Goal: Communication & Community: Answer question/provide support

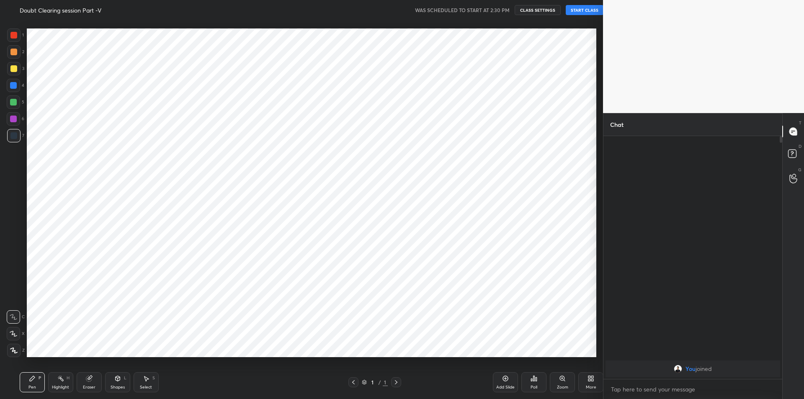
scroll to position [41553, 41328]
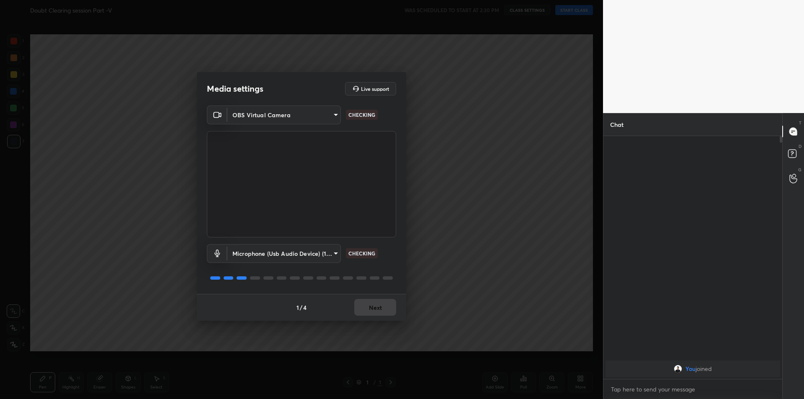
click at [357, 302] on div "1 / 4 Next" at bounding box center [301, 307] width 209 height 27
click at [367, 304] on div "1 / 4 Next" at bounding box center [301, 307] width 209 height 27
click at [367, 304] on button "Next" at bounding box center [375, 307] width 42 height 17
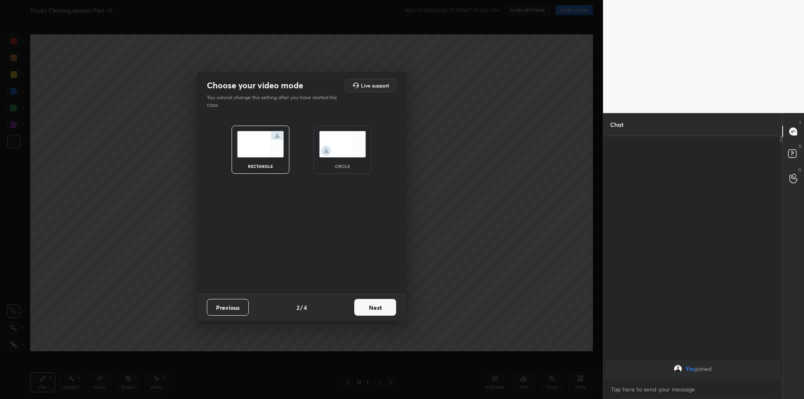
click at [367, 304] on button "Next" at bounding box center [375, 307] width 42 height 17
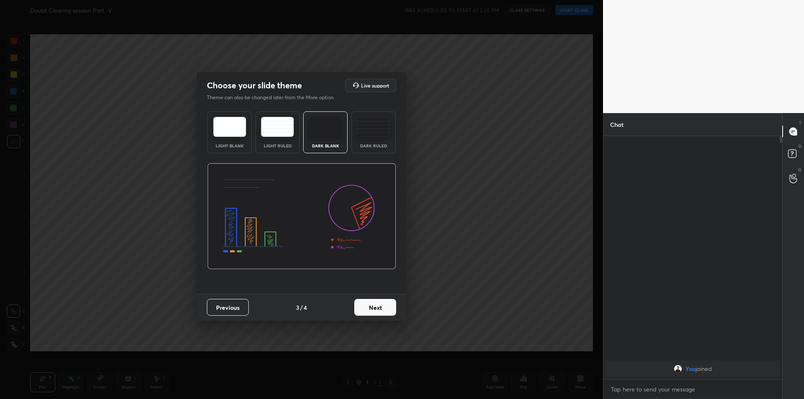
click at [367, 304] on button "Next" at bounding box center [375, 307] width 42 height 17
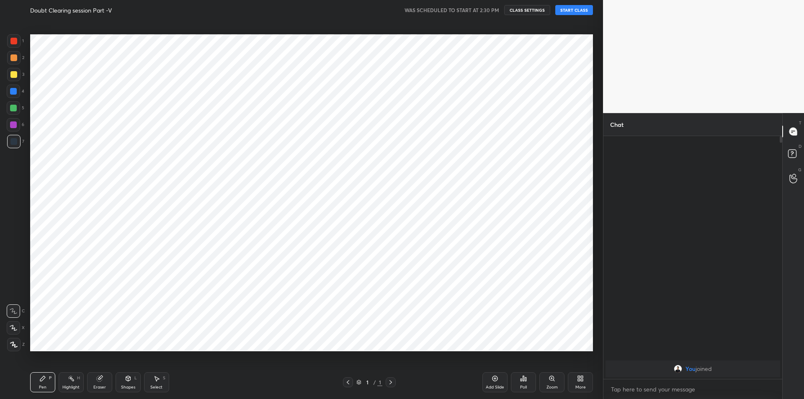
click at [566, 15] on button "START CLASS" at bounding box center [575, 10] width 38 height 10
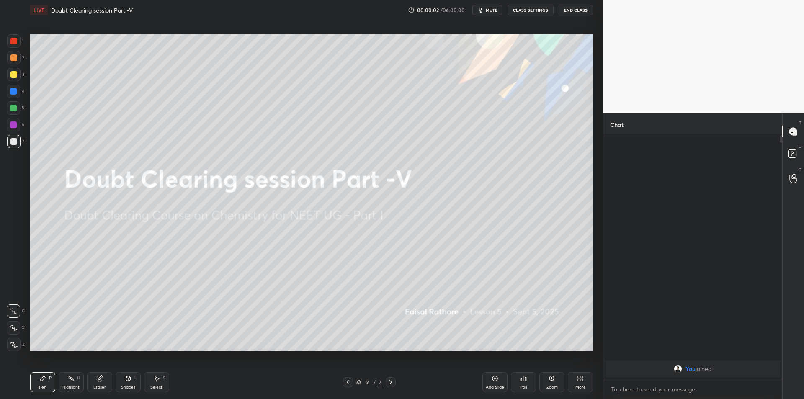
click at [487, 10] on span "mute" at bounding box center [492, 10] width 12 height 6
click at [11, 342] on icon at bounding box center [14, 345] width 8 height 6
click at [61, 377] on div "Pen P Highlight H Eraser Shapes L Select S" at bounding box center [143, 382] width 226 height 20
click at [71, 379] on rect at bounding box center [72, 380] width 4 height 4
click at [98, 383] on div "Eraser" at bounding box center [99, 382] width 25 height 20
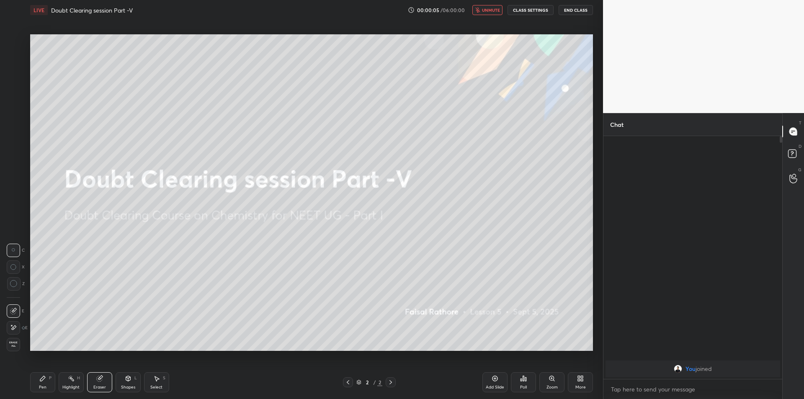
click at [10, 284] on icon at bounding box center [14, 284] width 8 height 8
click at [69, 380] on icon at bounding box center [71, 378] width 7 height 7
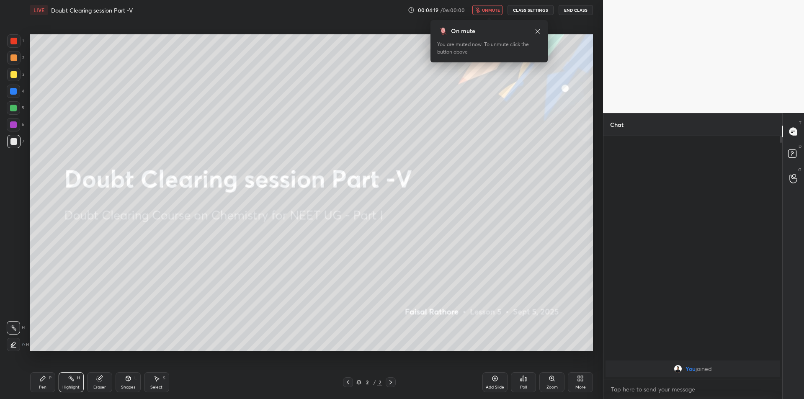
click at [538, 34] on icon at bounding box center [538, 31] width 7 height 7
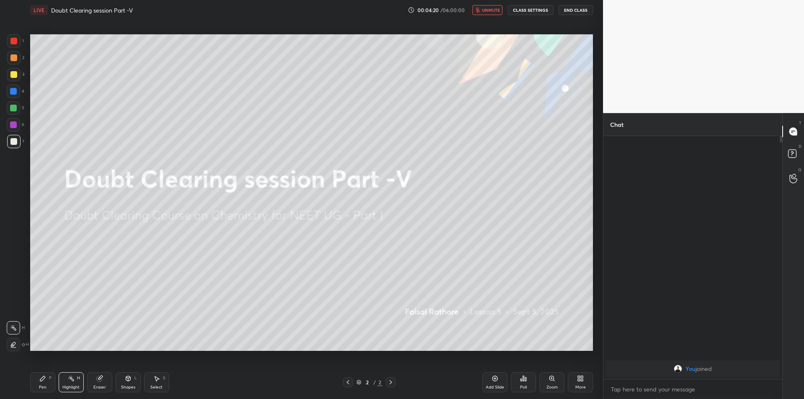
click at [117, 363] on div "Setting up your live class Poll for secs No correct answer Start poll" at bounding box center [312, 193] width 570 height 346
click at [97, 382] on icon at bounding box center [99, 378] width 7 height 7
click at [9, 326] on div at bounding box center [13, 327] width 13 height 13
click at [75, 372] on div "Pen P Highlight H Eraser Shapes L Select S 2 / 2 Add Slide Poll Zoom More" at bounding box center [311, 383] width 563 height 34
click at [75, 379] on div "Highlight H" at bounding box center [71, 382] width 25 height 20
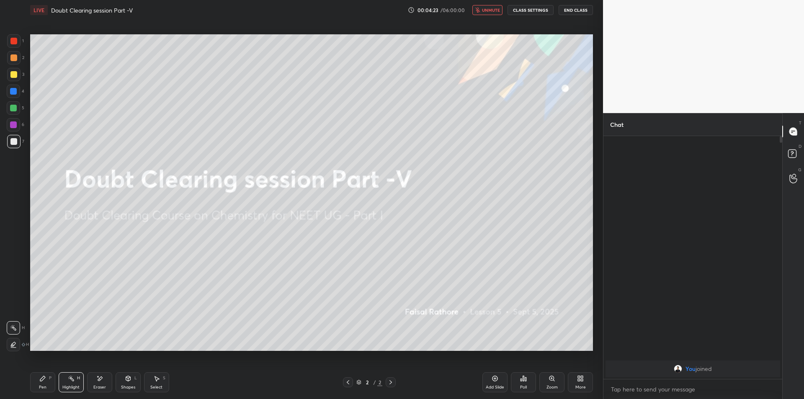
click at [90, 382] on div "Eraser" at bounding box center [99, 382] width 25 height 20
click at [73, 383] on div "Highlight H" at bounding box center [71, 382] width 25 height 20
click at [94, 385] on div "Eraser" at bounding box center [99, 387] width 13 height 4
click at [118, 384] on div "Shapes L" at bounding box center [128, 382] width 25 height 20
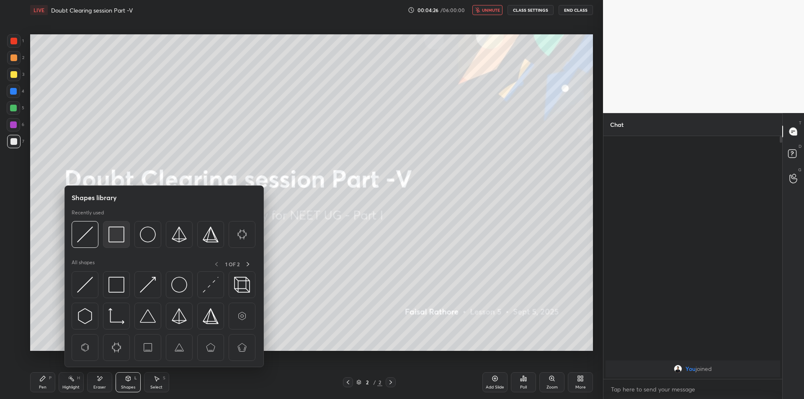
click at [114, 243] on div at bounding box center [116, 234] width 27 height 27
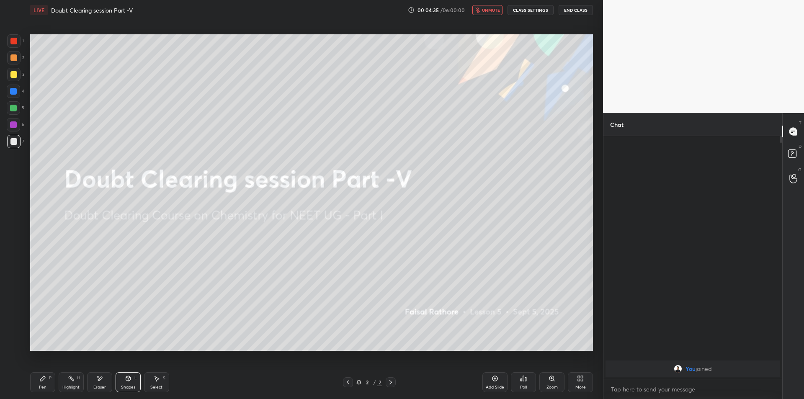
click at [139, 377] on div "Shapes L" at bounding box center [128, 382] width 25 height 20
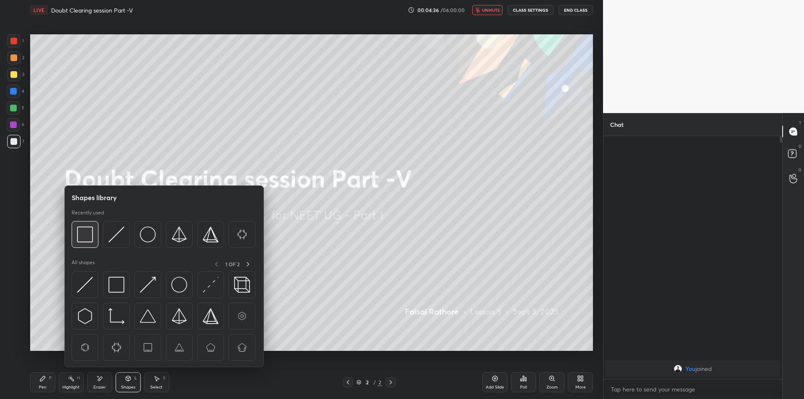
click at [88, 236] on img at bounding box center [85, 235] width 16 height 16
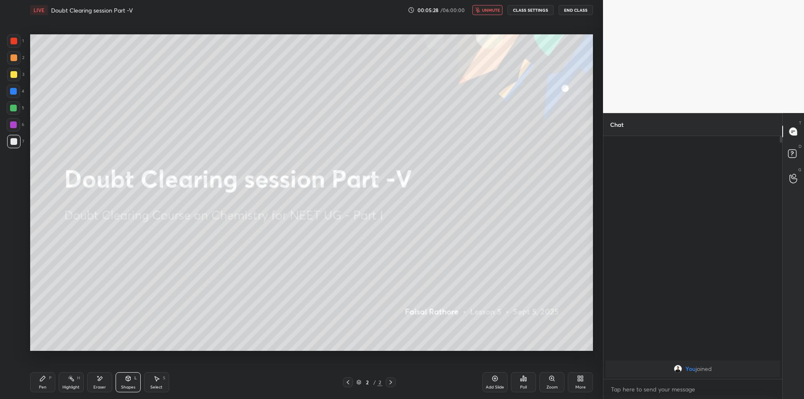
click at [66, 387] on div "Highlight" at bounding box center [70, 387] width 17 height 4
click at [93, 388] on div "Eraser" at bounding box center [99, 382] width 25 height 20
click at [70, 385] on div "Highlight" at bounding box center [70, 387] width 17 height 4
click at [92, 381] on div "Eraser" at bounding box center [99, 382] width 25 height 20
click at [129, 384] on div "Shapes L" at bounding box center [128, 382] width 25 height 20
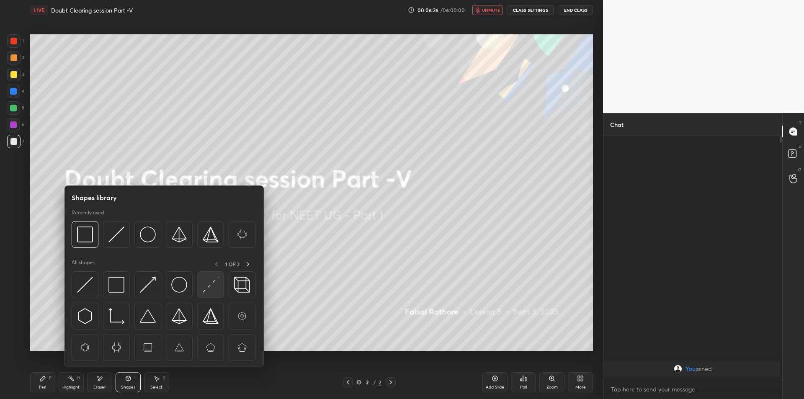
click at [209, 278] on img at bounding box center [211, 285] width 16 height 16
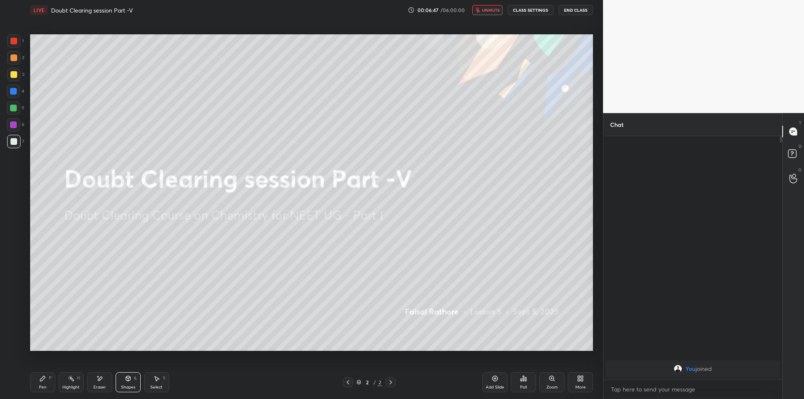
click at [153, 379] on div "Select S" at bounding box center [156, 382] width 25 height 20
click at [187, 243] on div "0 ° Undo Copy Duplicate Duplicate to new slide Delete" at bounding box center [311, 192] width 563 height 317
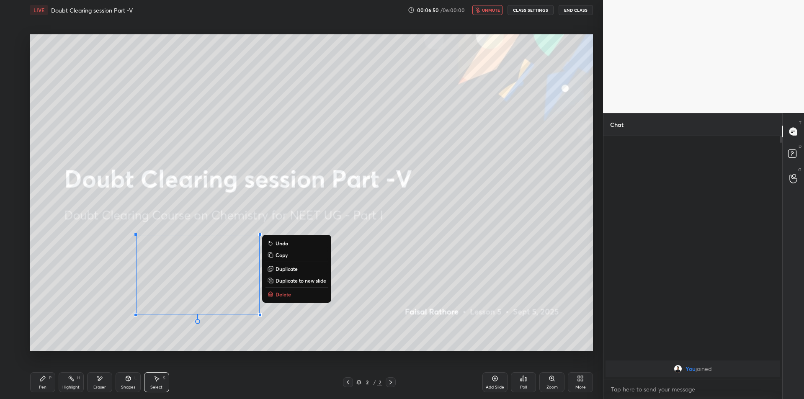
click at [349, 243] on div "0 ° Undo Copy Duplicate Duplicate to new slide Delete" at bounding box center [311, 192] width 563 height 317
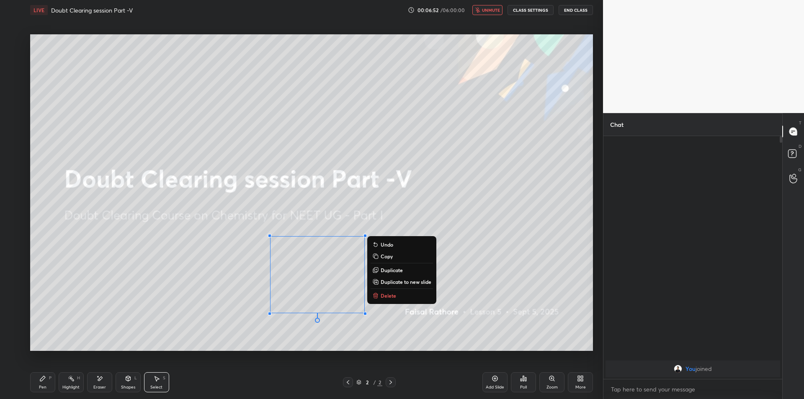
click at [205, 241] on div "0 ° Undo Copy Duplicate Duplicate to new slide Delete" at bounding box center [311, 192] width 563 height 317
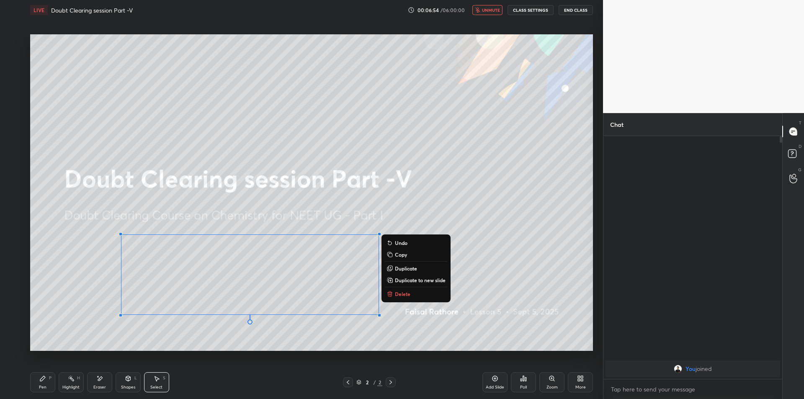
drag, startPoint x: 422, startPoint y: 242, endPoint x: 0, endPoint y: 184, distance: 426.0
click at [0, 184] on div "1 2 3 4 5 6 7 C X Z E E Erase all H H LIVE Doubt Clearing session Part -V 00:06…" at bounding box center [298, 199] width 597 height 399
click at [181, 192] on div "0 ° Undo Copy Duplicate Duplicate to new slide Delete" at bounding box center [311, 192] width 563 height 317
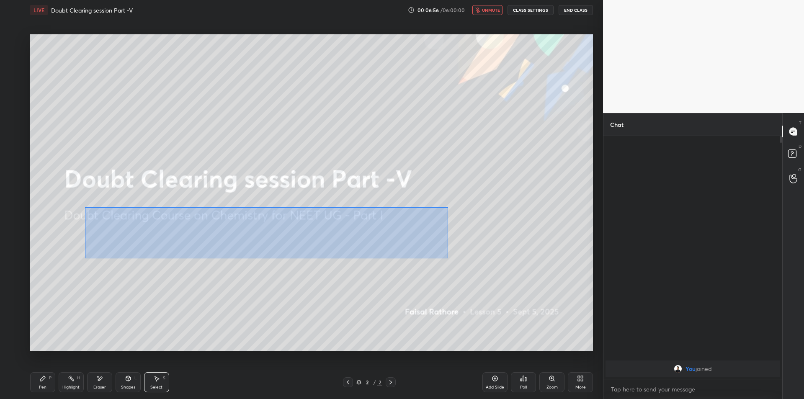
drag, startPoint x: 85, startPoint y: 207, endPoint x: 448, endPoint y: 259, distance: 366.8
click at [448, 259] on div "0 ° Undo Copy Duplicate Duplicate to new slide Delete" at bounding box center [311, 192] width 563 height 317
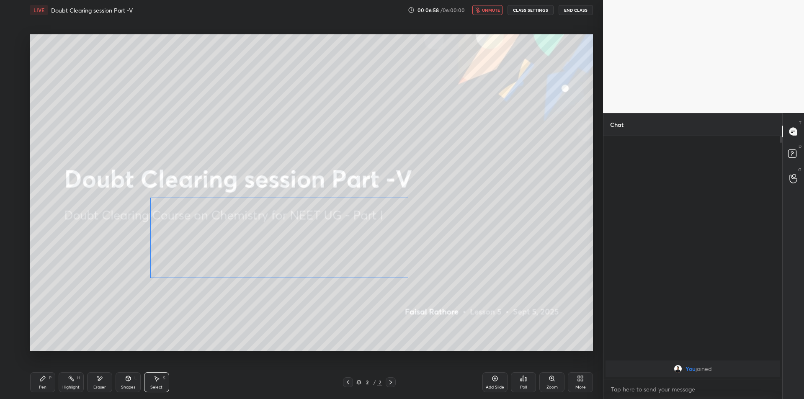
drag, startPoint x: 334, startPoint y: 258, endPoint x: 364, endPoint y: 221, distance: 47.4
click at [364, 221] on div "0 ° Undo Copy Duplicate Duplicate to new slide Delete" at bounding box center [311, 192] width 563 height 317
drag, startPoint x: 364, startPoint y: 221, endPoint x: 310, endPoint y: 264, distance: 68.8
click at [310, 264] on div "0 ° Undo Copy Duplicate Duplicate to new slide Delete" at bounding box center [311, 192] width 563 height 317
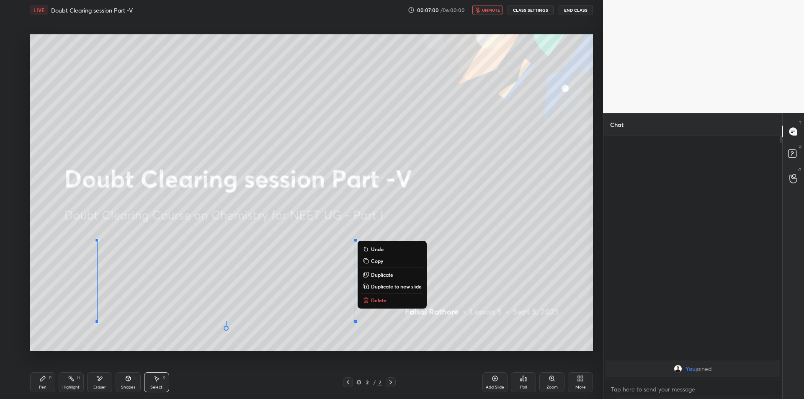
click at [21, 256] on div "1 2 3 4 5 6 7 C X Z E E Erase all H H" at bounding box center [13, 192] width 27 height 317
click at [133, 248] on div "0 ° Undo Copy Duplicate Duplicate to new slide Delete" at bounding box center [311, 192] width 563 height 317
click at [134, 248] on div "0 ° Undo Copy Duplicate Duplicate to new slide Delete" at bounding box center [311, 192] width 563 height 317
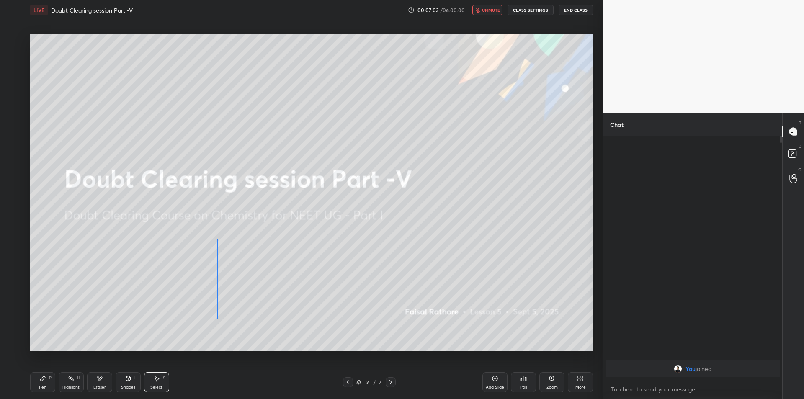
drag, startPoint x: 139, startPoint y: 248, endPoint x: 269, endPoint y: 246, distance: 129.9
click at [269, 246] on div "0 ° Undo Copy Duplicate Duplicate to new slide Delete" at bounding box center [311, 192] width 563 height 317
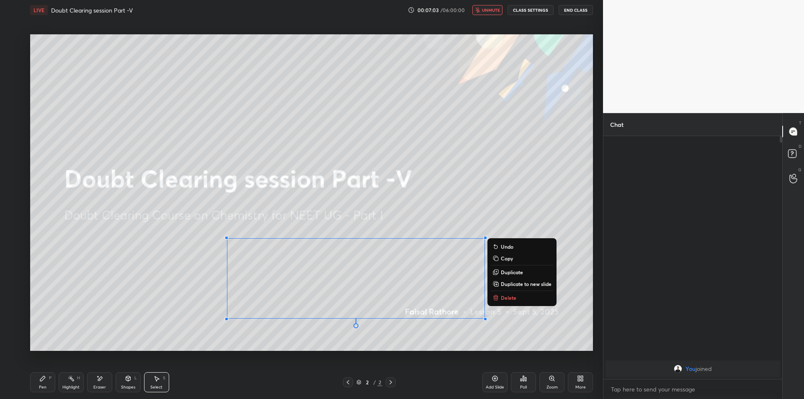
click at [273, 252] on div "0 ° Undo Copy Duplicate Duplicate to new slide Delete" at bounding box center [311, 192] width 563 height 317
click at [274, 266] on div "0 ° Undo Copy Duplicate Duplicate to new slide Delete" at bounding box center [311, 192] width 563 height 317
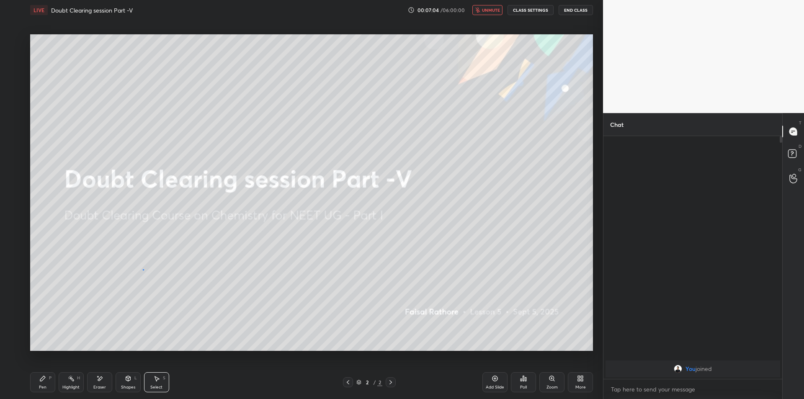
click at [143, 270] on div "0 ° Undo Copy Duplicate Duplicate to new slide Delete" at bounding box center [311, 192] width 563 height 317
drag, startPoint x: 272, startPoint y: 276, endPoint x: 274, endPoint y: 244, distance: 31.9
click at [274, 244] on div "0 ° Undo Copy Duplicate Duplicate to new slide Delete" at bounding box center [311, 192] width 563 height 317
drag, startPoint x: 274, startPoint y: 244, endPoint x: 199, endPoint y: 193, distance: 90.1
click at [199, 193] on div "0 ° Undo Copy Duplicate Duplicate to new slide Delete" at bounding box center [311, 192] width 563 height 317
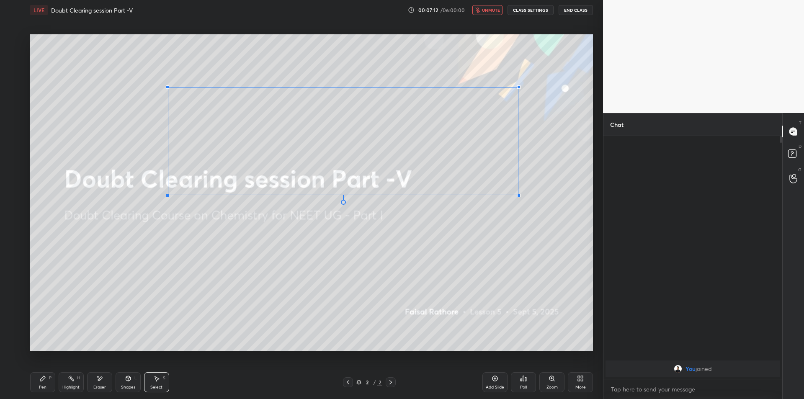
drag, startPoint x: 411, startPoint y: 194, endPoint x: 518, endPoint y: 87, distance: 151.7
click at [518, 88] on div "0 °" at bounding box center [343, 142] width 351 height 108
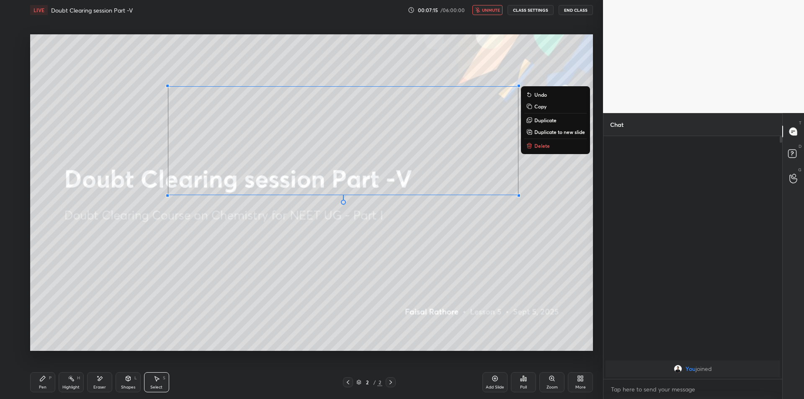
click at [537, 145] on p "Delete" at bounding box center [543, 145] width 16 height 7
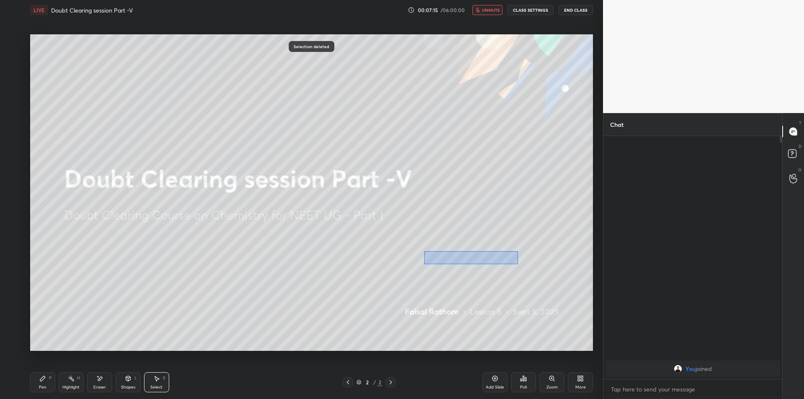
drag, startPoint x: 518, startPoint y: 252, endPoint x: 412, endPoint y: 266, distance: 106.5
click at [413, 266] on div "0 ° Undo Copy Duplicate Duplicate to new slide Delete" at bounding box center [311, 192] width 563 height 317
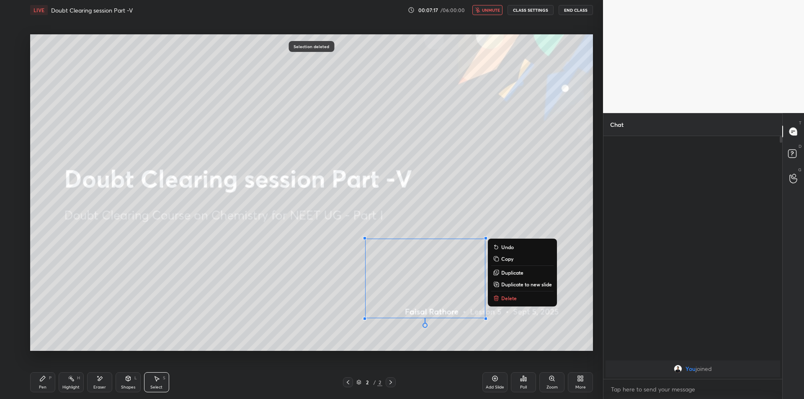
click at [498, 297] on icon at bounding box center [496, 298] width 7 height 7
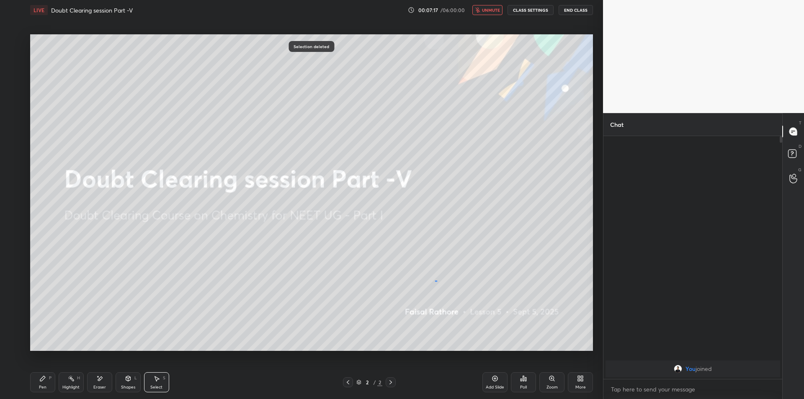
drag, startPoint x: 435, startPoint y: 281, endPoint x: 260, endPoint y: 264, distance: 176.0
click at [265, 264] on div "0 ° Undo Copy Duplicate Duplicate to new slide Delete" at bounding box center [311, 192] width 563 height 317
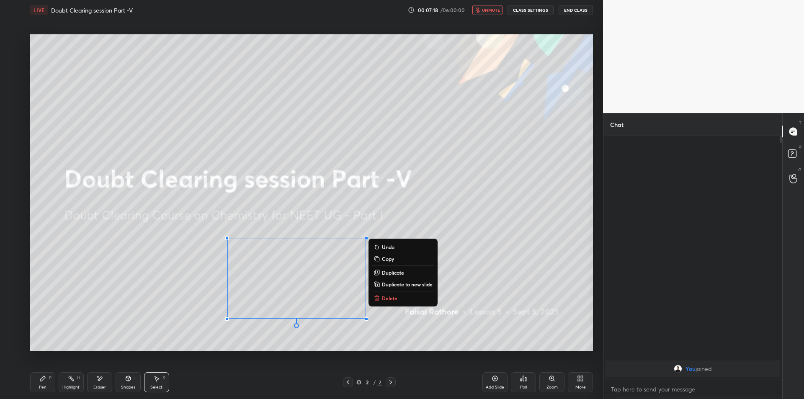
click at [392, 299] on p "Delete" at bounding box center [390, 298] width 16 height 7
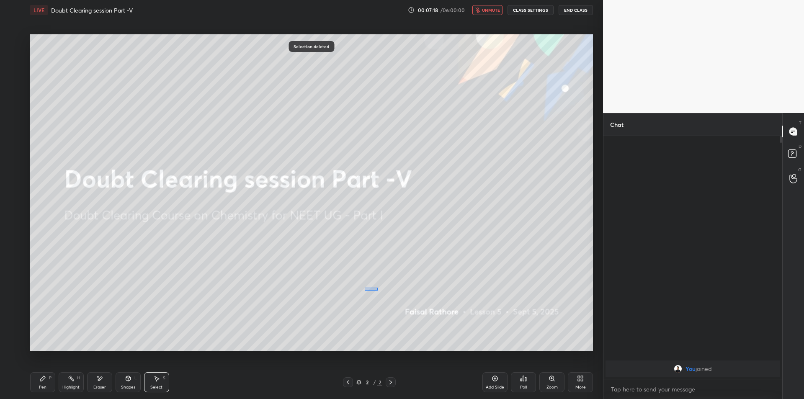
drag, startPoint x: 378, startPoint y: 291, endPoint x: 243, endPoint y: 269, distance: 137.1
click at [254, 269] on div "0 ° Undo Copy Duplicate Duplicate to new slide Delete" at bounding box center [311, 192] width 563 height 317
click at [72, 381] on rect at bounding box center [72, 380] width 4 height 4
click at [613, 142] on div "You joined" at bounding box center [693, 257] width 179 height 243
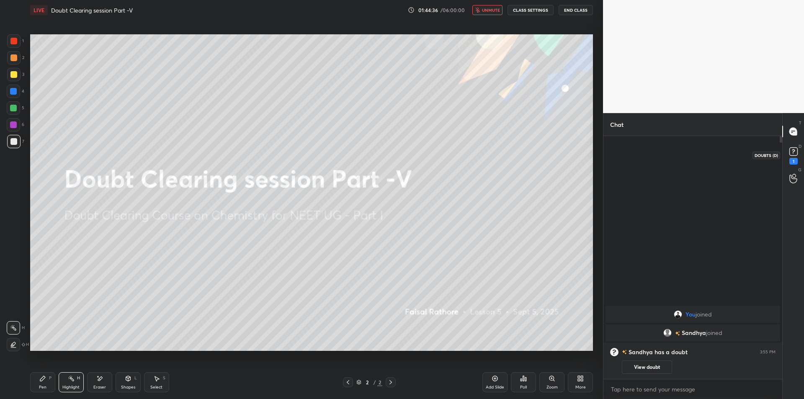
click at [796, 151] on rect at bounding box center [794, 152] width 8 height 8
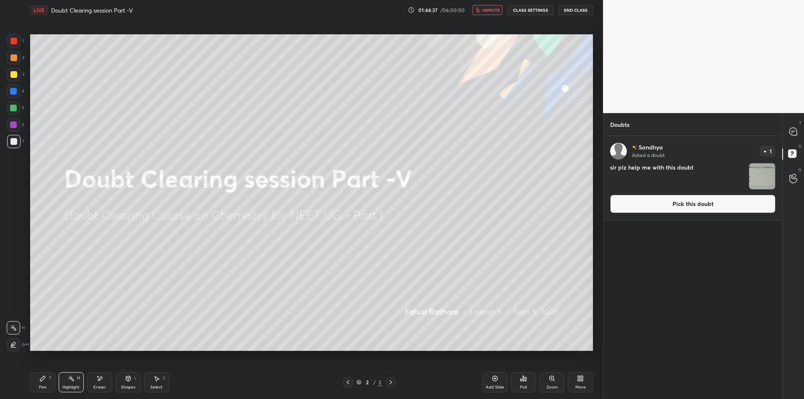
click at [764, 168] on img "grid" at bounding box center [763, 176] width 26 height 26
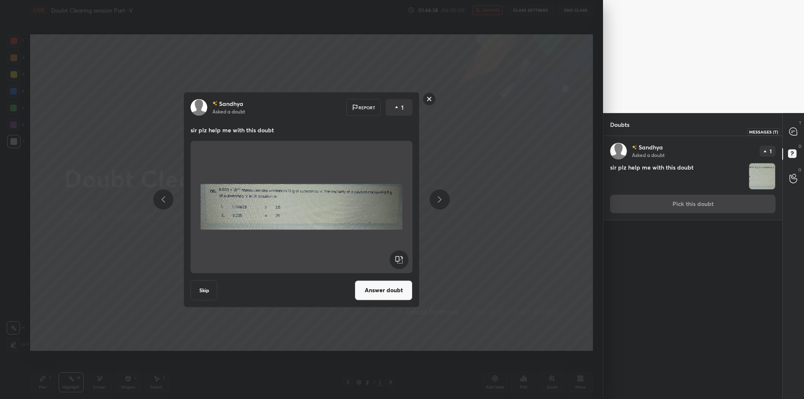
click at [787, 135] on div at bounding box center [794, 131] width 17 height 15
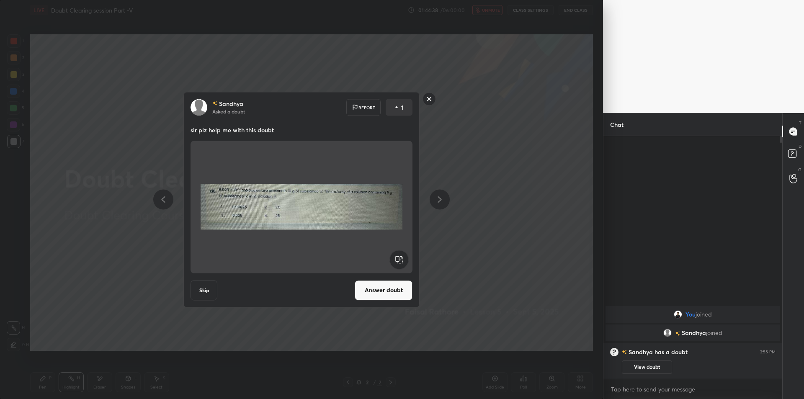
scroll to position [240, 176]
click at [533, 262] on div "[PERSON_NAME] Asked a doubt Report 1 sir plz help me with this doubt Skip Answe…" at bounding box center [301, 199] width 603 height 399
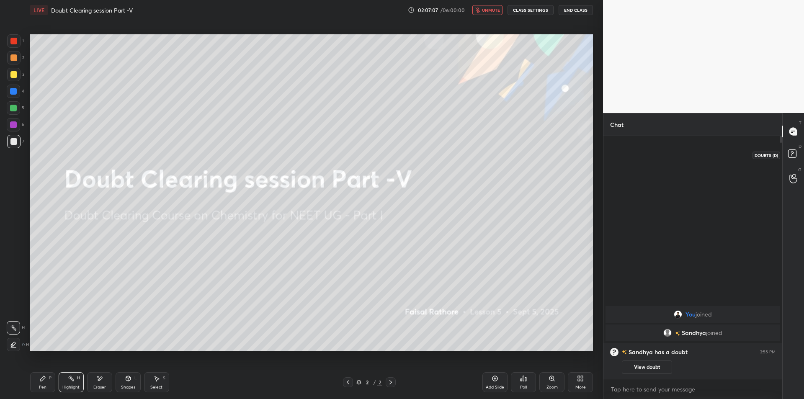
click at [789, 147] on icon at bounding box center [793, 154] width 15 height 15
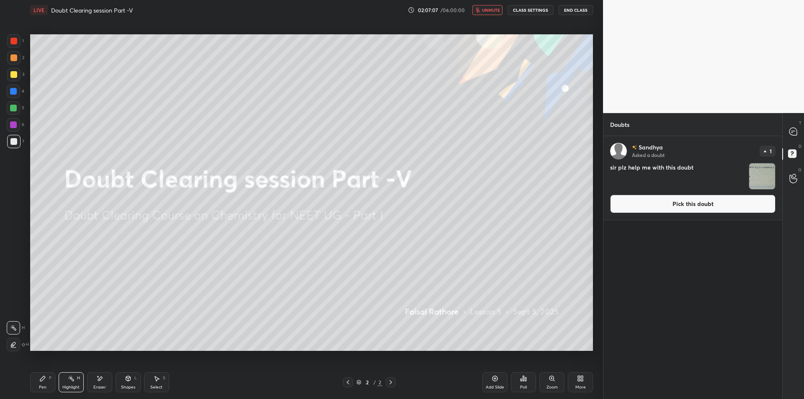
click at [760, 183] on img "grid" at bounding box center [763, 176] width 26 height 26
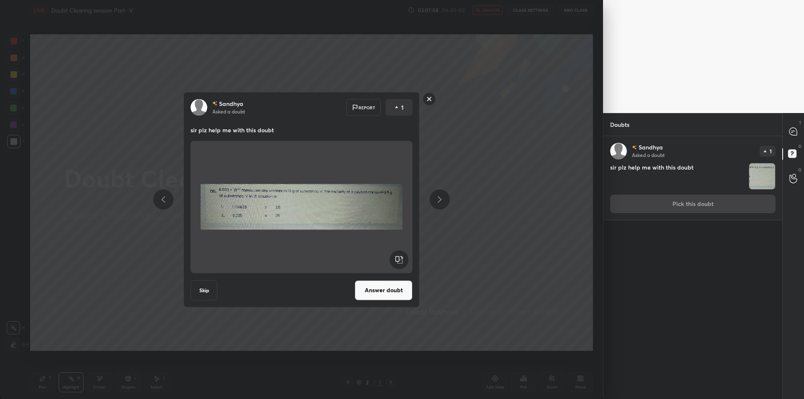
click at [365, 300] on button "Answer doubt" at bounding box center [384, 290] width 58 height 20
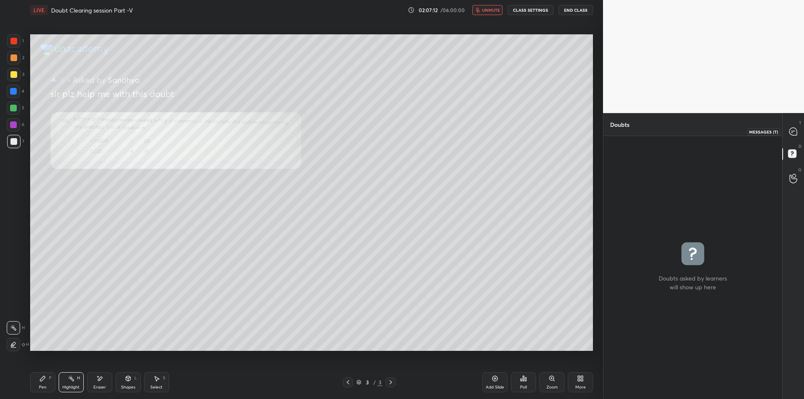
click at [787, 136] on div at bounding box center [794, 131] width 17 height 15
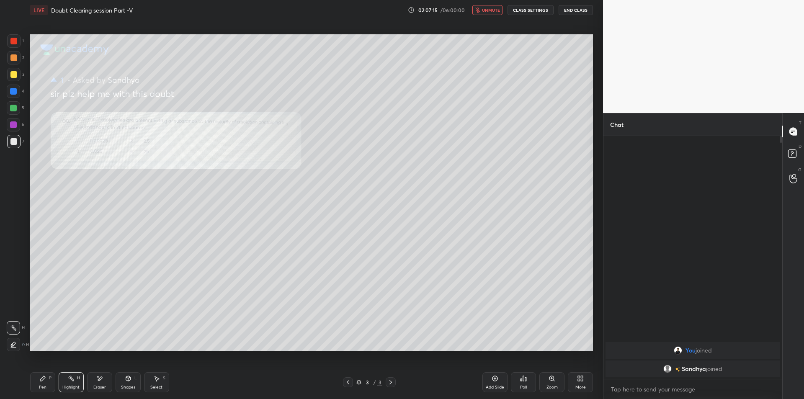
click at [582, 10] on button "End Class" at bounding box center [576, 10] width 34 height 10
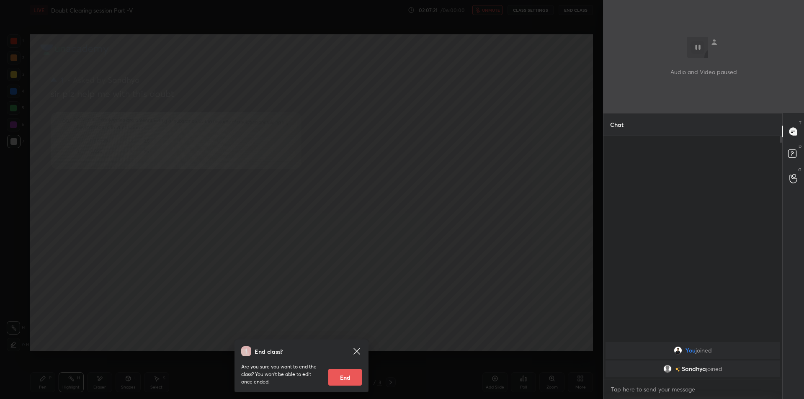
click at [338, 54] on div "End class? Are you sure you want to end the class? You won’t be able to edit on…" at bounding box center [301, 199] width 603 height 399
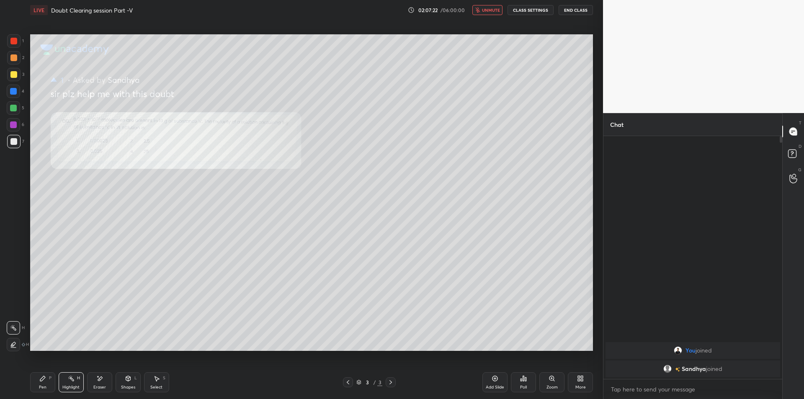
click at [491, 10] on span "unmute" at bounding box center [491, 10] width 18 height 6
click at [556, 375] on div "Zoom" at bounding box center [552, 382] width 25 height 20
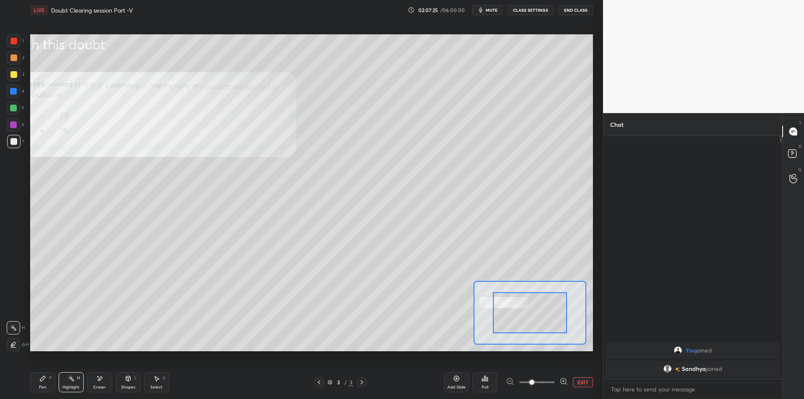
click at [518, 328] on div at bounding box center [530, 312] width 113 height 63
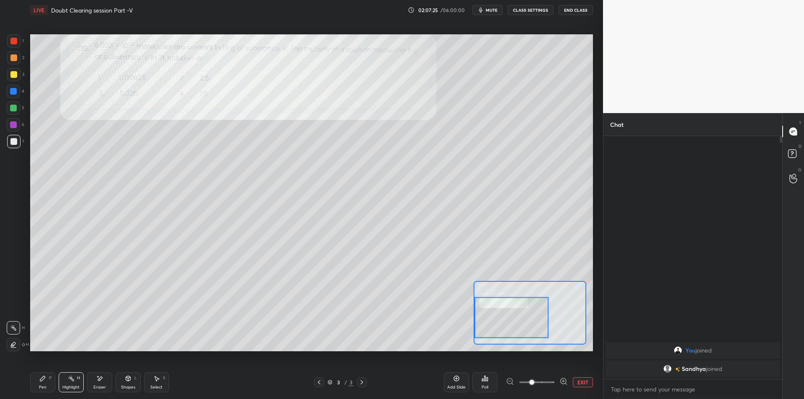
click at [510, 313] on div at bounding box center [512, 317] width 74 height 41
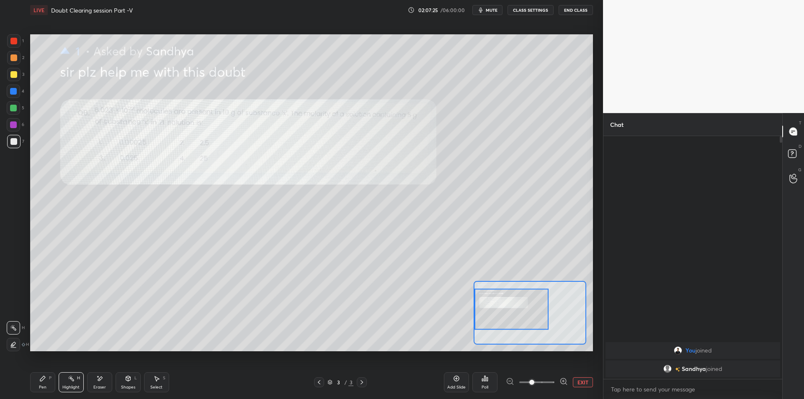
click at [502, 303] on div at bounding box center [512, 309] width 74 height 41
click at [12, 45] on div at bounding box center [13, 40] width 13 height 13
click at [41, 377] on icon at bounding box center [42, 378] width 7 height 7
click at [10, 89] on div at bounding box center [13, 91] width 7 height 7
click at [18, 101] on div at bounding box center [13, 107] width 13 height 13
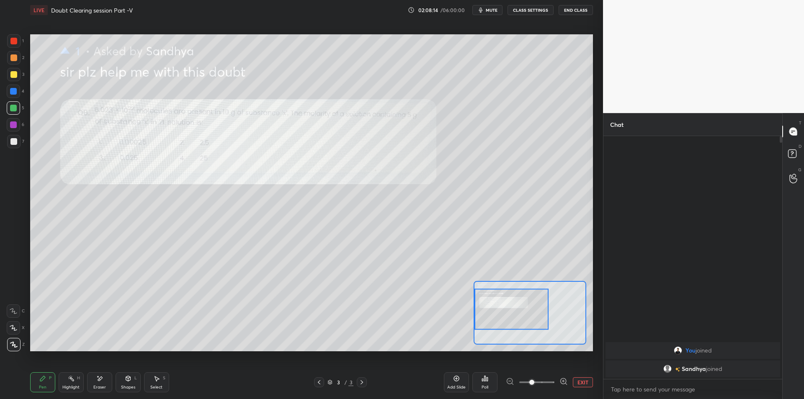
click at [14, 109] on div at bounding box center [13, 108] width 7 height 7
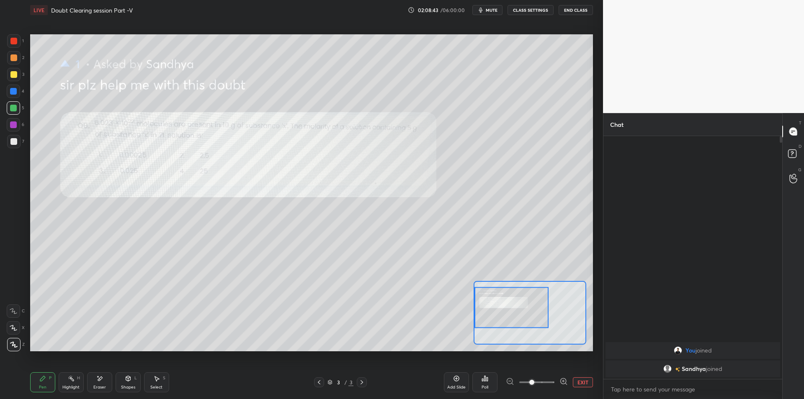
click at [74, 388] on div "Highlight" at bounding box center [70, 387] width 17 height 4
click at [318, 380] on icon at bounding box center [319, 382] width 7 height 7
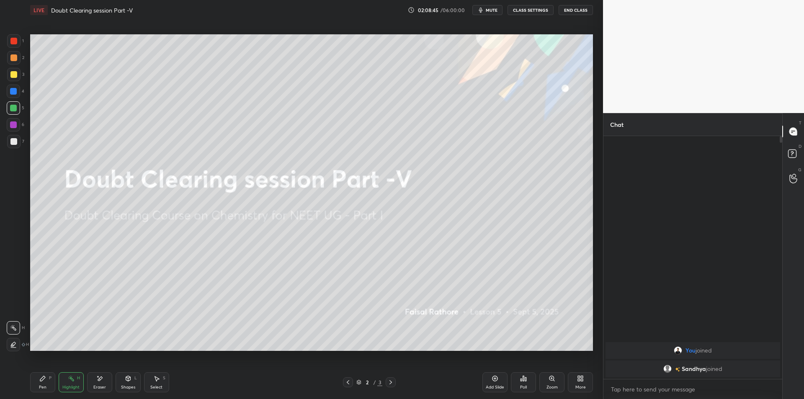
click at [491, 12] on span "mute" at bounding box center [492, 10] width 12 height 6
click at [522, 15] on button "CLASS SETTINGS" at bounding box center [531, 10] width 46 height 10
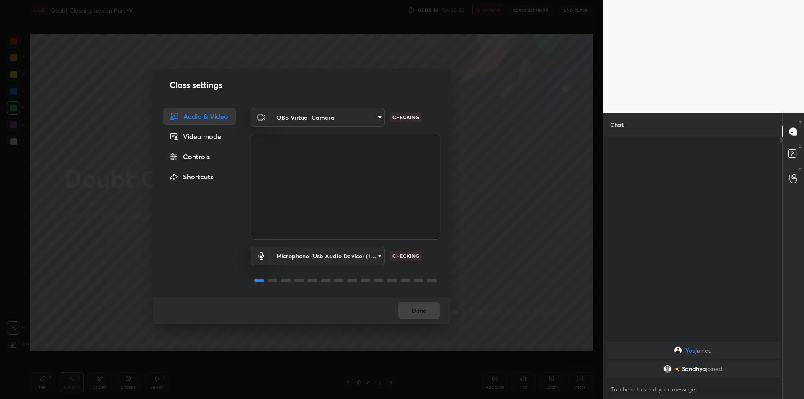
click at [331, 262] on body "1 2 3 4 5 6 7 C X Z E E Erase all H H LIVE Doubt Clearing session Part -V 02:08…" at bounding box center [402, 199] width 804 height 399
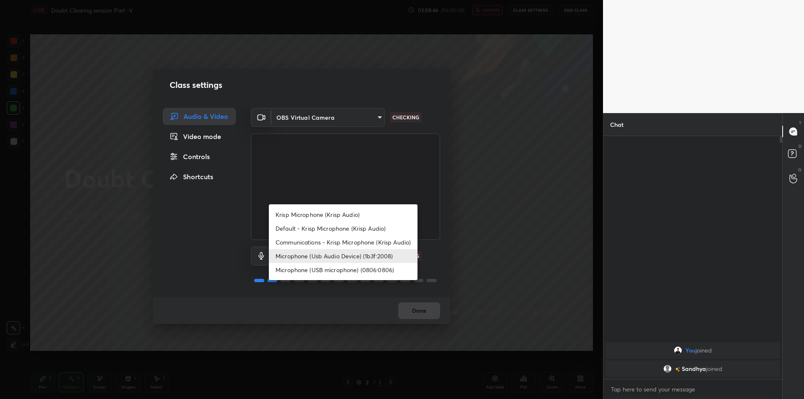
click at [543, 153] on div at bounding box center [402, 199] width 804 height 399
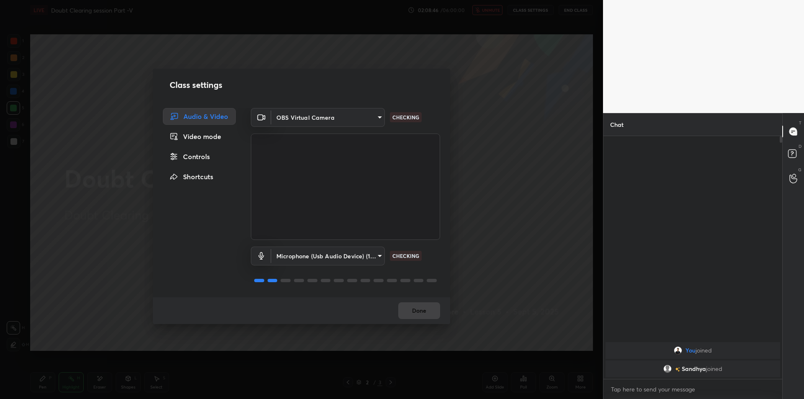
click at [543, 143] on div "Krisp Microphone (Krisp Audio) Default - Krisp Microphone (Krisp Audio) Communi…" at bounding box center [402, 199] width 804 height 399
click at [538, 136] on div "Class settings Audio & Video Video mode Controls Shortcuts OBS Virtual Camera 6…" at bounding box center [301, 199] width 603 height 399
click at [545, 122] on div "Class settings Audio & Video Video mode Controls Shortcuts OBS Virtual Camera 6…" at bounding box center [301, 199] width 603 height 399
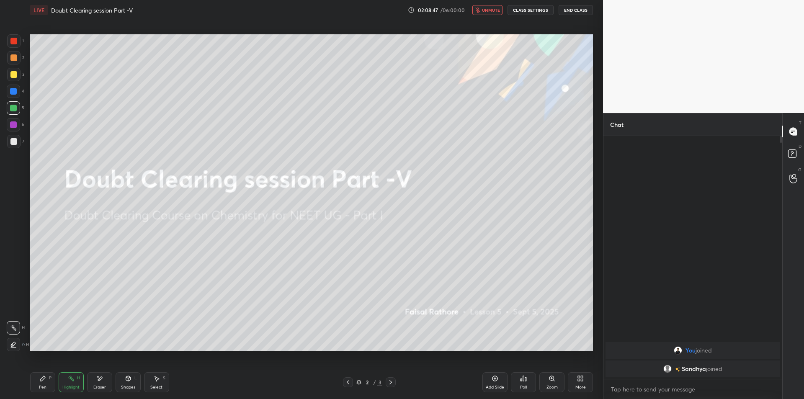
click at [569, 33] on div "Setting up your live class Poll for secs No correct answer Start poll" at bounding box center [312, 193] width 570 height 346
click at [574, 16] on div "LIVE Doubt Clearing session Part -V 02:08:47 / 06:00:00 unmute CLASS SETTINGS E…" at bounding box center [311, 10] width 563 height 20
click at [587, 10] on button "End Class" at bounding box center [576, 10] width 34 height 10
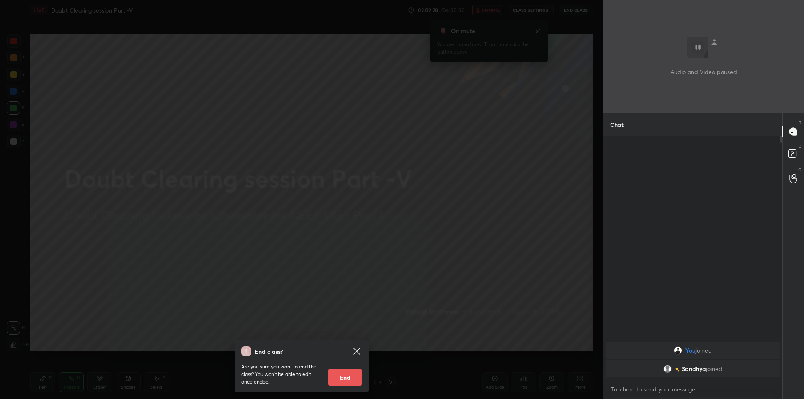
click at [74, 186] on div "End class? Are you sure you want to end the class? You won’t be able to edit on…" at bounding box center [301, 199] width 603 height 399
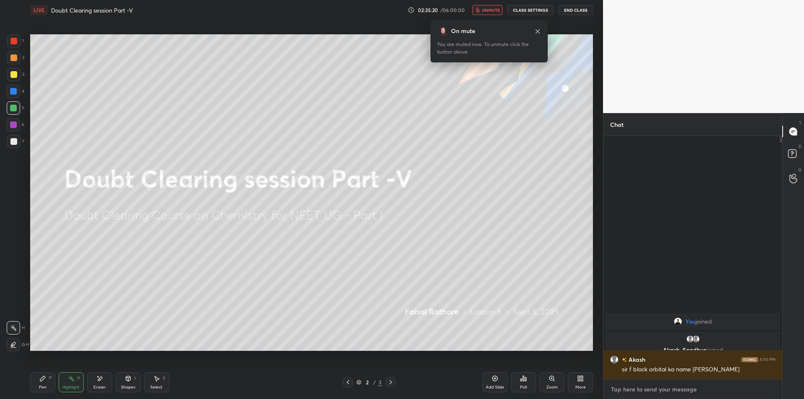
type textarea "x"
click at [643, 385] on textarea at bounding box center [692, 389] width 165 height 13
type textarea "q"
type textarea "x"
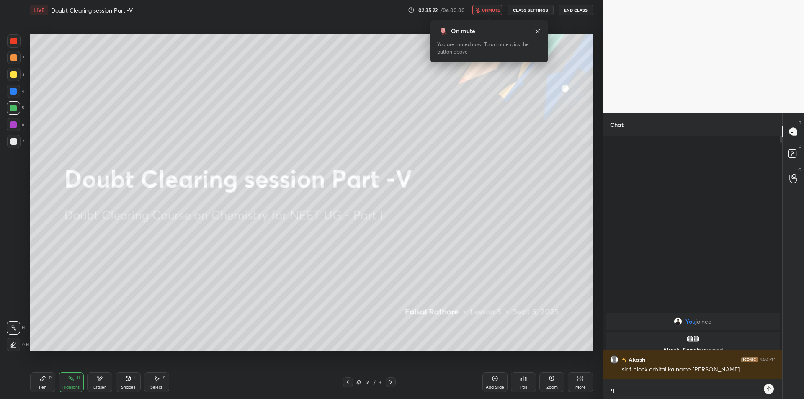
type textarea "qu"
type textarea "x"
type textarea "que"
type textarea "x"
type textarea "ques"
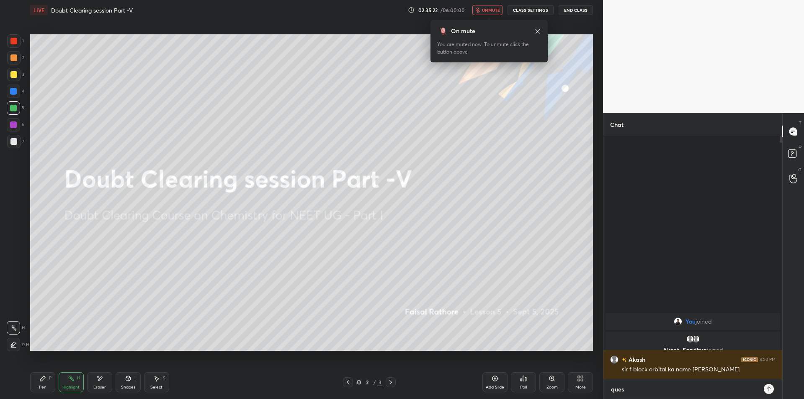
type textarea "x"
type textarea "ques"
type textarea "x"
type textarea "ques b"
type textarea "x"
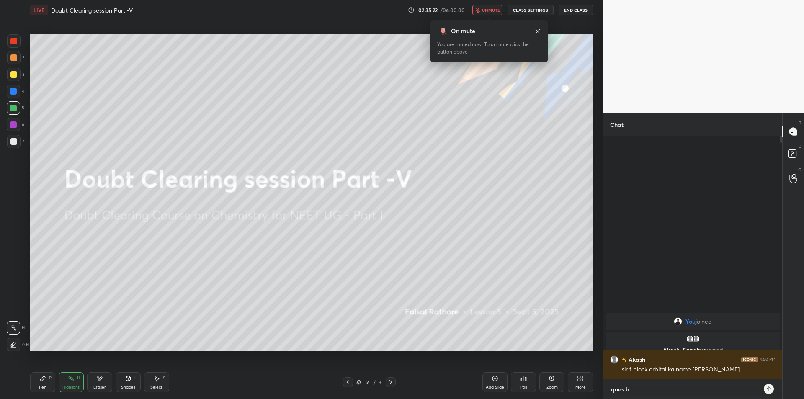
type textarea "ques bh"
type textarea "x"
type textarea "ques bhe"
type textarea "x"
type textarea "ques bhej"
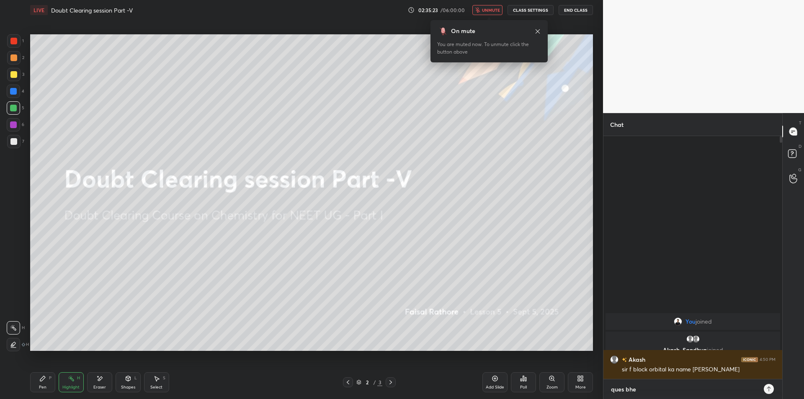
type textarea "x"
type textarea "ques bhejo"
type textarea "x"
type textarea "ques bhejo"
type textarea "x"
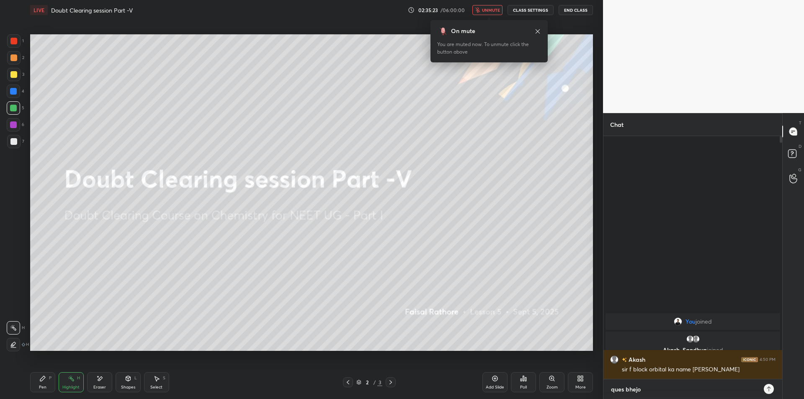
type textarea "x"
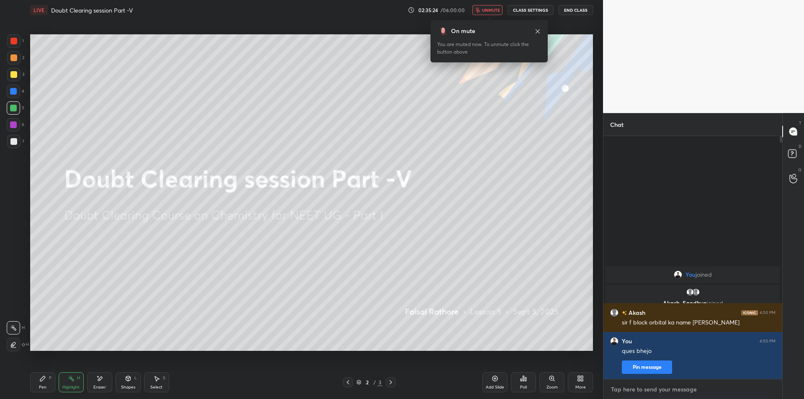
type textarea "j"
type textarea "x"
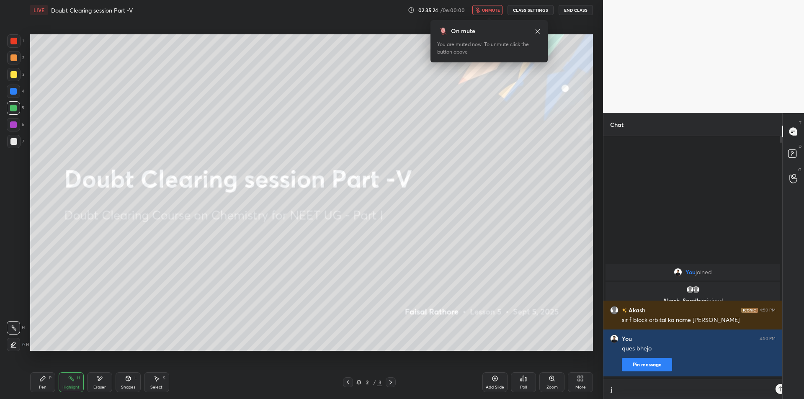
scroll to position [261, 176]
type textarea "ji"
type textarea "x"
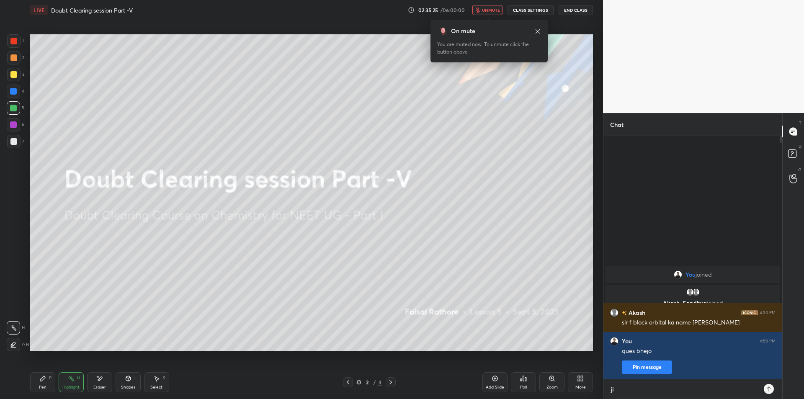
type textarea "j"
type textarea "x"
type textarea "j"
type textarea "x"
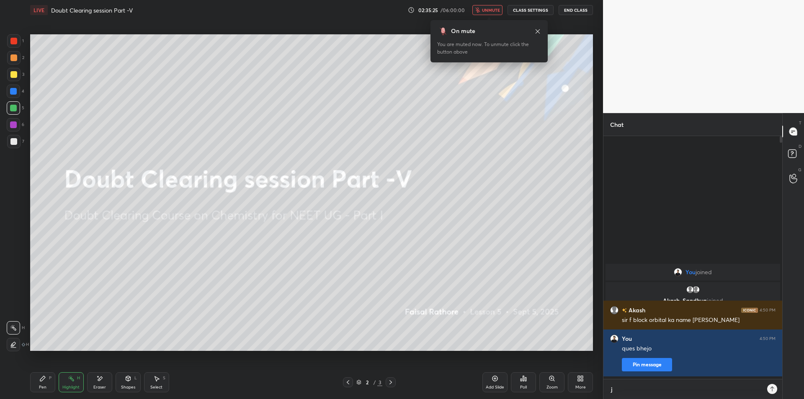
scroll to position [261, 176]
type textarea "ja"
type textarea "x"
type textarea "jah"
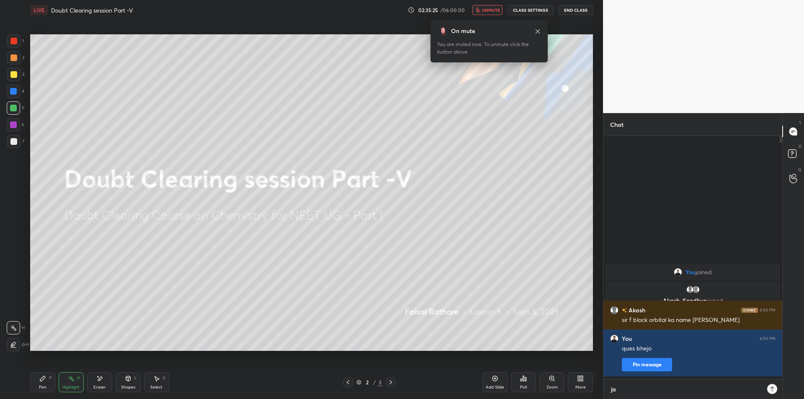
type textarea "x"
type textarea "jaha"
type textarea "x"
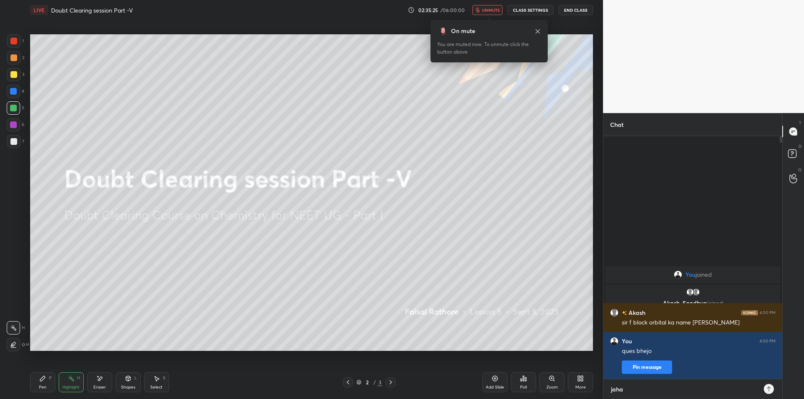
type textarea "jaha"
type textarea "x"
type textarea "jaha p"
type textarea "x"
type textarea "jaha pa"
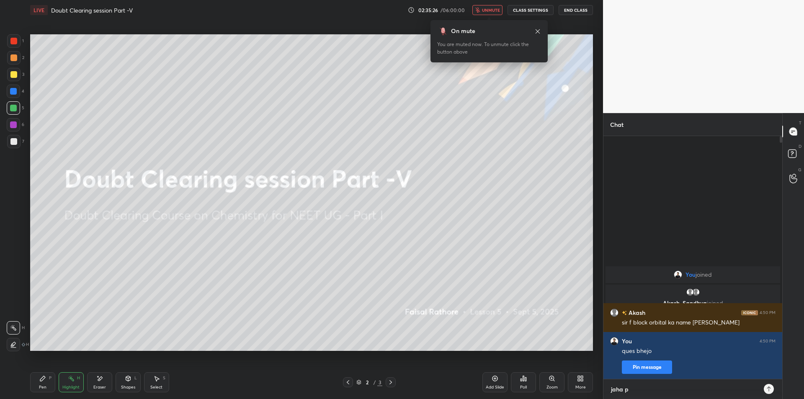
type textarea "x"
type textarea "jaha pad"
type textarea "x"
type textarea "jaha padh"
type textarea "x"
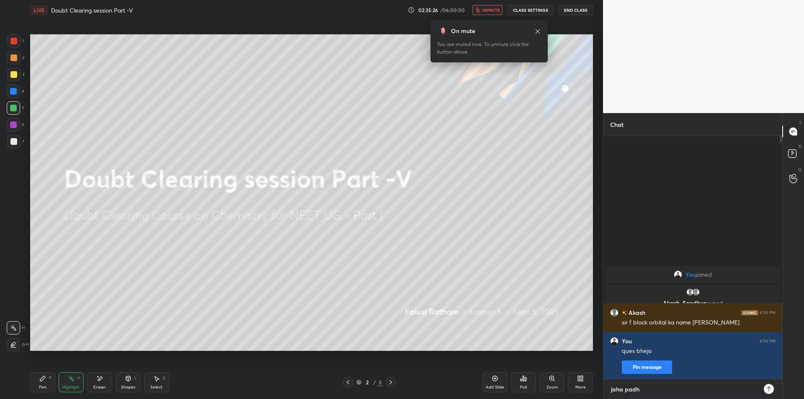
type textarea "[PERSON_NAME]"
type textarea "x"
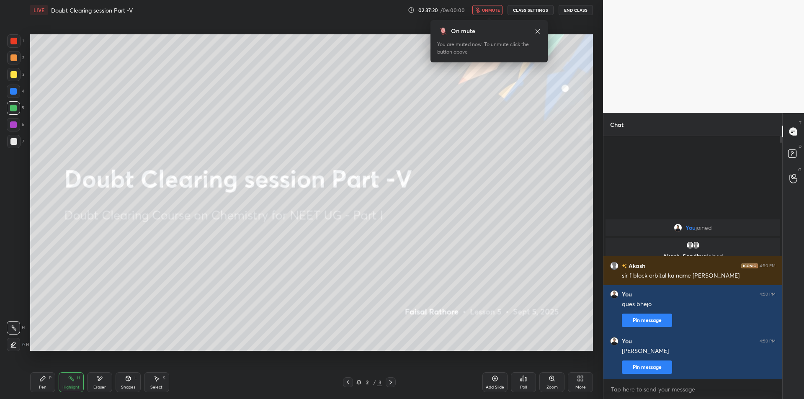
click at [540, 28] on icon at bounding box center [538, 31] width 7 height 7
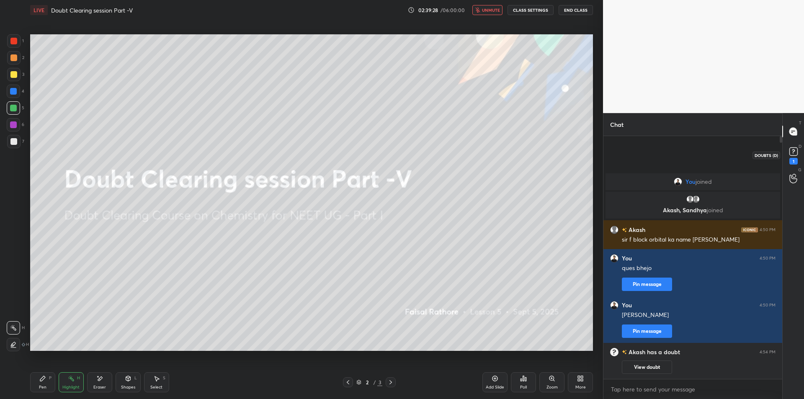
click at [791, 160] on div "1" at bounding box center [794, 161] width 8 height 7
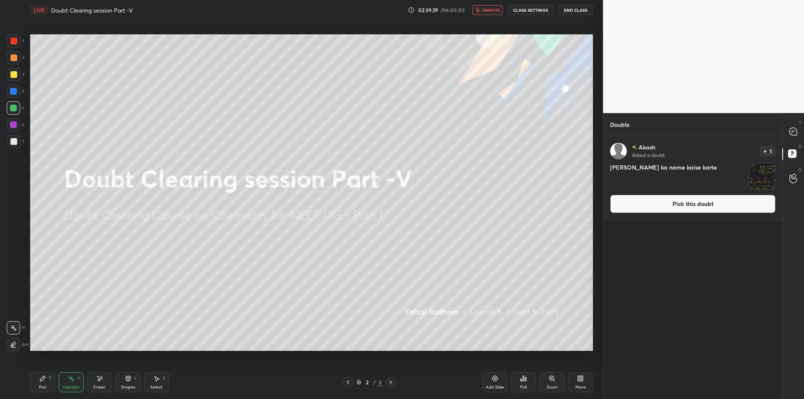
click at [753, 180] on img "grid" at bounding box center [763, 176] width 26 height 26
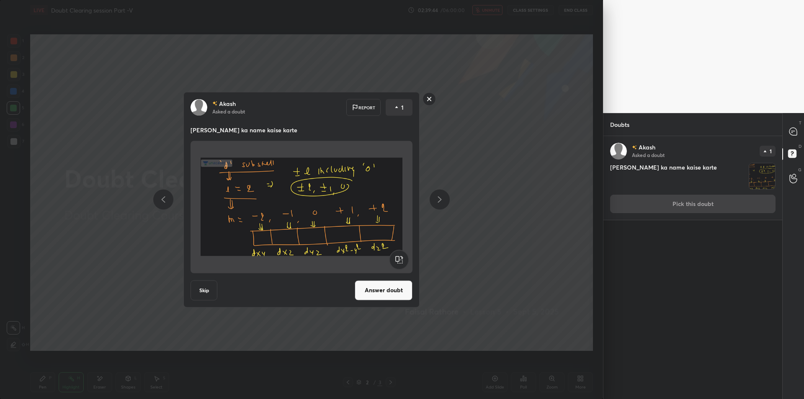
click at [399, 295] on button "Answer doubt" at bounding box center [384, 290] width 58 height 20
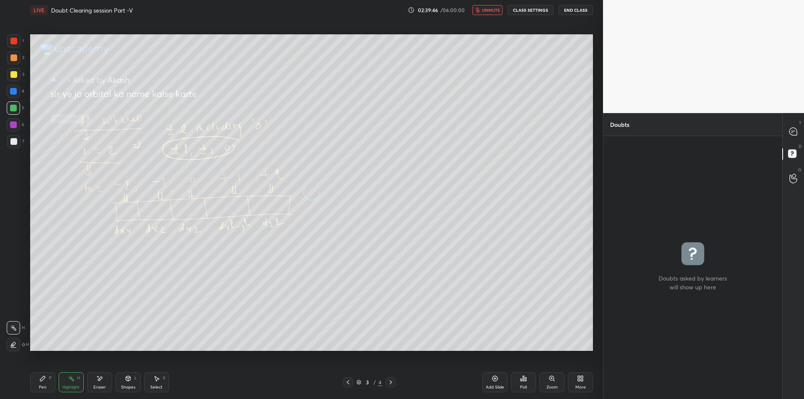
click at [580, 10] on button "End Class" at bounding box center [576, 10] width 34 height 10
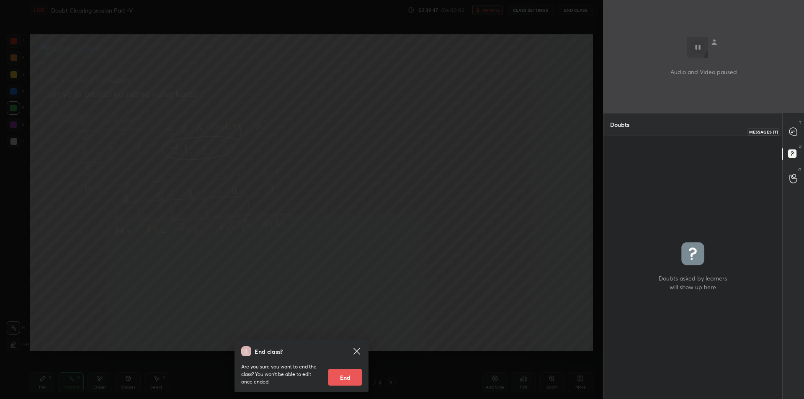
drag, startPoint x: 790, startPoint y: 134, endPoint x: 784, endPoint y: 138, distance: 7.6
click at [791, 134] on icon at bounding box center [794, 132] width 8 height 8
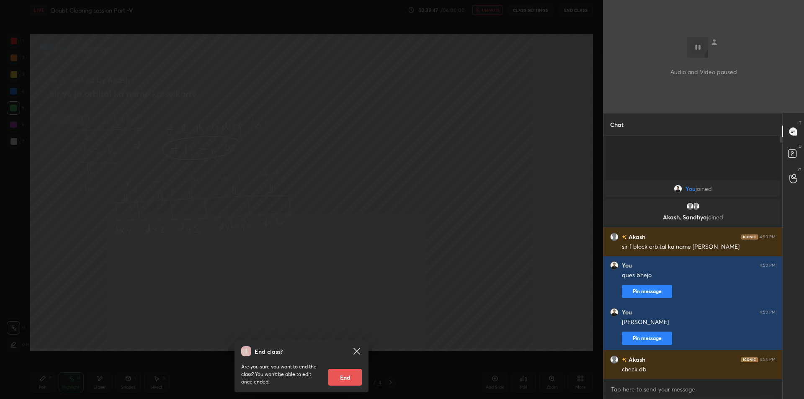
scroll to position [240, 176]
click at [46, 237] on div "End class? Are you sure you want to end the class? You won’t be able to edit on…" at bounding box center [301, 199] width 603 height 399
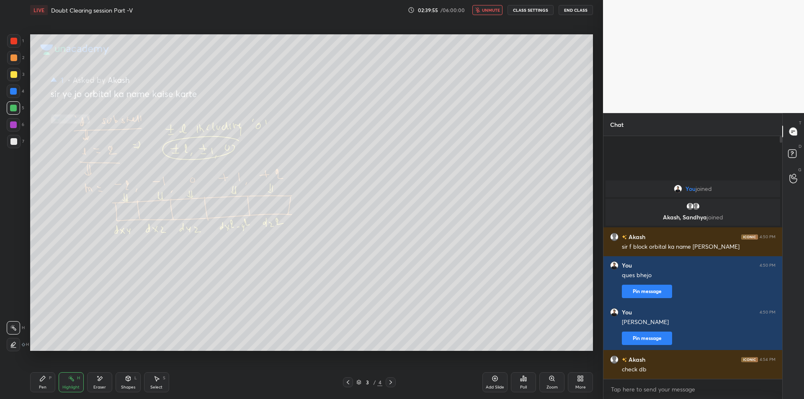
click at [491, 11] on span "unmute" at bounding box center [491, 10] width 18 height 6
click at [38, 371] on div "Pen P Highlight H Eraser Shapes L Select S 3 / 4 Add Slide Poll Zoom More" at bounding box center [311, 383] width 563 height 34
click at [39, 376] on div "Pen P" at bounding box center [42, 382] width 25 height 20
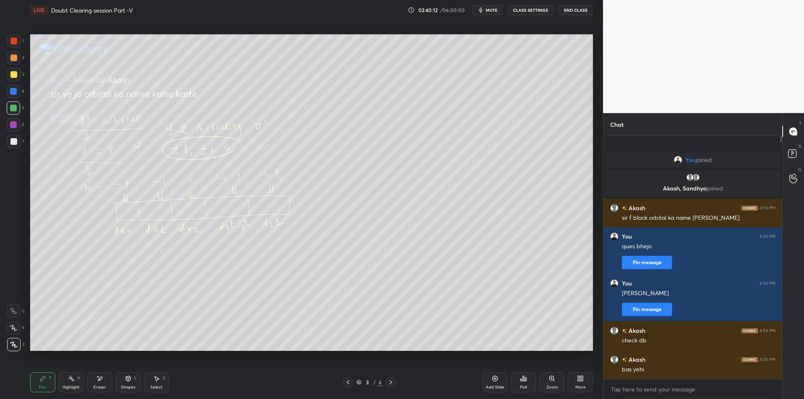
click at [7, 57] on div at bounding box center [13, 57] width 13 height 13
click at [10, 41] on div at bounding box center [13, 40] width 13 height 13
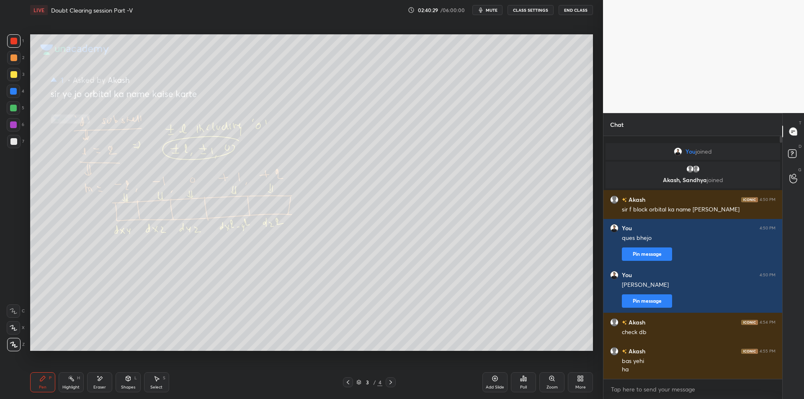
click at [20, 85] on div "4" at bounding box center [16, 91] width 18 height 13
click at [12, 102] on div at bounding box center [13, 107] width 13 height 13
click at [80, 379] on div "Highlight H" at bounding box center [71, 382] width 25 height 20
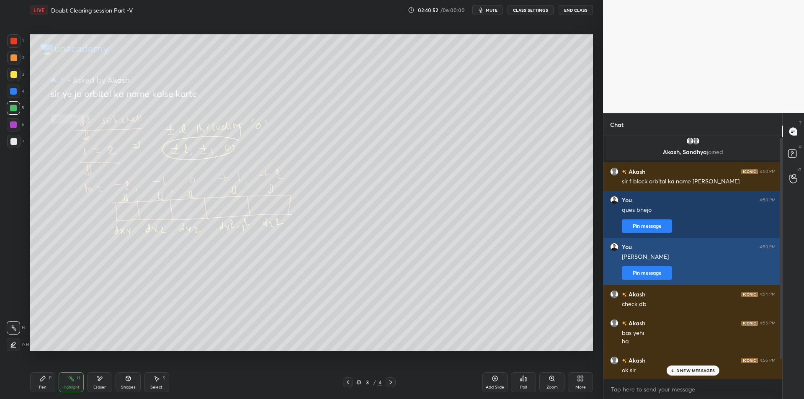
scroll to position [23, 0]
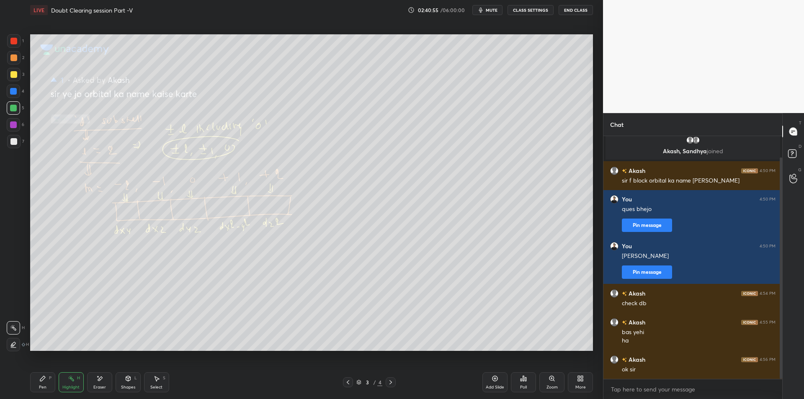
click at [348, 386] on div at bounding box center [348, 383] width 10 height 10
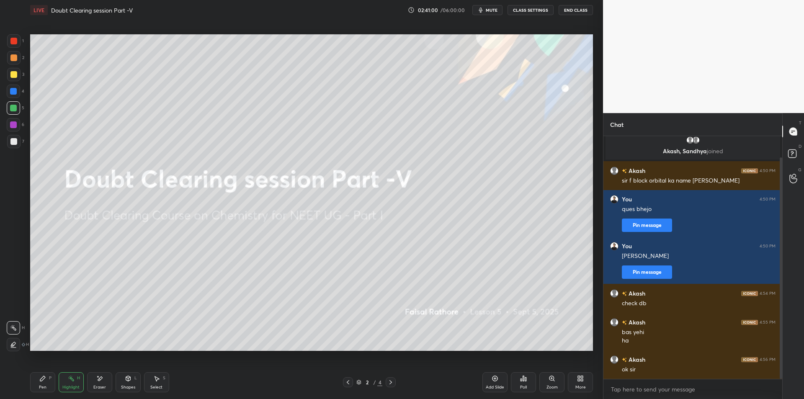
click at [489, 6] on button "mute" at bounding box center [488, 10] width 30 height 10
click at [519, 10] on button "CLASS SETTINGS" at bounding box center [531, 10] width 46 height 10
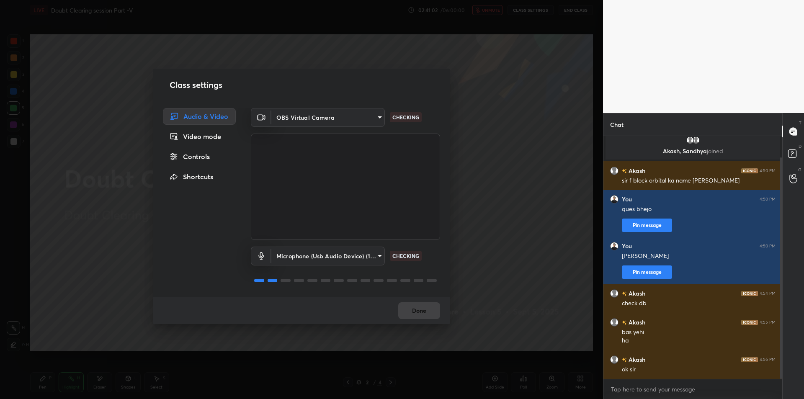
click at [526, 176] on div "Class settings Audio & Video Video mode Controls Shortcuts OBS Virtual Camera 6…" at bounding box center [301, 199] width 603 height 399
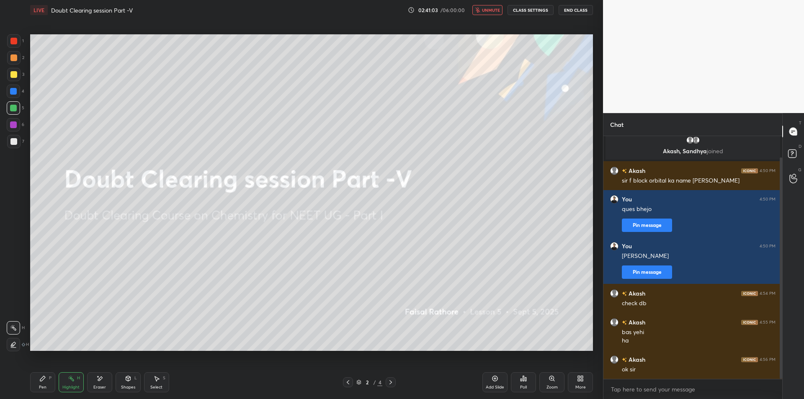
click at [576, 11] on button "End Class" at bounding box center [576, 10] width 34 height 10
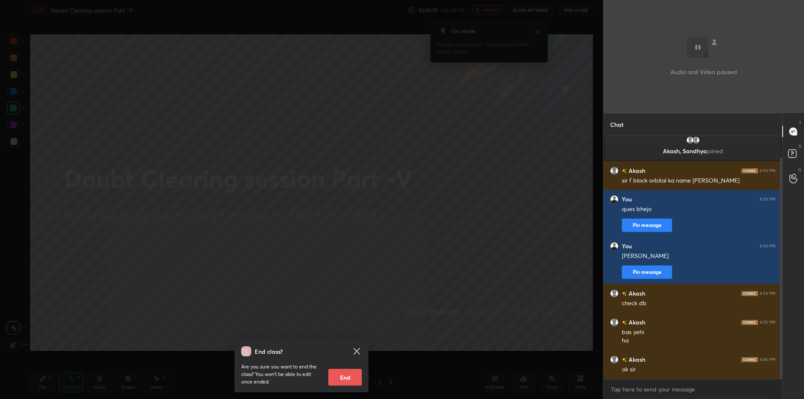
click at [525, 163] on div "End class? Are you sure you want to end the class? You won’t be able to edit on…" at bounding box center [301, 199] width 603 height 399
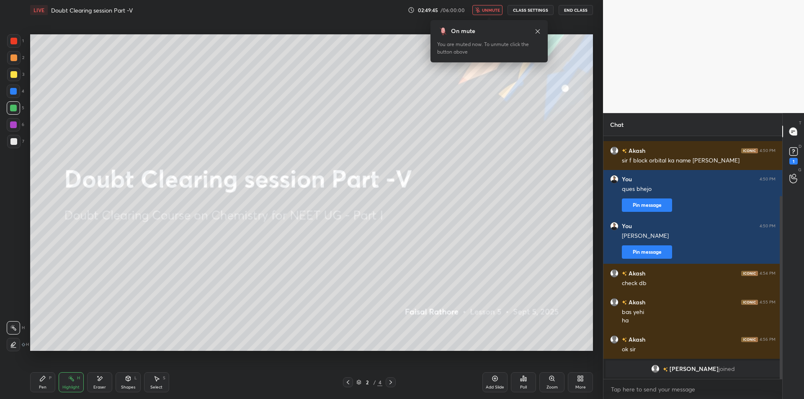
scroll to position [80, 0]
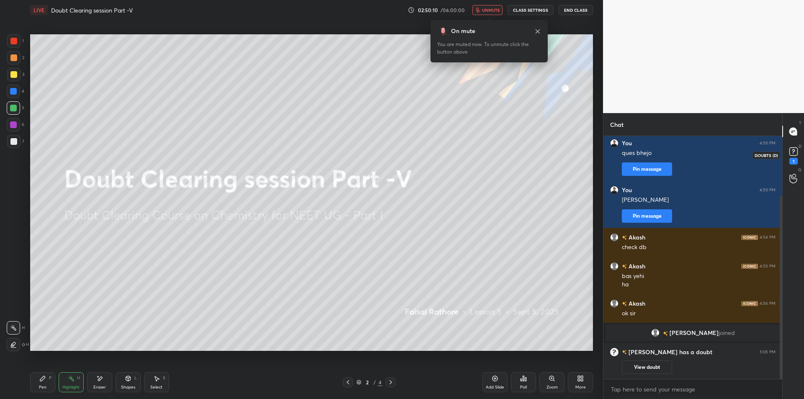
click at [791, 157] on icon at bounding box center [794, 151] width 13 height 13
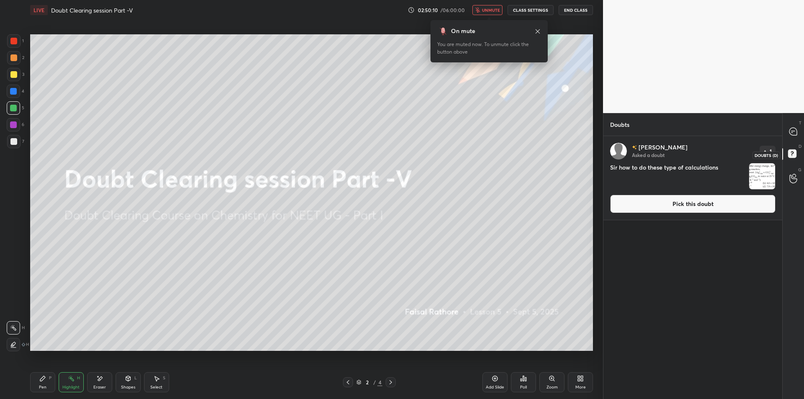
click at [755, 176] on img "grid" at bounding box center [763, 176] width 26 height 26
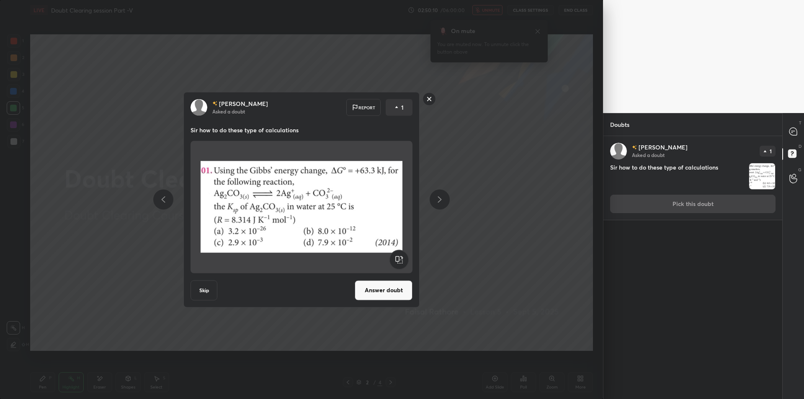
click at [793, 139] on div at bounding box center [794, 131] width 17 height 15
type textarea "x"
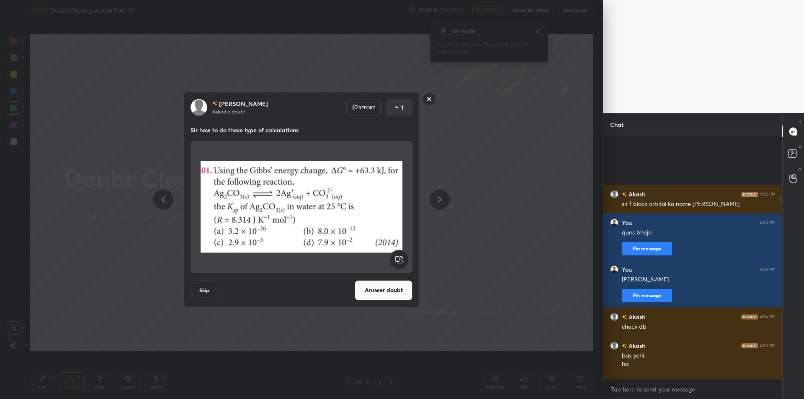
scroll to position [240, 176]
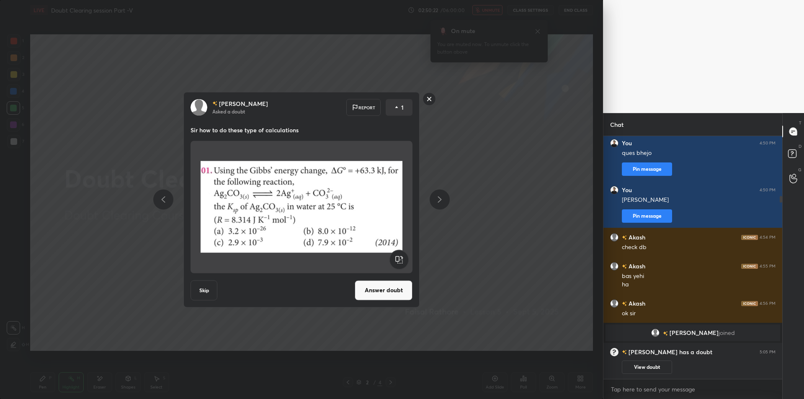
click at [389, 210] on img at bounding box center [302, 207] width 202 height 126
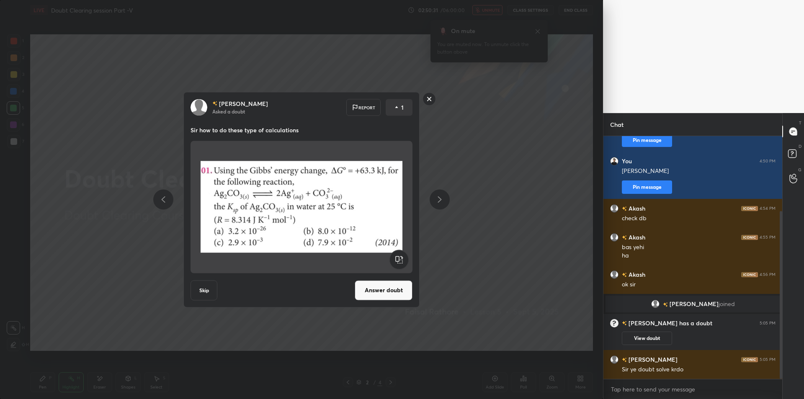
click at [390, 234] on img at bounding box center [302, 207] width 202 height 126
click at [386, 300] on div "[PERSON_NAME] Asked a doubt Report 1 Sir how to do these type of calculations S…" at bounding box center [302, 200] width 236 height 216
click at [383, 295] on button "Answer doubt" at bounding box center [384, 290] width 58 height 20
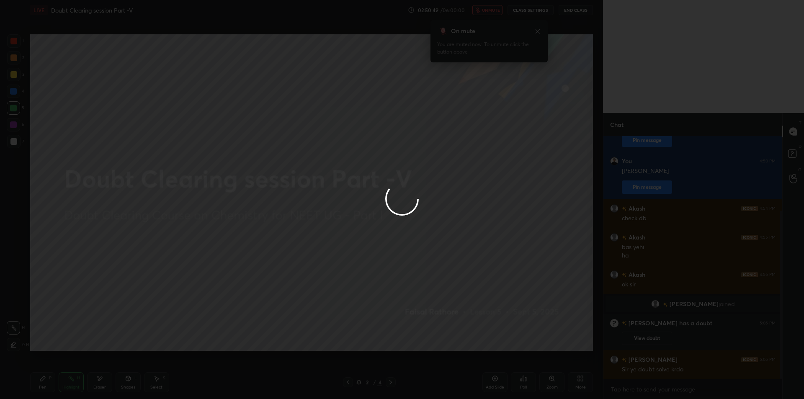
scroll to position [72, 0]
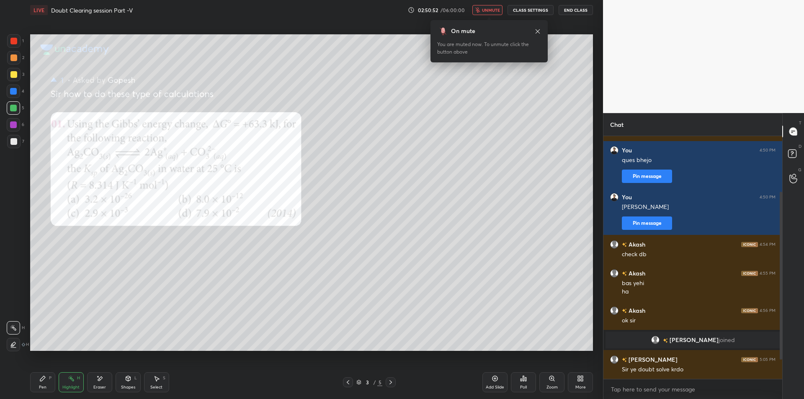
click at [588, 11] on button "End Class" at bounding box center [576, 10] width 34 height 10
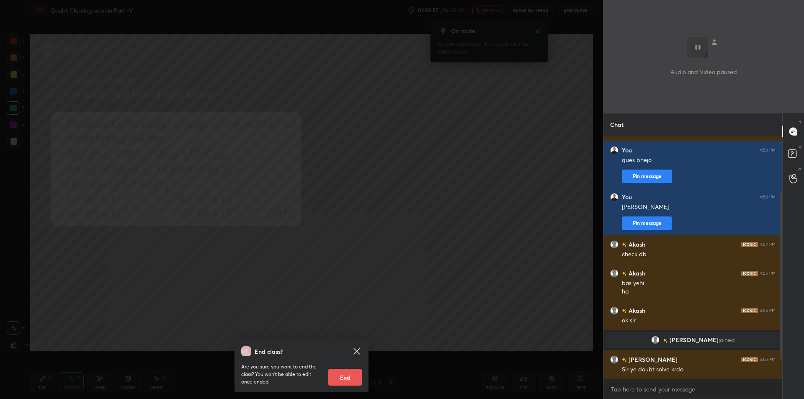
click at [372, 171] on div "End class? Are you sure you want to end the class? You won’t be able to edit on…" at bounding box center [301, 199] width 603 height 399
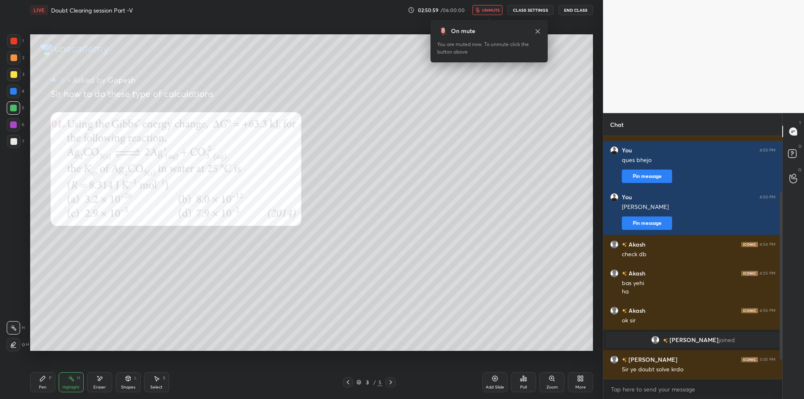
click at [494, 10] on span "unmute" at bounding box center [491, 10] width 18 height 6
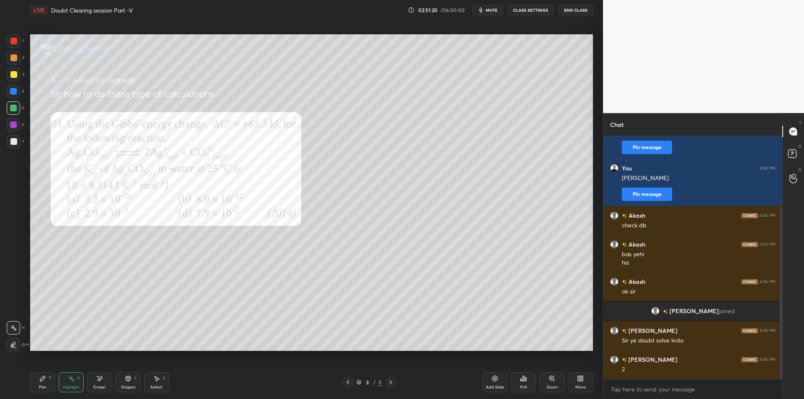
scroll to position [110, 0]
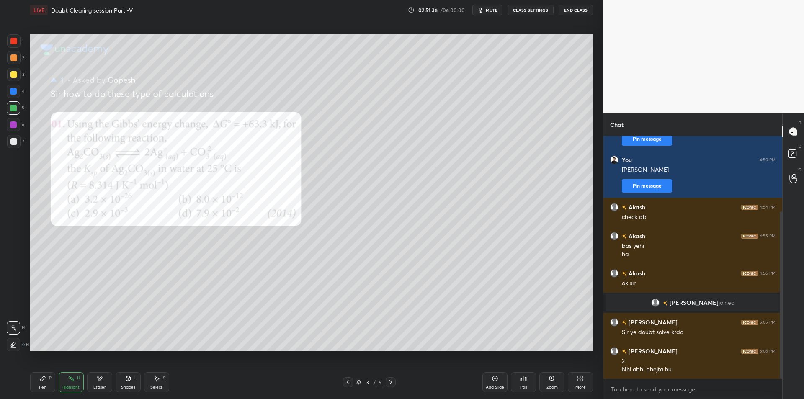
click at [496, 10] on span "mute" at bounding box center [492, 10] width 12 height 6
click at [577, 10] on button "End Class" at bounding box center [576, 10] width 34 height 10
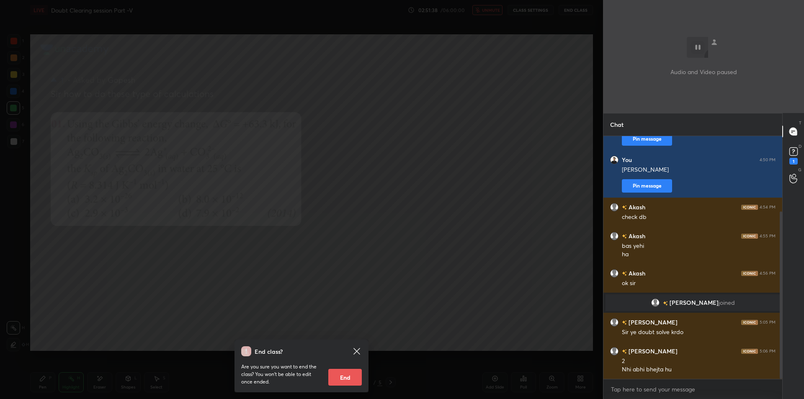
scroll to position [146, 0]
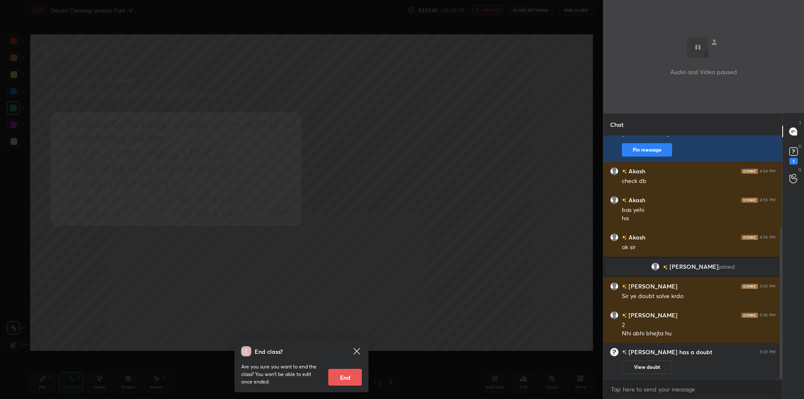
click at [468, 134] on div "End class? Are you sure you want to end the class? You won’t be able to edit on…" at bounding box center [301, 199] width 603 height 399
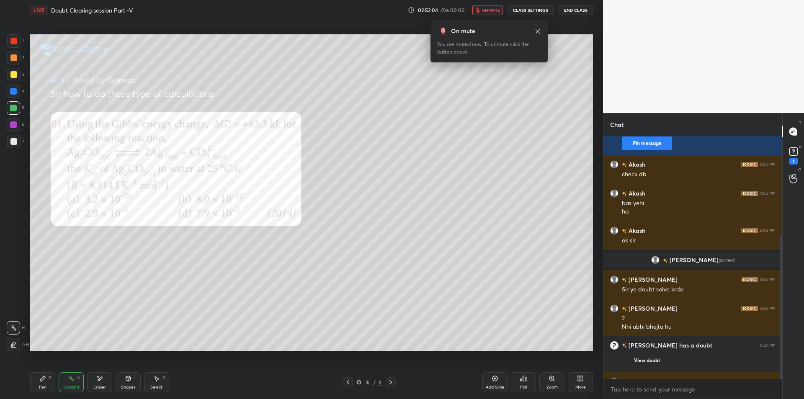
scroll to position [168, 0]
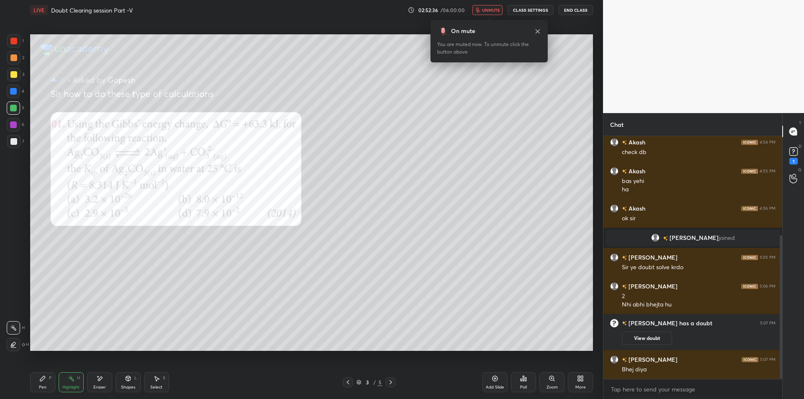
click at [570, 9] on button "End Class" at bounding box center [576, 10] width 34 height 10
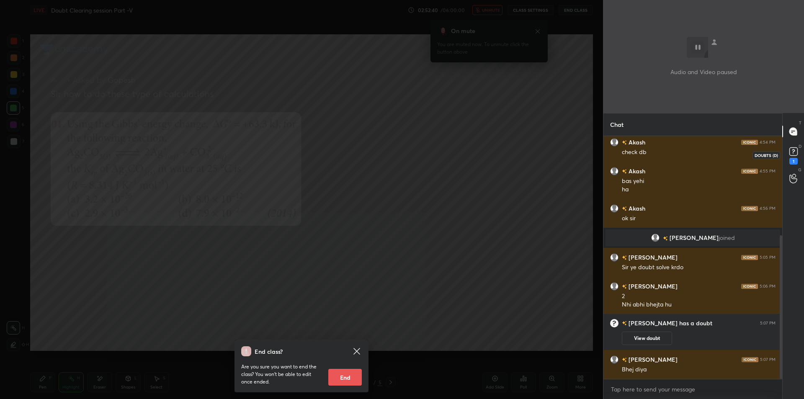
click at [791, 147] on icon at bounding box center [794, 151] width 13 height 13
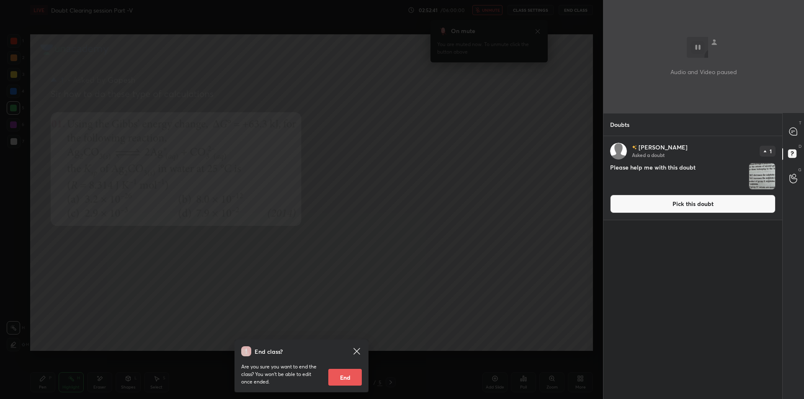
click at [776, 185] on div "[PERSON_NAME] Asked a doubt 1 Please help me with this doubt Pick this doubt" at bounding box center [693, 178] width 179 height 84
click at [538, 126] on div "End class? Are you sure you want to end the class? You won’t be able to edit on…" at bounding box center [301, 199] width 603 height 399
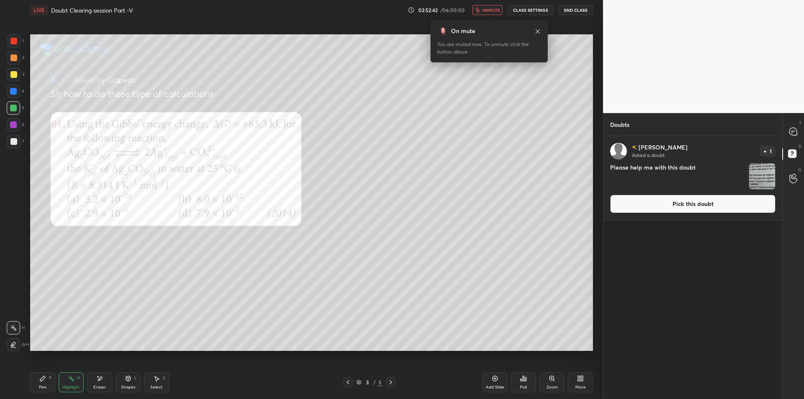
click at [499, 11] on span "unmute" at bounding box center [491, 10] width 18 height 6
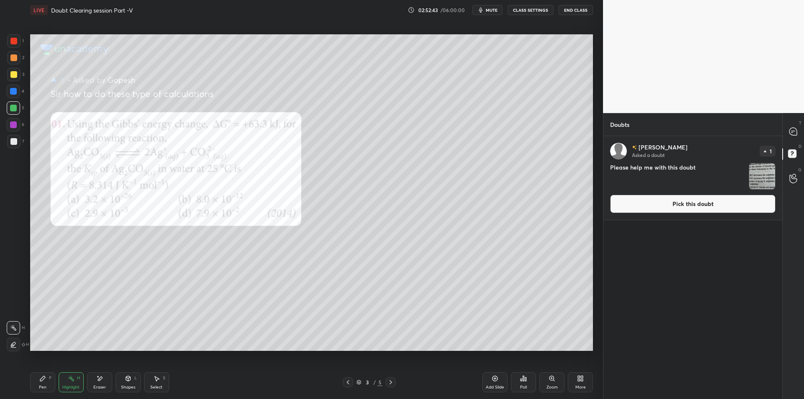
click at [525, 9] on button "CLASS SETTINGS" at bounding box center [531, 10] width 46 height 10
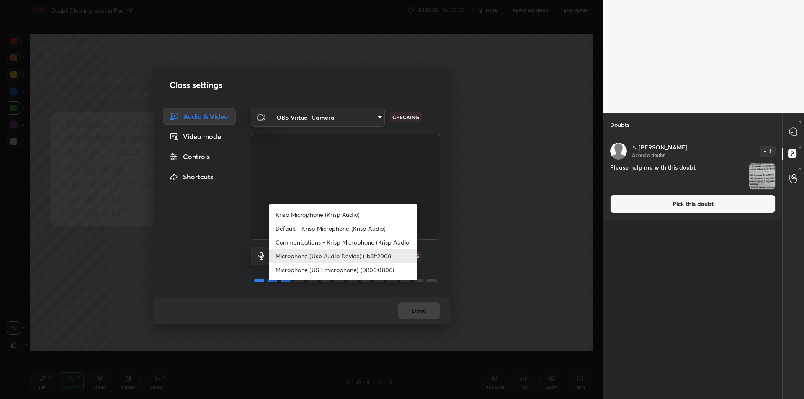
click at [314, 255] on body "1 2 3 4 5 6 7 C X Z E E Erase all H H LIVE Doubt Clearing session Part -V 02:52…" at bounding box center [402, 199] width 804 height 399
click at [336, 219] on li "Krisp Microphone (Krisp Audio)" at bounding box center [343, 215] width 149 height 14
type input "f179950b7ff94e844b1949510bbb9c4ee613793b831427a85f81c517fe718277"
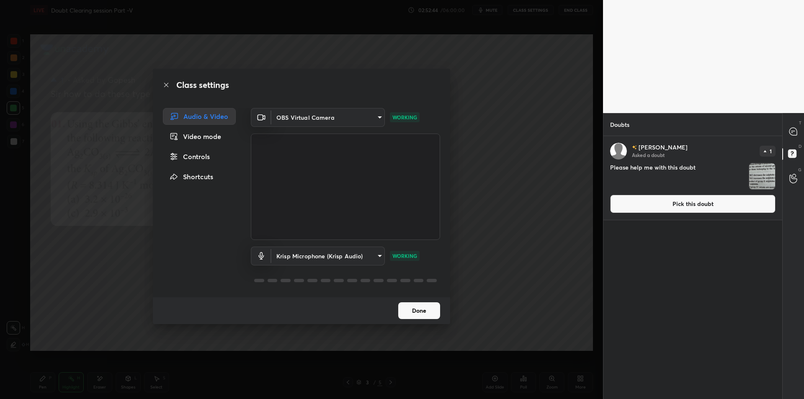
click at [479, 195] on div "Class settings Audio & Video Video mode Controls Shortcuts OBS Virtual Camera 6…" at bounding box center [301, 199] width 603 height 399
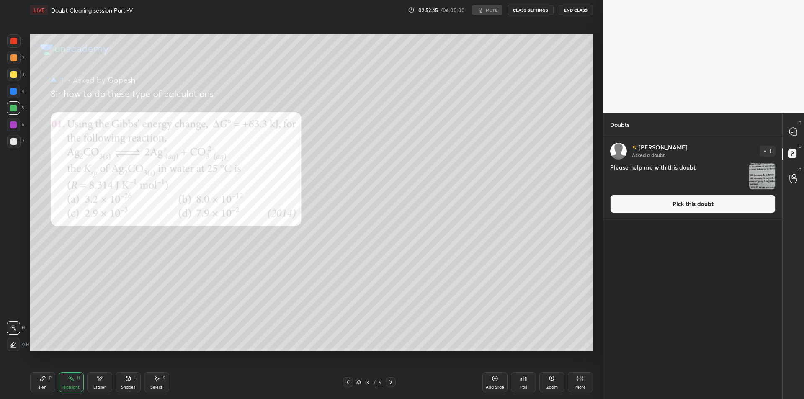
click at [711, 204] on button "Pick this doubt" at bounding box center [692, 204] width 165 height 18
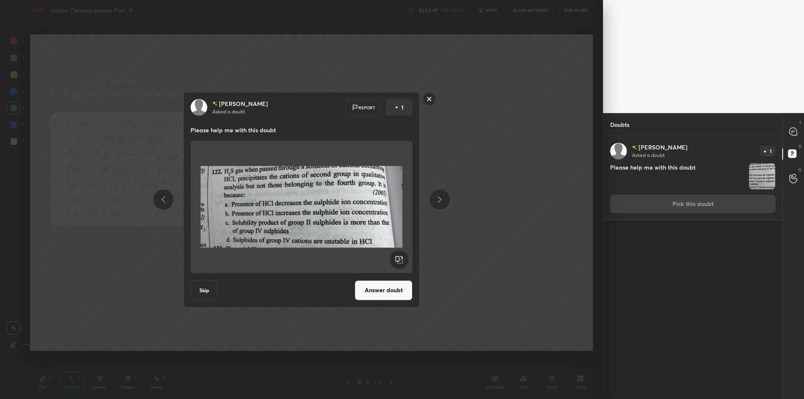
click at [379, 285] on button "Answer doubt" at bounding box center [384, 290] width 58 height 20
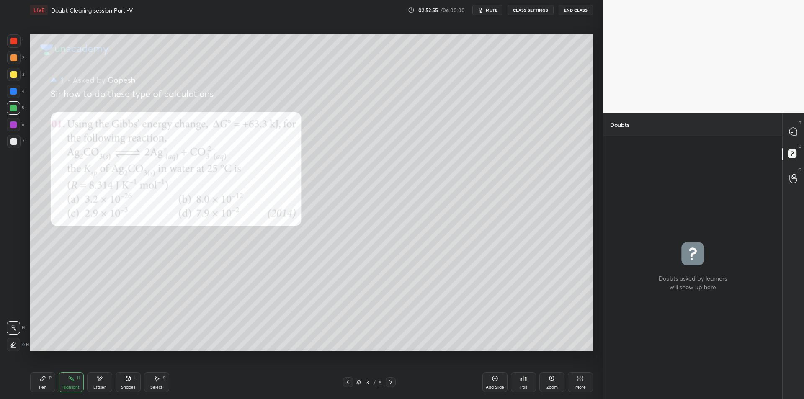
click at [19, 43] on div at bounding box center [13, 40] width 13 height 13
click at [16, 44] on div at bounding box center [13, 40] width 13 height 13
click at [794, 131] on icon at bounding box center [793, 131] width 3 height 0
type textarea "x"
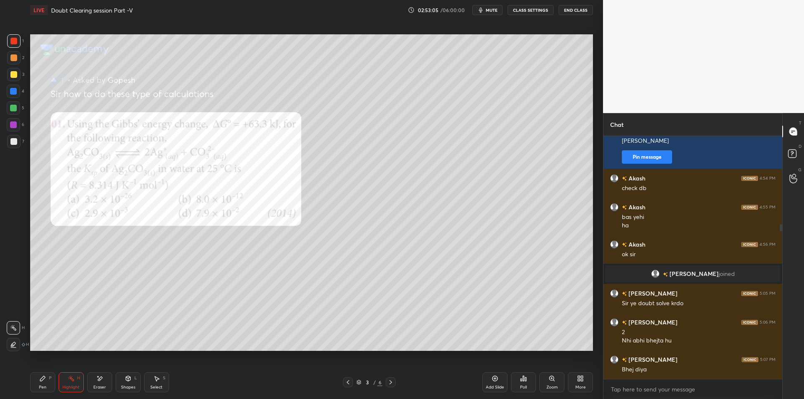
scroll to position [240, 176]
click at [54, 372] on div "Pen P" at bounding box center [42, 382] width 25 height 20
click at [48, 370] on div "Pen P Highlight H Eraser Shapes L Select S 3 / 6 Add Slide Poll Zoom More" at bounding box center [311, 383] width 563 height 34
click at [9, 73] on div at bounding box center [13, 74] width 13 height 13
click at [16, 100] on div "4" at bounding box center [16, 93] width 18 height 17
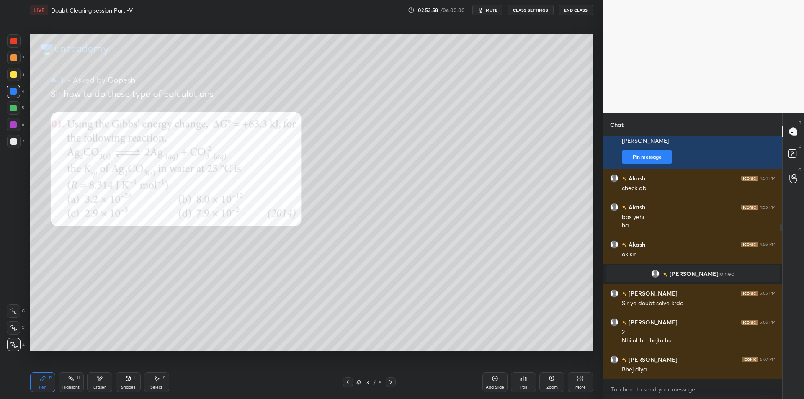
click at [13, 108] on div at bounding box center [13, 108] width 7 height 7
click at [390, 386] on div at bounding box center [391, 383] width 10 height 10
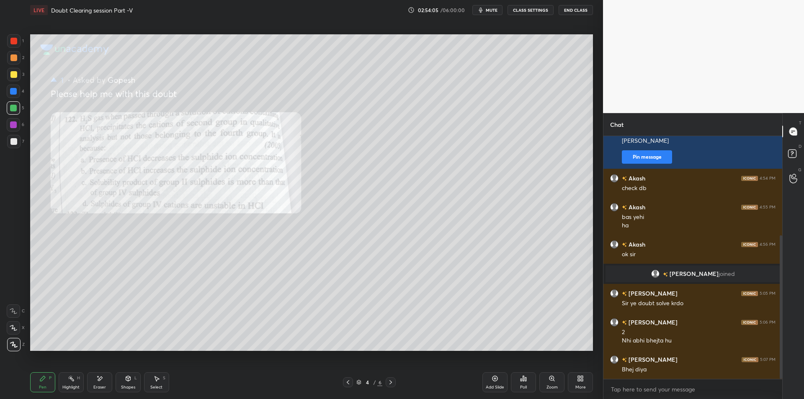
scroll to position [168, 0]
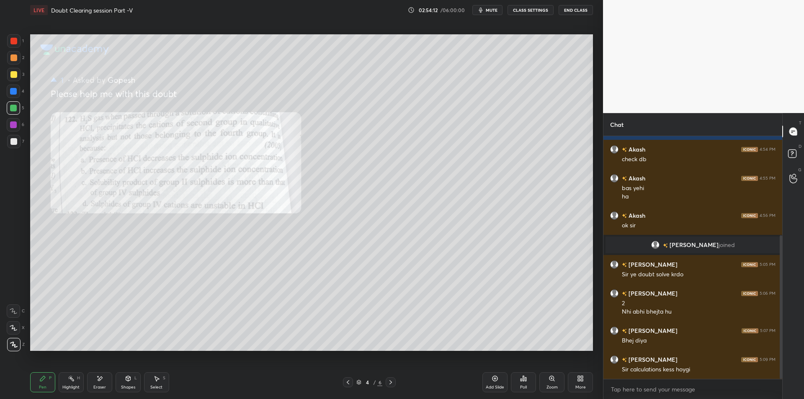
click at [351, 384] on icon at bounding box center [348, 382] width 7 height 7
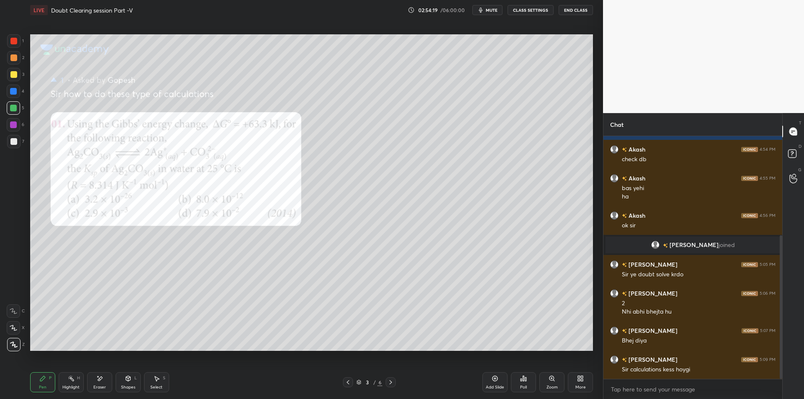
scroll to position [176, 0]
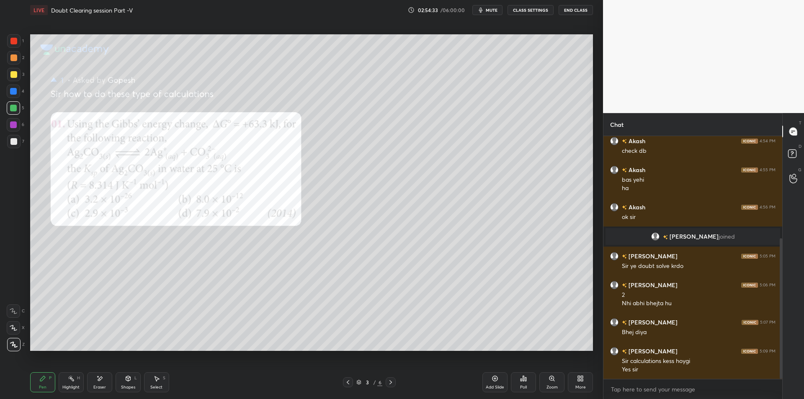
click at [21, 122] on div "6" at bounding box center [16, 124] width 18 height 13
click at [22, 147] on div "7" at bounding box center [15, 141] width 17 height 13
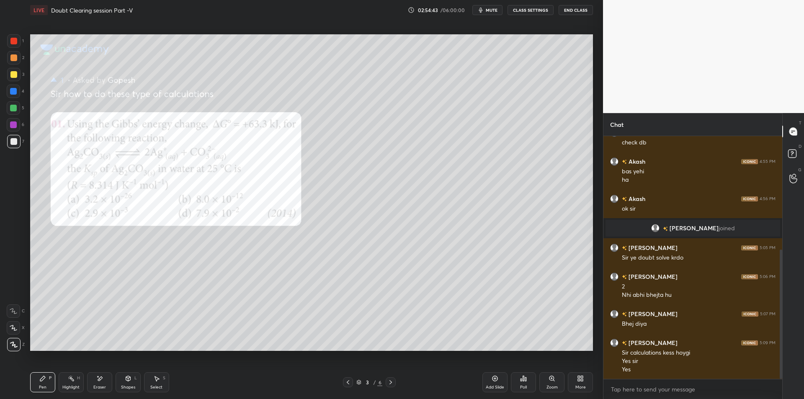
scroll to position [213, 0]
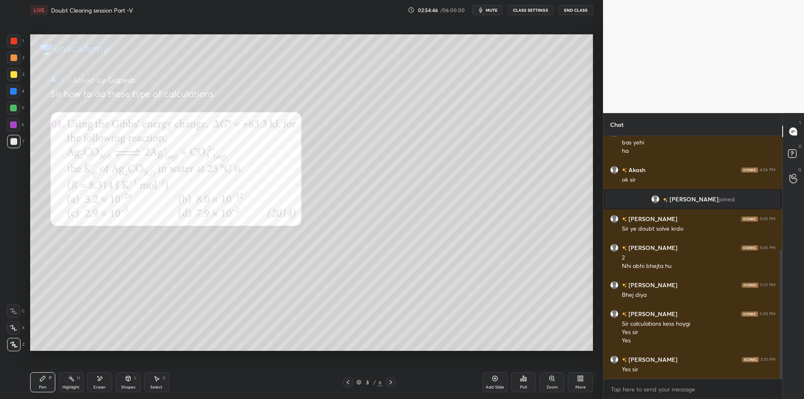
click at [497, 382] on div "Add Slide" at bounding box center [495, 382] width 25 height 20
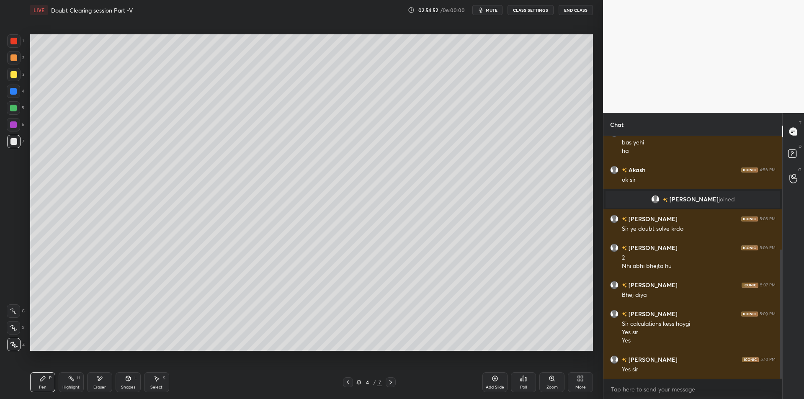
click at [7, 66] on div "2" at bounding box center [15, 59] width 17 height 17
click at [14, 59] on div at bounding box center [13, 57] width 7 height 7
click at [16, 91] on div at bounding box center [13, 91] width 7 height 7
click at [11, 105] on div at bounding box center [13, 108] width 7 height 7
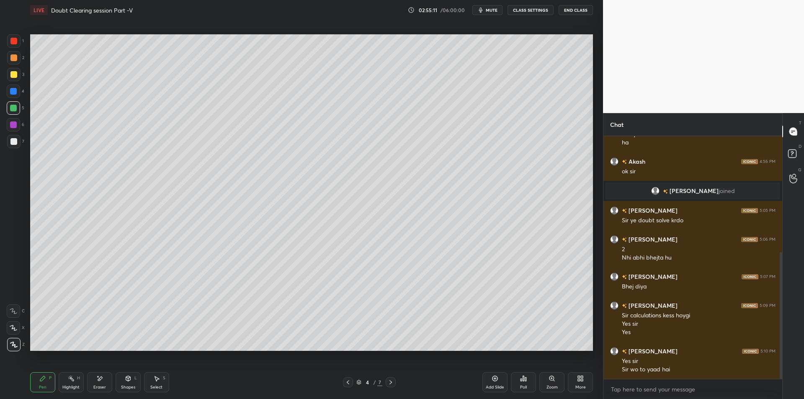
click at [10, 127] on div at bounding box center [13, 124] width 13 height 13
click at [13, 142] on div at bounding box center [13, 141] width 7 height 7
click at [3, 80] on div "1 2 3 4 5 6 7 C X Z E E Erase all H H" at bounding box center [13, 192] width 27 height 317
click at [12, 68] on div at bounding box center [13, 74] width 13 height 13
click at [16, 59] on div at bounding box center [13, 57] width 7 height 7
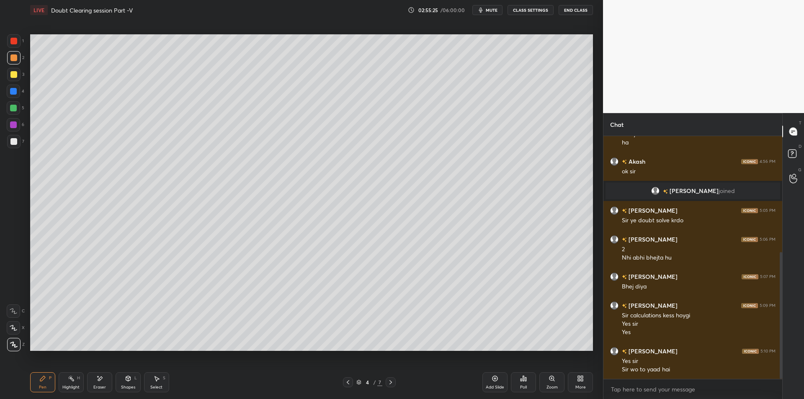
click at [19, 48] on div "1" at bounding box center [15, 42] width 17 height 17
click at [13, 59] on div at bounding box center [13, 57] width 7 height 7
click at [13, 44] on div at bounding box center [13, 41] width 7 height 7
click at [352, 385] on div at bounding box center [348, 383] width 10 height 10
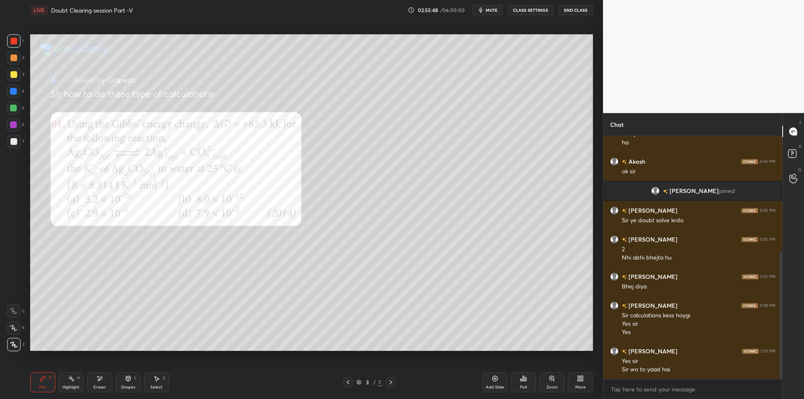
click at [18, 108] on div at bounding box center [13, 107] width 13 height 13
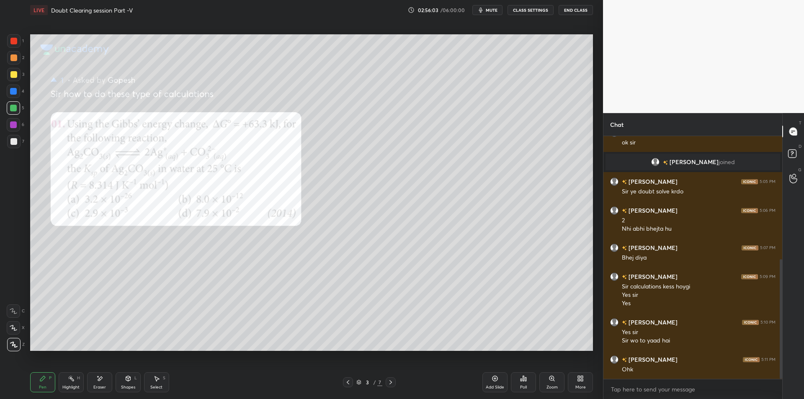
click at [393, 385] on icon at bounding box center [391, 382] width 7 height 7
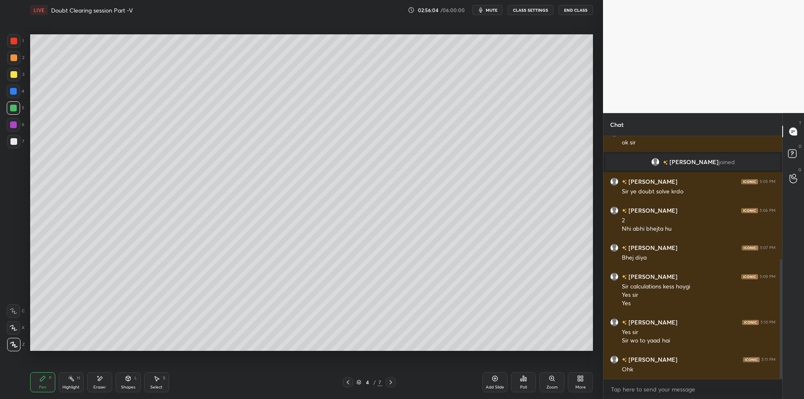
click at [388, 381] on icon at bounding box center [391, 382] width 7 height 7
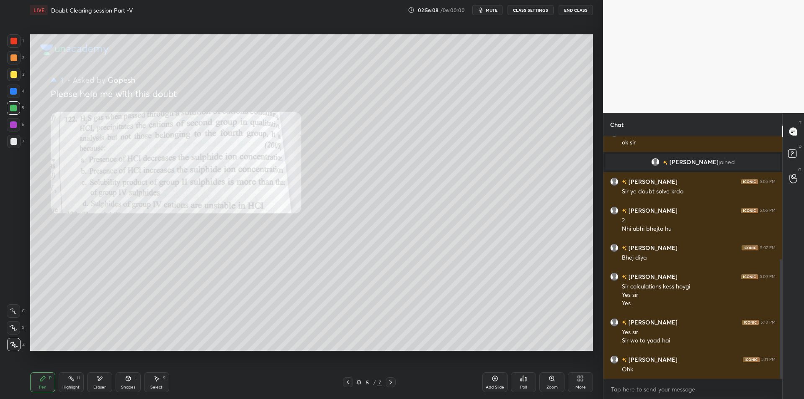
click at [10, 46] on div at bounding box center [13, 40] width 13 height 13
click at [21, 111] on div "5" at bounding box center [16, 107] width 18 height 13
click at [7, 121] on div at bounding box center [13, 124] width 13 height 13
click at [18, 145] on div at bounding box center [13, 141] width 13 height 13
click at [16, 94] on div at bounding box center [13, 91] width 7 height 7
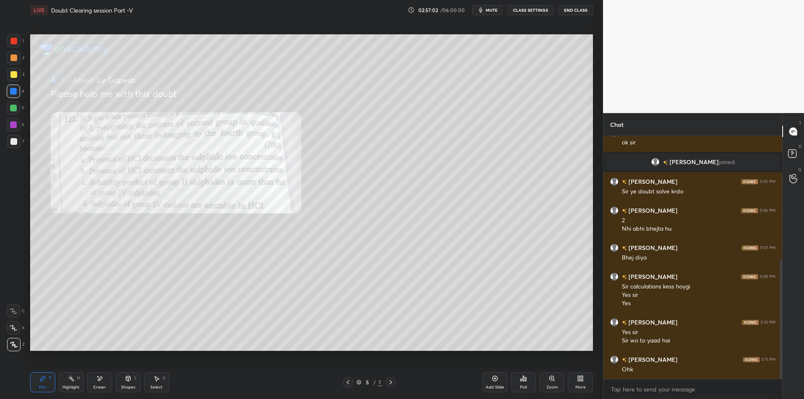
click at [12, 78] on div at bounding box center [13, 74] width 7 height 7
click at [12, 102] on div at bounding box center [13, 107] width 13 height 13
click at [10, 129] on div at bounding box center [13, 124] width 13 height 13
click at [13, 146] on div at bounding box center [13, 141] width 13 height 13
click at [9, 48] on div "1" at bounding box center [15, 40] width 17 height 13
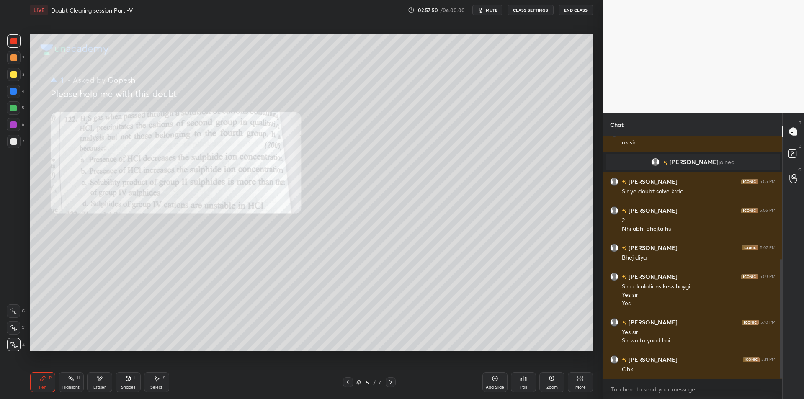
click at [13, 36] on div at bounding box center [13, 40] width 13 height 13
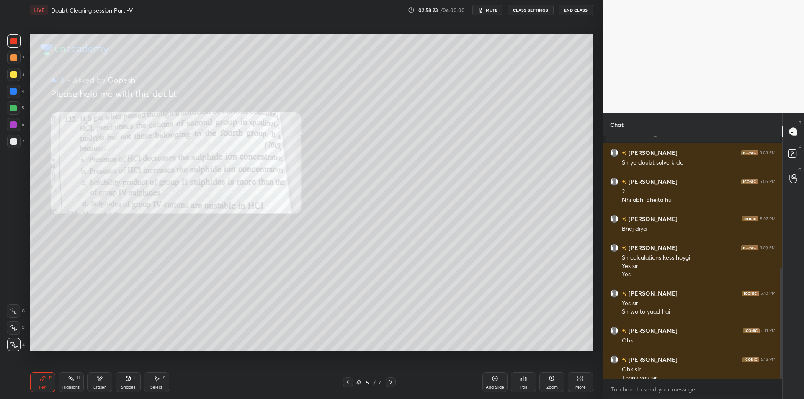
scroll to position [288, 0]
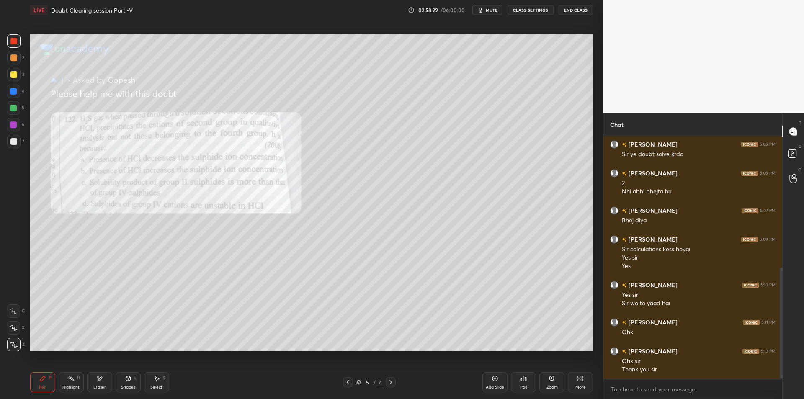
click at [347, 380] on icon at bounding box center [348, 382] width 7 height 7
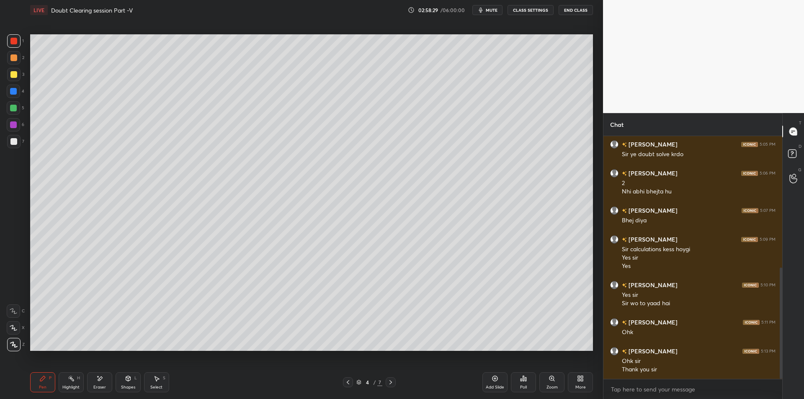
click at [347, 380] on icon at bounding box center [348, 382] width 7 height 7
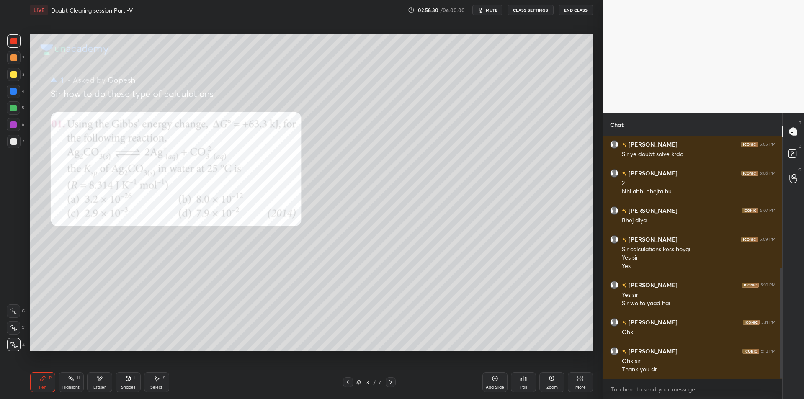
click at [357, 386] on div "3 / 7" at bounding box center [370, 383] width 26 height 8
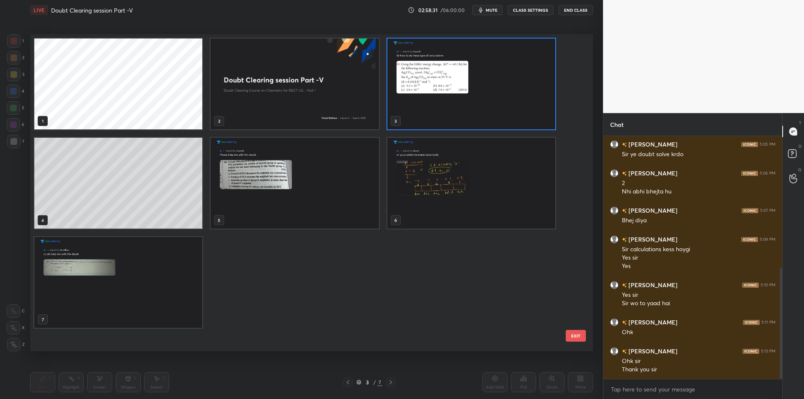
scroll to position [314, 559]
click at [350, 386] on div at bounding box center [348, 383] width 10 height 10
click at [293, 95] on img "grid" at bounding box center [295, 84] width 168 height 91
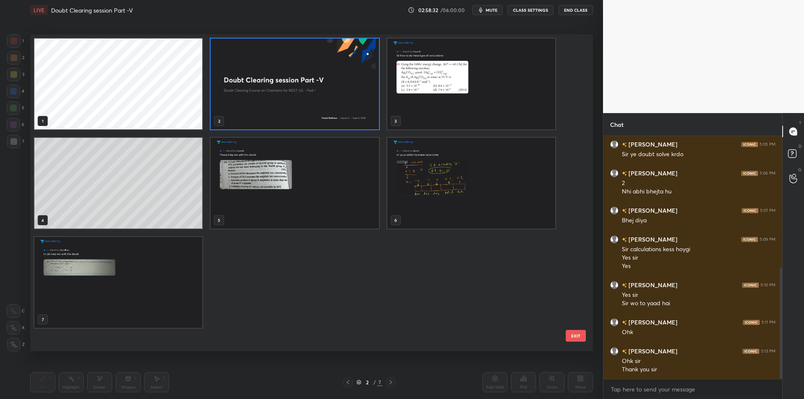
click at [293, 95] on img "grid" at bounding box center [295, 84] width 168 height 91
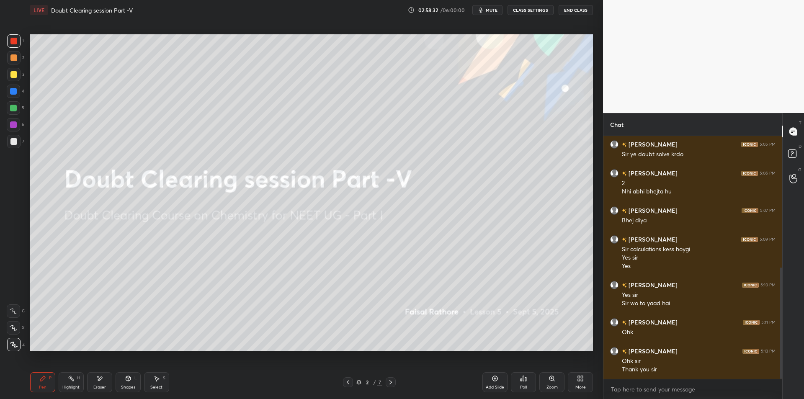
click at [70, 373] on div "Pen P Highlight H Eraser Shapes L Select S 2 / 7 Add Slide Poll Zoom More" at bounding box center [311, 383] width 563 height 34
click at [72, 379] on rect at bounding box center [72, 380] width 4 height 4
click at [491, 13] on button "mute" at bounding box center [488, 10] width 30 height 10
click at [533, 12] on button "CLASS SETTINGS" at bounding box center [531, 10] width 46 height 10
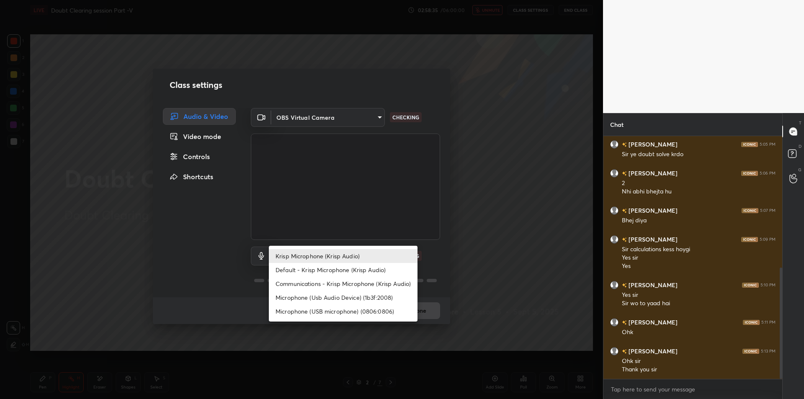
click at [362, 258] on body "1 2 3 4 5 6 7 C X Z E E Erase all H H LIVE Doubt Clearing session Part -V 02:58…" at bounding box center [402, 199] width 804 height 399
click at [354, 299] on li "Microphone (Usb Audio Device) (1b3f:2008)" at bounding box center [343, 298] width 149 height 14
type input "fde829080738fc3fb0167f80aaf6a609a4591a58cc93b04ec9dd4d9d5dd89f15"
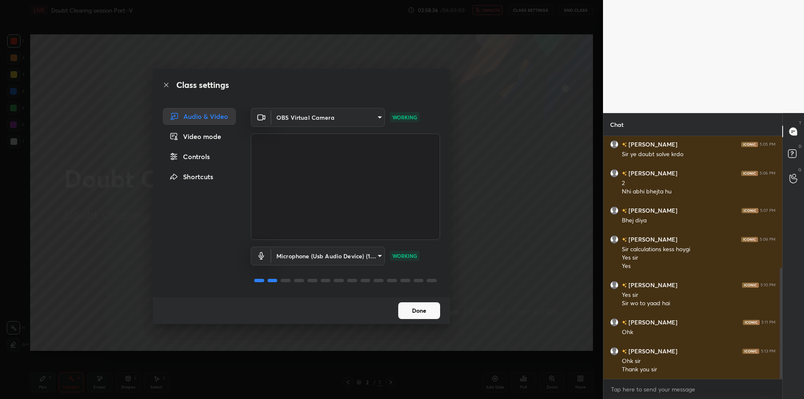
click at [516, 217] on div "Class settings Audio & Video Video mode Controls Shortcuts OBS Virtual Camera 6…" at bounding box center [301, 199] width 603 height 399
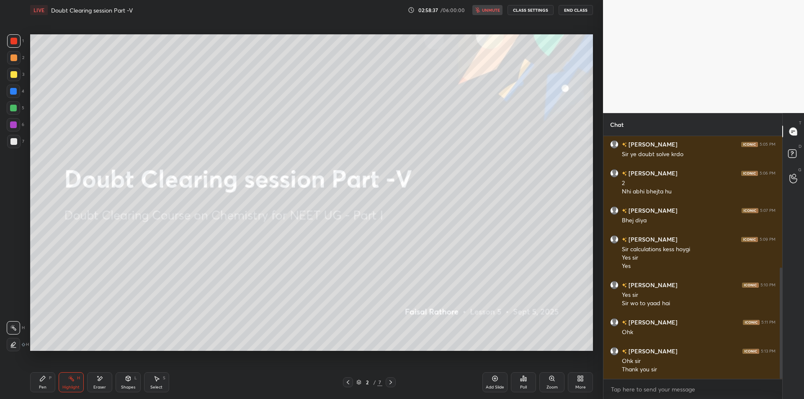
click at [591, 11] on button "End Class" at bounding box center [576, 10] width 34 height 10
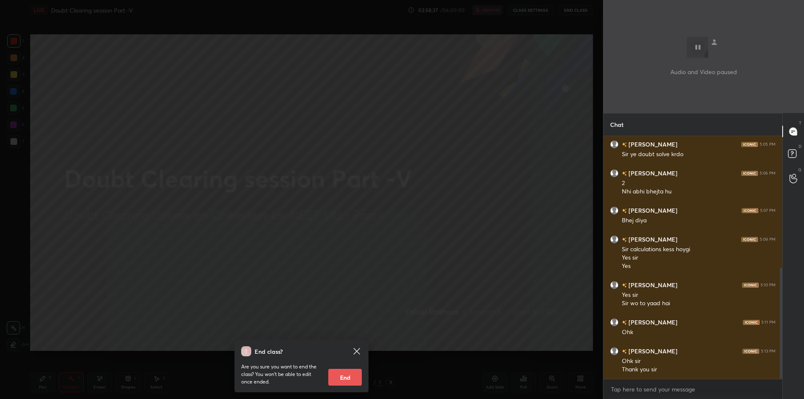
scroll to position [317, 0]
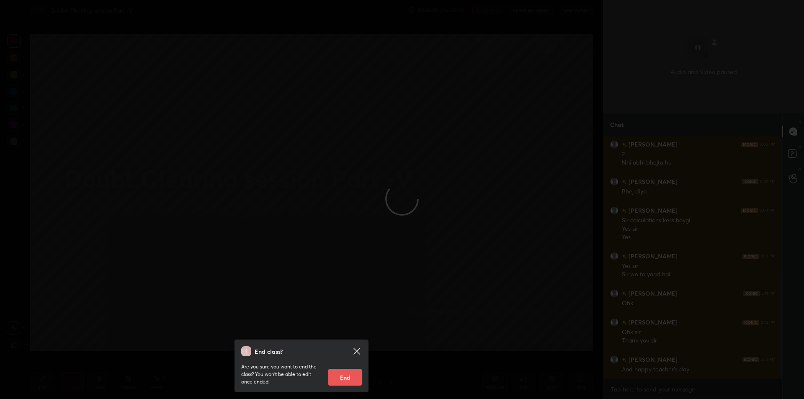
click at [171, 229] on div "End class? Are you sure you want to end the class? You won’t be able to edit on…" at bounding box center [301, 199] width 603 height 399
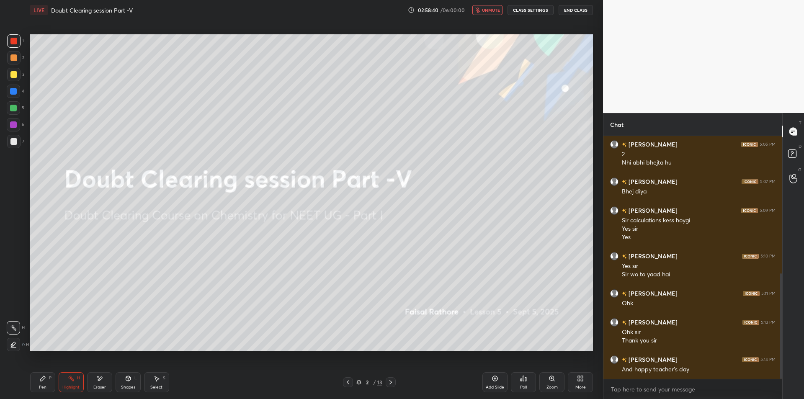
click at [493, 12] on span "unmute" at bounding box center [491, 10] width 18 height 6
click at [496, 11] on span "mute" at bounding box center [492, 10] width 12 height 6
click at [572, 8] on button "End Class" at bounding box center [576, 10] width 34 height 10
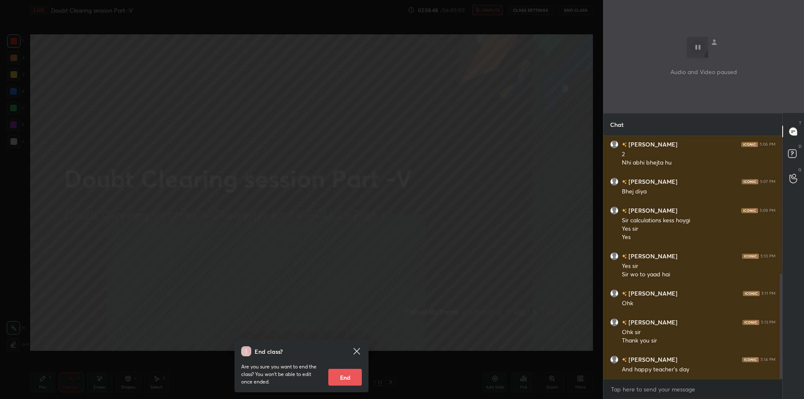
click at [180, 65] on div "End class? Are you sure you want to end the class? You won’t be able to edit on…" at bounding box center [301, 199] width 603 height 399
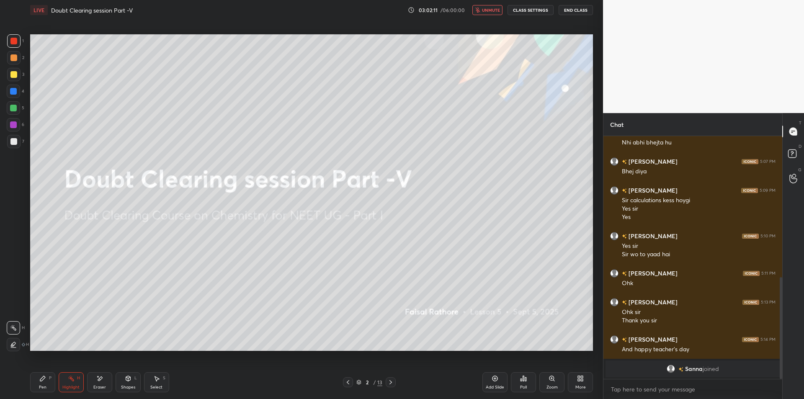
scroll to position [366, 0]
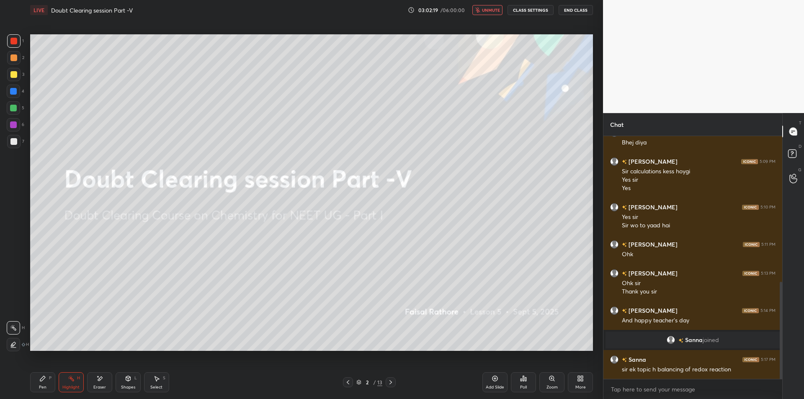
click at [574, 9] on button "End Class" at bounding box center [576, 10] width 34 height 10
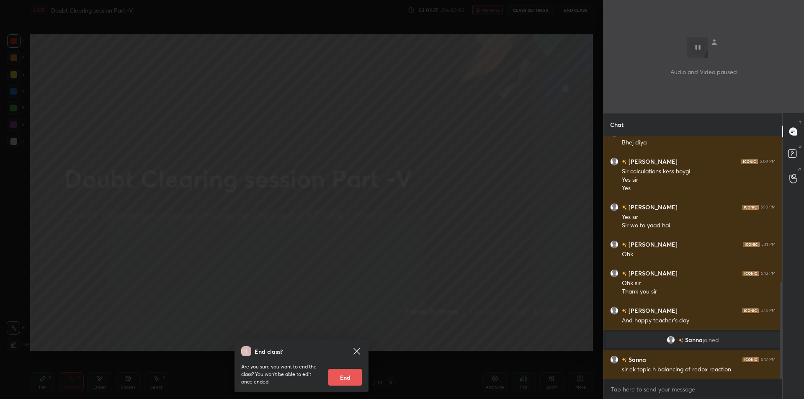
click at [171, 119] on div "End class? Are you sure you want to end the class? You won’t be able to edit on…" at bounding box center [301, 199] width 603 height 399
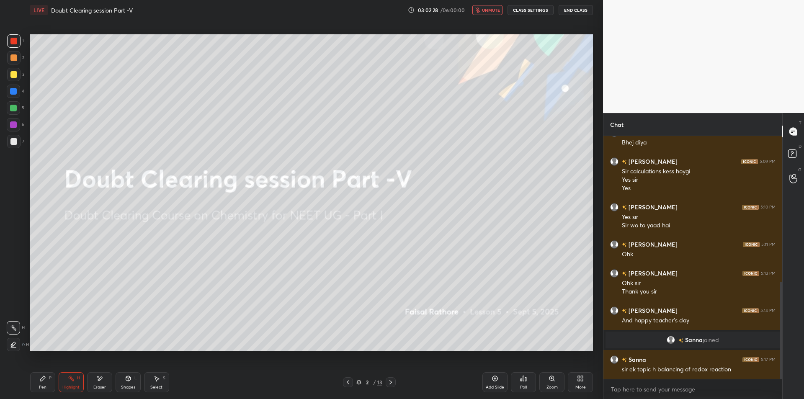
click at [491, 16] on div "LIVE Doubt Clearing session Part -V 03:02:28 / 06:00:00 unmute CLASS SETTINGS E…" at bounding box center [311, 10] width 563 height 20
click at [493, 16] on div "LIVE Doubt Clearing session Part -V 03:02:28 / 06:00:00 unmute CLASS SETTINGS E…" at bounding box center [311, 10] width 563 height 20
click at [497, 14] on button "unmute" at bounding box center [488, 10] width 30 height 10
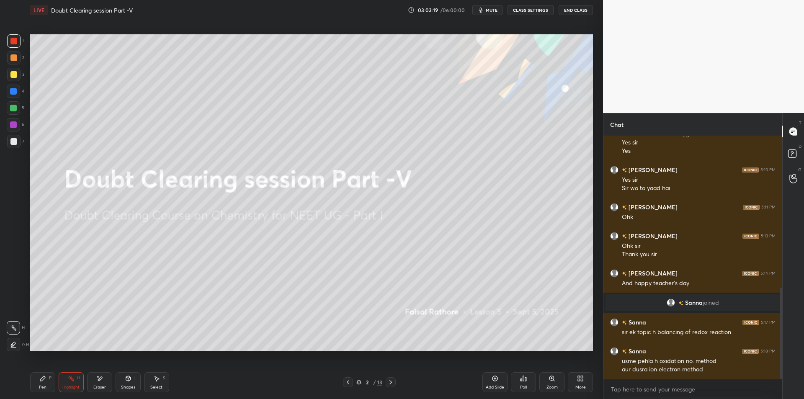
scroll to position [411, 0]
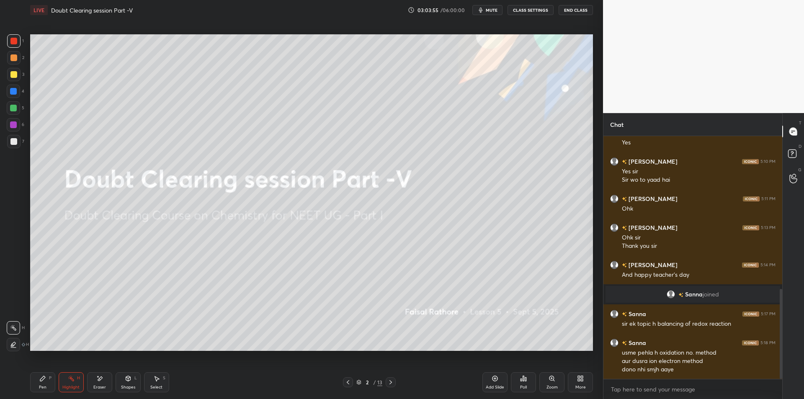
click at [56, 387] on div "Pen P Highlight H Eraser Shapes L Select S" at bounding box center [143, 382] width 226 height 20
click at [45, 384] on div "Pen P" at bounding box center [42, 382] width 25 height 20
click at [70, 381] on icon at bounding box center [71, 378] width 7 height 7
click at [29, 381] on div "LIVE Doubt Clearing session Part -V 03:03:56 / 06:00:00 mute CLASS SETTINGS End…" at bounding box center [312, 199] width 570 height 399
click at [50, 377] on div "P" at bounding box center [50, 378] width 3 height 4
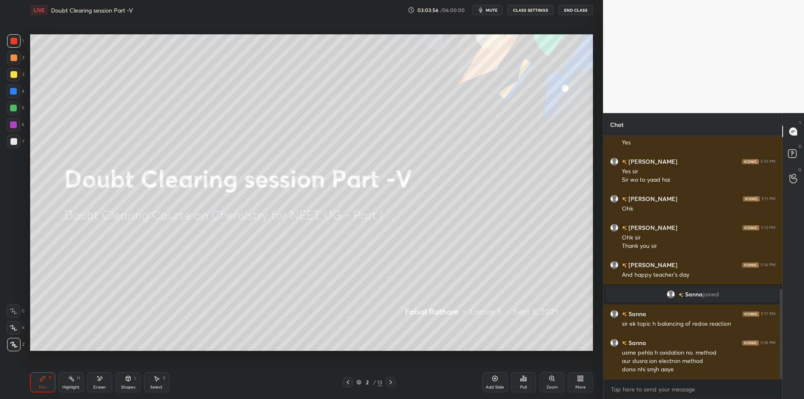
click at [47, 380] on div "Pen P" at bounding box center [42, 382] width 25 height 20
click at [533, 8] on button "CLASS SETTINGS" at bounding box center [531, 10] width 46 height 10
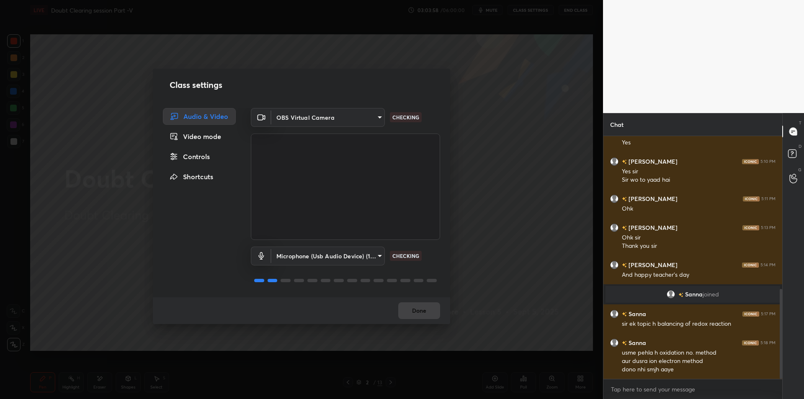
click at [337, 259] on body "1 2 3 4 5 6 7 C X Z E E Erase all H H LIVE Doubt Clearing session Part -V 03:03…" at bounding box center [402, 199] width 804 height 399
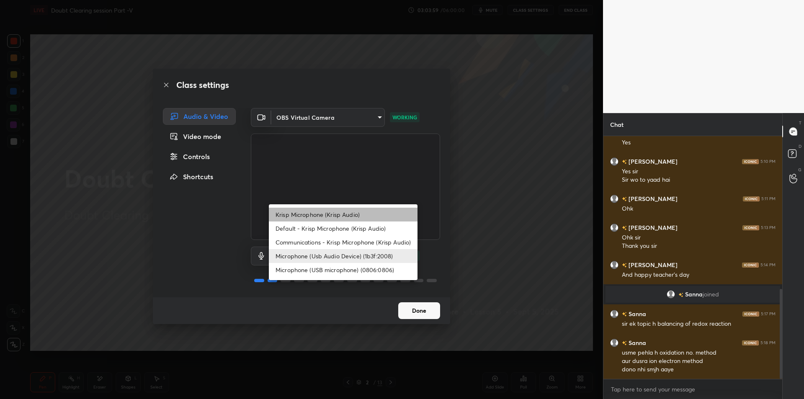
click at [359, 209] on li "Krisp Microphone (Krisp Audio)" at bounding box center [343, 215] width 149 height 14
type input "f179950b7ff94e844b1949510bbb9c4ee613793b831427a85f81c517fe718277"
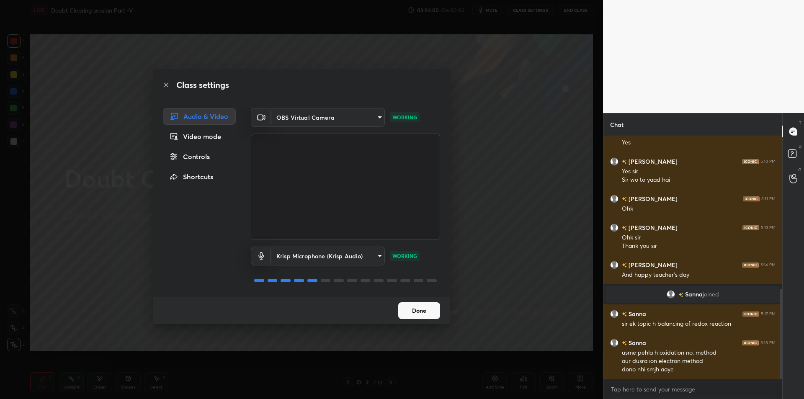
click at [519, 229] on div "Class settings Audio & Video Video mode Controls Shortcuts OBS Virtual Camera 6…" at bounding box center [301, 199] width 603 height 399
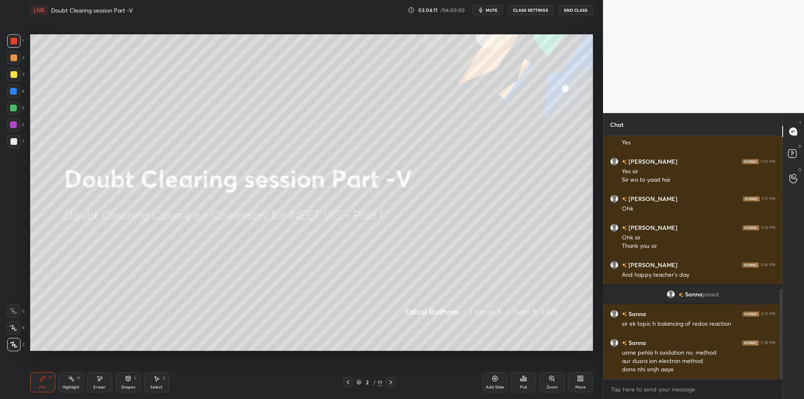
click at [499, 376] on div "Add Slide" at bounding box center [495, 382] width 25 height 20
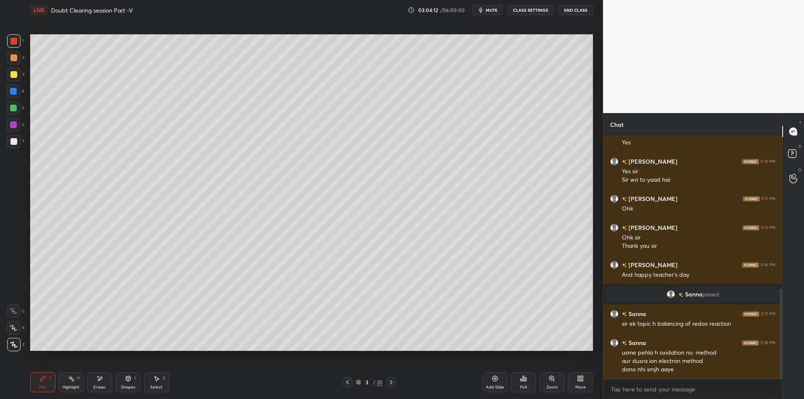
click at [18, 80] on div at bounding box center [13, 74] width 13 height 13
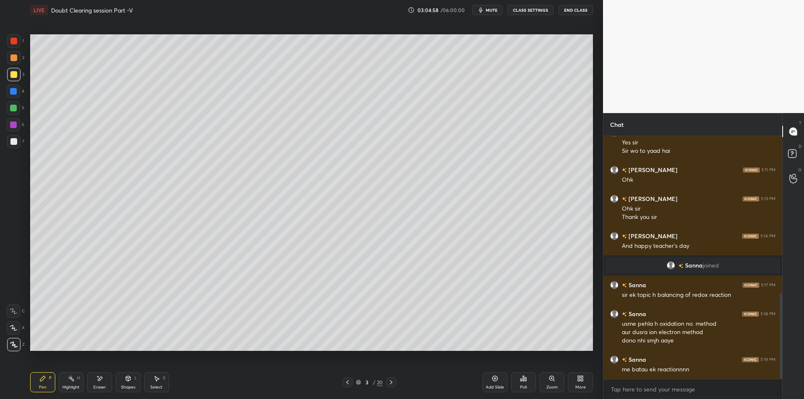
click at [484, 12] on icon "button" at bounding box center [481, 10] width 7 height 7
click at [8, 89] on div at bounding box center [13, 91] width 13 height 13
click at [19, 100] on div "4" at bounding box center [16, 93] width 18 height 17
click at [18, 108] on div at bounding box center [13, 107] width 13 height 13
click at [93, 383] on div "Eraser" at bounding box center [99, 382] width 25 height 20
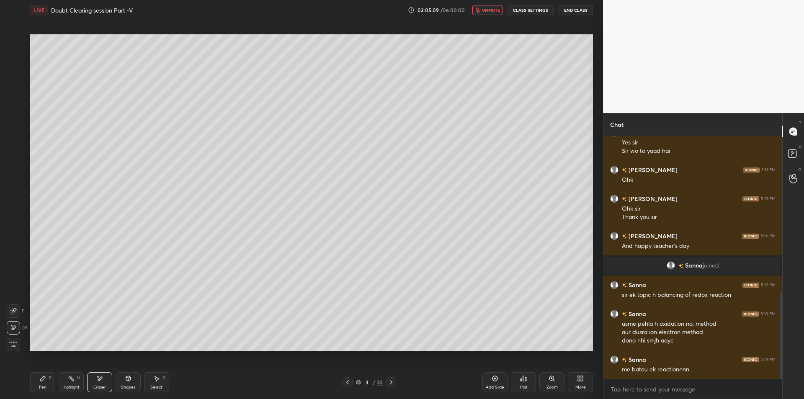
click at [72, 382] on icon at bounding box center [71, 378] width 7 height 7
click at [46, 378] on div "Pen P" at bounding box center [42, 382] width 25 height 20
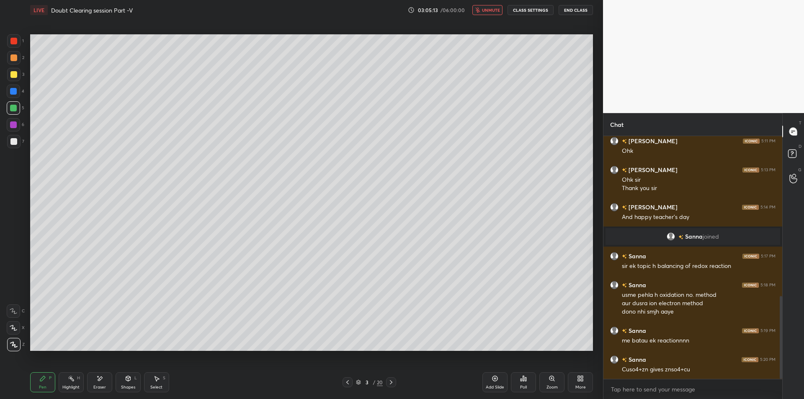
click at [490, 12] on span "unmute" at bounding box center [491, 10] width 18 height 6
click at [9, 128] on div at bounding box center [13, 124] width 13 height 13
click at [12, 144] on div at bounding box center [13, 141] width 7 height 7
click at [20, 57] on div at bounding box center [13, 57] width 13 height 13
click at [19, 77] on div at bounding box center [13, 74] width 13 height 13
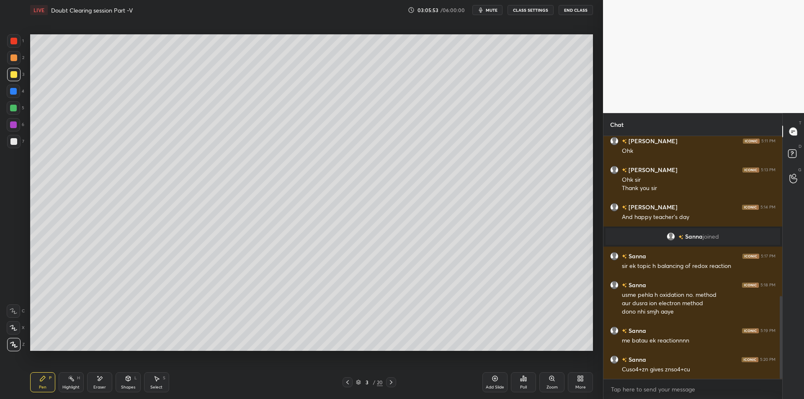
click at [23, 78] on div "3" at bounding box center [15, 74] width 17 height 13
click at [13, 43] on div at bounding box center [13, 41] width 7 height 7
click at [70, 381] on icon at bounding box center [71, 378] width 7 height 7
click at [39, 389] on div "Pen P" at bounding box center [42, 382] width 25 height 20
click at [66, 388] on div "Highlight" at bounding box center [70, 387] width 17 height 4
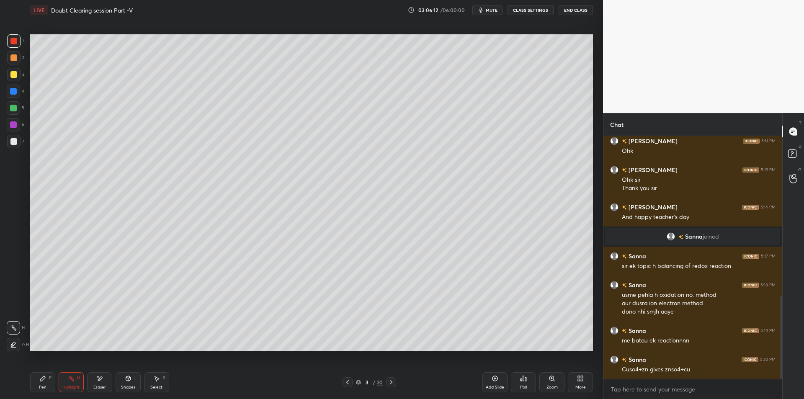
click at [44, 385] on div "Pen" at bounding box center [43, 387] width 8 height 4
click at [73, 382] on icon at bounding box center [71, 378] width 7 height 7
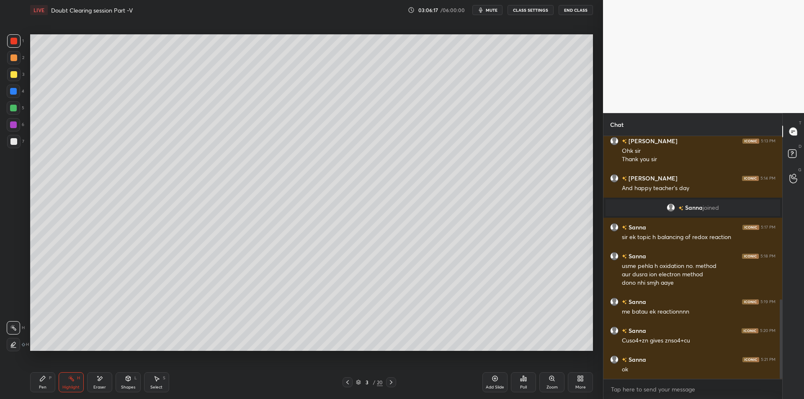
click at [40, 383] on div "Pen P" at bounding box center [42, 382] width 25 height 20
click at [14, 103] on div at bounding box center [13, 107] width 13 height 13
click at [16, 109] on div at bounding box center [13, 108] width 7 height 7
click at [11, 71] on div at bounding box center [13, 74] width 7 height 7
click at [15, 52] on div at bounding box center [13, 57] width 13 height 13
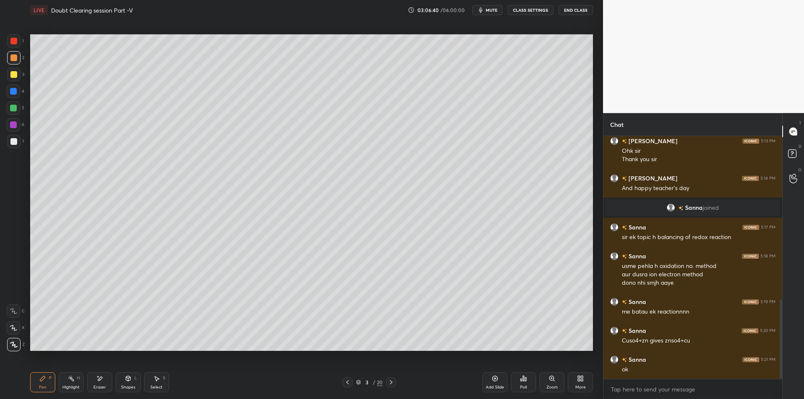
click at [19, 36] on div at bounding box center [13, 40] width 13 height 13
click at [10, 62] on div at bounding box center [13, 57] width 13 height 13
click at [10, 110] on div at bounding box center [13, 108] width 7 height 7
click at [15, 128] on div at bounding box center [13, 125] width 7 height 7
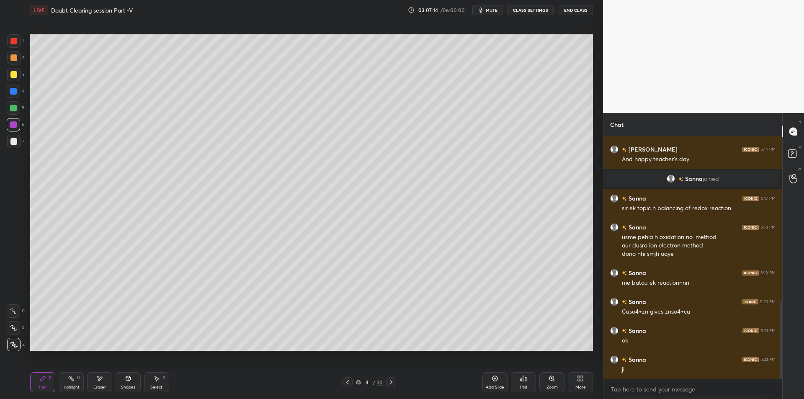
click at [16, 66] on div "2" at bounding box center [15, 59] width 17 height 17
click at [12, 54] on div at bounding box center [13, 57] width 7 height 7
click at [14, 111] on div at bounding box center [13, 108] width 7 height 7
click at [10, 127] on div at bounding box center [13, 125] width 7 height 7
click at [11, 139] on div at bounding box center [13, 141] width 7 height 7
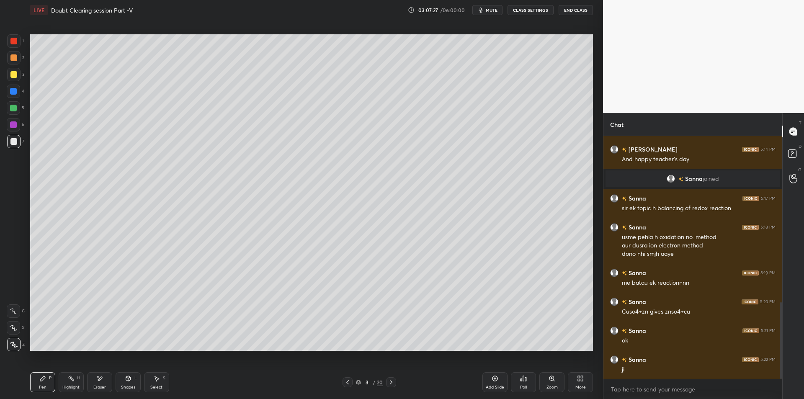
click at [14, 41] on div at bounding box center [13, 41] width 7 height 7
click at [17, 58] on div at bounding box center [13, 57] width 7 height 7
click at [13, 78] on div at bounding box center [13, 74] width 13 height 13
click at [11, 114] on div at bounding box center [13, 107] width 13 height 13
click at [10, 126] on div at bounding box center [13, 125] width 7 height 7
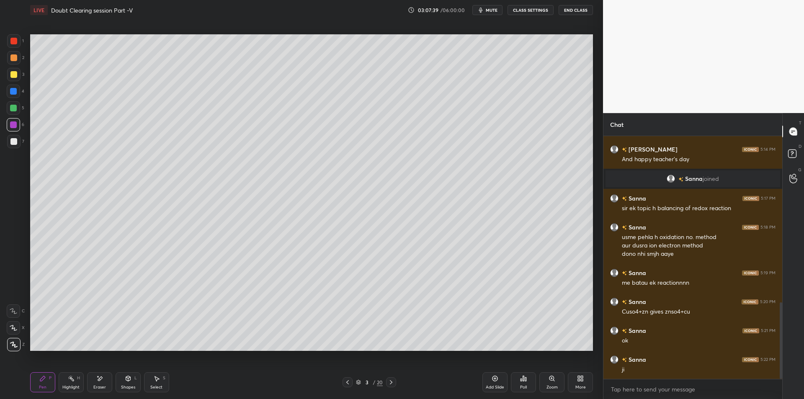
click at [11, 112] on div at bounding box center [13, 107] width 13 height 13
click at [15, 75] on div at bounding box center [13, 74] width 7 height 7
click at [16, 57] on div at bounding box center [13, 57] width 7 height 7
click at [16, 44] on div at bounding box center [13, 40] width 13 height 13
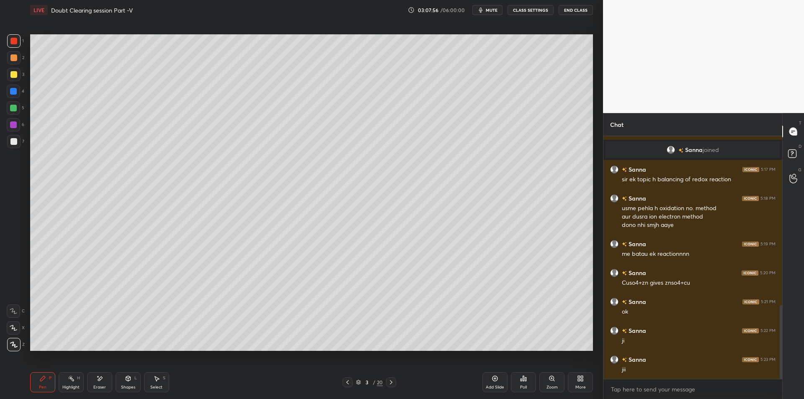
click at [76, 382] on div "Highlight H" at bounding box center [71, 382] width 25 height 20
click at [37, 382] on div "Pen P" at bounding box center [42, 382] width 25 height 20
click at [8, 56] on div at bounding box center [13, 57] width 13 height 13
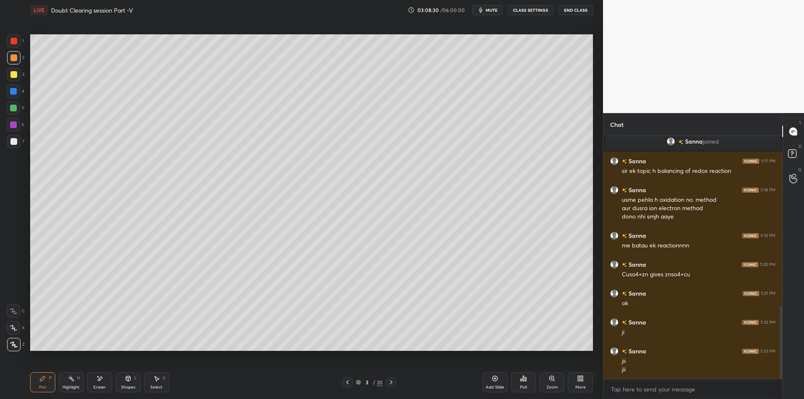
click at [14, 93] on div at bounding box center [13, 91] width 7 height 7
click at [9, 112] on div at bounding box center [13, 107] width 13 height 13
click at [11, 124] on div at bounding box center [13, 125] width 7 height 7
click at [12, 144] on div at bounding box center [13, 141] width 7 height 7
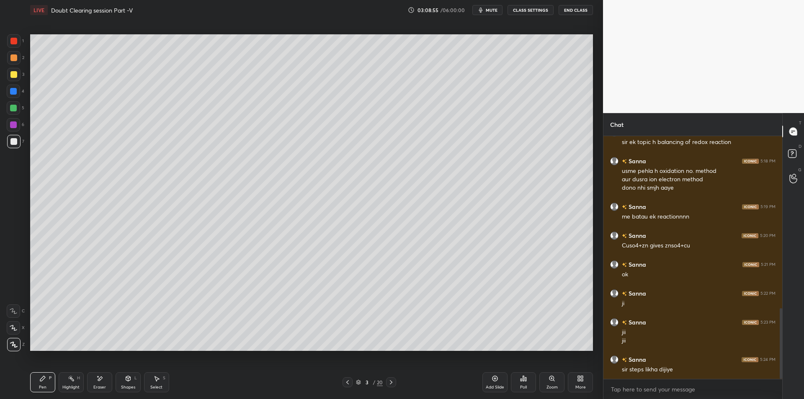
click at [491, 13] on span "mute" at bounding box center [492, 10] width 12 height 6
click at [533, 11] on button "CLASS SETTINGS" at bounding box center [531, 10] width 46 height 10
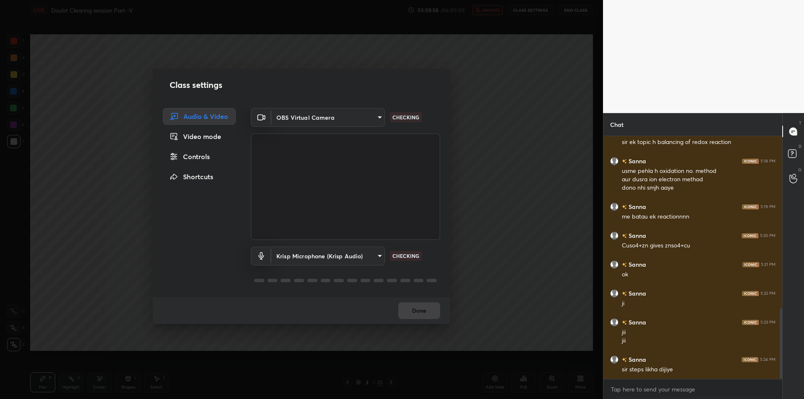
click at [318, 265] on body "1 2 3 4 5 6 7 C X Z E E Erase all H H LIVE Doubt Clearing session Part -V 03:08…" at bounding box center [402, 199] width 804 height 399
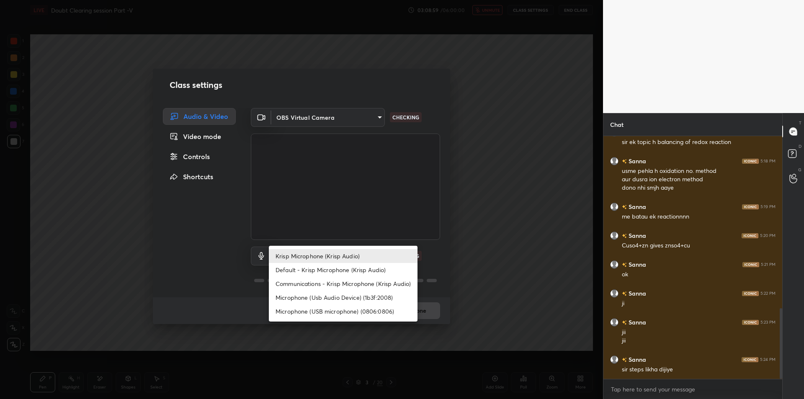
click at [328, 295] on li "Microphone (Usb Audio Device) (1b3f:2008)" at bounding box center [343, 298] width 149 height 14
type input "fde829080738fc3fb0167f80aaf6a609a4591a58cc93b04ec9dd4d9d5dd89f15"
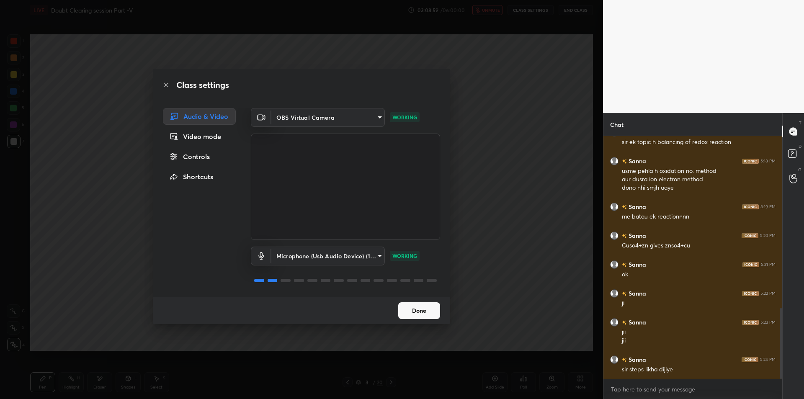
click at [555, 140] on div "Class settings Audio & Video Video mode Controls Shortcuts OBS Virtual Camera 6…" at bounding box center [301, 199] width 603 height 399
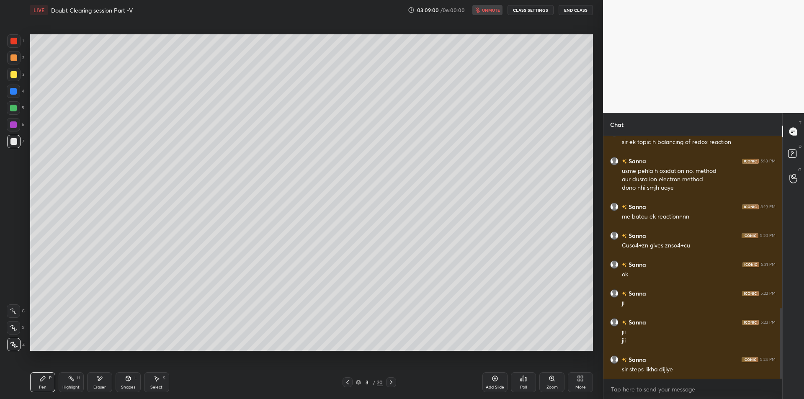
click at [578, 11] on button "End Class" at bounding box center [576, 10] width 34 height 10
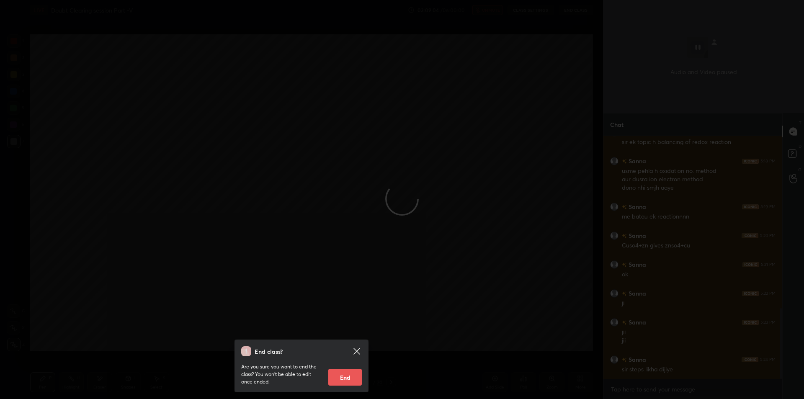
click at [457, 207] on div "End class? Are you sure you want to end the class? You won’t be able to edit on…" at bounding box center [301, 199] width 603 height 399
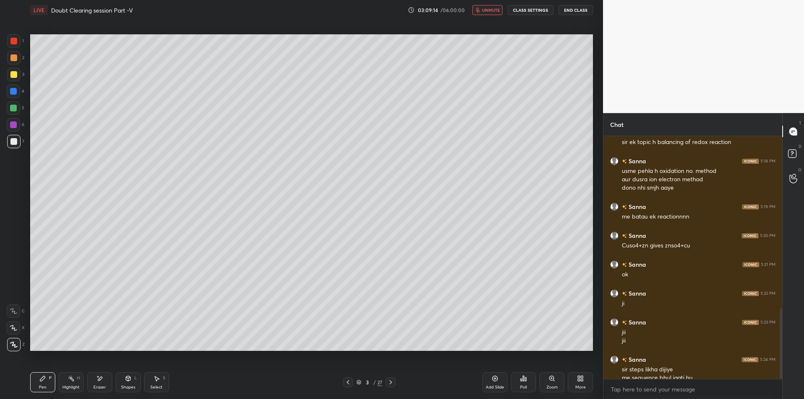
scroll to position [602, 0]
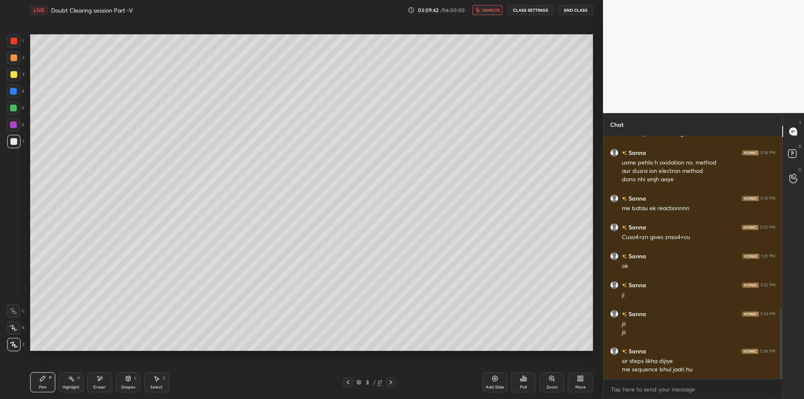
click at [75, 382] on div "Highlight H" at bounding box center [71, 382] width 25 height 20
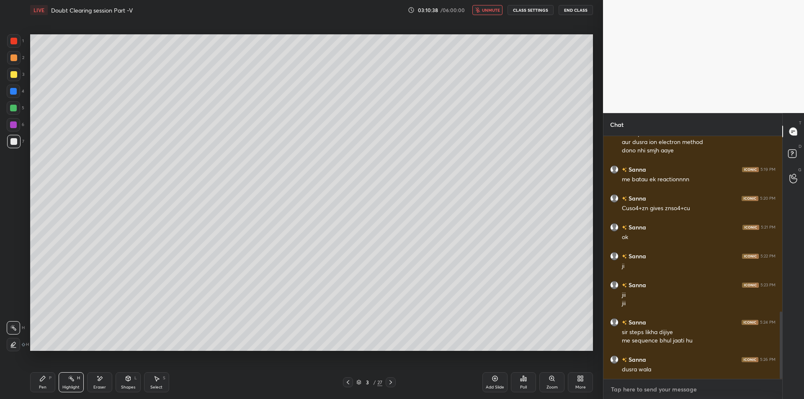
click at [638, 385] on textarea at bounding box center [692, 389] width 165 height 13
click at [44, 375] on icon at bounding box center [42, 378] width 7 height 7
click at [671, 394] on textarea at bounding box center [692, 389] width 165 height 13
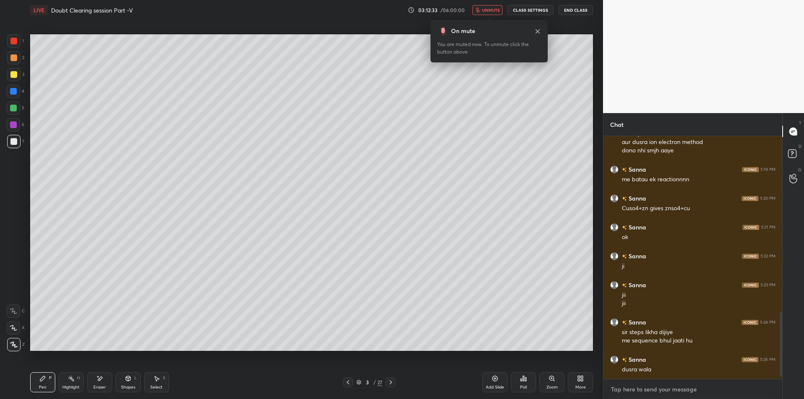
click at [671, 394] on textarea at bounding box center [692, 389] width 165 height 13
type textarea "x"
drag, startPoint x: 580, startPoint y: 16, endPoint x: 578, endPoint y: 12, distance: 4.5
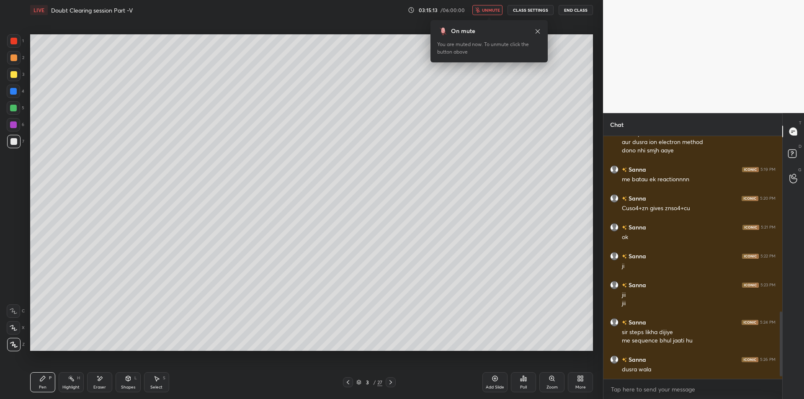
click at [580, 15] on div "LIVE Doubt Clearing session Part -V 03:15:13 / 06:00:00 unmute CLASS SETTINGS E…" at bounding box center [311, 10] width 563 height 20
click at [577, 11] on button "End Class" at bounding box center [576, 10] width 34 height 10
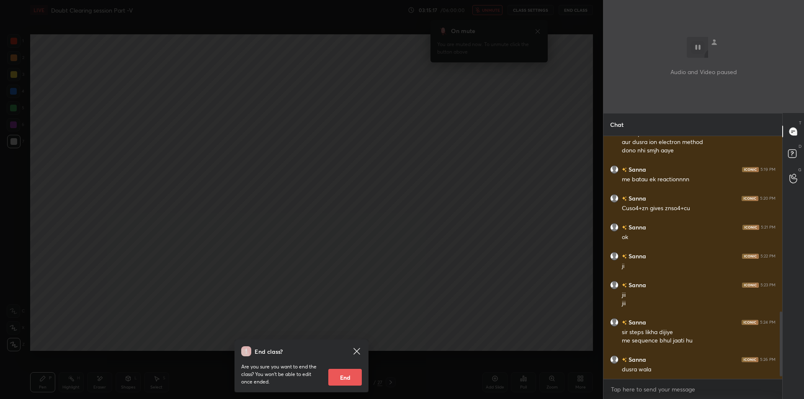
click at [181, 147] on div "End class? Are you sure you want to end the class? You won’t be able to edit on…" at bounding box center [301, 199] width 603 height 399
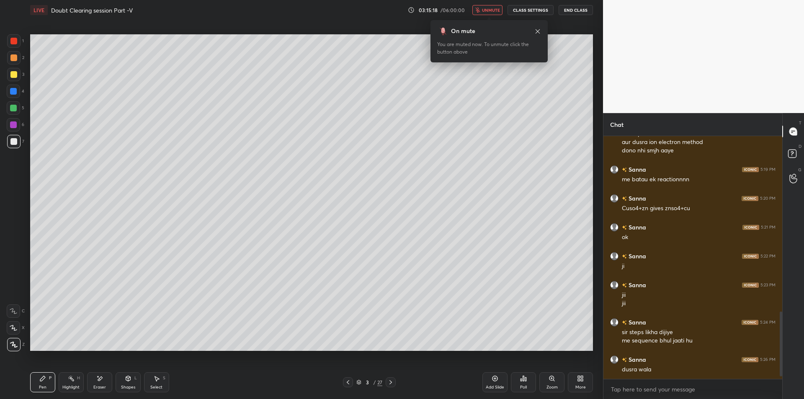
click at [489, 8] on span "unmute" at bounding box center [491, 10] width 18 height 6
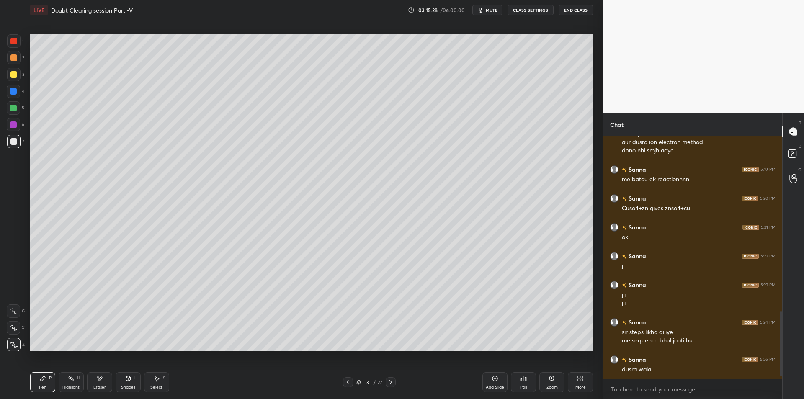
scroll to position [659, 0]
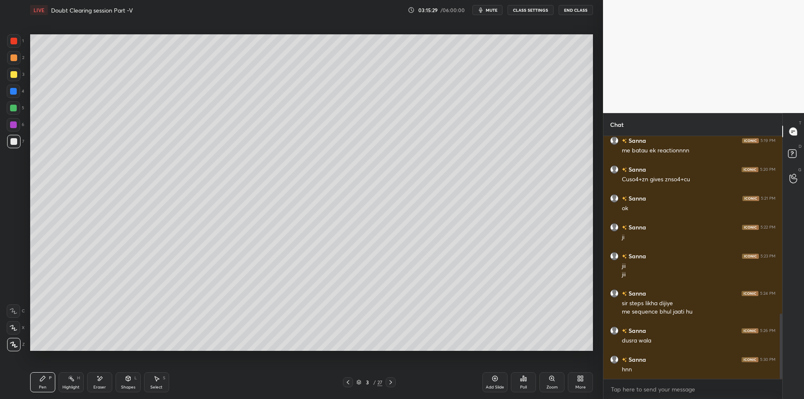
click at [527, 15] on button "CLASS SETTINGS" at bounding box center [531, 10] width 46 height 10
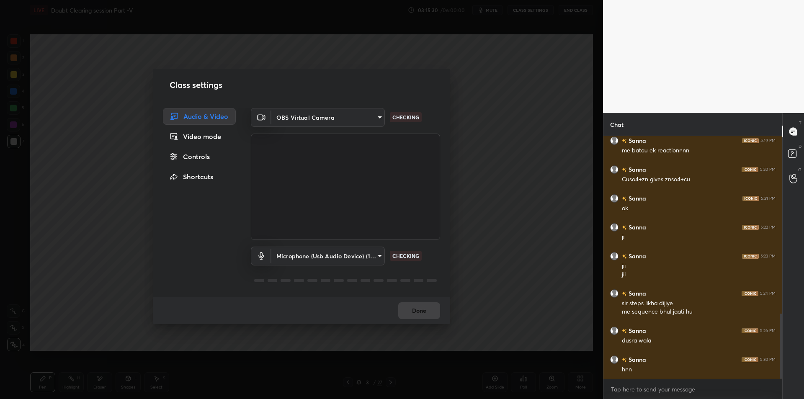
click at [527, 9] on div "Class settings Audio & Video Video mode Controls Shortcuts OBS Virtual Camera 6…" at bounding box center [301, 199] width 603 height 399
click at [313, 256] on body "1 2 3 4 5 6 7 C X Z E E Erase all H H LIVE Doubt Clearing session Part -V 03:15…" at bounding box center [402, 199] width 804 height 399
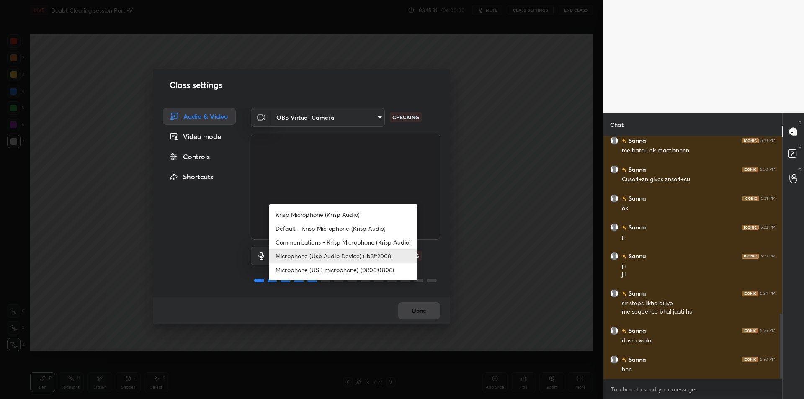
click at [348, 217] on li "Krisp Microphone (Krisp Audio)" at bounding box center [343, 215] width 149 height 14
type input "f179950b7ff94e844b1949510bbb9c4ee613793b831427a85f81c517fe718277"
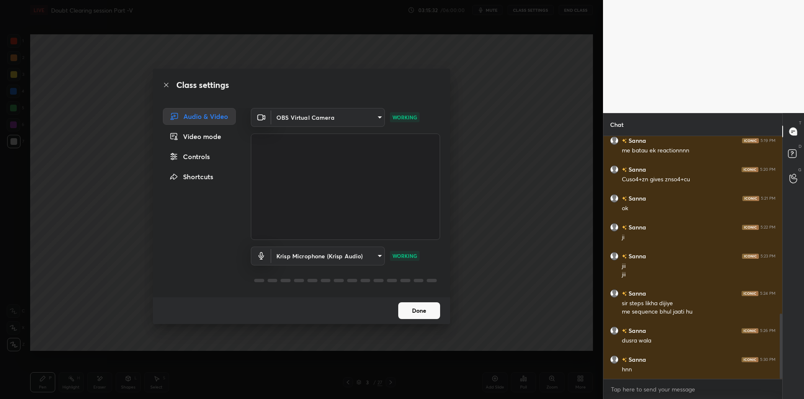
click at [489, 201] on div "Class settings Audio & Video Video mode Controls Shortcuts OBS Virtual Camera 6…" at bounding box center [301, 199] width 603 height 399
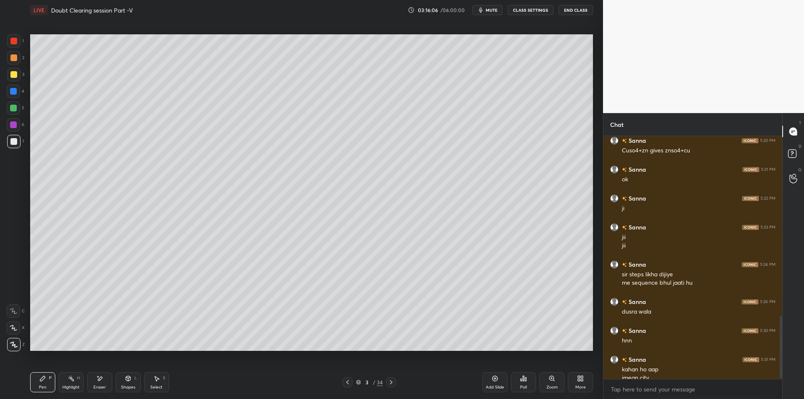
scroll to position [697, 0]
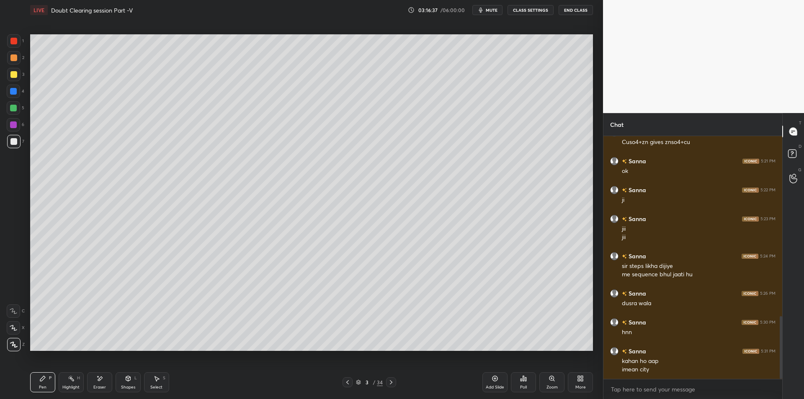
click at [487, 376] on div "Add Slide" at bounding box center [495, 382] width 25 height 20
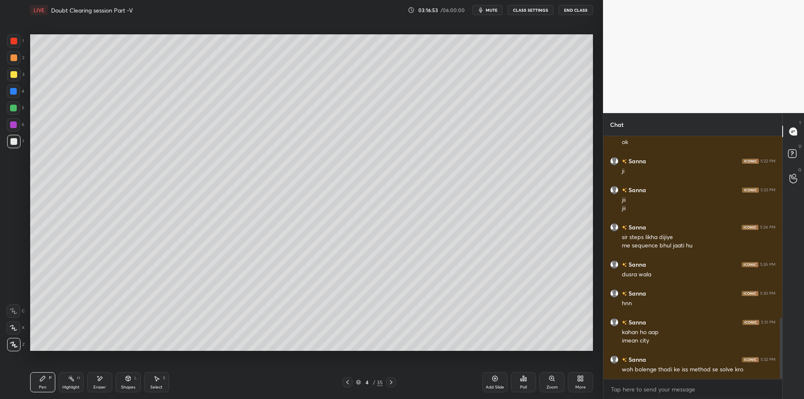
click at [6, 81] on div "1 2 3 4 5 6 7 C X Z E E Erase all H H" at bounding box center [13, 192] width 27 height 317
click at [12, 76] on div at bounding box center [13, 74] width 7 height 7
click at [7, 56] on div at bounding box center [13, 57] width 13 height 13
click at [13, 49] on div "1" at bounding box center [15, 42] width 17 height 17
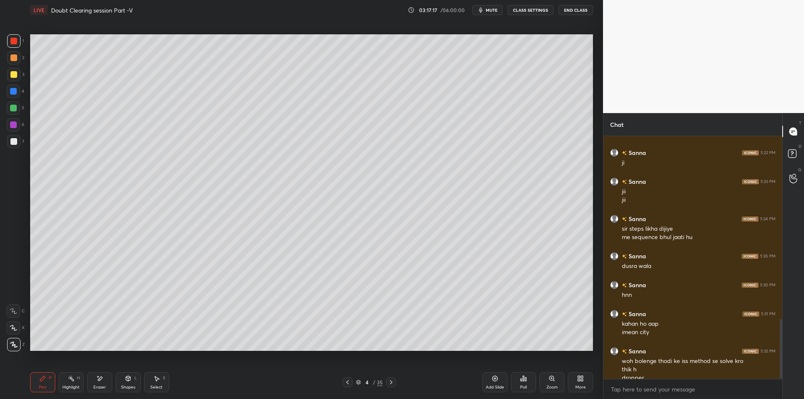
scroll to position [742, 0]
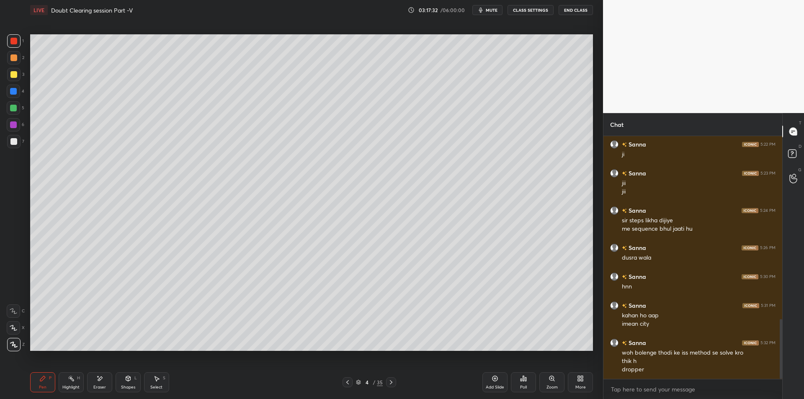
click at [10, 76] on div at bounding box center [13, 74] width 7 height 7
click at [21, 94] on div "4" at bounding box center [16, 91] width 18 height 13
click at [15, 109] on div at bounding box center [13, 108] width 7 height 7
click at [15, 127] on div at bounding box center [13, 125] width 7 height 7
click at [16, 146] on div at bounding box center [13, 141] width 13 height 13
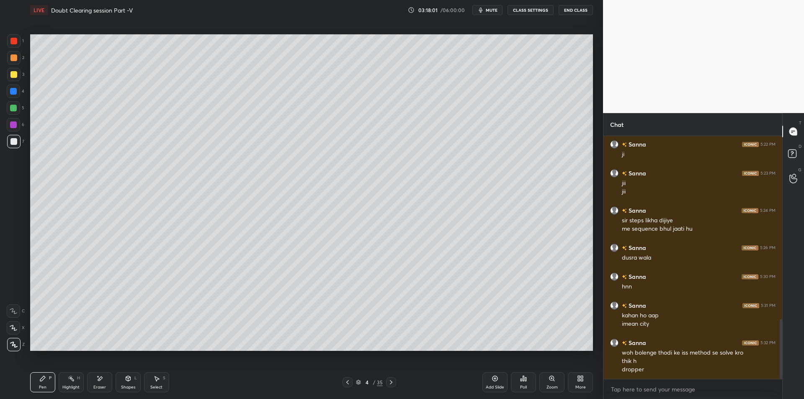
scroll to position [771, 0]
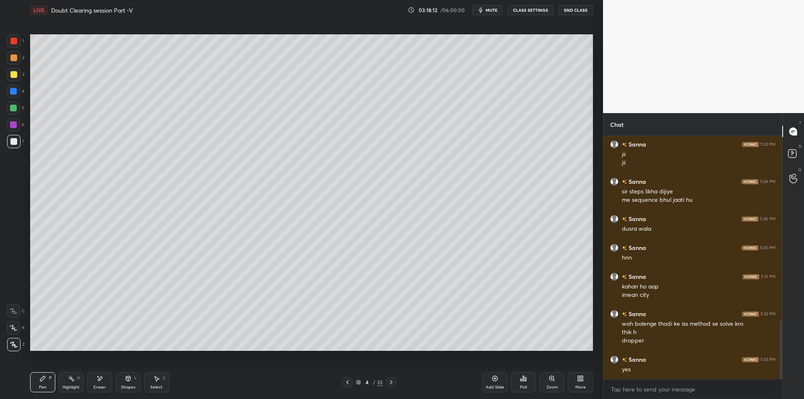
click at [10, 65] on div at bounding box center [13, 57] width 13 height 13
click at [12, 74] on div at bounding box center [13, 74] width 7 height 7
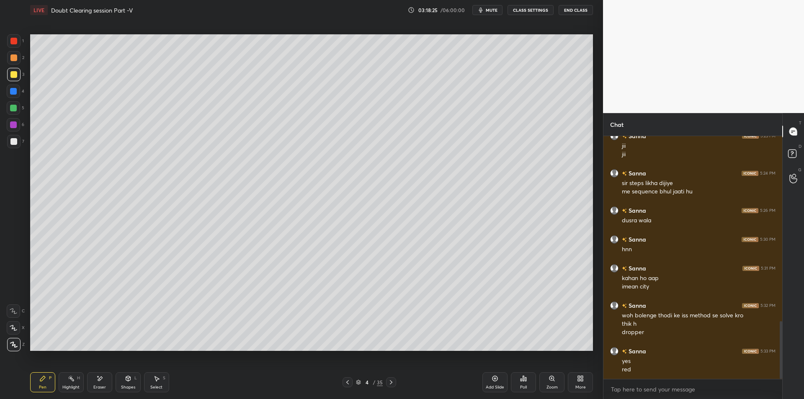
click at [80, 381] on div "Highlight H" at bounding box center [71, 382] width 25 height 20
click at [36, 372] on div "Pen P Highlight H Eraser Shapes L Select S 4 / 35 Add Slide Poll Zoom More" at bounding box center [311, 383] width 563 height 34
click at [41, 381] on icon at bounding box center [42, 378] width 5 height 5
click at [21, 94] on div "4" at bounding box center [16, 91] width 18 height 13
click at [18, 107] on div at bounding box center [13, 107] width 13 height 13
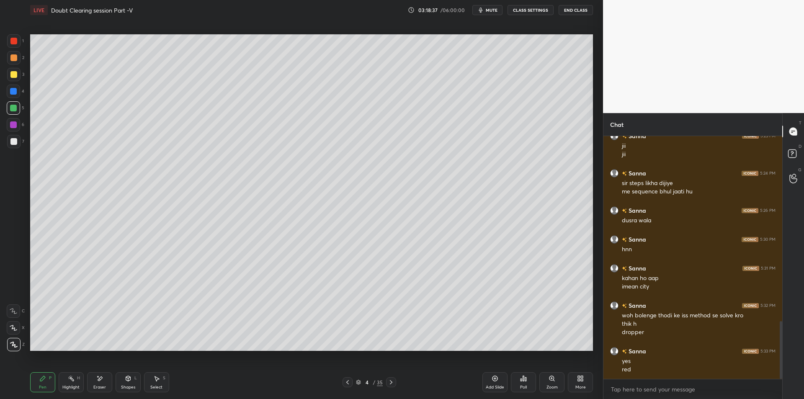
click at [16, 70] on div at bounding box center [13, 74] width 13 height 13
click at [16, 57] on div at bounding box center [13, 57] width 7 height 7
click at [72, 379] on rect at bounding box center [72, 380] width 4 height 4
click at [47, 380] on div "Pen P" at bounding box center [42, 382] width 25 height 20
click at [72, 384] on div "Highlight H" at bounding box center [71, 382] width 25 height 20
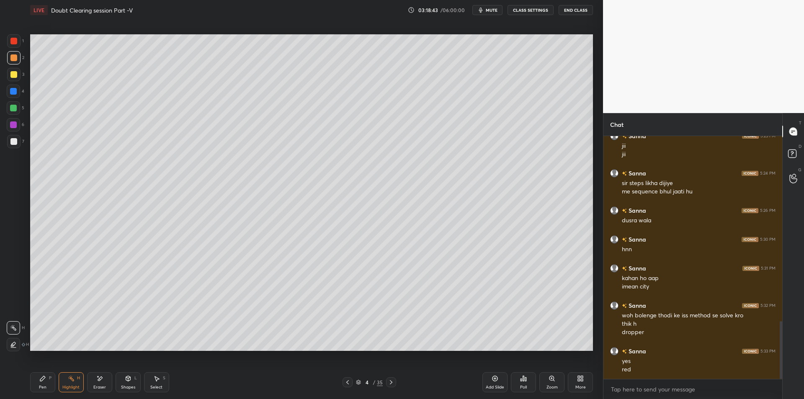
click at [54, 379] on div "Pen P" at bounding box center [42, 382] width 25 height 20
click at [75, 385] on div "Highlight" at bounding box center [70, 387] width 17 height 4
click at [71, 387] on div "Highlight" at bounding box center [70, 387] width 17 height 4
click at [42, 382] on icon at bounding box center [42, 378] width 7 height 7
click at [67, 386] on div "Highlight" at bounding box center [70, 387] width 17 height 4
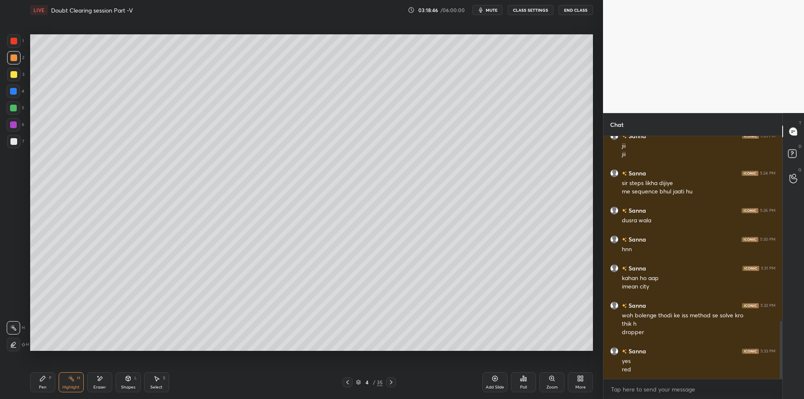
click at [46, 384] on div "Pen P" at bounding box center [42, 382] width 25 height 20
click at [16, 109] on div at bounding box center [13, 108] width 7 height 7
click at [7, 129] on div at bounding box center [13, 124] width 13 height 13
click at [9, 142] on div at bounding box center [13, 141] width 13 height 13
click at [73, 380] on rect at bounding box center [72, 380] width 4 height 4
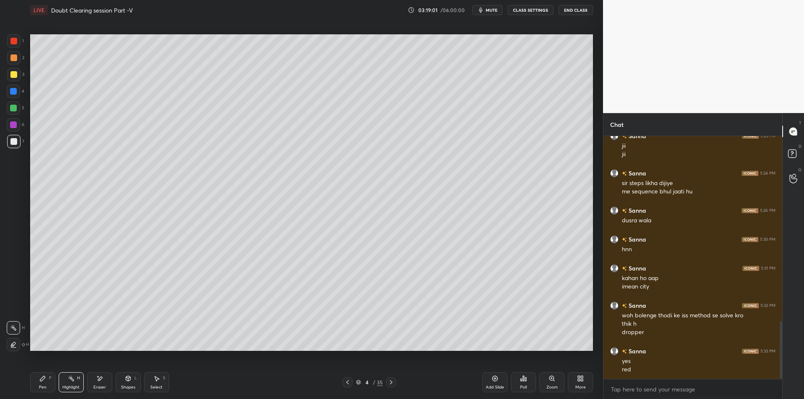
click at [43, 383] on div "Pen P" at bounding box center [42, 382] width 25 height 20
click at [59, 387] on div "Highlight H" at bounding box center [71, 382] width 25 height 20
click at [45, 379] on icon at bounding box center [42, 378] width 7 height 7
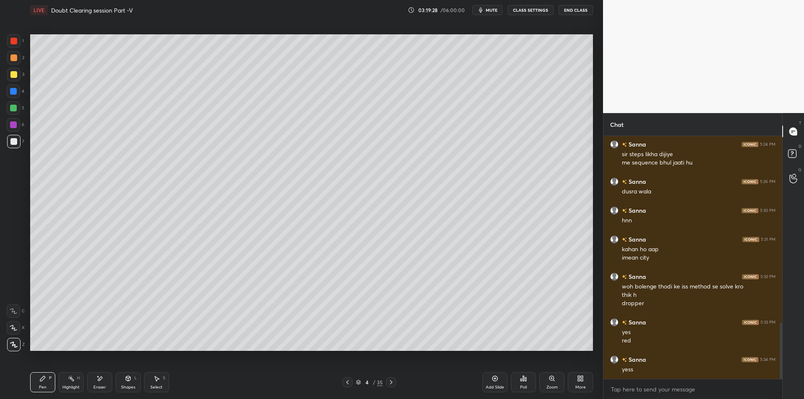
click at [10, 62] on div at bounding box center [13, 57] width 13 height 13
click at [19, 52] on div at bounding box center [13, 57] width 13 height 13
click at [13, 45] on div at bounding box center [13, 40] width 13 height 13
click at [76, 384] on div "Highlight H" at bounding box center [71, 382] width 25 height 20
click at [102, 380] on icon at bounding box center [99, 378] width 7 height 7
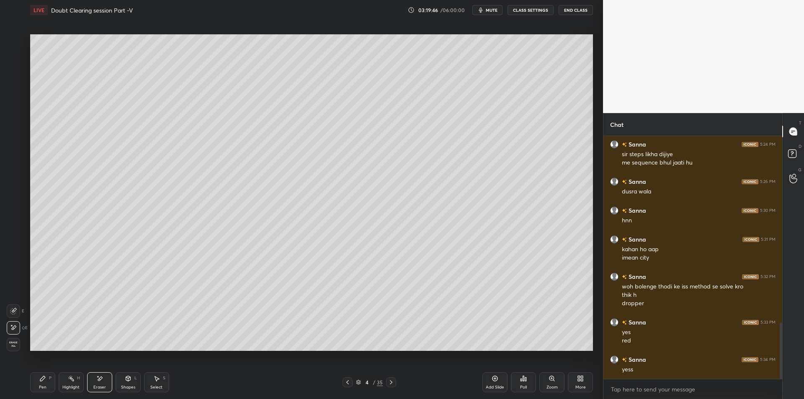
click at [72, 381] on rect at bounding box center [72, 380] width 4 height 4
click at [43, 379] on icon at bounding box center [42, 378] width 5 height 5
click at [13, 123] on div at bounding box center [13, 125] width 7 height 7
click at [17, 139] on div at bounding box center [13, 141] width 13 height 13
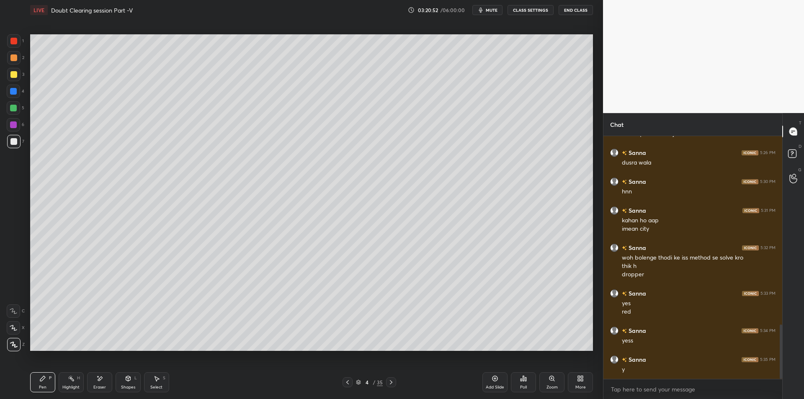
click at [11, 109] on div at bounding box center [13, 108] width 7 height 7
click at [12, 84] on div "3" at bounding box center [15, 76] width 17 height 17
click at [14, 70] on div at bounding box center [13, 74] width 13 height 13
click at [13, 64] on div at bounding box center [13, 57] width 13 height 13
click at [16, 75] on div at bounding box center [13, 74] width 7 height 7
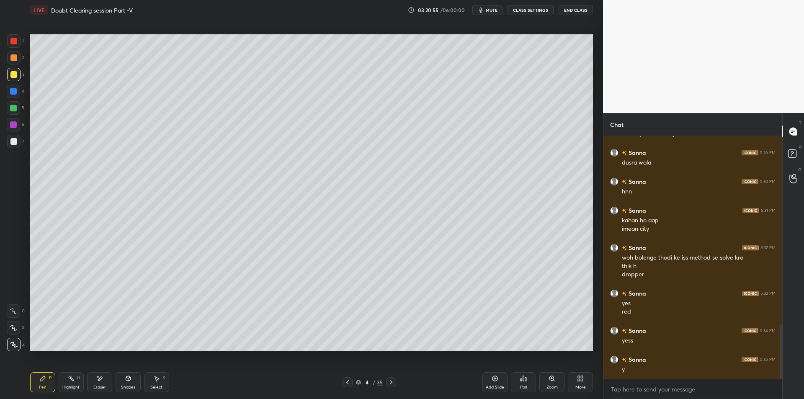
scroll to position [866, 0]
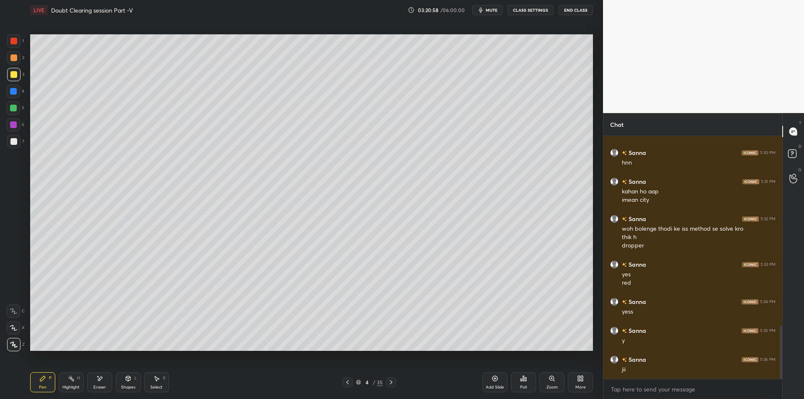
click at [65, 382] on div "Highlight H" at bounding box center [71, 382] width 25 height 20
click at [47, 381] on div "Pen P" at bounding box center [42, 382] width 25 height 20
click at [67, 382] on div "Highlight H" at bounding box center [71, 382] width 25 height 20
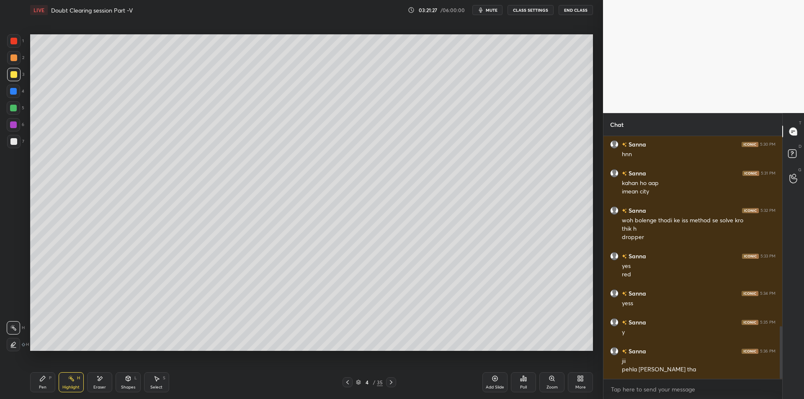
click at [48, 388] on div "Pen P" at bounding box center [42, 382] width 25 height 20
click at [19, 86] on div at bounding box center [13, 91] width 13 height 13
click at [14, 70] on div at bounding box center [13, 74] width 13 height 13
click at [18, 52] on div at bounding box center [13, 57] width 13 height 13
click at [500, 387] on div "Add Slide" at bounding box center [495, 387] width 18 height 4
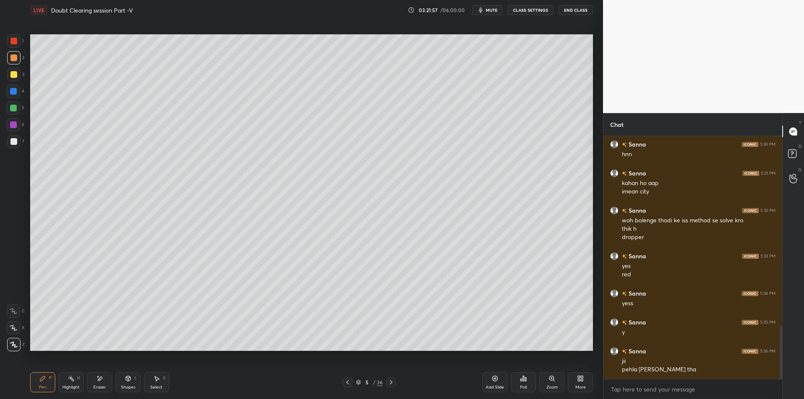
click at [10, 107] on div at bounding box center [13, 108] width 7 height 7
click at [13, 126] on div at bounding box center [13, 125] width 7 height 7
click at [11, 140] on div at bounding box center [13, 141] width 7 height 7
click at [16, 79] on div at bounding box center [13, 74] width 13 height 13
click at [13, 59] on div at bounding box center [13, 57] width 7 height 7
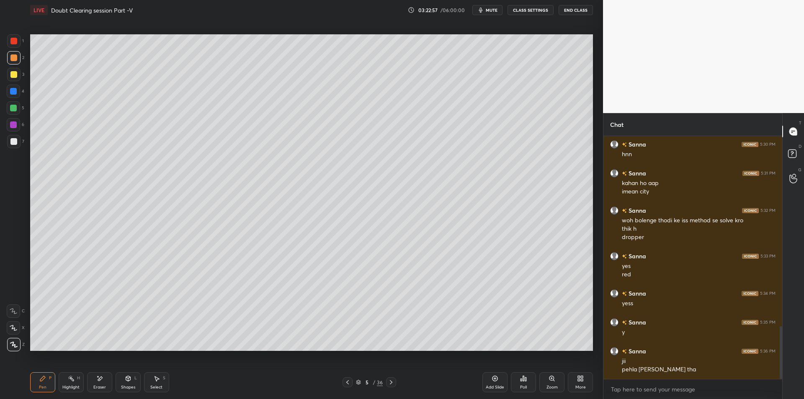
click at [17, 43] on div at bounding box center [13, 41] width 7 height 7
click at [13, 57] on div at bounding box center [13, 57] width 7 height 7
click at [21, 43] on div "1" at bounding box center [15, 40] width 17 height 13
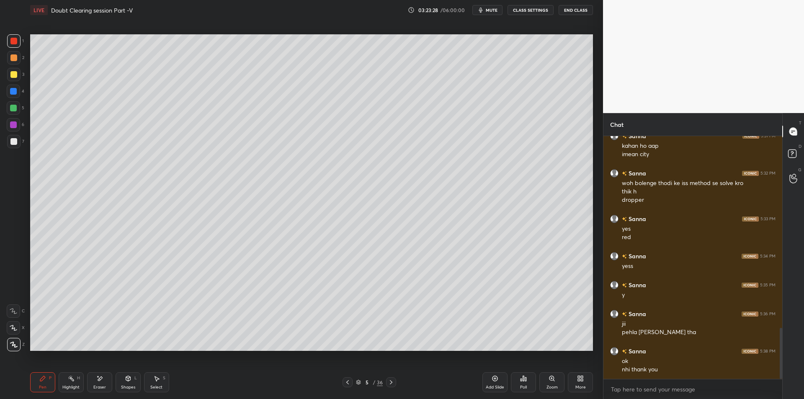
scroll to position [921, 0]
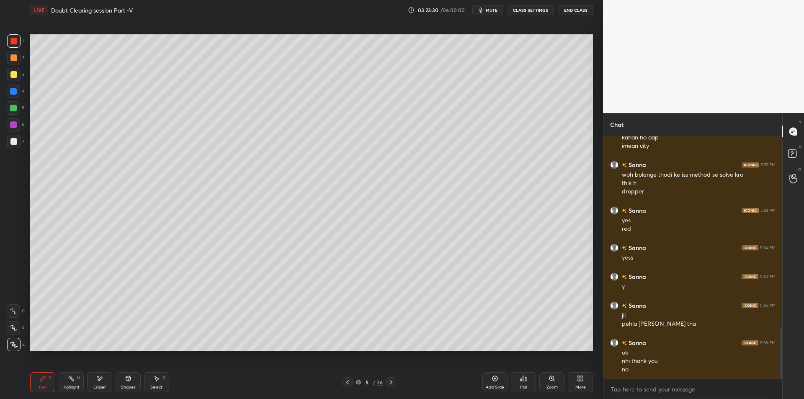
click at [13, 75] on div at bounding box center [13, 74] width 7 height 7
click at [489, 380] on div "Add Slide" at bounding box center [495, 382] width 25 height 20
click at [19, 108] on div at bounding box center [13, 107] width 13 height 13
click at [112, 380] on div "Eraser" at bounding box center [99, 382] width 25 height 20
click at [347, 382] on icon at bounding box center [348, 382] width 7 height 7
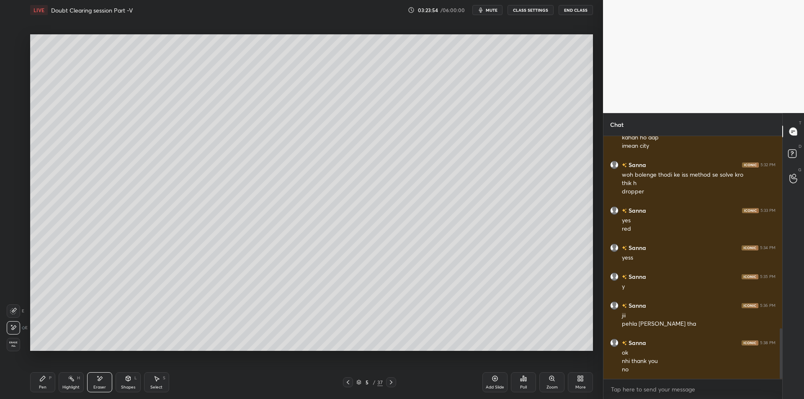
click at [44, 387] on div "Pen" at bounding box center [43, 387] width 8 height 4
click at [70, 388] on div "Highlight" at bounding box center [70, 387] width 17 height 4
click at [44, 383] on div "Pen P" at bounding box center [42, 382] width 25 height 20
click at [71, 380] on icon at bounding box center [71, 378] width 7 height 7
click at [344, 383] on div at bounding box center [348, 383] width 10 height 10
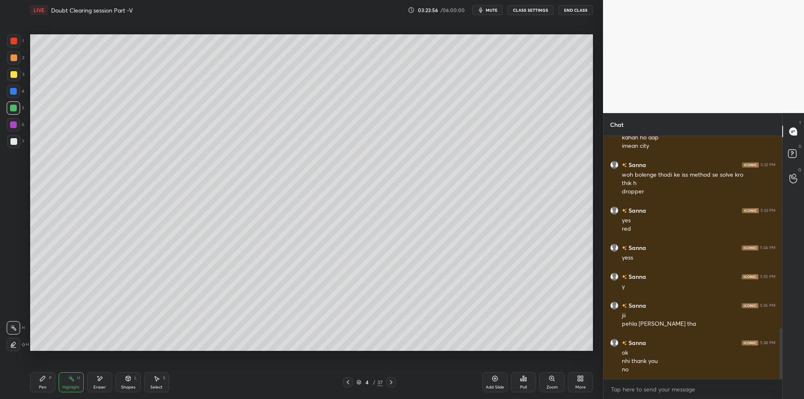
click at [350, 382] on icon at bounding box center [348, 382] width 7 height 7
click at [348, 382] on icon at bounding box center [348, 382] width 3 height 4
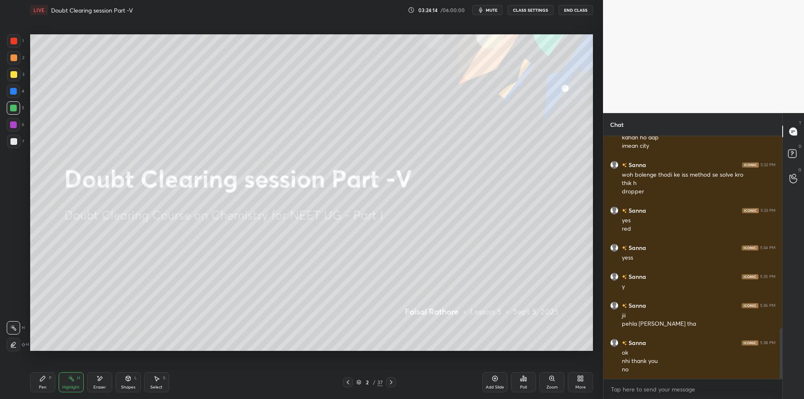
click at [495, 9] on span "mute" at bounding box center [492, 10] width 12 height 6
click at [531, 10] on button "CLASS SETTINGS" at bounding box center [531, 10] width 46 height 10
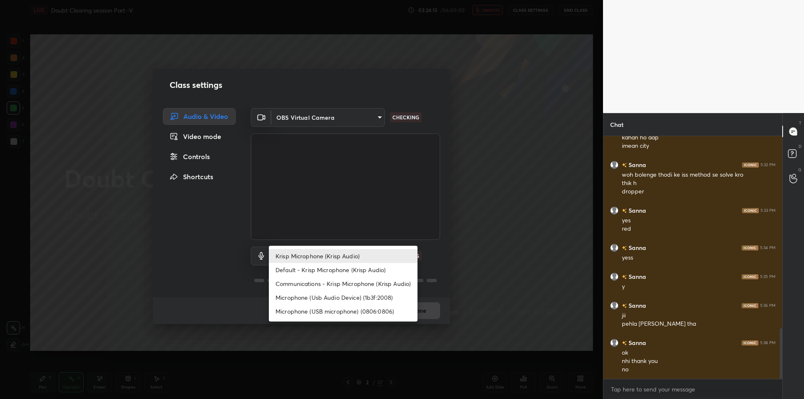
click at [329, 253] on body "1 2 3 4 5 6 7 C X Z E E Erase all H H LIVE Doubt Clearing session Part -V 03:24…" at bounding box center [402, 199] width 804 height 399
click at [339, 296] on li "Microphone (Usb Audio Device) (1b3f:2008)" at bounding box center [343, 298] width 149 height 14
type input "fde829080738fc3fb0167f80aaf6a609a4591a58cc93b04ec9dd4d9d5dd89f15"
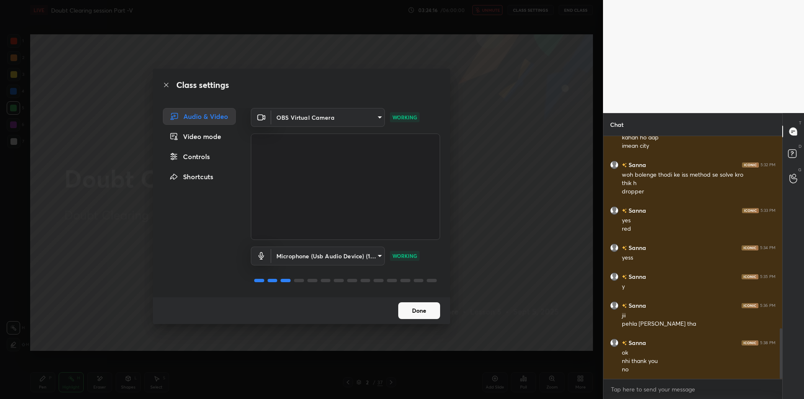
click at [471, 219] on div "Class settings Audio & Video Video mode Controls Shortcuts OBS Virtual Camera 6…" at bounding box center [301, 199] width 603 height 399
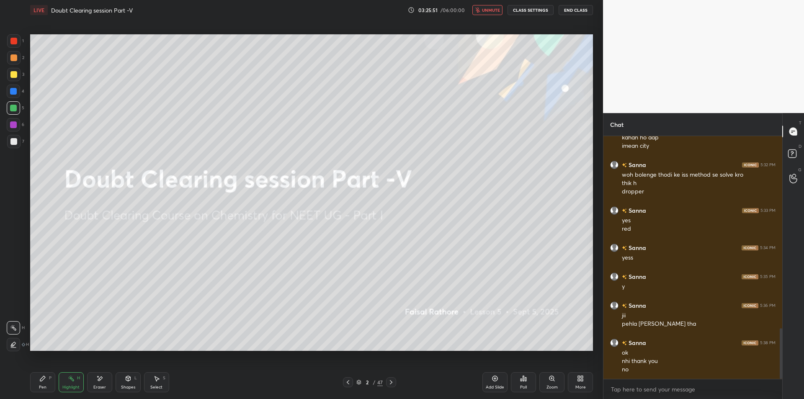
click at [576, 13] on button "End Class" at bounding box center [576, 10] width 34 height 10
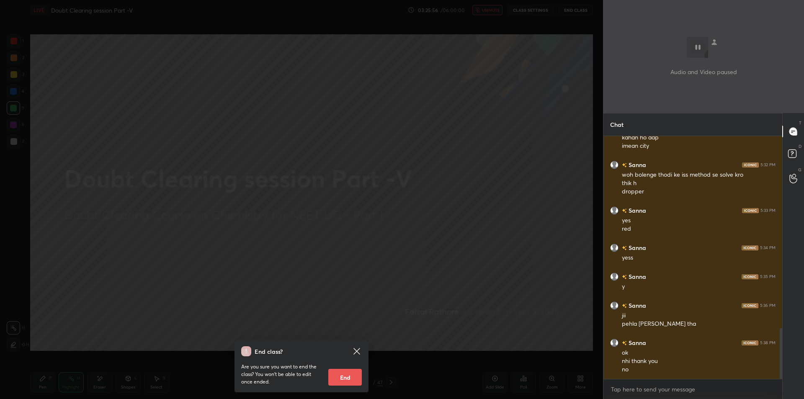
click at [481, 133] on div "End class? Are you sure you want to end the class? You won’t be able to edit on…" at bounding box center [301, 199] width 603 height 399
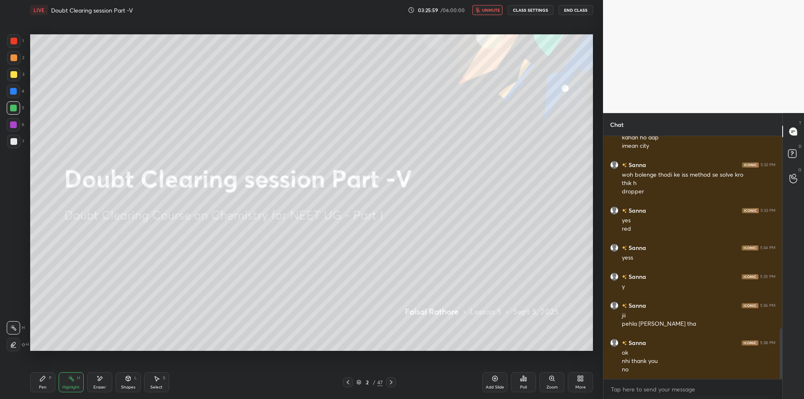
scroll to position [949, 0]
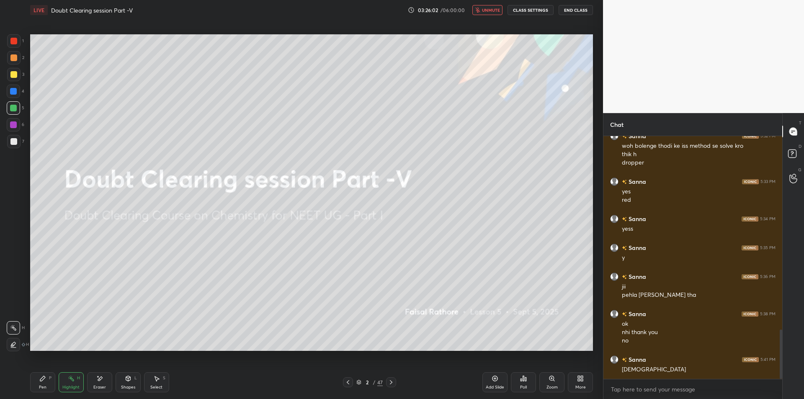
click at [582, 10] on button "End Class" at bounding box center [576, 10] width 34 height 10
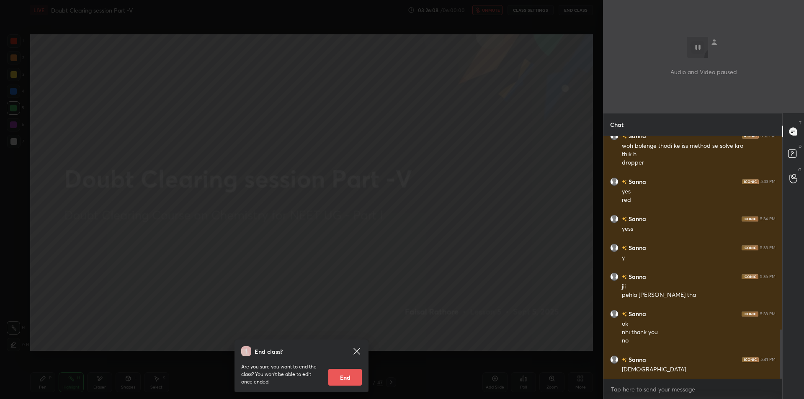
click at [332, 109] on div "End class? Are you sure you want to end the class? You won’t be able to edit on…" at bounding box center [301, 199] width 603 height 399
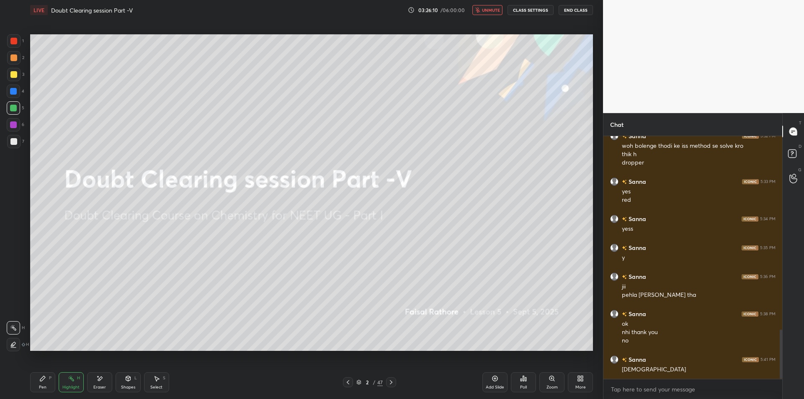
click at [488, 13] on span "unmute" at bounding box center [491, 10] width 18 height 6
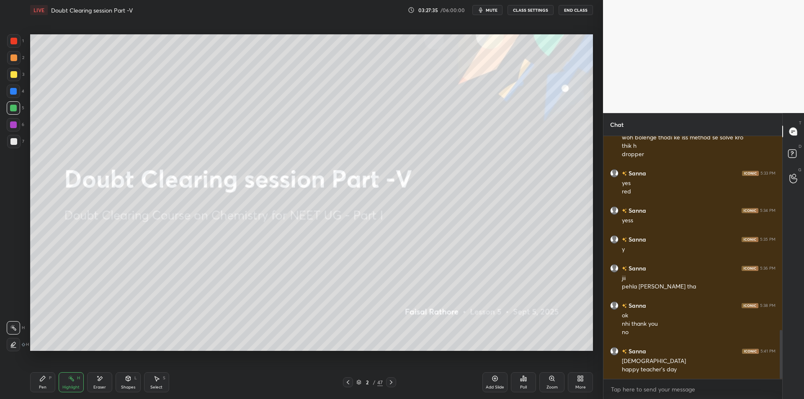
click at [491, 9] on span "mute" at bounding box center [492, 10] width 12 height 6
click at [530, 8] on button "CLASS SETTINGS" at bounding box center [531, 10] width 46 height 10
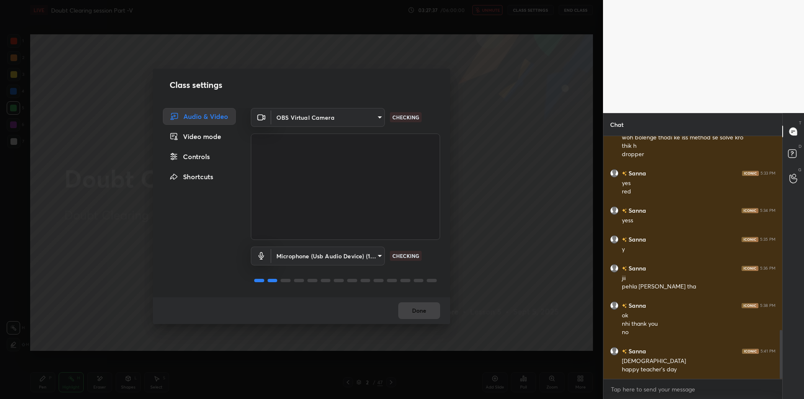
click at [482, 234] on div "Class settings Audio & Video Video mode Controls Shortcuts OBS Virtual Camera 6…" at bounding box center [301, 199] width 603 height 399
click at [531, 212] on div "Class settings Audio & Video Video mode Controls Shortcuts OBS Virtual Camera 6…" at bounding box center [301, 199] width 603 height 399
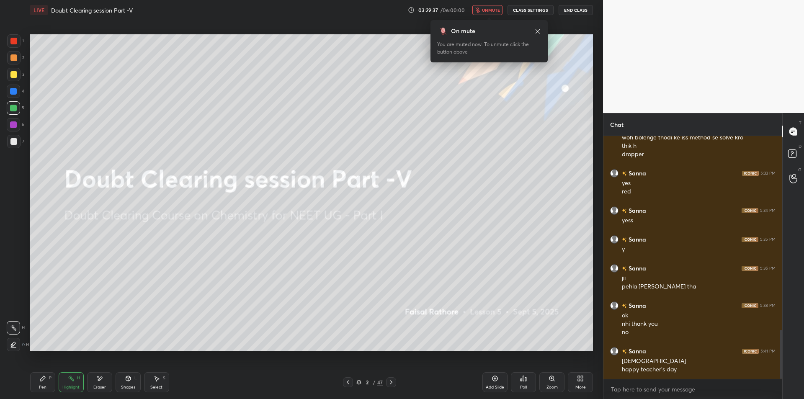
click at [537, 29] on icon at bounding box center [538, 31] width 7 height 7
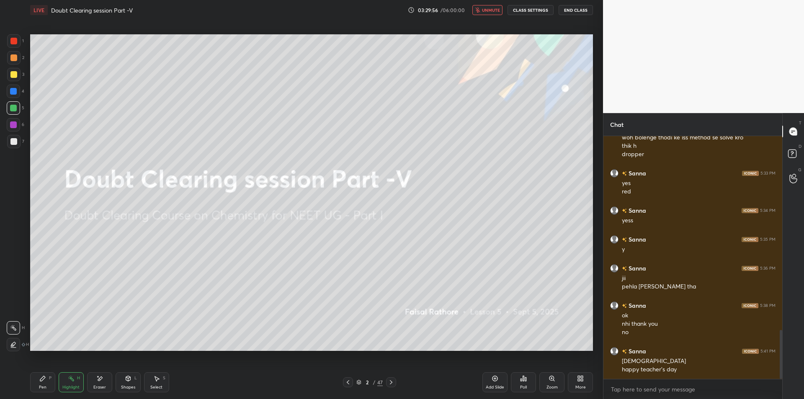
click at [582, 9] on button "End Class" at bounding box center [576, 10] width 34 height 10
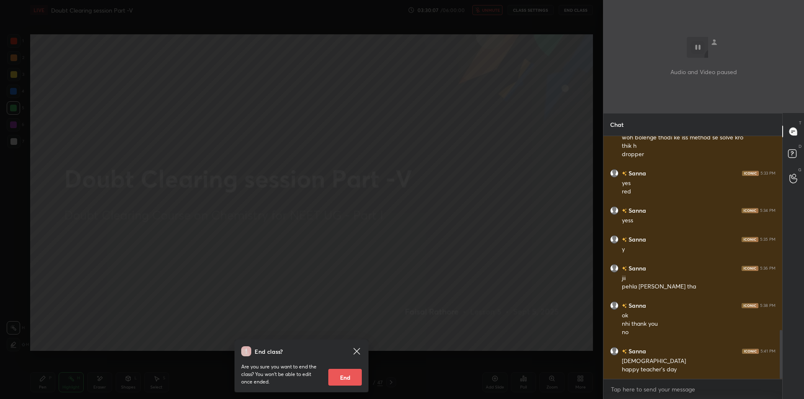
click at [556, 191] on div "End class? Are you sure you want to end the class? You won’t be able to edit on…" at bounding box center [301, 199] width 603 height 399
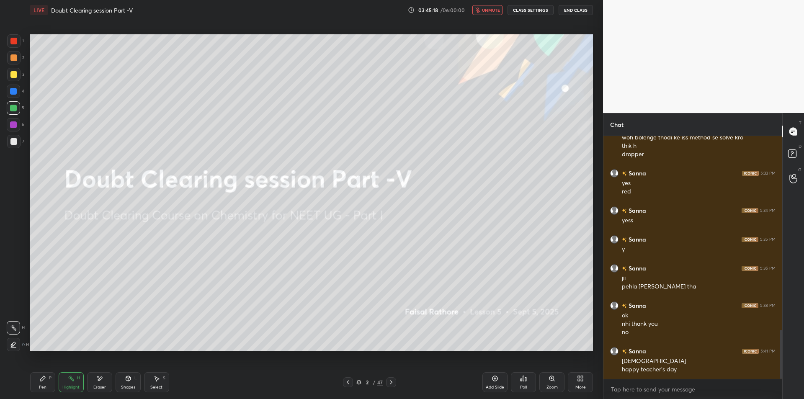
click at [578, 378] on icon at bounding box center [580, 378] width 7 height 7
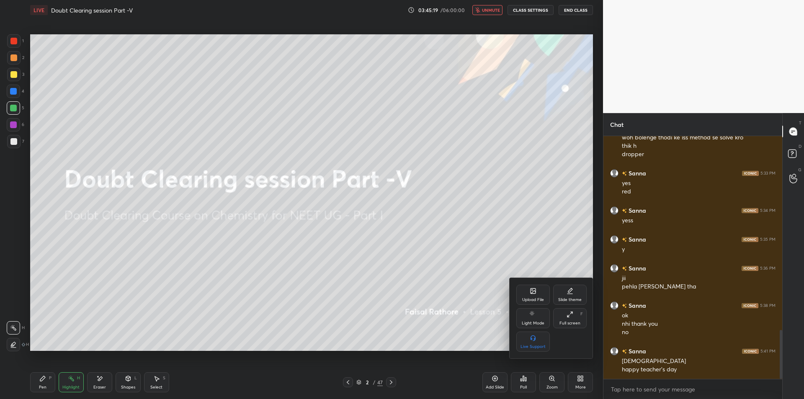
click at [534, 297] on div "Upload File" at bounding box center [534, 295] width 34 height 20
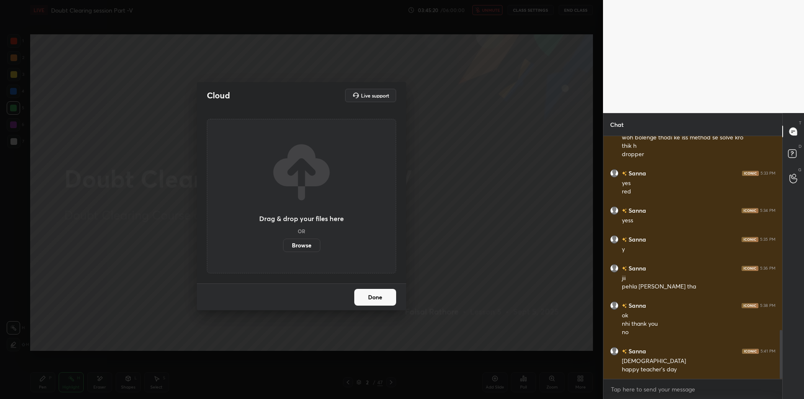
click at [363, 295] on button "Done" at bounding box center [375, 297] width 42 height 17
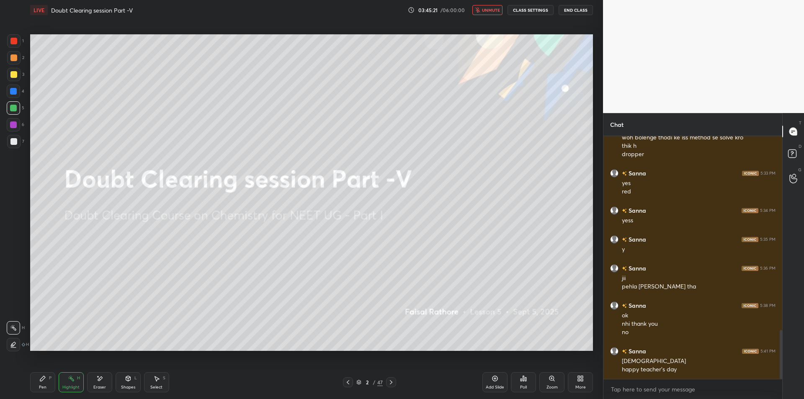
click at [102, 386] on div "Eraser" at bounding box center [99, 387] width 13 height 4
click at [18, 312] on div at bounding box center [13, 311] width 13 height 13
click at [43, 375] on div "Pen P" at bounding box center [42, 382] width 25 height 20
click at [98, 382] on div "Eraser" at bounding box center [99, 382] width 25 height 20
click at [64, 384] on div "Highlight H" at bounding box center [71, 382] width 25 height 20
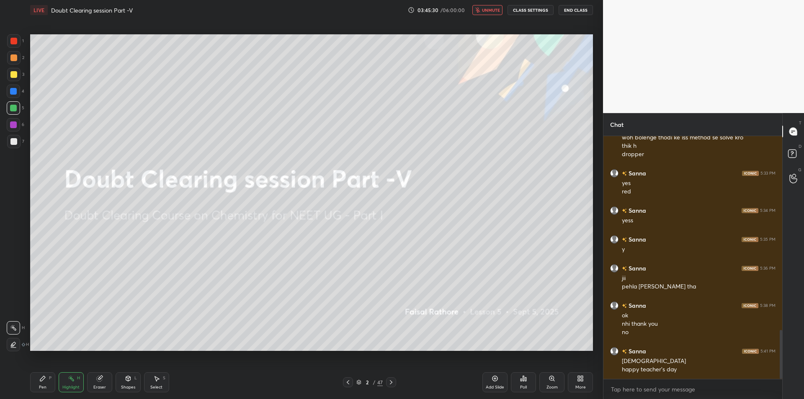
click at [90, 383] on div "Eraser" at bounding box center [99, 382] width 25 height 20
click at [16, 329] on icon at bounding box center [13, 327] width 7 height 7
click at [72, 382] on icon at bounding box center [71, 378] width 7 height 7
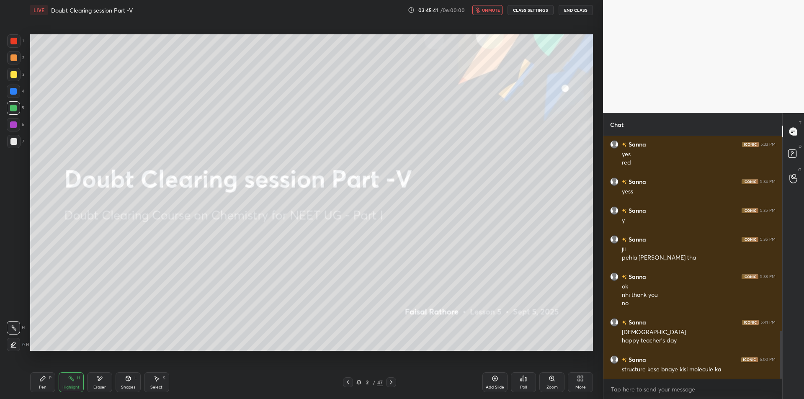
click at [59, 387] on div "Highlight H" at bounding box center [71, 382] width 25 height 20
click at [92, 381] on div "Eraser" at bounding box center [99, 382] width 25 height 20
click at [62, 380] on div "Highlight H" at bounding box center [71, 382] width 25 height 20
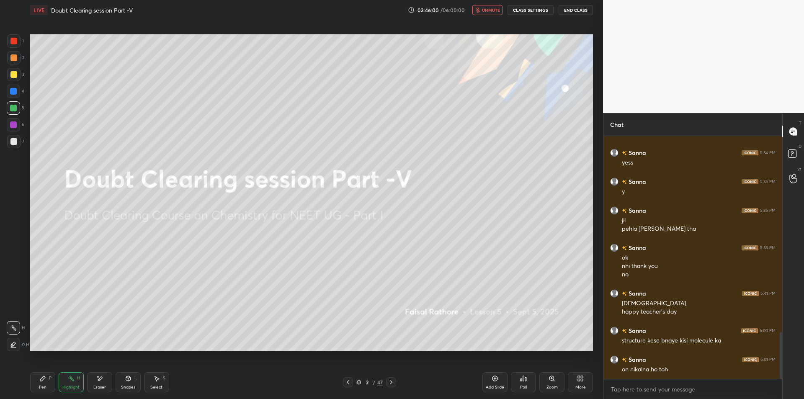
click at [580, 13] on button "End Class" at bounding box center [576, 10] width 34 height 10
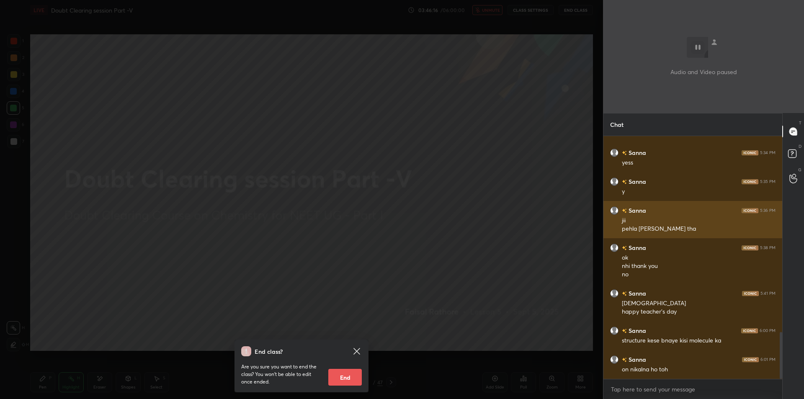
click at [664, 237] on div "Sanna 5:36 PM jii pehla [PERSON_NAME] tha" at bounding box center [693, 219] width 179 height 37
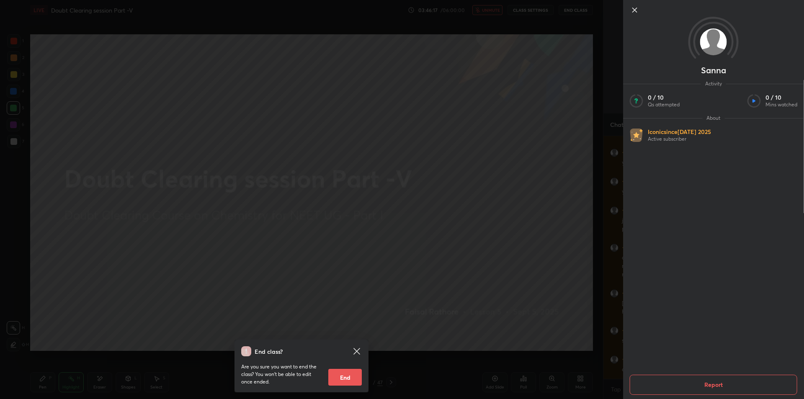
click at [623, 239] on div "Sanna Activity 0 / 10 Qs attempted 0 / 10 Mins watched About Iconic since [DATE…" at bounding box center [713, 199] width 181 height 399
click at [616, 235] on div "Sanna Activity 0 / 10 Qs attempted 0 / 10 Mins watched About Iconic since [DATE…" at bounding box center [703, 199] width 201 height 399
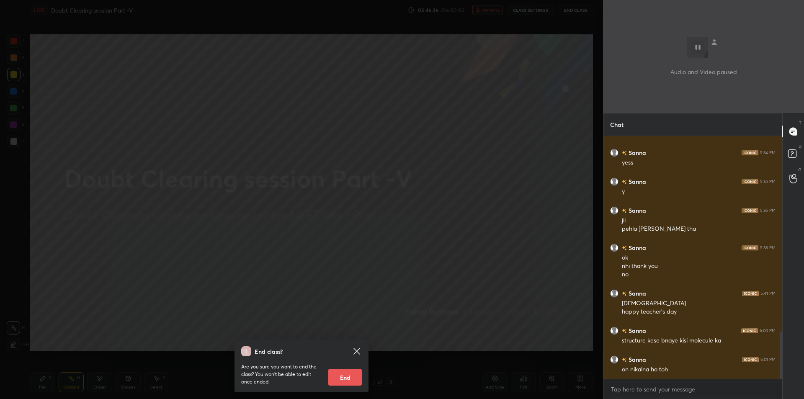
click at [480, 27] on div "End class? Are you sure you want to end the class? You won’t be able to edit on…" at bounding box center [301, 199] width 603 height 399
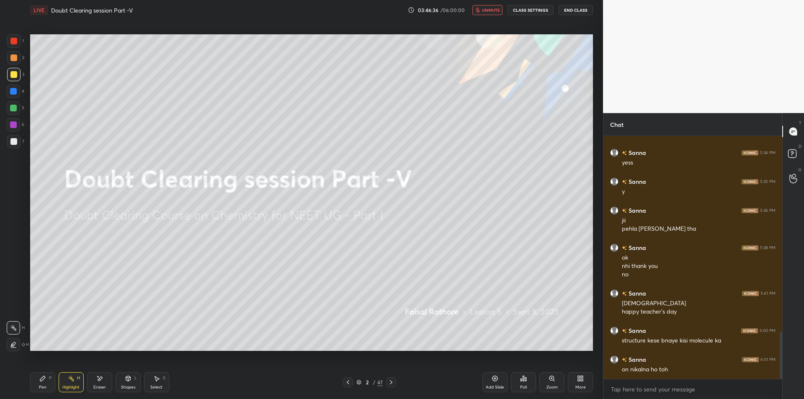
click at [487, 6] on button "unmute" at bounding box center [488, 10] width 30 height 10
click at [23, 96] on div "4" at bounding box center [16, 91] width 18 height 13
click at [11, 109] on div at bounding box center [13, 108] width 7 height 7
click at [502, 380] on div "Add Slide" at bounding box center [495, 382] width 25 height 20
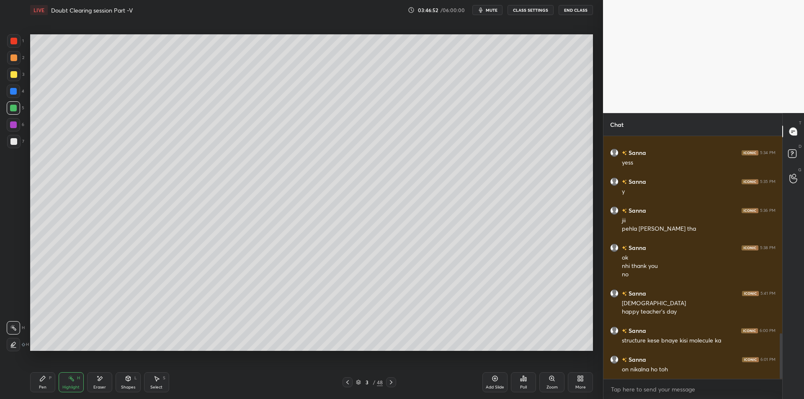
scroll to position [1045, 0]
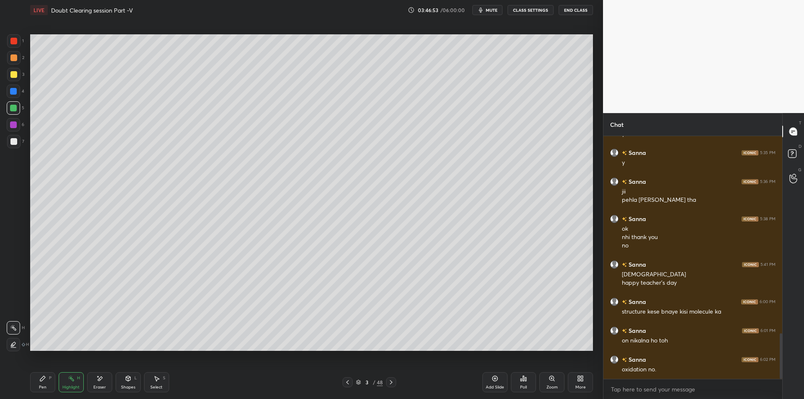
click at [44, 393] on div "Pen P Highlight H Eraser Shapes L Select S 3 / 48 Add Slide Poll Zoom More" at bounding box center [311, 383] width 563 height 34
click at [38, 385] on div "Pen P" at bounding box center [42, 382] width 25 height 20
click at [5, 127] on div "1 2 3 4 5 6 7 C X Z E E Erase all H H" at bounding box center [13, 192] width 27 height 317
click at [10, 138] on div at bounding box center [13, 141] width 13 height 13
click at [8, 148] on div "7" at bounding box center [15, 141] width 17 height 13
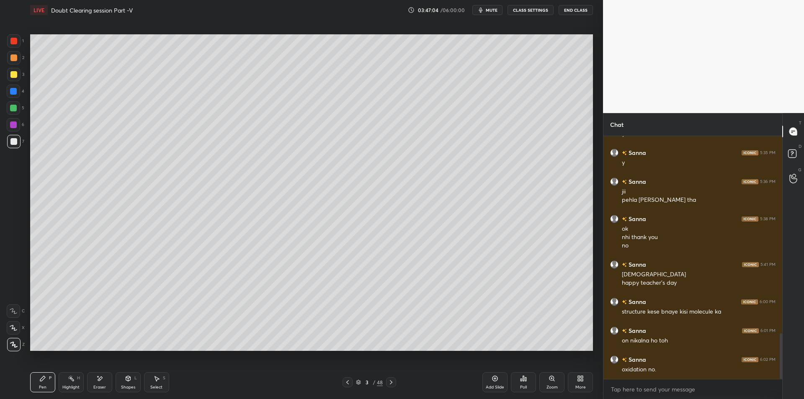
click at [9, 75] on div at bounding box center [13, 74] width 13 height 13
click at [10, 98] on div at bounding box center [13, 91] width 13 height 13
click at [17, 114] on div at bounding box center [13, 107] width 13 height 13
click at [13, 130] on div at bounding box center [13, 124] width 13 height 13
click at [16, 144] on div at bounding box center [13, 141] width 7 height 7
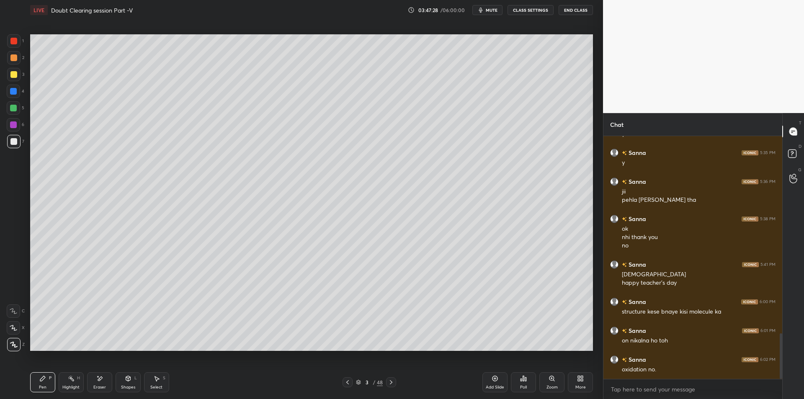
click at [13, 80] on div at bounding box center [13, 74] width 13 height 13
click at [18, 65] on div "2" at bounding box center [15, 59] width 17 height 17
click at [11, 54] on div at bounding box center [13, 57] width 13 height 13
click at [10, 44] on div at bounding box center [13, 40] width 13 height 13
click at [499, 383] on div "Add Slide" at bounding box center [495, 382] width 25 height 20
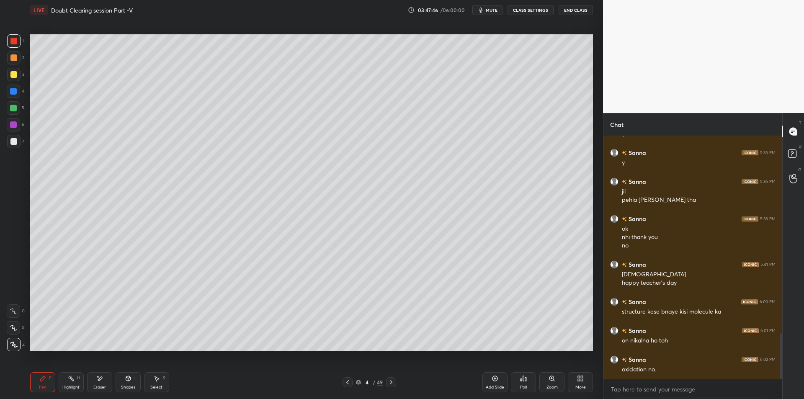
click at [349, 383] on icon at bounding box center [347, 382] width 7 height 7
click at [5, 89] on div "1 2 3 4 5 6 7 C X Z E E Erase all H H" at bounding box center [13, 192] width 27 height 317
click at [16, 93] on div at bounding box center [13, 91] width 7 height 7
click at [15, 105] on div at bounding box center [13, 108] width 7 height 7
click at [20, 130] on div "6" at bounding box center [16, 124] width 18 height 13
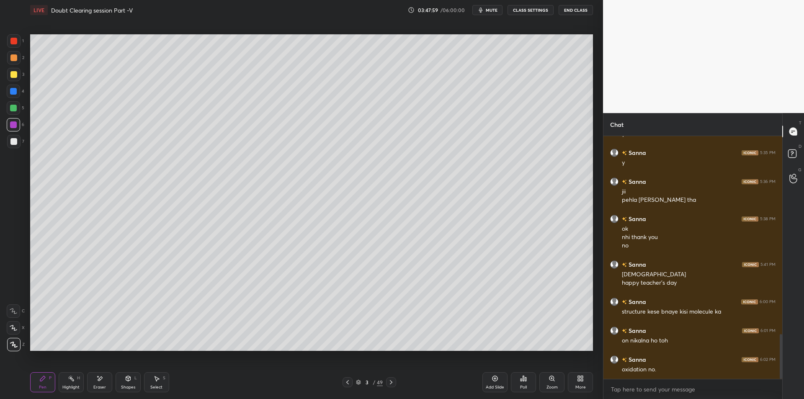
scroll to position [1073, 0]
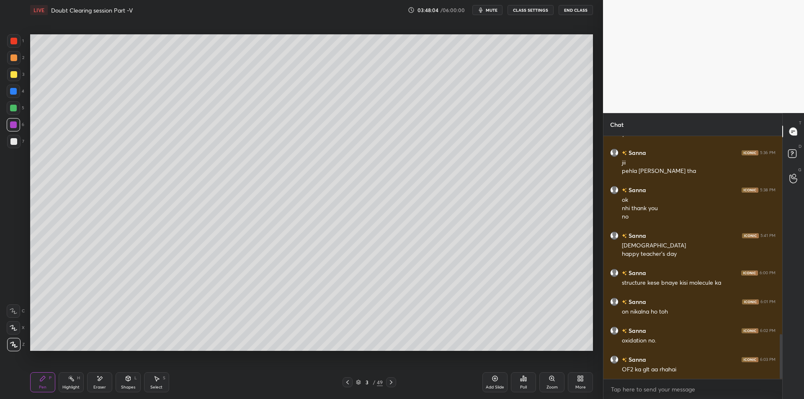
click at [9, 63] on div at bounding box center [13, 57] width 13 height 13
click at [13, 43] on div at bounding box center [13, 41] width 7 height 7
click at [499, 383] on div "Add Slide" at bounding box center [495, 382] width 25 height 20
click at [10, 78] on div at bounding box center [13, 74] width 7 height 7
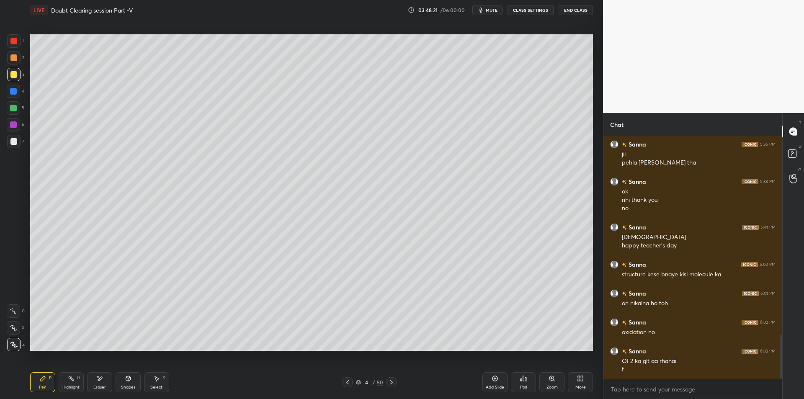
click at [15, 111] on div at bounding box center [13, 108] width 7 height 7
click at [18, 134] on div "6" at bounding box center [16, 126] width 18 height 17
click at [16, 147] on div at bounding box center [13, 141] width 13 height 13
click at [20, 73] on div at bounding box center [13, 74] width 13 height 13
click at [16, 51] on div at bounding box center [13, 57] width 13 height 13
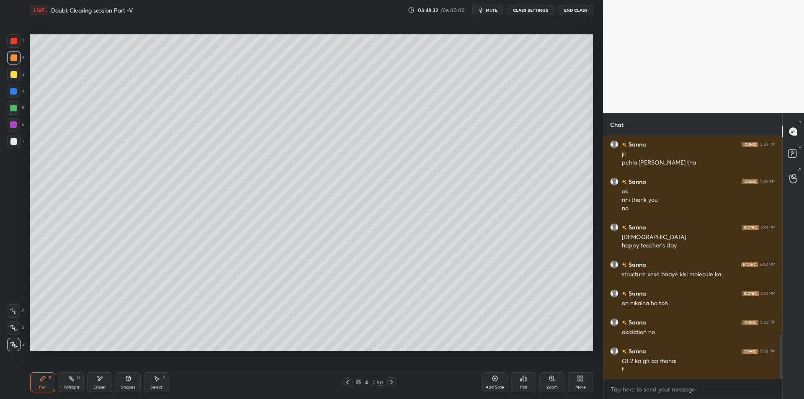
click at [12, 44] on div at bounding box center [13, 41] width 7 height 7
click at [18, 71] on div at bounding box center [13, 74] width 13 height 13
click at [18, 93] on div at bounding box center [13, 91] width 13 height 13
click at [76, 386] on div "Highlight" at bounding box center [70, 387] width 17 height 4
click at [41, 389] on div "Pen" at bounding box center [43, 387] width 8 height 4
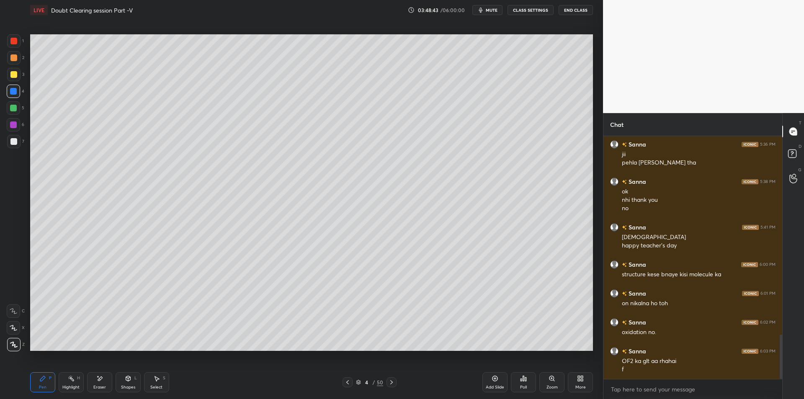
click at [65, 387] on div "Highlight" at bounding box center [70, 387] width 17 height 4
click at [46, 384] on div "Pen P" at bounding box center [42, 382] width 25 height 20
click at [59, 385] on div "Highlight H" at bounding box center [71, 382] width 25 height 20
click at [49, 384] on div "Pen P" at bounding box center [42, 382] width 25 height 20
click at [62, 384] on div "Highlight H" at bounding box center [71, 382] width 25 height 20
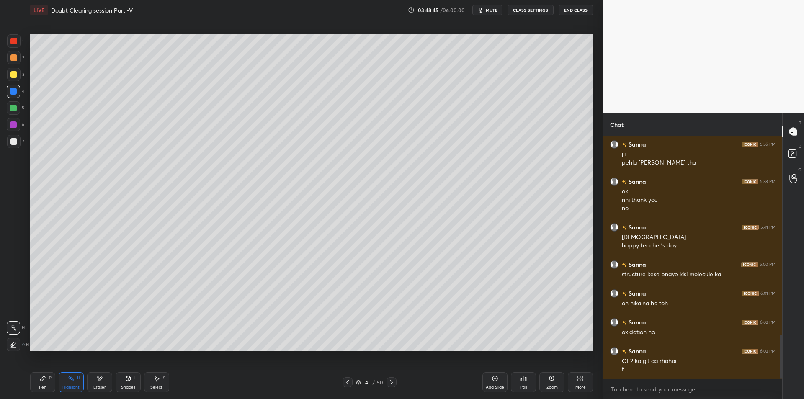
click at [47, 380] on div "Pen P" at bounding box center [42, 382] width 25 height 20
click at [67, 382] on div "Highlight H" at bounding box center [71, 382] width 25 height 20
click at [61, 386] on div "Highlight H" at bounding box center [71, 382] width 25 height 20
click at [62, 383] on div "Highlight H" at bounding box center [71, 382] width 25 height 20
click at [51, 381] on div "Pen P" at bounding box center [42, 382] width 25 height 20
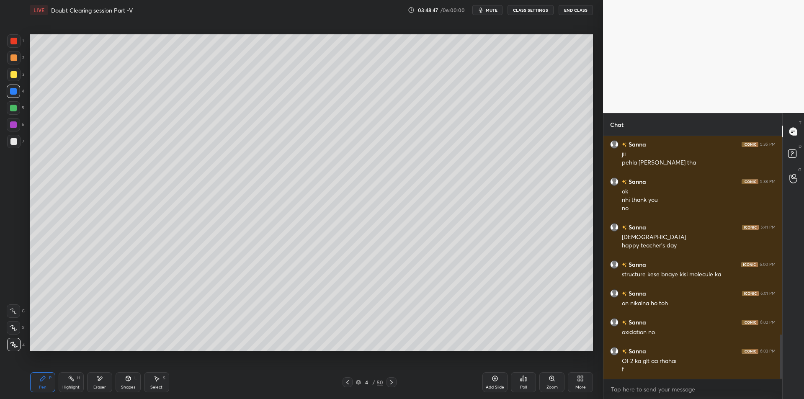
click at [66, 383] on div "Highlight H" at bounding box center [71, 382] width 25 height 20
click at [50, 379] on div "P" at bounding box center [50, 378] width 3 height 4
click at [65, 382] on div "Highlight H" at bounding box center [71, 382] width 25 height 20
click at [47, 378] on div "Pen P" at bounding box center [42, 382] width 25 height 20
click at [5, 129] on div "1 2 3 4 5 6 7 C X Z E E Erase all H H" at bounding box center [13, 192] width 27 height 317
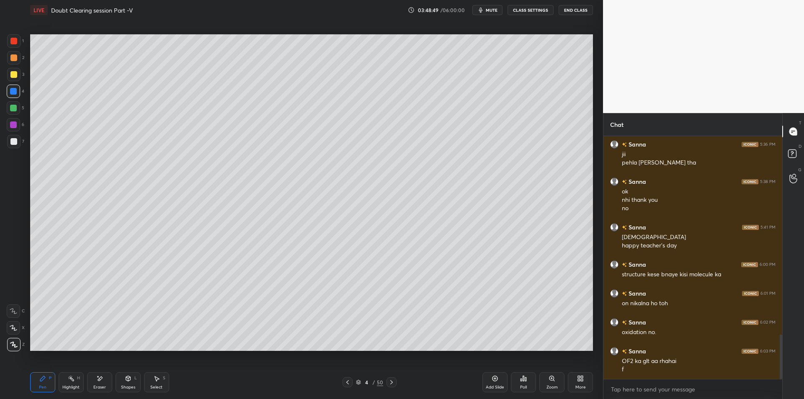
click at [8, 120] on div at bounding box center [13, 124] width 13 height 13
click at [13, 117] on div "5" at bounding box center [16, 109] width 18 height 17
click at [13, 112] on div at bounding box center [13, 107] width 13 height 13
click at [72, 383] on div "Highlight H" at bounding box center [71, 382] width 25 height 20
click at [47, 385] on div "Pen P" at bounding box center [42, 382] width 25 height 20
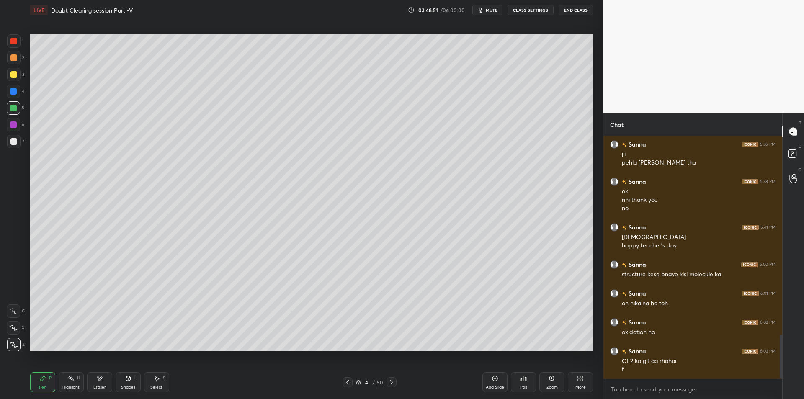
click at [66, 380] on div "Highlight H" at bounding box center [71, 382] width 25 height 20
click at [47, 383] on div "Pen P" at bounding box center [42, 382] width 25 height 20
click at [77, 385] on div "Highlight" at bounding box center [70, 387] width 17 height 4
click at [47, 385] on div "Pen P" at bounding box center [42, 382] width 25 height 20
click at [65, 389] on div "Highlight" at bounding box center [70, 387] width 17 height 4
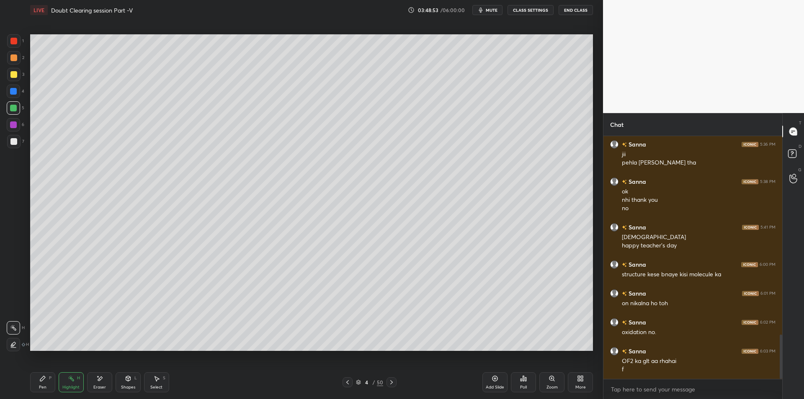
click at [45, 381] on icon at bounding box center [42, 378] width 7 height 7
click at [60, 387] on div "Highlight H" at bounding box center [71, 382] width 25 height 20
click at [41, 380] on icon at bounding box center [42, 378] width 5 height 5
click at [67, 382] on div "Highlight H" at bounding box center [71, 382] width 25 height 20
click at [47, 379] on div "Pen P" at bounding box center [42, 382] width 25 height 20
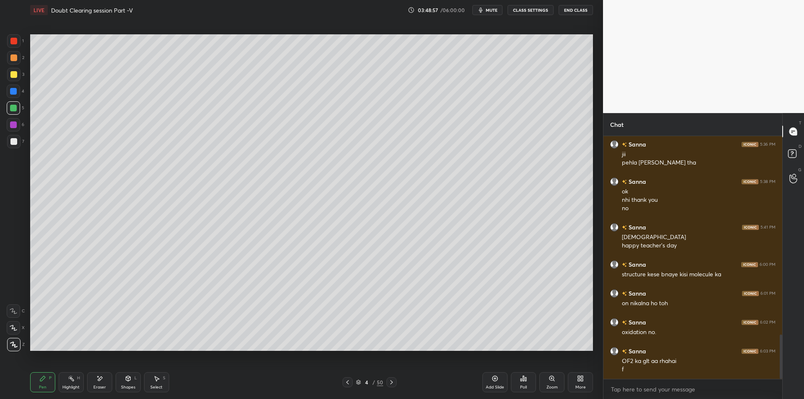
scroll to position [1111, 0]
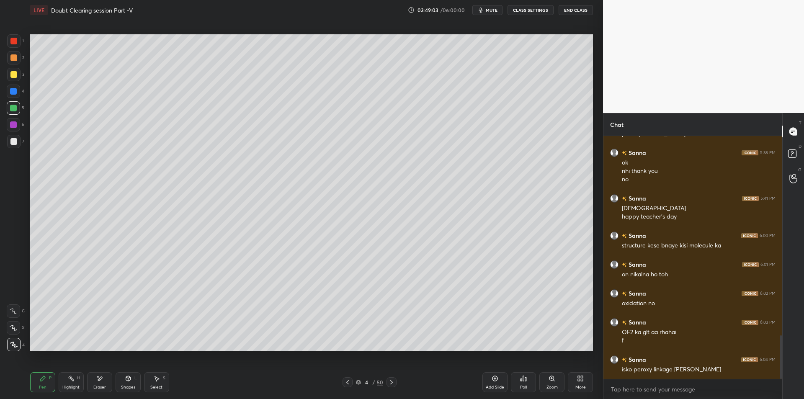
click at [492, 380] on icon at bounding box center [495, 378] width 7 height 7
click at [14, 127] on div at bounding box center [13, 125] width 7 height 7
click at [11, 139] on div at bounding box center [13, 141] width 7 height 7
click at [28, 60] on div "Setting up your live class Poll for secs No correct answer Start poll" at bounding box center [312, 193] width 570 height 346
click at [17, 55] on div at bounding box center [13, 57] width 13 height 13
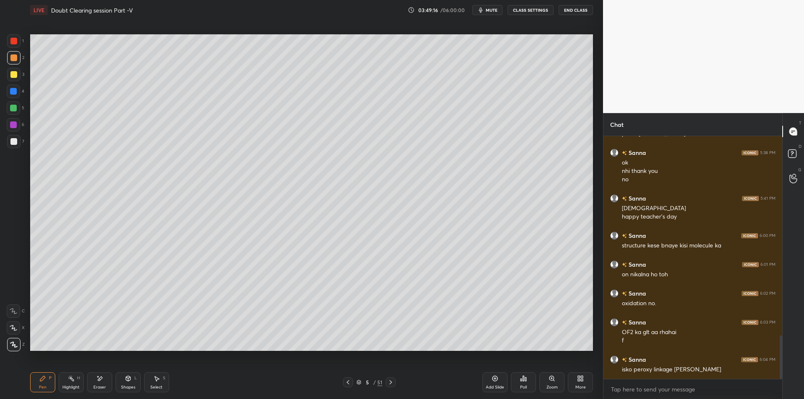
click at [10, 96] on div at bounding box center [13, 91] width 13 height 13
click at [10, 111] on div at bounding box center [13, 108] width 7 height 7
click at [16, 140] on div at bounding box center [13, 141] width 7 height 7
click at [17, 147] on div at bounding box center [13, 141] width 13 height 13
click at [94, 381] on div "Eraser" at bounding box center [99, 382] width 25 height 20
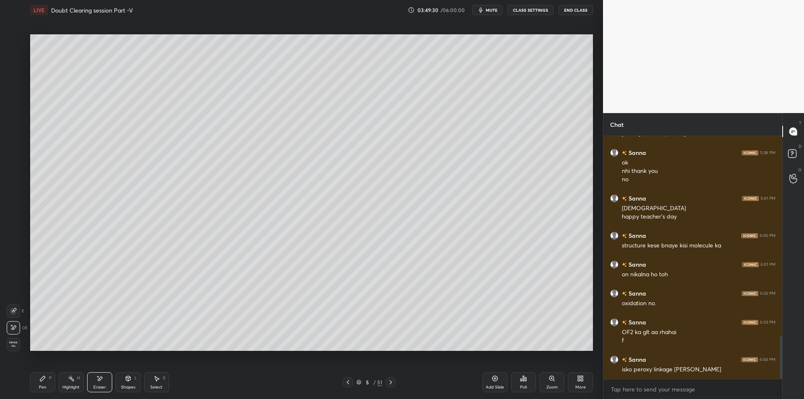
scroll to position [1119, 0]
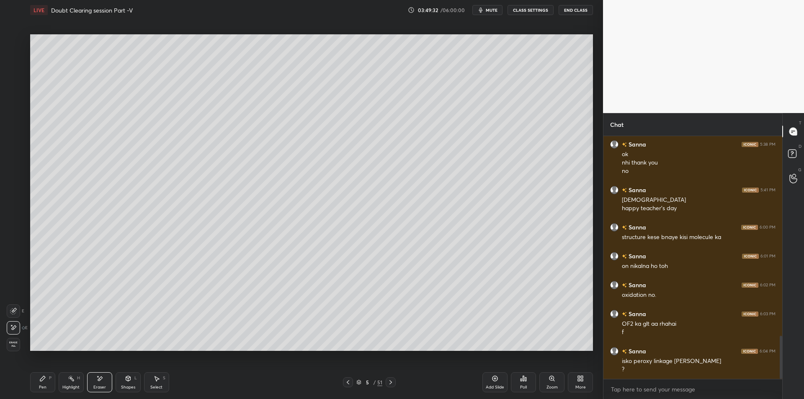
click at [72, 384] on div "Highlight H" at bounding box center [71, 382] width 25 height 20
click at [49, 383] on div "Pen P" at bounding box center [42, 382] width 25 height 20
click at [68, 382] on div "Highlight H" at bounding box center [71, 382] width 25 height 20
click at [43, 385] on div "Pen" at bounding box center [43, 387] width 8 height 4
click at [19, 84] on div "3" at bounding box center [15, 76] width 17 height 17
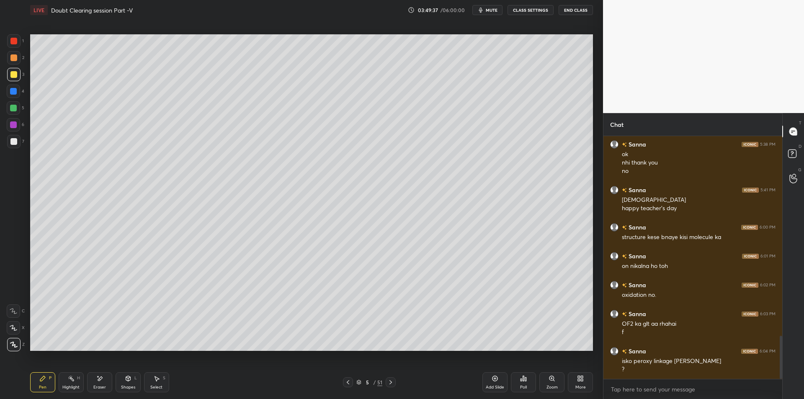
click at [13, 77] on div at bounding box center [13, 74] width 7 height 7
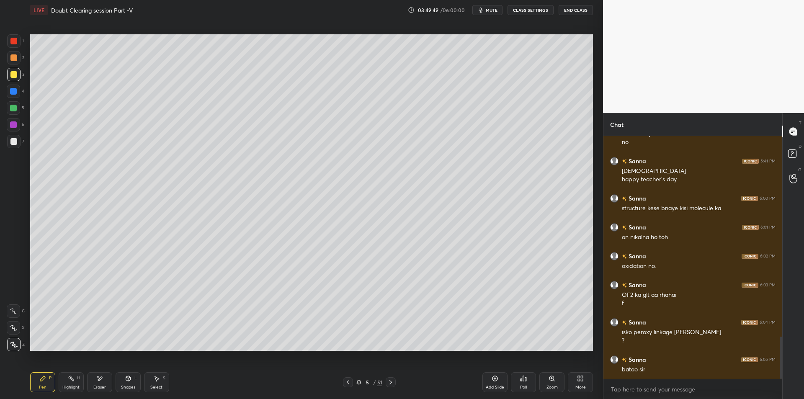
click at [17, 81] on div "3" at bounding box center [15, 74] width 17 height 13
click at [12, 93] on div at bounding box center [13, 91] width 7 height 7
click at [12, 99] on div "4" at bounding box center [16, 93] width 18 height 17
click at [17, 108] on div at bounding box center [13, 107] width 13 height 13
click at [11, 70] on div at bounding box center [13, 74] width 13 height 13
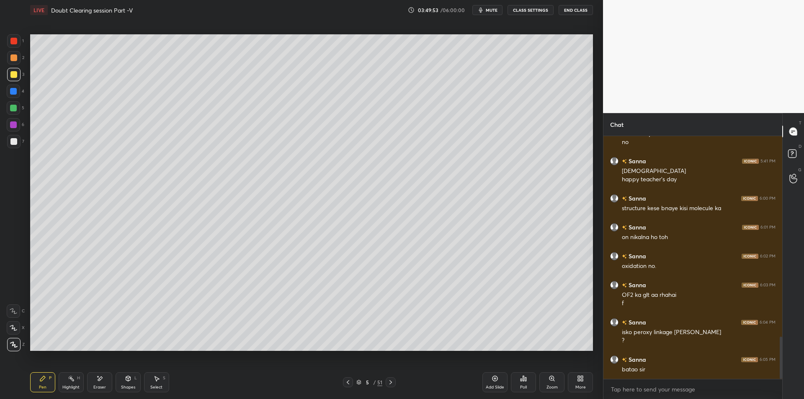
click at [13, 58] on div at bounding box center [13, 57] width 7 height 7
click at [12, 42] on div at bounding box center [13, 41] width 7 height 7
click at [68, 393] on div "Pen P Highlight H Eraser Shapes L Select S 5 / 51 Add Slide Poll Zoom More" at bounding box center [311, 383] width 563 height 34
click at [74, 377] on icon at bounding box center [71, 378] width 7 height 7
click at [75, 377] on div "Highlight H" at bounding box center [71, 382] width 25 height 20
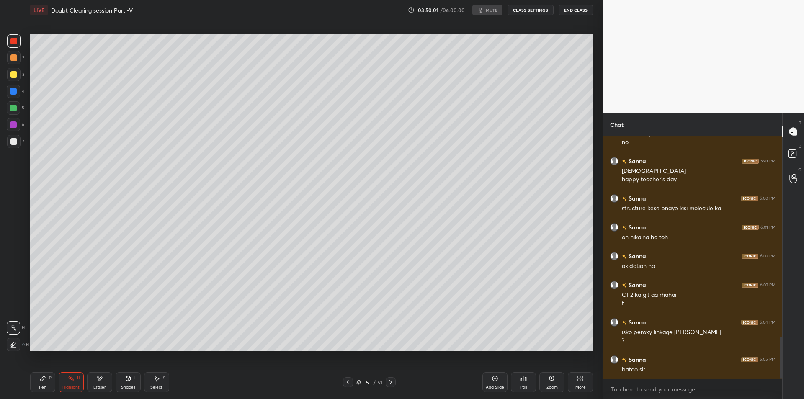
click at [40, 384] on div "Pen P" at bounding box center [42, 382] width 25 height 20
click at [66, 384] on div "Highlight H" at bounding box center [71, 382] width 25 height 20
click at [45, 384] on div "Pen P" at bounding box center [42, 382] width 25 height 20
click at [60, 385] on div "Highlight H" at bounding box center [71, 382] width 25 height 20
click at [51, 383] on div "Pen P" at bounding box center [42, 382] width 25 height 20
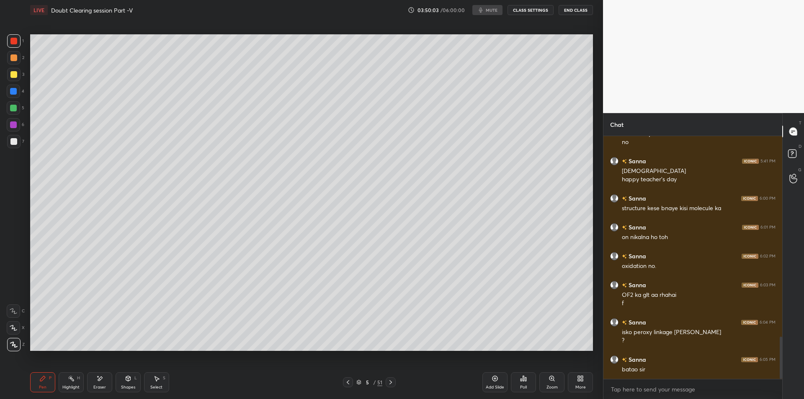
click at [69, 383] on div "Highlight H" at bounding box center [71, 382] width 25 height 20
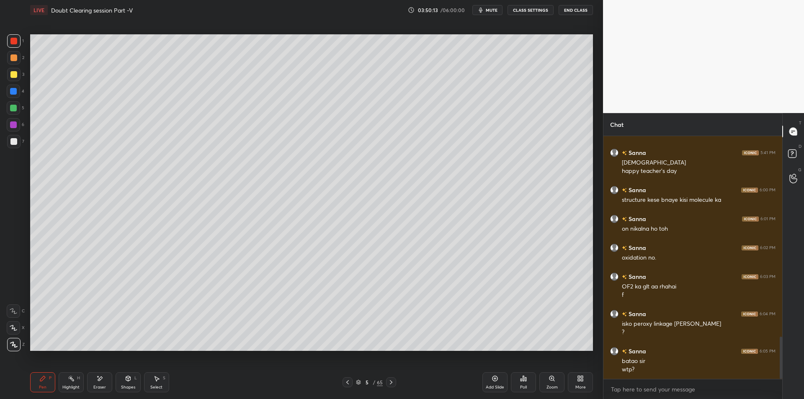
click at [46, 380] on div "Pen P" at bounding box center [42, 382] width 25 height 20
click at [65, 384] on div "Highlight H" at bounding box center [71, 382] width 25 height 20
click at [49, 380] on div "P" at bounding box center [50, 378] width 3 height 4
click at [8, 121] on div at bounding box center [13, 124] width 13 height 13
click at [14, 109] on div at bounding box center [13, 108] width 7 height 7
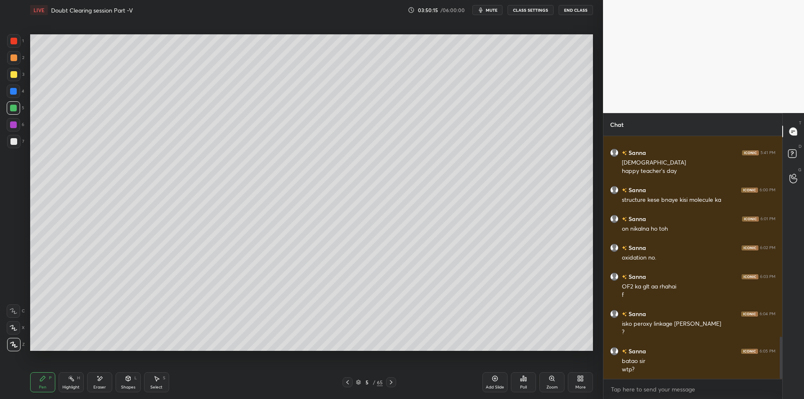
click at [13, 98] on div "4" at bounding box center [16, 93] width 18 height 17
click at [14, 82] on div "3" at bounding box center [15, 76] width 17 height 17
click at [16, 47] on div at bounding box center [13, 40] width 13 height 13
click at [21, 59] on div "2" at bounding box center [15, 57] width 17 height 13
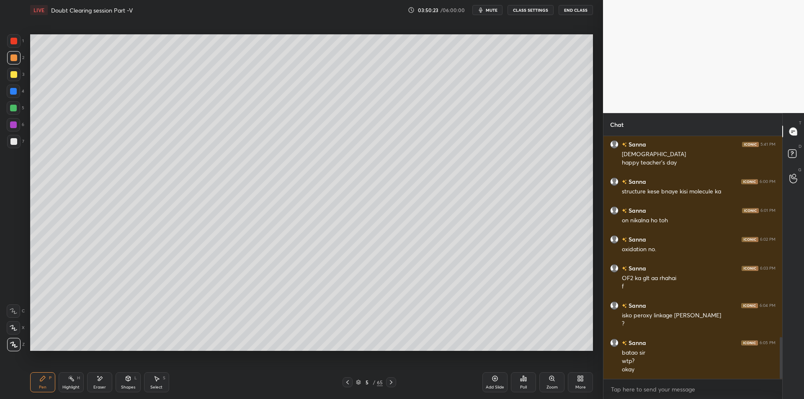
click at [71, 374] on div "Highlight H" at bounding box center [71, 382] width 25 height 20
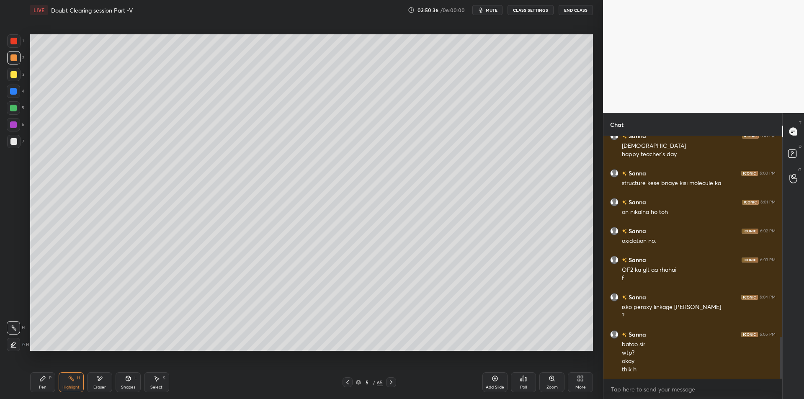
click at [349, 383] on icon at bounding box center [347, 382] width 7 height 7
click at [348, 385] on icon at bounding box center [347, 382] width 7 height 7
click at [346, 386] on div at bounding box center [348, 383] width 10 height 10
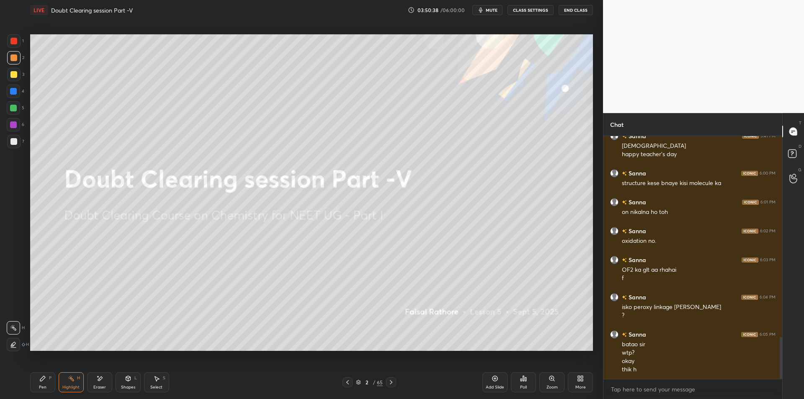
click at [11, 116] on div "5" at bounding box center [16, 109] width 18 height 17
click at [18, 131] on div at bounding box center [13, 124] width 13 height 13
click at [15, 141] on div at bounding box center [13, 141] width 7 height 7
click at [50, 383] on div "Pen P" at bounding box center [42, 382] width 25 height 20
click at [7, 69] on div "3" at bounding box center [15, 74] width 17 height 13
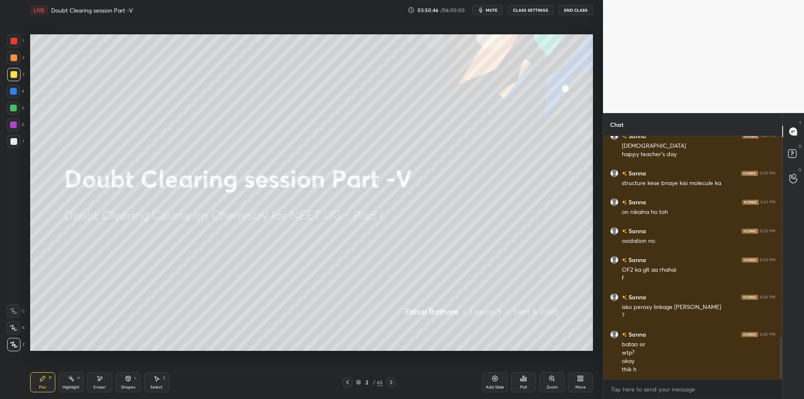
click at [15, 57] on div at bounding box center [13, 57] width 7 height 7
click at [16, 41] on div at bounding box center [13, 41] width 7 height 7
click at [22, 77] on div "3" at bounding box center [15, 74] width 17 height 13
click at [14, 93] on div at bounding box center [13, 91] width 7 height 7
click at [18, 106] on div at bounding box center [13, 107] width 13 height 13
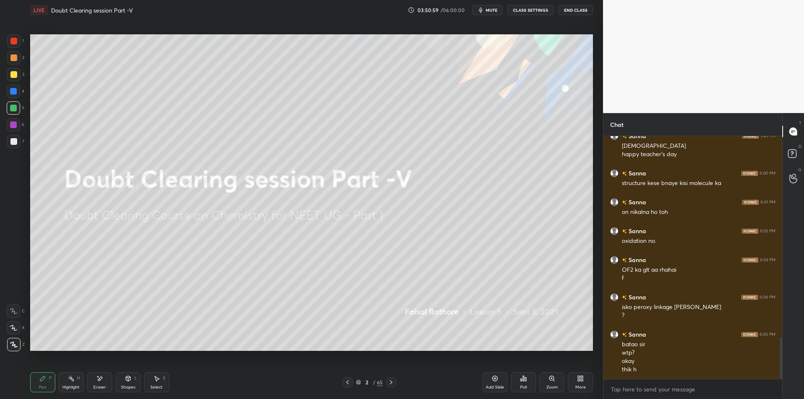
click at [18, 80] on div at bounding box center [13, 74] width 13 height 13
click at [20, 64] on div "2" at bounding box center [15, 57] width 17 height 13
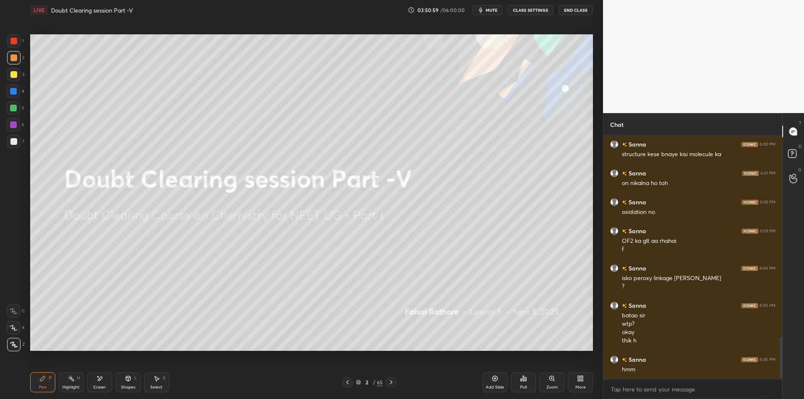
click at [22, 57] on div "2" at bounding box center [15, 57] width 17 height 13
click at [19, 47] on div at bounding box center [13, 40] width 13 height 13
click at [9, 54] on div at bounding box center [13, 57] width 13 height 13
click at [13, 42] on div at bounding box center [13, 41] width 7 height 7
click at [9, 57] on div at bounding box center [13, 57] width 13 height 13
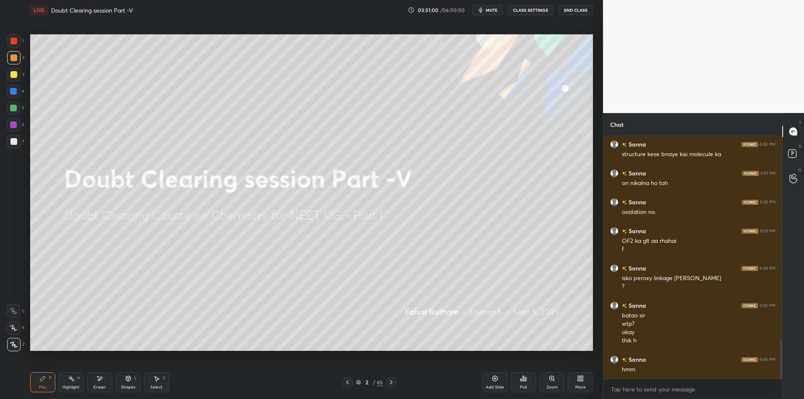
click at [13, 42] on div at bounding box center [13, 41] width 7 height 7
click at [6, 63] on div "1 2 3 4 5 6 7 C X Z E E Erase all H H" at bounding box center [13, 192] width 27 height 317
click at [21, 46] on div "1" at bounding box center [15, 40] width 17 height 13
click at [13, 55] on div at bounding box center [13, 57] width 7 height 7
click at [12, 59] on div at bounding box center [13, 57] width 7 height 7
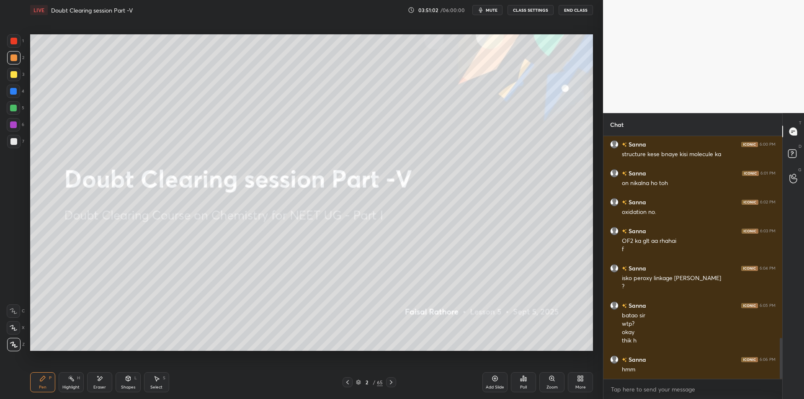
click at [15, 48] on div "1" at bounding box center [15, 42] width 17 height 17
click at [9, 57] on div at bounding box center [13, 57] width 13 height 13
click at [18, 44] on div at bounding box center [13, 40] width 13 height 13
click at [15, 88] on div at bounding box center [13, 91] width 7 height 7
click at [14, 79] on div at bounding box center [13, 74] width 13 height 13
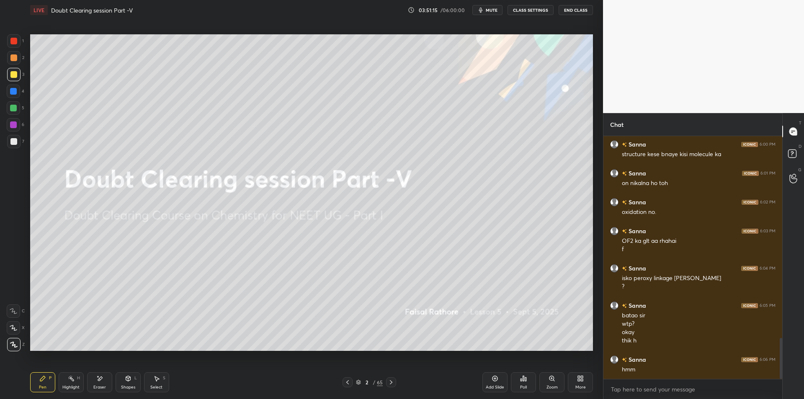
click at [13, 96] on div at bounding box center [13, 91] width 13 height 13
click at [17, 111] on div at bounding box center [13, 107] width 13 height 13
click at [21, 127] on div "6" at bounding box center [16, 124] width 18 height 13
click at [19, 127] on div at bounding box center [13, 124] width 13 height 13
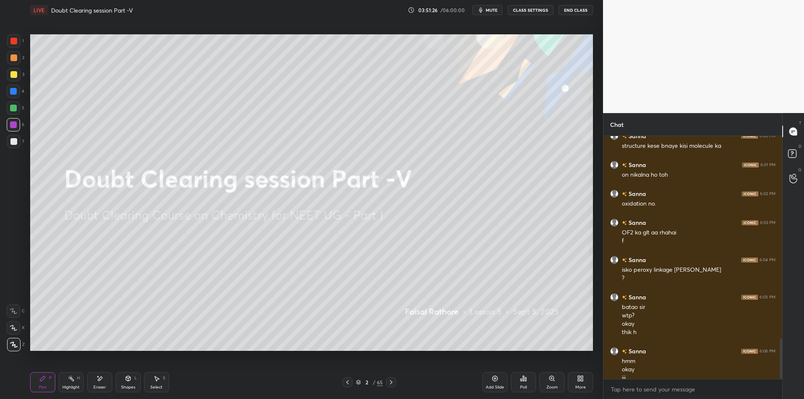
scroll to position [1219, 0]
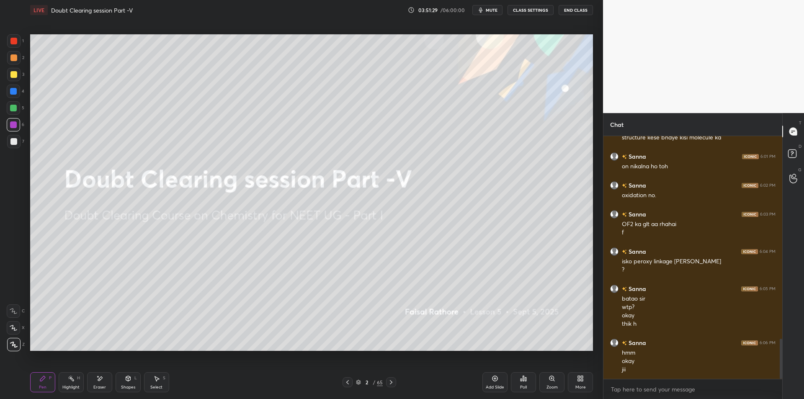
click at [20, 67] on div "2" at bounding box center [15, 59] width 17 height 17
click at [10, 52] on div at bounding box center [13, 57] width 13 height 13
click at [6, 44] on div "1 2 3 4 5 6 7 C X Z E E Erase all H H" at bounding box center [13, 192] width 27 height 317
click at [14, 54] on div at bounding box center [13, 57] width 13 height 13
click at [13, 45] on div at bounding box center [13, 40] width 13 height 13
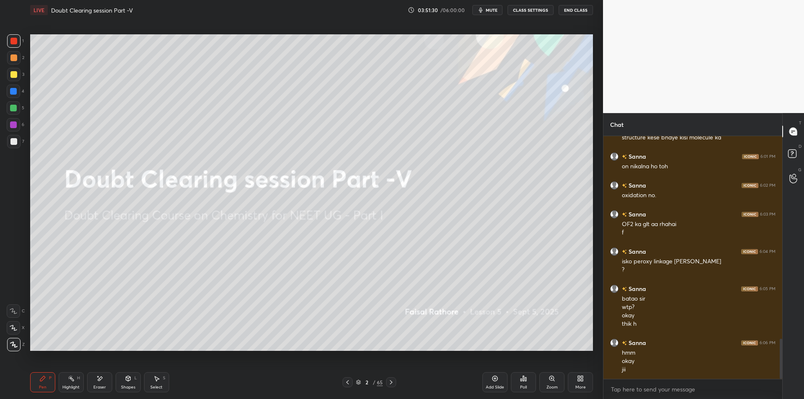
click at [17, 59] on div at bounding box center [13, 57] width 7 height 7
click at [14, 41] on div at bounding box center [13, 41] width 7 height 7
click at [8, 85] on div at bounding box center [13, 91] width 13 height 13
click at [15, 80] on div at bounding box center [13, 74] width 13 height 13
click at [14, 94] on div at bounding box center [13, 91] width 7 height 7
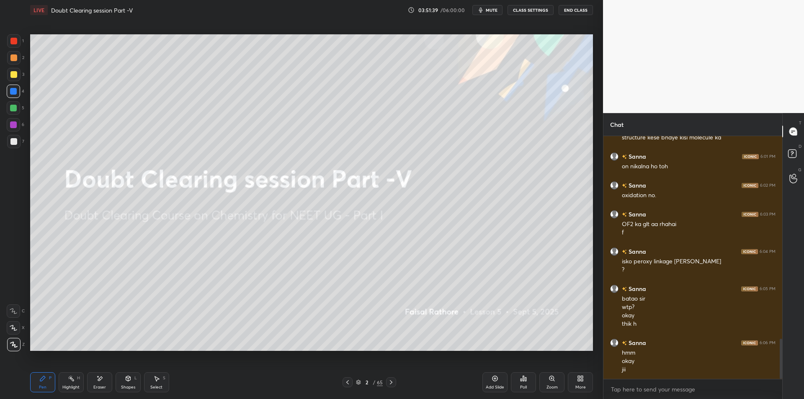
click at [15, 101] on div at bounding box center [13, 107] width 13 height 13
click at [12, 109] on div at bounding box center [13, 108] width 7 height 7
click at [74, 387] on div "Highlight" at bounding box center [70, 387] width 17 height 4
click at [67, 388] on div "Highlight" at bounding box center [70, 387] width 17 height 4
click at [2, 144] on div "1 2 3 4 5 6 7 C X Z E E Erase all H H" at bounding box center [13, 192] width 27 height 317
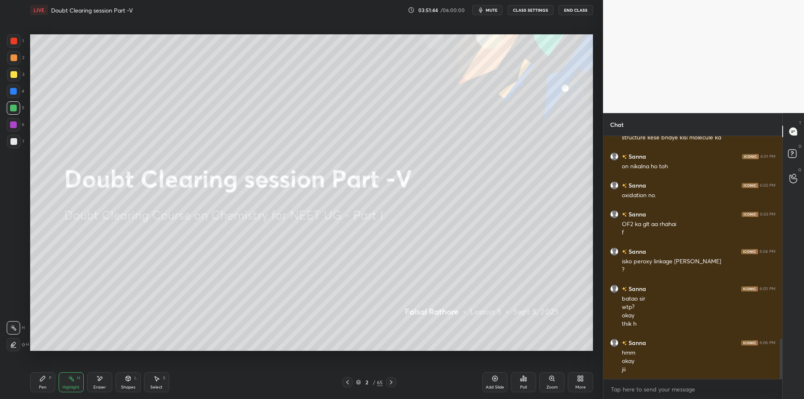
click at [14, 125] on div at bounding box center [13, 125] width 7 height 7
click at [13, 134] on div "6" at bounding box center [16, 126] width 18 height 17
click at [13, 142] on div at bounding box center [13, 141] width 7 height 7
click at [16, 124] on div at bounding box center [13, 125] width 7 height 7
click at [12, 140] on div at bounding box center [13, 141] width 7 height 7
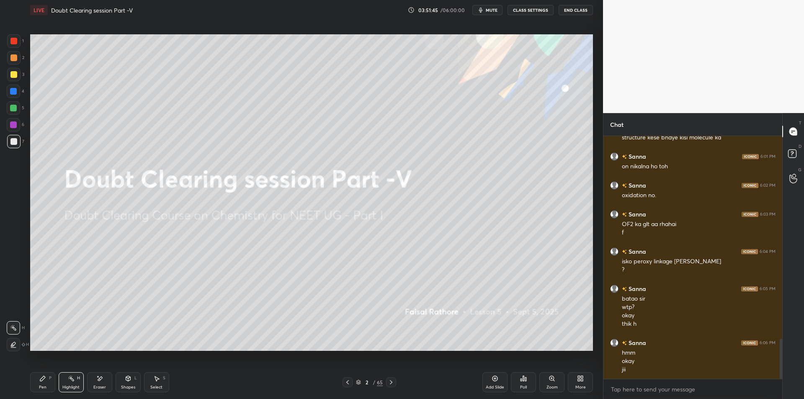
click at [15, 125] on div at bounding box center [13, 125] width 7 height 7
click at [16, 135] on div at bounding box center [13, 141] width 13 height 13
click at [80, 368] on div "Pen P Highlight H Eraser Shapes L Select S 2 / 65 Add Slide Poll Zoom More" at bounding box center [311, 383] width 563 height 34
click at [76, 373] on div "Highlight H" at bounding box center [71, 382] width 25 height 20
click at [77, 378] on div "H" at bounding box center [78, 378] width 3 height 4
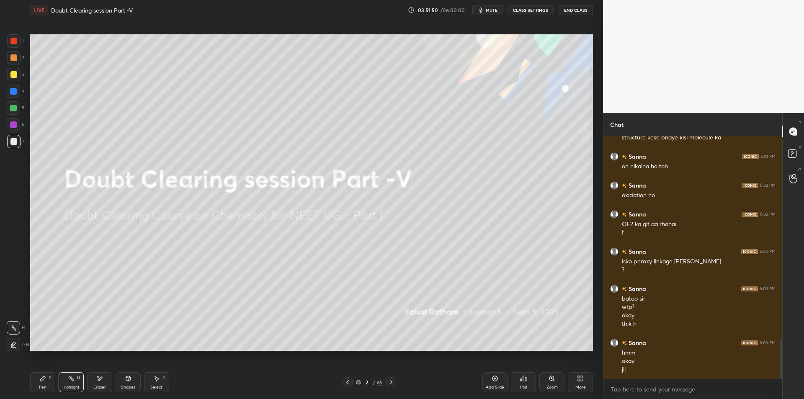
click at [96, 380] on icon at bounding box center [99, 378] width 7 height 7
click at [21, 346] on div "Erase all" at bounding box center [14, 344] width 15 height 13
click at [70, 378] on rect at bounding box center [72, 380] width 4 height 4
drag, startPoint x: 482, startPoint y: 9, endPoint x: 487, endPoint y: 11, distance: 5.3
click at [482, 10] on icon "button" at bounding box center [481, 10] width 4 height 5
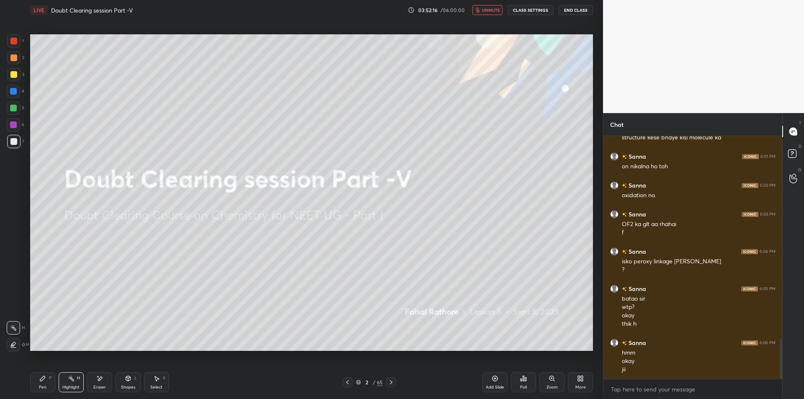
click at [554, 11] on button "CLASS SETTINGS" at bounding box center [531, 10] width 46 height 10
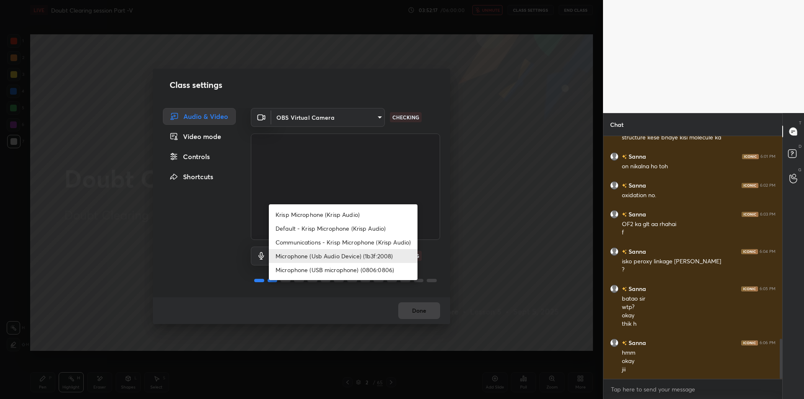
click at [333, 261] on body "1 2 3 4 5 6 7 C X Z E E Erase all H H LIVE Doubt Clearing session Part -V 03:52…" at bounding box center [402, 199] width 804 height 399
click at [499, 208] on div at bounding box center [402, 199] width 804 height 399
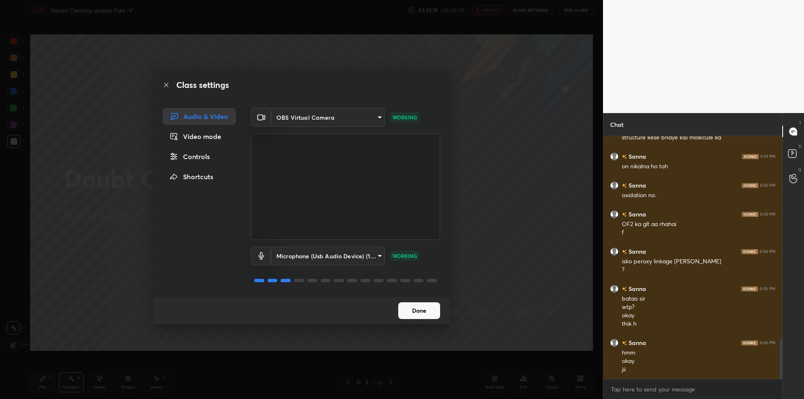
click at [499, 207] on div "Class settings Audio & Video Video mode Controls Shortcuts OBS Virtual Camera 6…" at bounding box center [301, 199] width 603 height 399
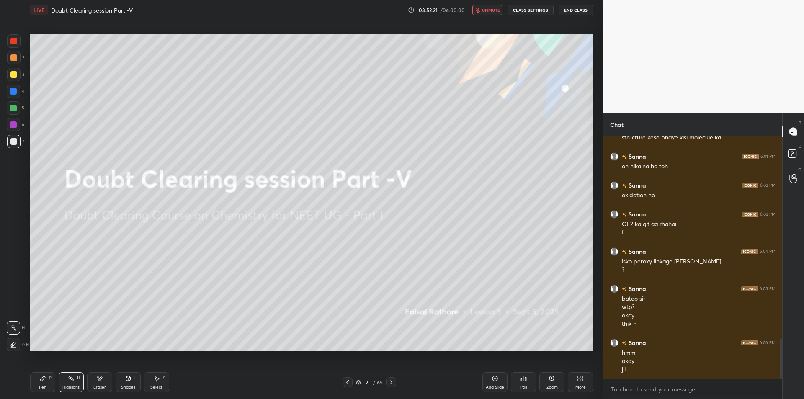
click at [574, 10] on button "End Class" at bounding box center [576, 10] width 34 height 10
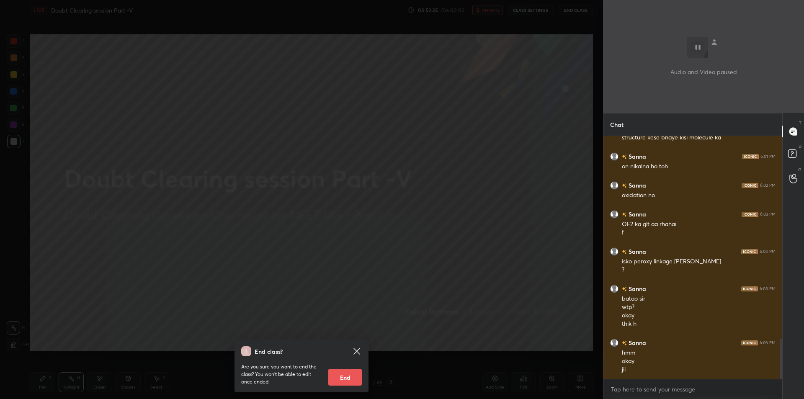
click at [555, 178] on div "End class? Are you sure you want to end the class? You won’t be able to edit on…" at bounding box center [301, 199] width 603 height 399
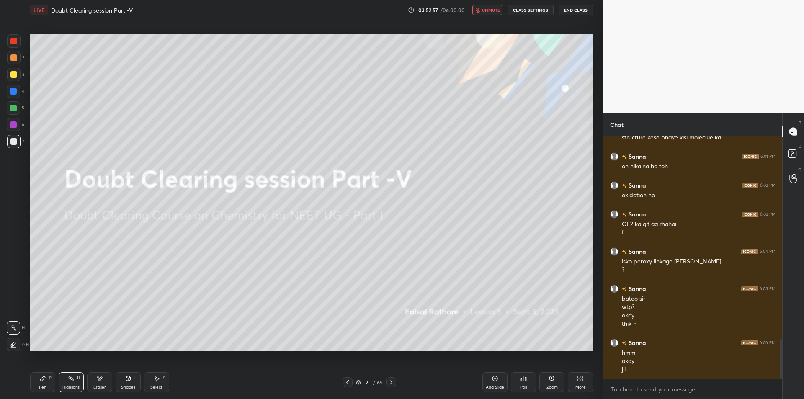
scroll to position [1248, 0]
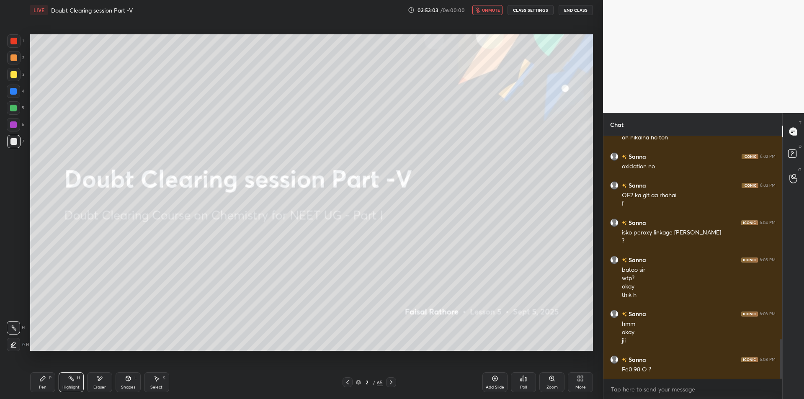
click at [574, 12] on button "End Class" at bounding box center [576, 10] width 34 height 10
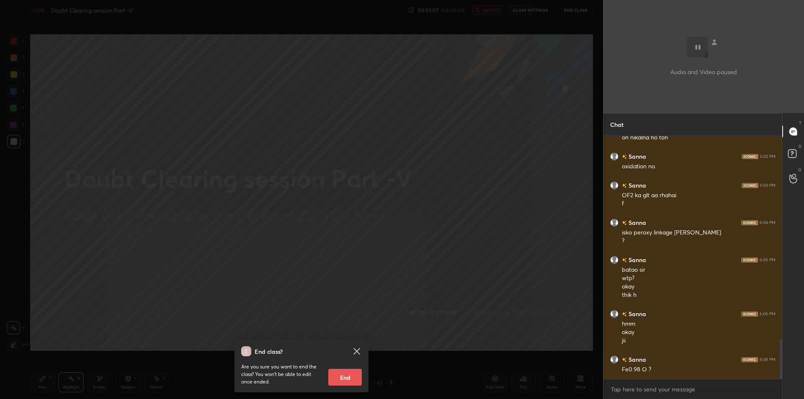
click at [441, 100] on div "End class? Are you sure you want to end the class? You won’t be able to edit on…" at bounding box center [301, 199] width 603 height 399
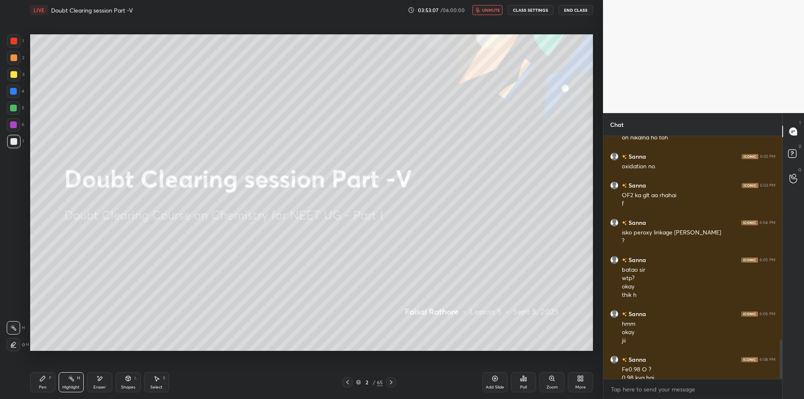
scroll to position [1256, 0]
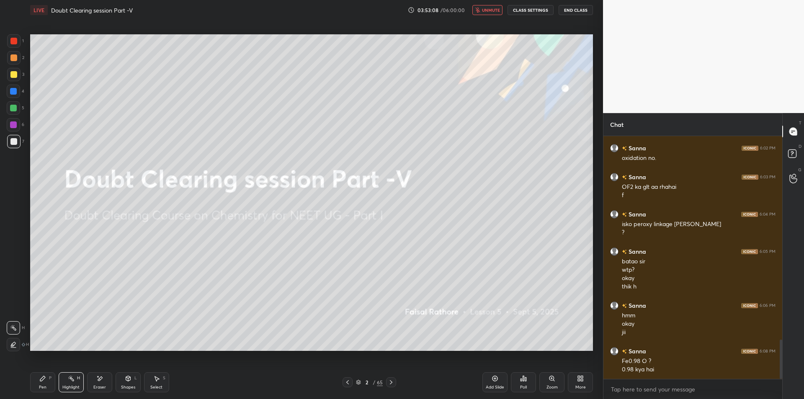
click at [499, 10] on span "unmute" at bounding box center [491, 10] width 18 height 6
click at [532, 11] on button "CLASS SETTINGS" at bounding box center [531, 10] width 46 height 10
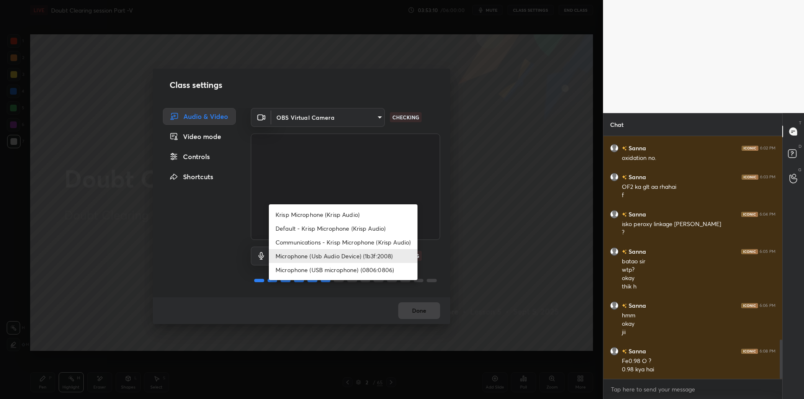
click at [338, 258] on body "1 2 3 4 5 6 7 C X Z E E Erase all H H LIVE Doubt Clearing session Part -V 03:53…" at bounding box center [402, 199] width 804 height 399
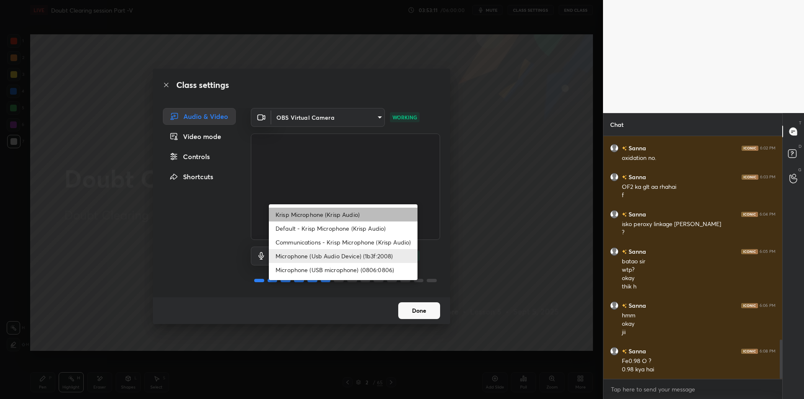
click at [364, 211] on li "Krisp Microphone (Krisp Audio)" at bounding box center [343, 215] width 149 height 14
type input "f179950b7ff94e844b1949510bbb9c4ee613793b831427a85f81c517fe718277"
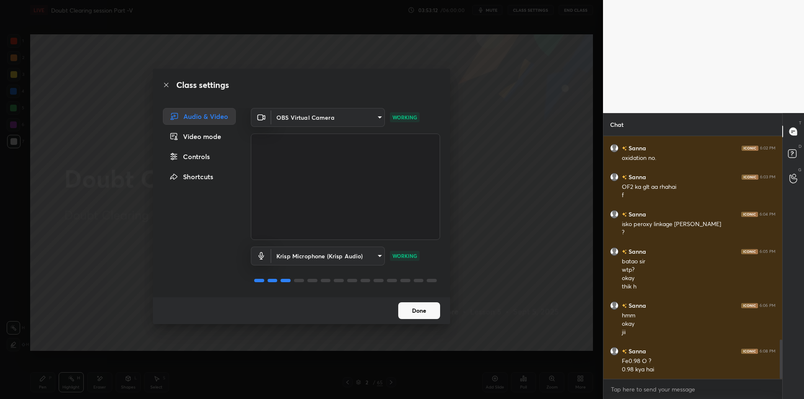
click at [517, 203] on div "Class settings Audio & Video Video mode Controls Shortcuts OBS Virtual Camera 6…" at bounding box center [301, 199] width 603 height 399
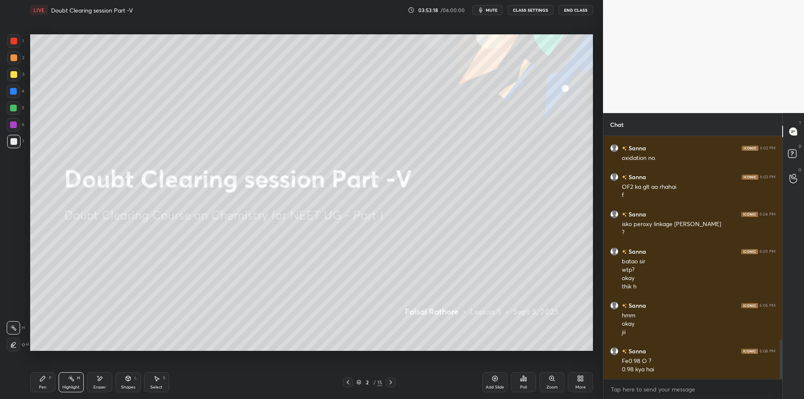
click at [9, 70] on div at bounding box center [13, 74] width 13 height 13
click at [71, 389] on div "Highlight" at bounding box center [70, 387] width 17 height 4
click at [49, 382] on div "Pen P" at bounding box center [42, 382] width 25 height 20
click at [506, 380] on div "Add Slide" at bounding box center [495, 382] width 25 height 20
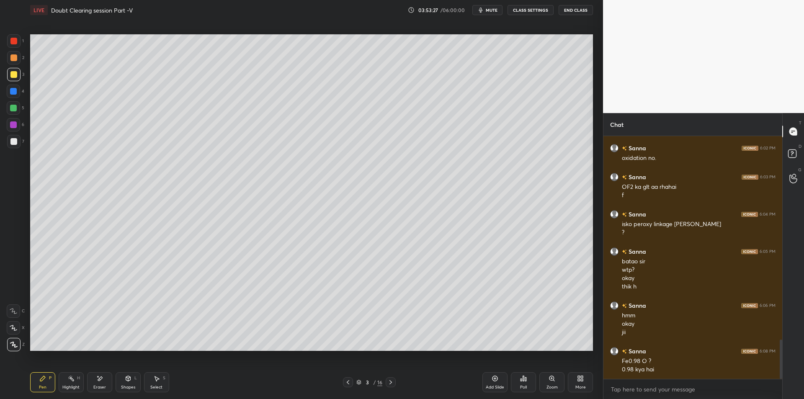
click at [14, 91] on div at bounding box center [13, 91] width 7 height 7
click at [13, 101] on div at bounding box center [13, 107] width 13 height 13
click at [18, 52] on div at bounding box center [13, 57] width 13 height 13
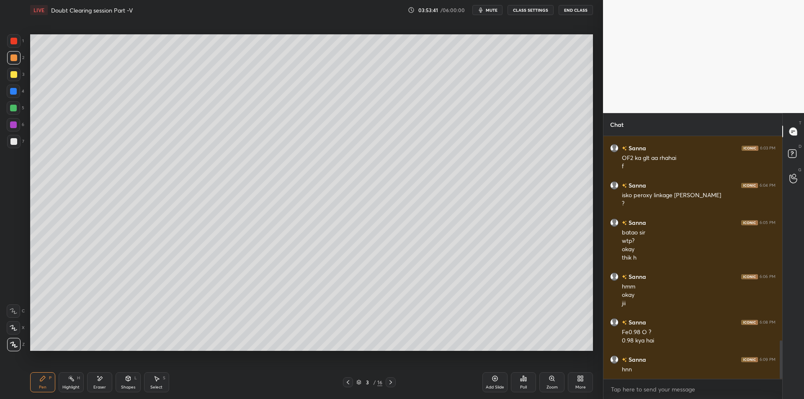
click at [21, 75] on div "3" at bounding box center [15, 74] width 17 height 13
click at [26, 93] on div "1 2 3 4 5 6 7 C X Z E E Erase all H H" at bounding box center [13, 192] width 27 height 317
click at [16, 94] on div at bounding box center [13, 91] width 7 height 7
click at [14, 102] on div at bounding box center [13, 107] width 13 height 13
click at [18, 105] on div at bounding box center [13, 107] width 13 height 13
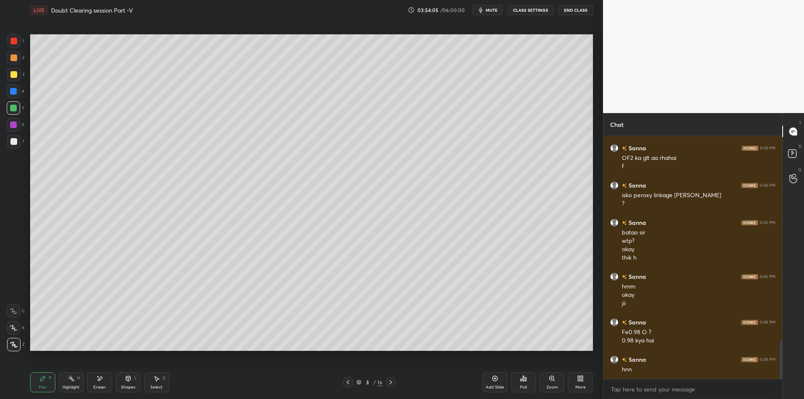
click at [22, 128] on div "6" at bounding box center [16, 124] width 18 height 13
click at [16, 139] on div at bounding box center [13, 141] width 7 height 7
click at [15, 108] on div at bounding box center [13, 108] width 7 height 7
click at [10, 42] on div at bounding box center [13, 40] width 13 height 13
click at [13, 81] on div at bounding box center [13, 74] width 13 height 13
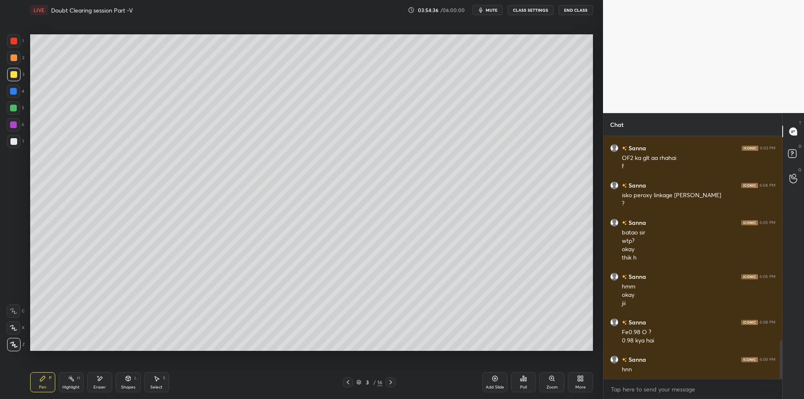
click at [492, 9] on span "mute" at bounding box center [492, 10] width 12 height 6
click at [16, 91] on div at bounding box center [13, 91] width 7 height 7
click at [21, 109] on div "5" at bounding box center [16, 107] width 18 height 13
click at [11, 95] on div at bounding box center [13, 91] width 13 height 13
click at [13, 108] on div at bounding box center [13, 108] width 7 height 7
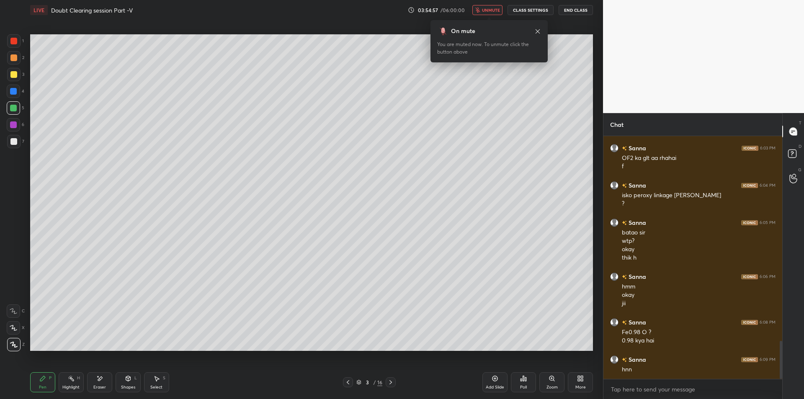
scroll to position [1314, 0]
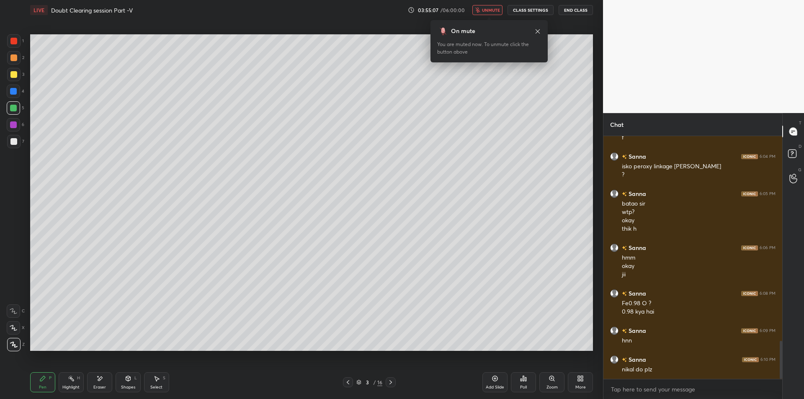
click at [22, 61] on div "2" at bounding box center [15, 57] width 17 height 13
click at [15, 52] on div at bounding box center [13, 57] width 13 height 13
click at [15, 43] on div at bounding box center [13, 41] width 7 height 7
click at [18, 56] on div at bounding box center [13, 57] width 13 height 13
click at [14, 43] on div at bounding box center [13, 41] width 7 height 7
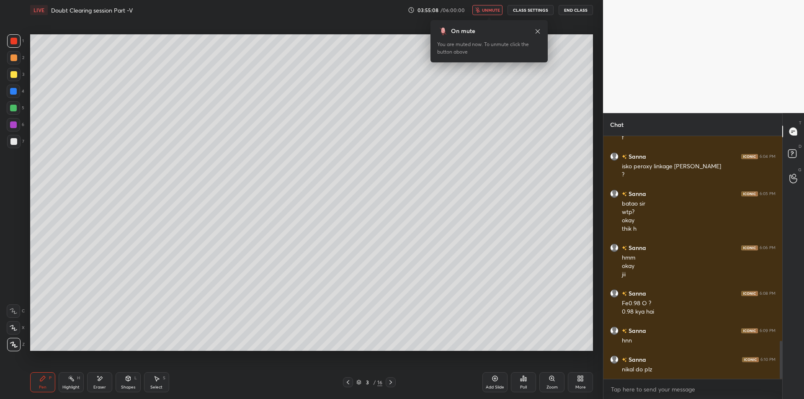
click at [21, 59] on div "2" at bounding box center [15, 57] width 17 height 13
click at [15, 44] on div at bounding box center [13, 41] width 7 height 7
click at [489, 12] on span "unmute" at bounding box center [491, 10] width 18 height 6
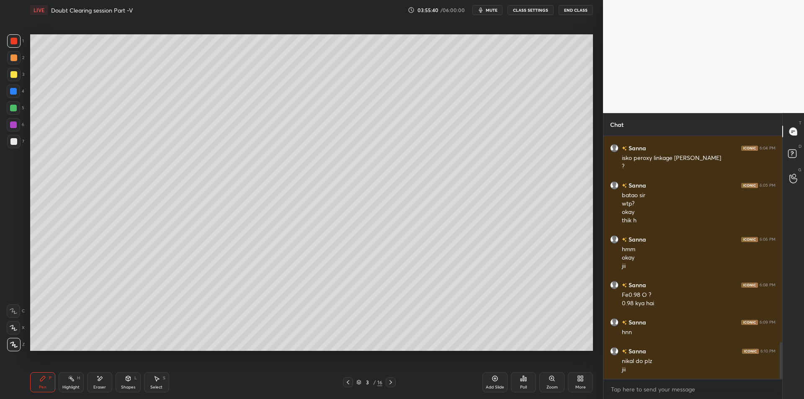
scroll to position [1351, 0]
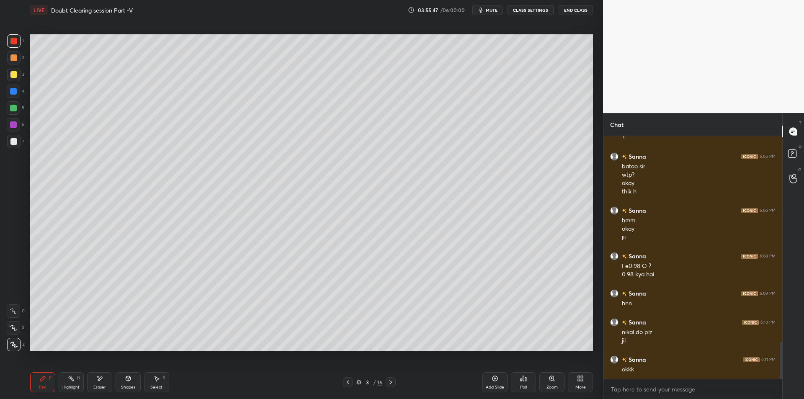
click at [487, 10] on span "mute" at bounding box center [492, 10] width 12 height 6
click at [489, 10] on span "unmute" at bounding box center [491, 10] width 18 height 6
click at [83, 377] on div "Highlight H" at bounding box center [71, 382] width 25 height 20
click at [355, 384] on div "3 / 16" at bounding box center [369, 383] width 53 height 10
click at [348, 384] on icon at bounding box center [348, 382] width 3 height 4
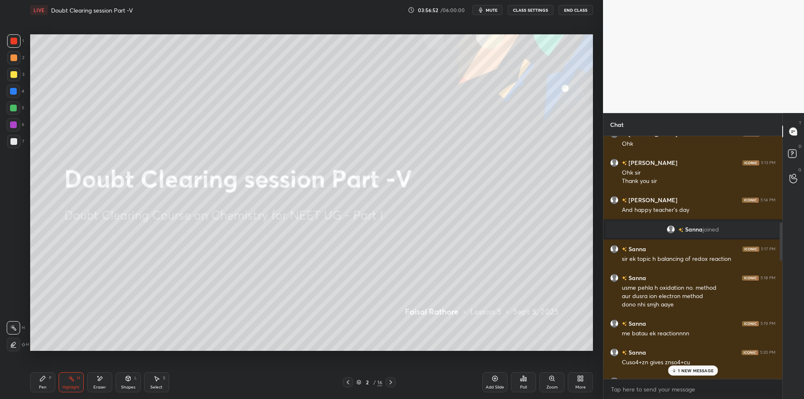
scroll to position [471, 0]
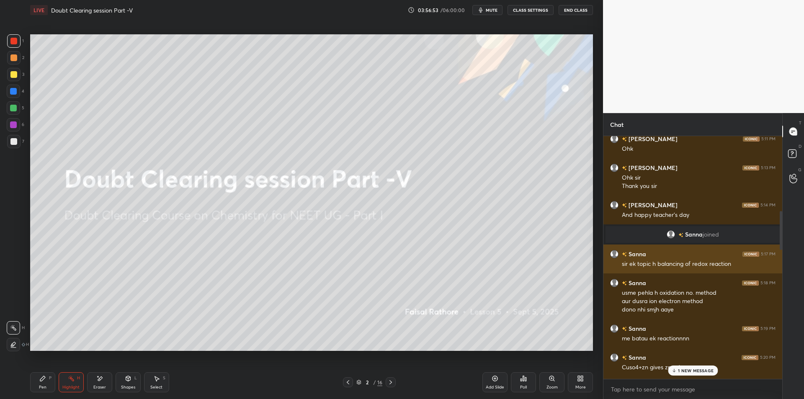
click at [624, 267] on div "sir ek topic h balancing of redox reaction" at bounding box center [699, 264] width 154 height 8
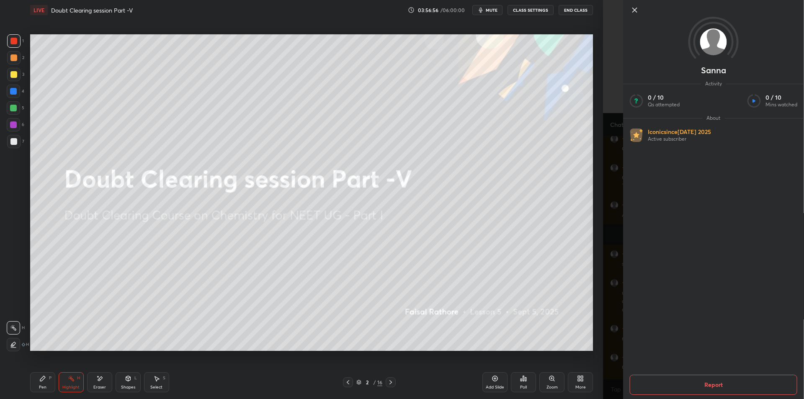
click at [605, 263] on div "Sanna Activity 0 / 10 Qs attempted 0 / 10 Mins watched About Iconic since [DATE…" at bounding box center [703, 199] width 201 height 399
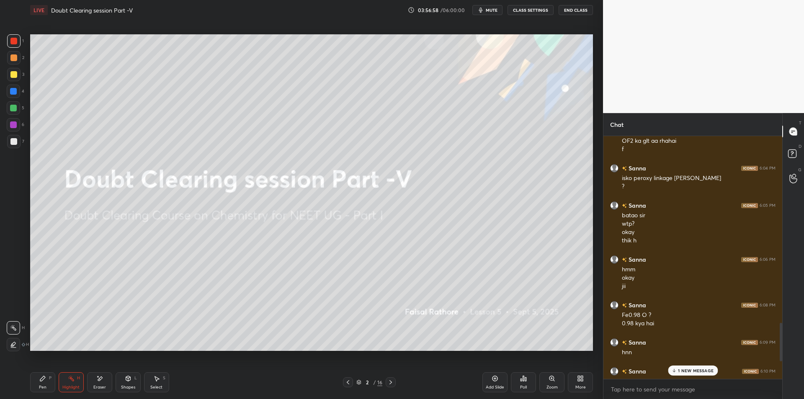
scroll to position [1380, 0]
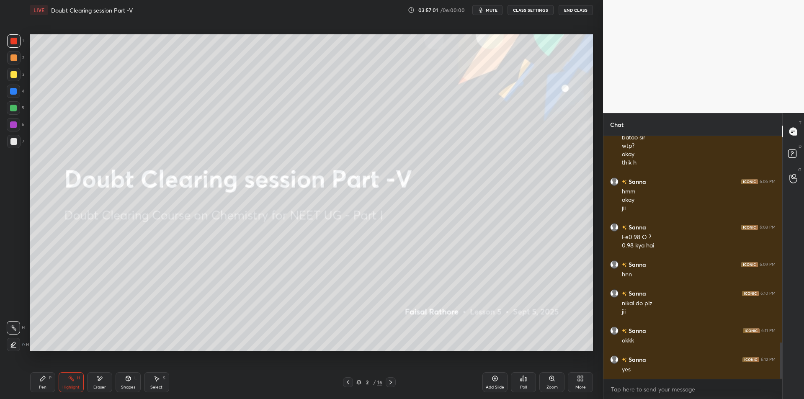
click at [501, 13] on button "mute" at bounding box center [488, 10] width 30 height 10
click at [521, 8] on button "CLASS SETTINGS" at bounding box center [531, 10] width 46 height 10
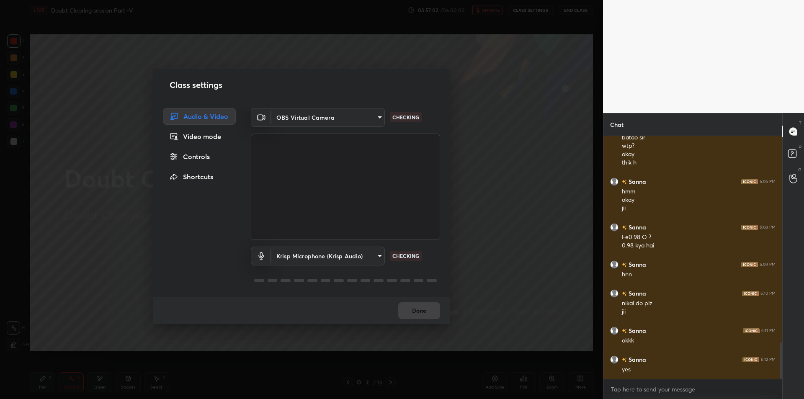
click at [326, 251] on body "1 2 3 4 5 6 7 C X Z E E Erase all H H LIVE Doubt Clearing session Part -V 03:57…" at bounding box center [402, 199] width 804 height 399
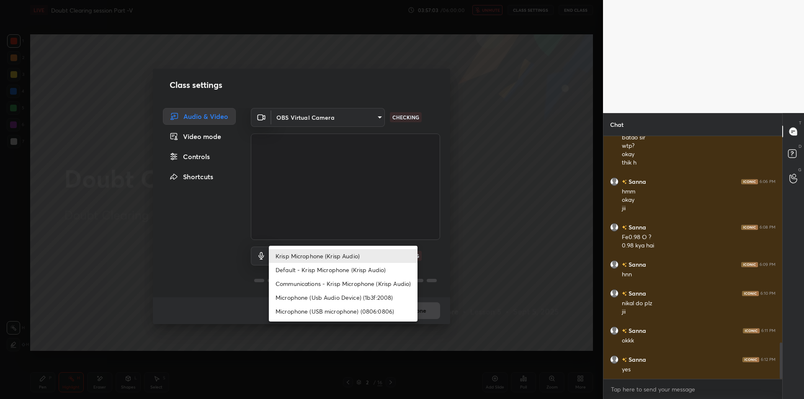
click at [336, 297] on li "Microphone (Usb Audio Device) (1b3f:2008)" at bounding box center [343, 298] width 149 height 14
type input "fde829080738fc3fb0167f80aaf6a609a4591a58cc93b04ec9dd4d9d5dd89f15"
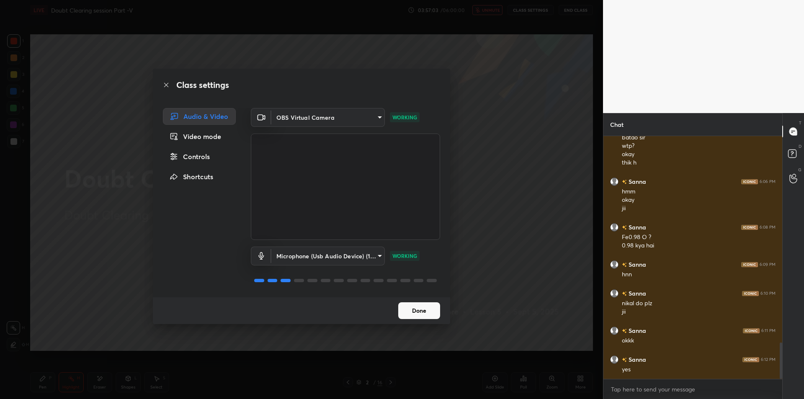
drag, startPoint x: 514, startPoint y: 178, endPoint x: 527, endPoint y: 100, distance: 79.9
click at [514, 178] on div "Class settings Audio & Video Video mode Controls Shortcuts OBS Virtual Camera 6…" at bounding box center [301, 199] width 603 height 399
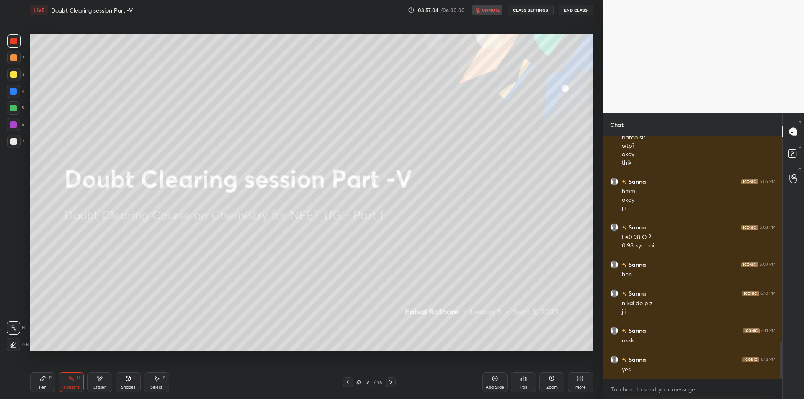
click at [573, 13] on button "End Class" at bounding box center [576, 10] width 34 height 10
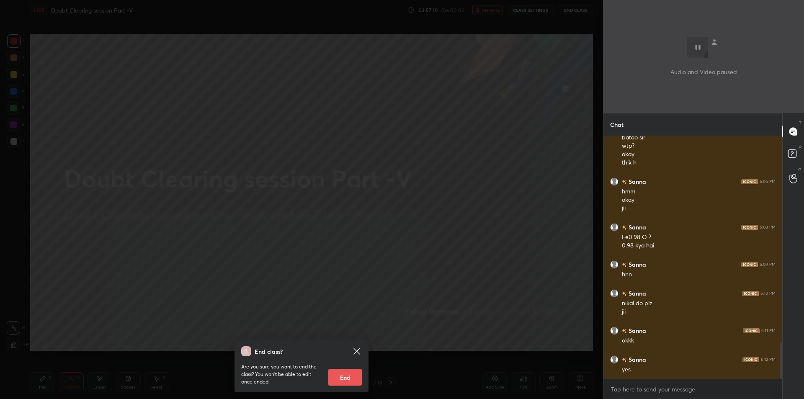
click at [137, 241] on div "End class? Are you sure you want to end the class? You won’t be able to edit on…" at bounding box center [301, 199] width 603 height 399
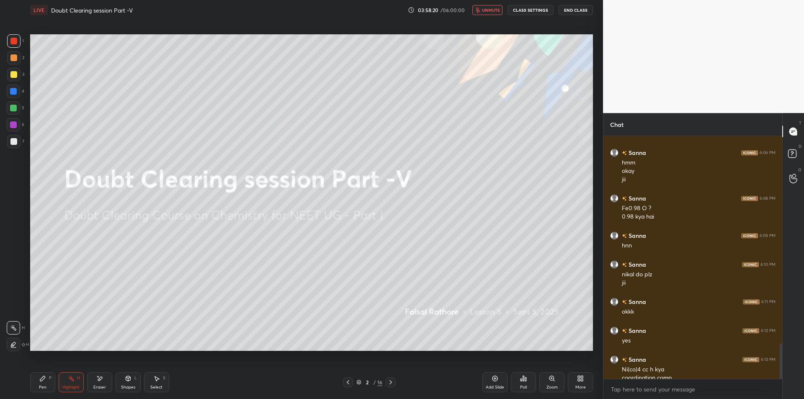
scroll to position [1417, 0]
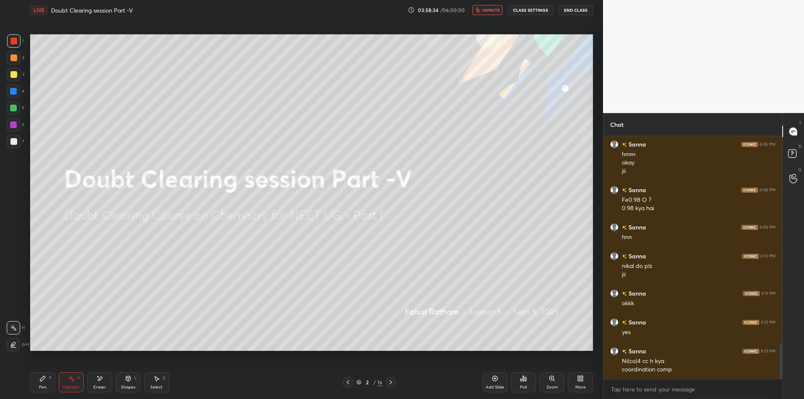
click at [565, 13] on button "End Class" at bounding box center [576, 10] width 34 height 10
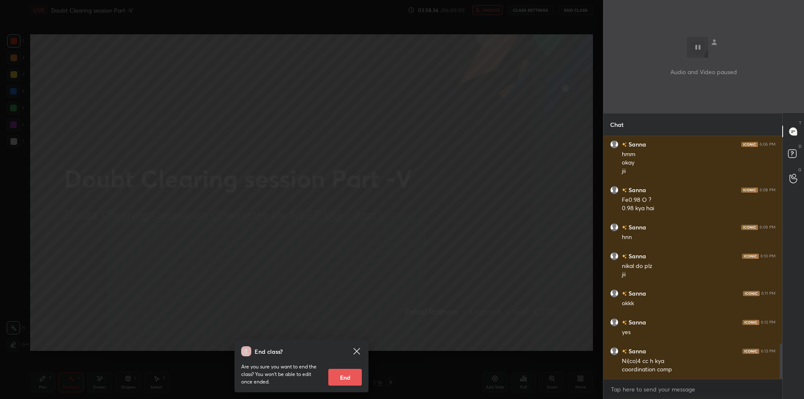
drag, startPoint x: 39, startPoint y: 318, endPoint x: 37, endPoint y: 308, distance: 10.3
click at [39, 318] on div "End class? Are you sure you want to end the class? You won’t be able to edit on…" at bounding box center [301, 199] width 603 height 399
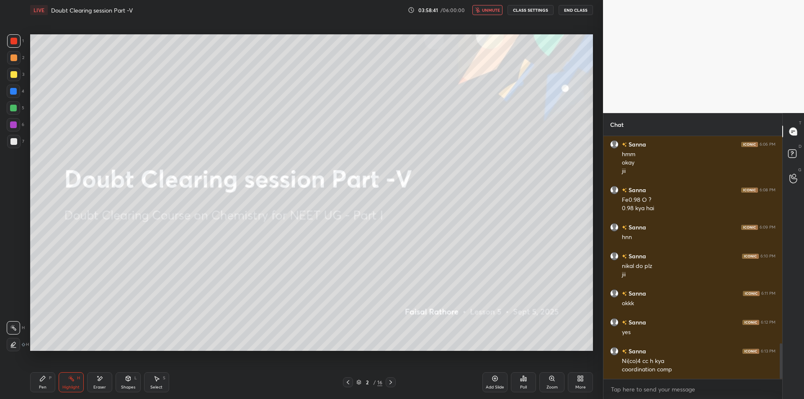
drag, startPoint x: 499, startPoint y: 8, endPoint x: 496, endPoint y: 30, distance: 21.9
click at [499, 8] on span "unmute" at bounding box center [491, 10] width 18 height 6
click at [14, 80] on div at bounding box center [13, 74] width 13 height 13
click at [44, 382] on icon at bounding box center [42, 378] width 7 height 7
click at [496, 377] on icon at bounding box center [495, 378] width 7 height 7
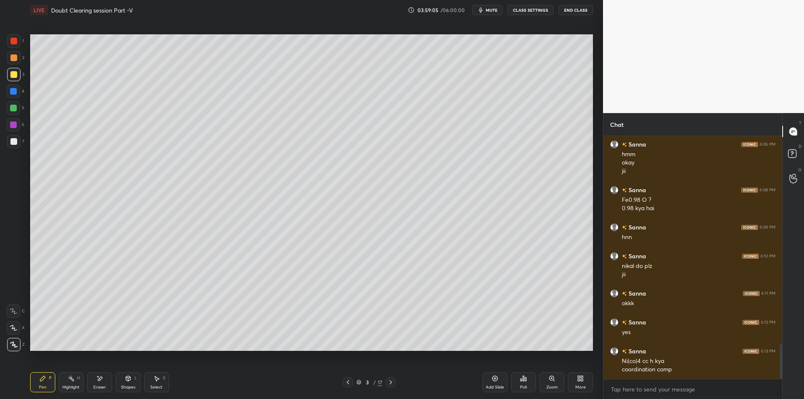
scroll to position [1446, 0]
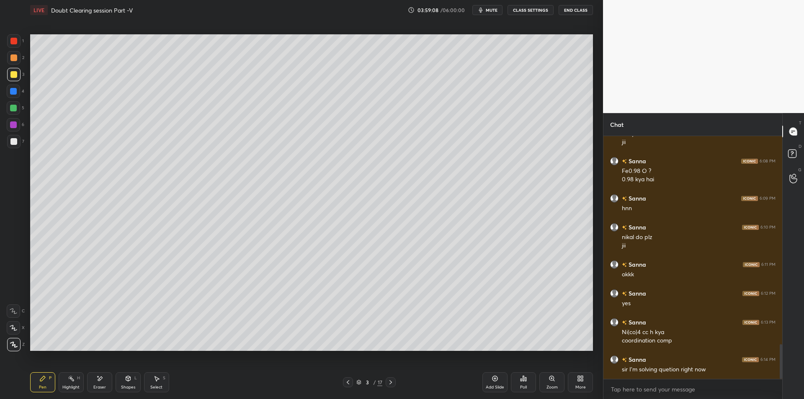
click at [15, 95] on div at bounding box center [13, 91] width 13 height 13
click at [14, 108] on div at bounding box center [13, 108] width 7 height 7
click at [72, 380] on rect at bounding box center [72, 380] width 4 height 4
click at [52, 382] on div "Pen P" at bounding box center [42, 382] width 25 height 20
click at [9, 125] on div at bounding box center [13, 124] width 13 height 13
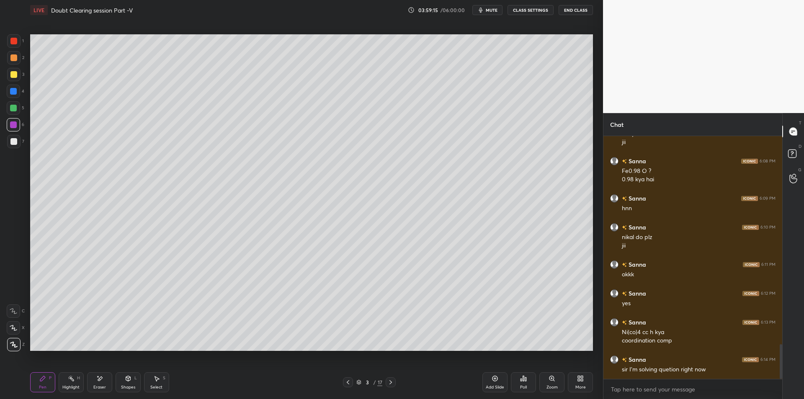
click at [11, 139] on div at bounding box center [13, 141] width 7 height 7
click at [12, 61] on div at bounding box center [13, 57] width 7 height 7
click at [20, 45] on div at bounding box center [13, 40] width 13 height 13
click at [18, 58] on div at bounding box center [13, 57] width 13 height 13
click at [22, 125] on div "6" at bounding box center [16, 124] width 18 height 13
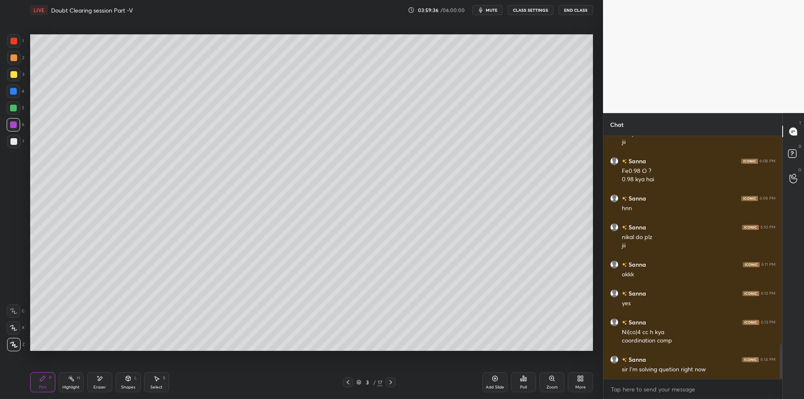
click at [13, 112] on div at bounding box center [13, 107] width 13 height 13
click at [6, 87] on div "1 2 3 4 5 6 7 C X Z E E Erase all H H" at bounding box center [13, 192] width 27 height 317
click at [13, 77] on div at bounding box center [13, 74] width 7 height 7
click at [16, 64] on div at bounding box center [13, 57] width 13 height 13
click at [15, 71] on div at bounding box center [13, 74] width 7 height 7
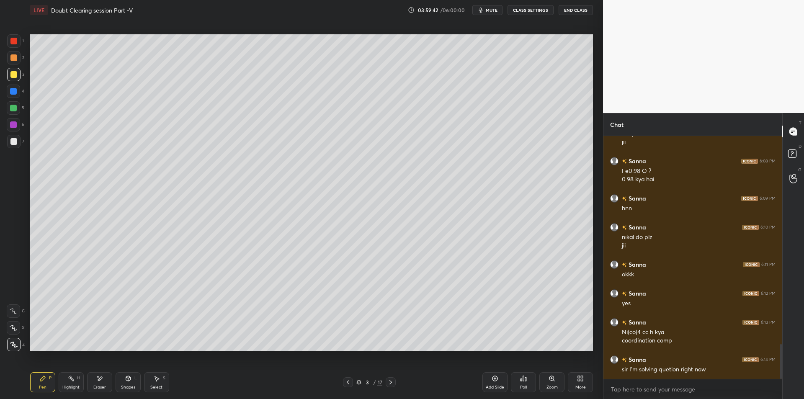
click at [17, 63] on div at bounding box center [13, 57] width 13 height 13
click at [13, 77] on div at bounding box center [13, 74] width 7 height 7
click at [8, 88] on div at bounding box center [13, 91] width 13 height 13
click at [14, 111] on div at bounding box center [13, 108] width 7 height 7
click at [16, 117] on div "5" at bounding box center [16, 109] width 18 height 17
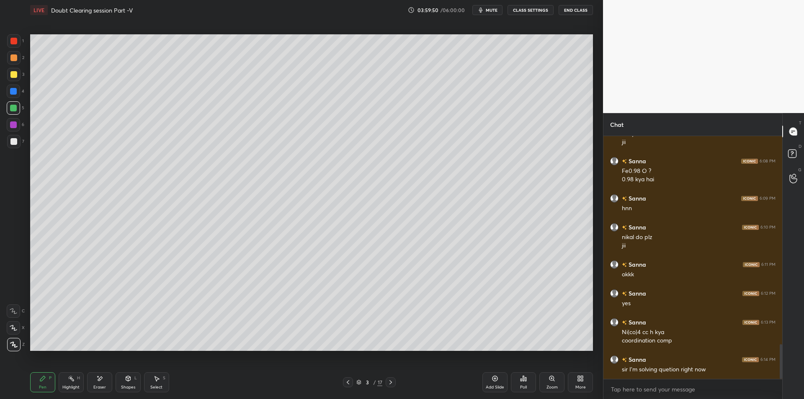
click at [15, 127] on div at bounding box center [13, 125] width 7 height 7
click at [85, 385] on div "Pen P Highlight H Eraser Shapes L Select S" at bounding box center [143, 382] width 226 height 20
click at [81, 385] on div "Highlight H" at bounding box center [71, 382] width 25 height 20
click at [352, 385] on div at bounding box center [348, 383] width 10 height 10
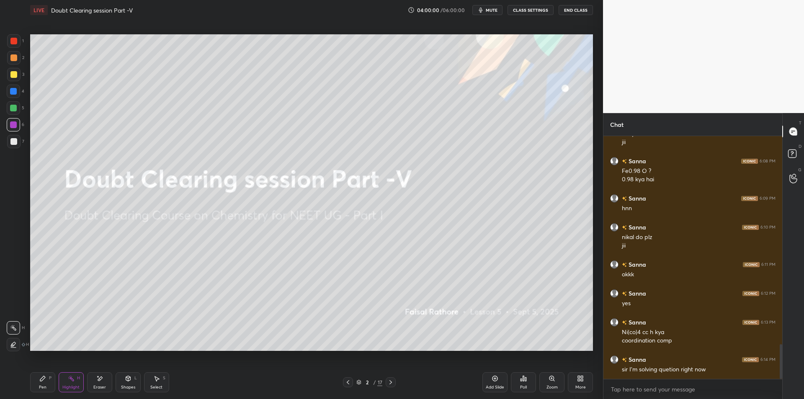
click at [18, 58] on div at bounding box center [13, 57] width 13 height 13
click at [20, 74] on div at bounding box center [13, 74] width 13 height 13
click at [493, 8] on span "mute" at bounding box center [492, 10] width 12 height 6
click at [536, 14] on button "CLASS SETTINGS" at bounding box center [531, 10] width 46 height 10
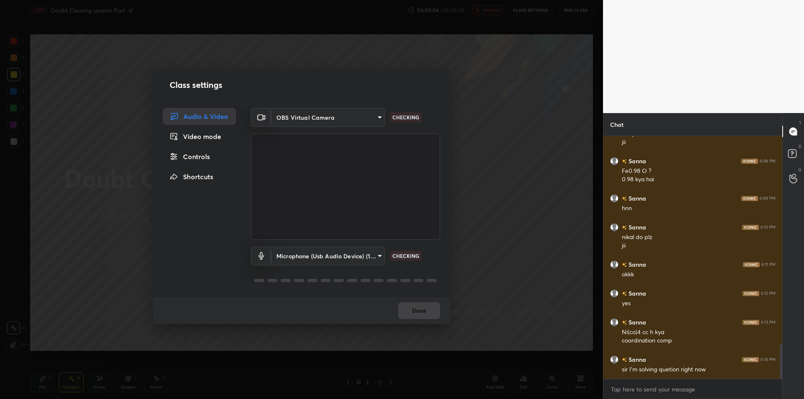
click at [354, 252] on body "1 2 3 4 5 6 7 C X Z E E Erase all H H LIVE Doubt Clearing session Part -V 04:00…" at bounding box center [402, 199] width 804 height 399
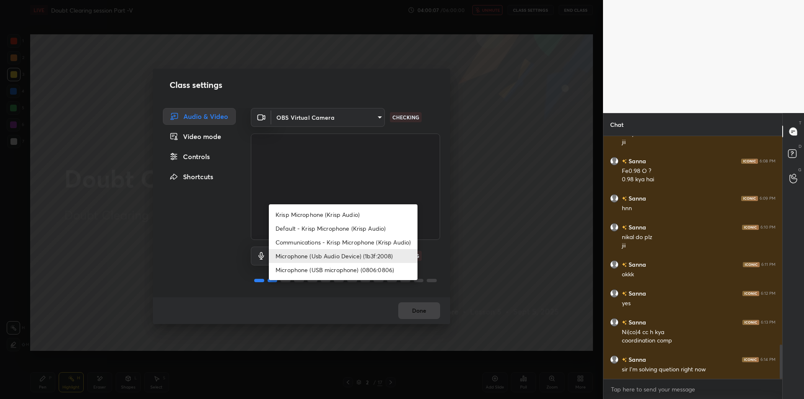
scroll to position [1475, 0]
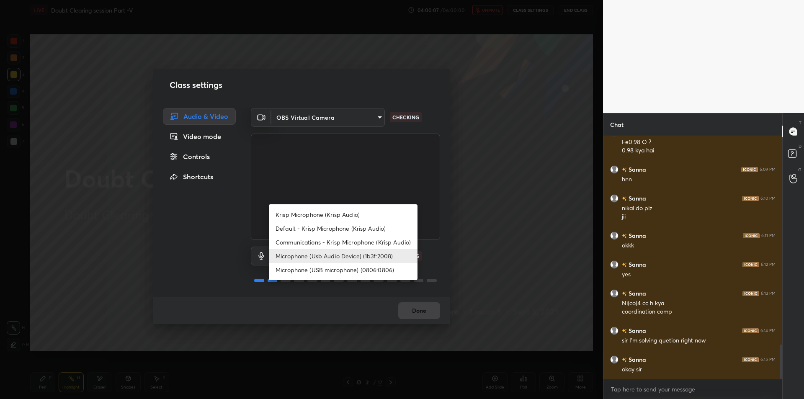
click at [501, 191] on div at bounding box center [402, 199] width 804 height 399
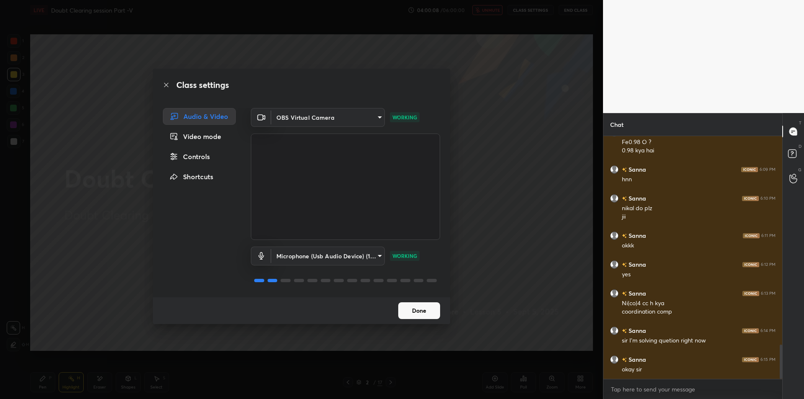
click at [501, 191] on div "Class settings Audio & Video Video mode Controls Shortcuts OBS Virtual Camera 6…" at bounding box center [301, 199] width 603 height 399
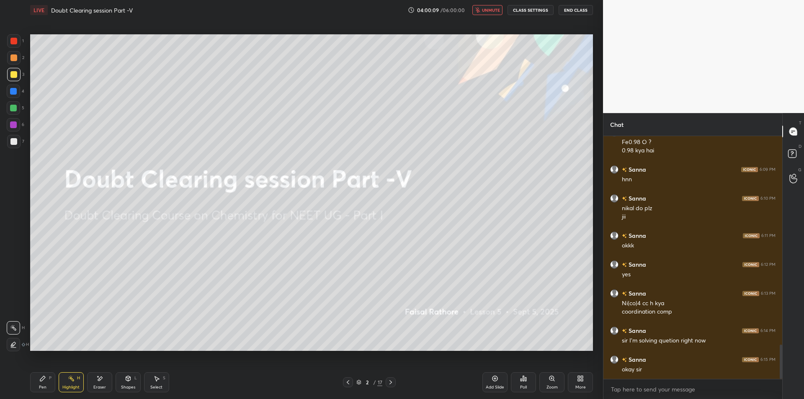
click at [494, 6] on button "unmute" at bounding box center [488, 10] width 30 height 10
click at [494, 12] on span "mute" at bounding box center [492, 10] width 12 height 6
click at [577, 13] on button "End Class" at bounding box center [576, 10] width 34 height 10
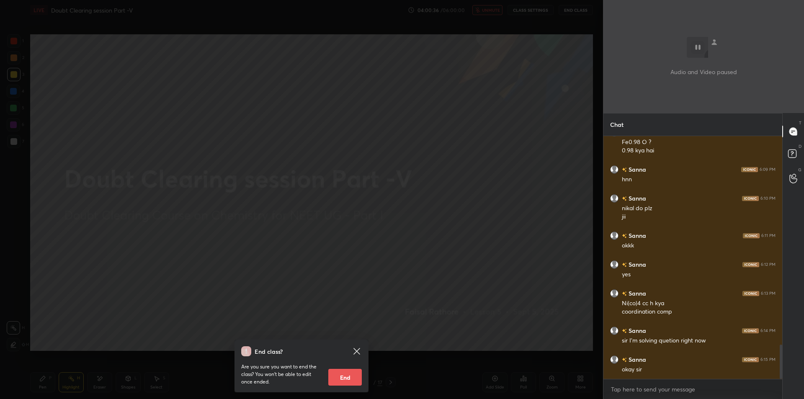
click at [401, 166] on div "End class? Are you sure you want to end the class? You won’t be able to edit on…" at bounding box center [301, 199] width 603 height 399
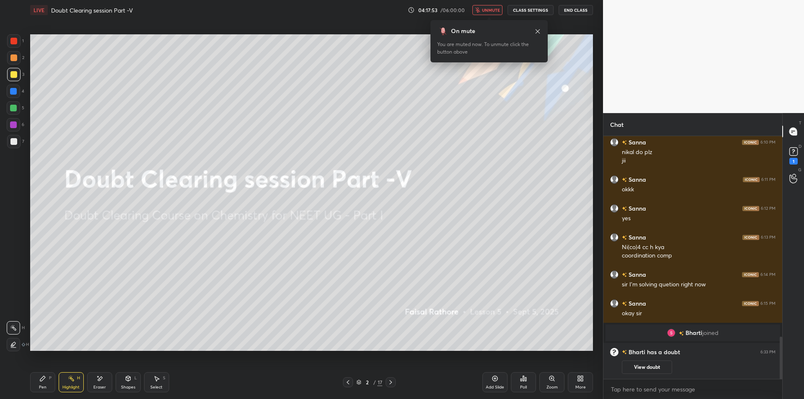
scroll to position [1187, 0]
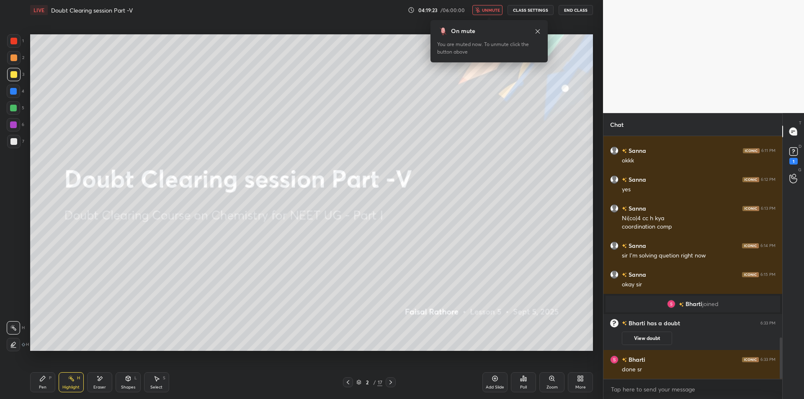
click at [789, 140] on div "T Messages (T)" at bounding box center [793, 131] width 21 height 23
click at [791, 151] on rect at bounding box center [794, 152] width 8 height 8
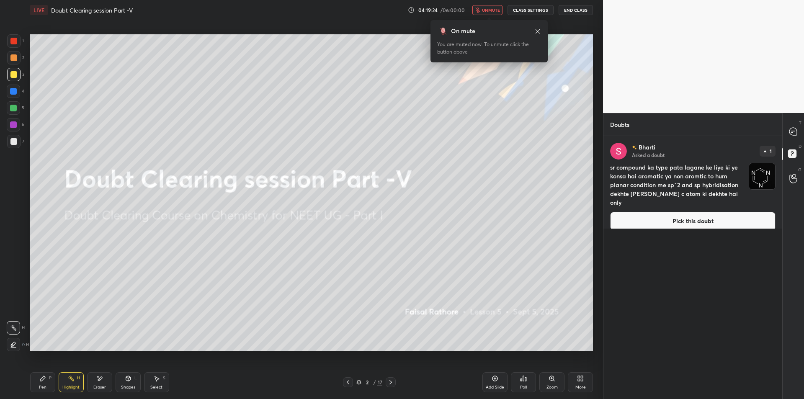
drag, startPoint x: 763, startPoint y: 168, endPoint x: 735, endPoint y: 196, distance: 39.7
click at [763, 168] on img "grid" at bounding box center [763, 176] width 26 height 26
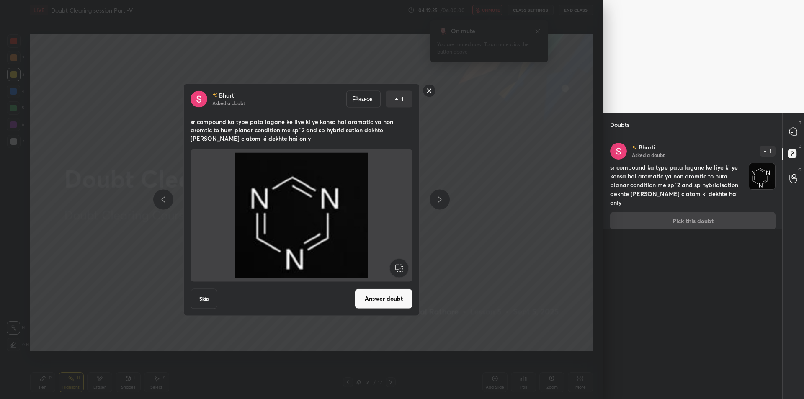
click at [405, 296] on button "Answer doubt" at bounding box center [384, 299] width 58 height 20
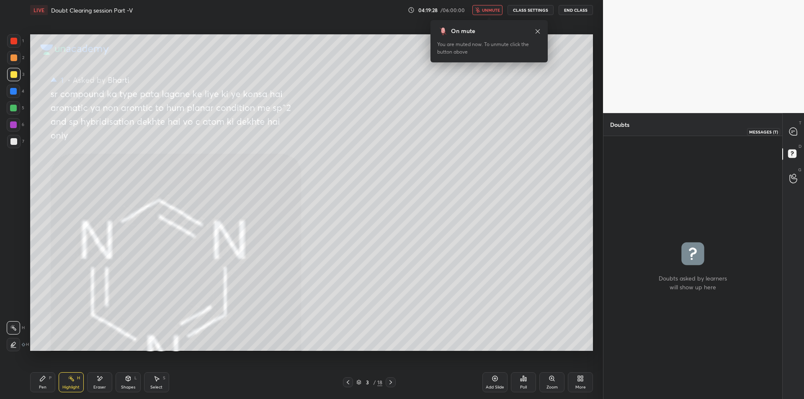
click at [795, 131] on icon at bounding box center [793, 131] width 3 height 0
type textarea "x"
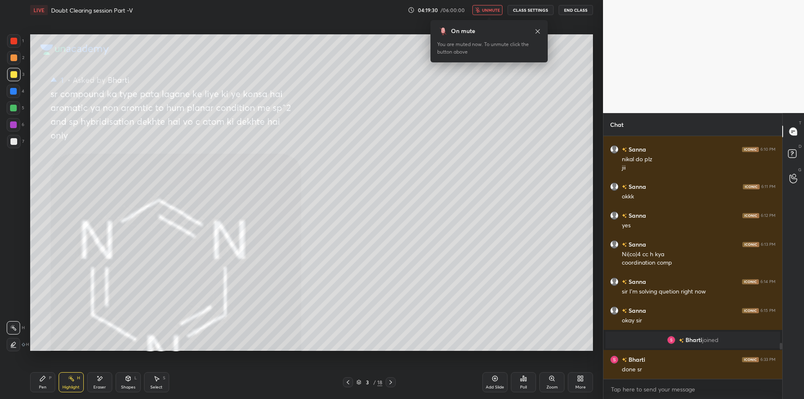
click at [585, 4] on div "LIVE Doubt Clearing session Part -V 04:19:30 / 06:00:00 unmute CLASS SETTINGS E…" at bounding box center [311, 10] width 563 height 20
click at [579, 10] on button "End Class" at bounding box center [576, 10] width 34 height 10
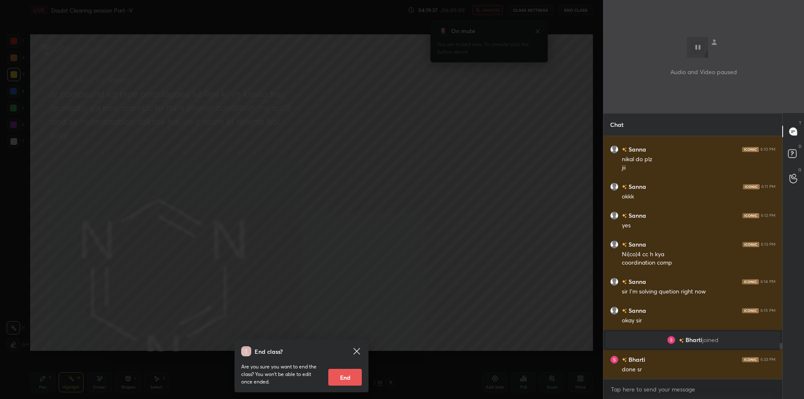
click at [111, 182] on div "End class? Are you sure you want to end the class? You won’t be able to edit on…" at bounding box center [301, 199] width 603 height 399
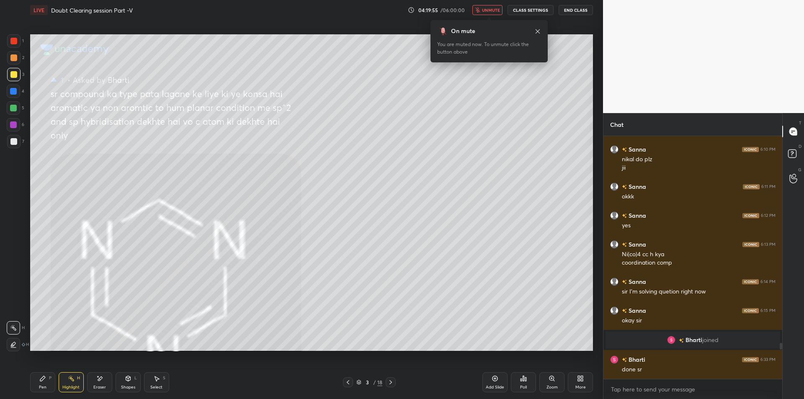
click at [14, 76] on div at bounding box center [13, 74] width 7 height 7
click at [38, 387] on div "Pen P" at bounding box center [42, 382] width 25 height 20
click at [54, 382] on div "Pen P" at bounding box center [42, 382] width 25 height 20
click at [38, 380] on div "Pen P" at bounding box center [42, 382] width 25 height 20
click at [68, 384] on div "Highlight H" at bounding box center [71, 382] width 25 height 20
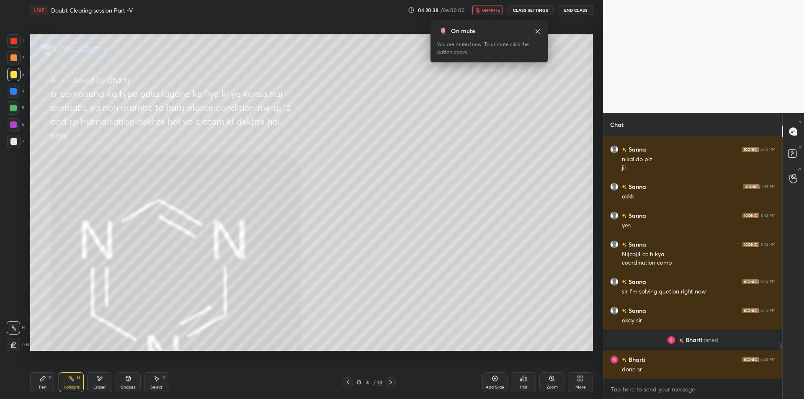
click at [47, 378] on div "Pen P" at bounding box center [42, 382] width 25 height 20
click at [73, 385] on div "Highlight" at bounding box center [70, 387] width 17 height 4
click at [52, 381] on div "Pen P" at bounding box center [42, 382] width 25 height 20
click at [13, 91] on div at bounding box center [13, 91] width 7 height 7
click at [10, 106] on div at bounding box center [13, 108] width 7 height 7
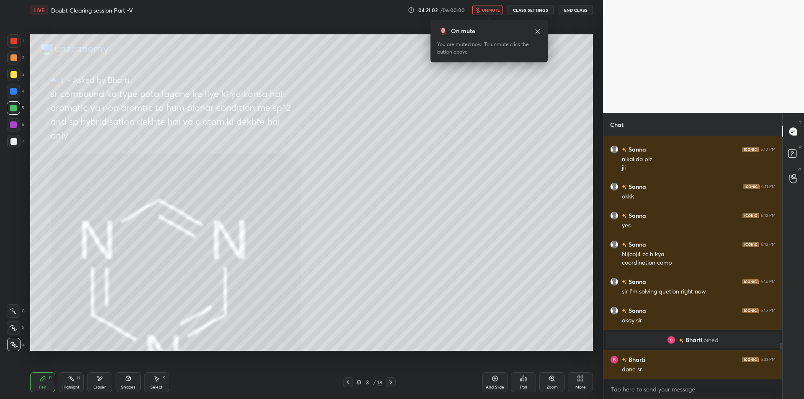
click at [7, 123] on div at bounding box center [13, 124] width 13 height 13
click at [13, 140] on div at bounding box center [13, 141] width 7 height 7
click at [13, 59] on div at bounding box center [13, 57] width 7 height 7
click at [14, 73] on div at bounding box center [13, 74] width 7 height 7
click at [13, 59] on div at bounding box center [13, 57] width 7 height 7
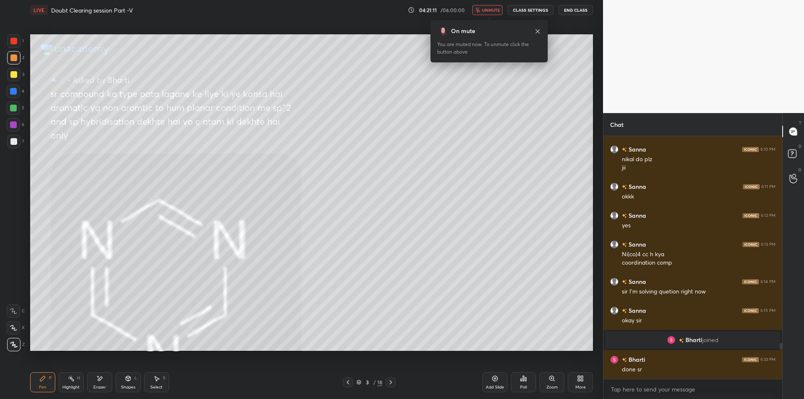
click at [490, 8] on span "unmute" at bounding box center [491, 10] width 18 height 6
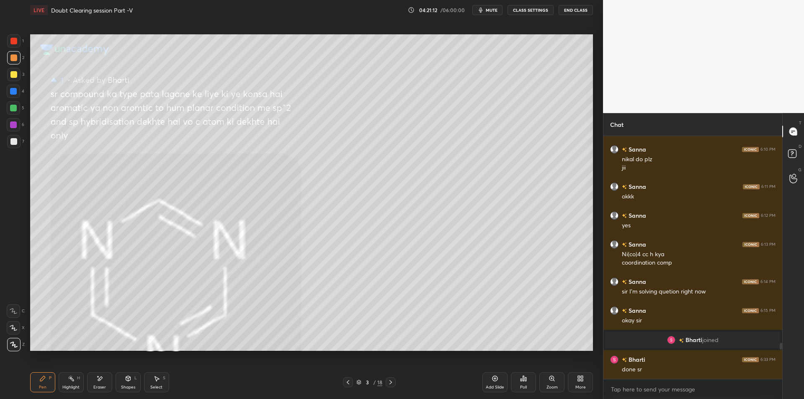
click at [539, 8] on button "CLASS SETTINGS" at bounding box center [531, 10] width 46 height 10
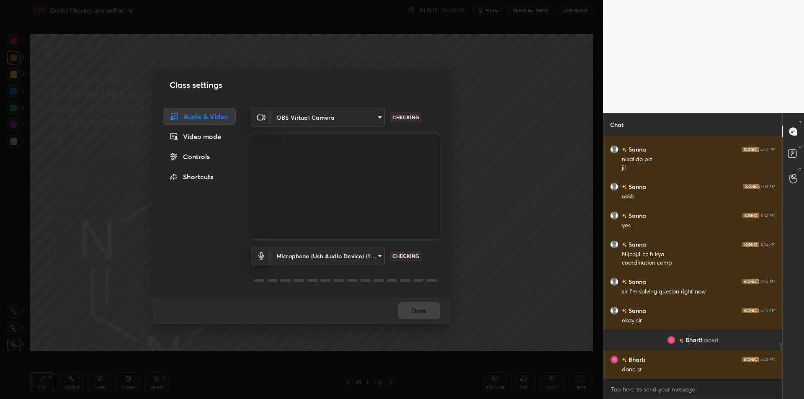
click at [341, 247] on body "1 2 3 4 5 6 7 C X Z E E Erase all H H LIVE Doubt Clearing session Part -V 04:21…" at bounding box center [402, 199] width 804 height 399
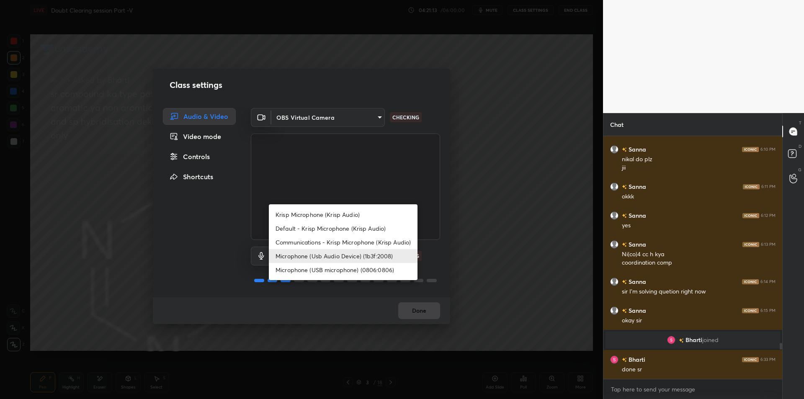
click at [361, 222] on li "Default - Krisp Microphone (Krisp Audio)" at bounding box center [343, 229] width 149 height 14
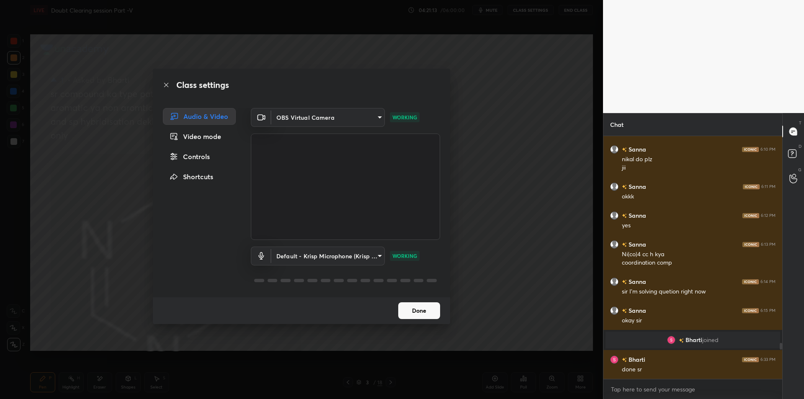
click at [334, 265] on body "1 2 3 4 5 6 7 C X Z E E Erase all H H LIVE Doubt Clearing session Part -V 04:21…" at bounding box center [402, 199] width 804 height 399
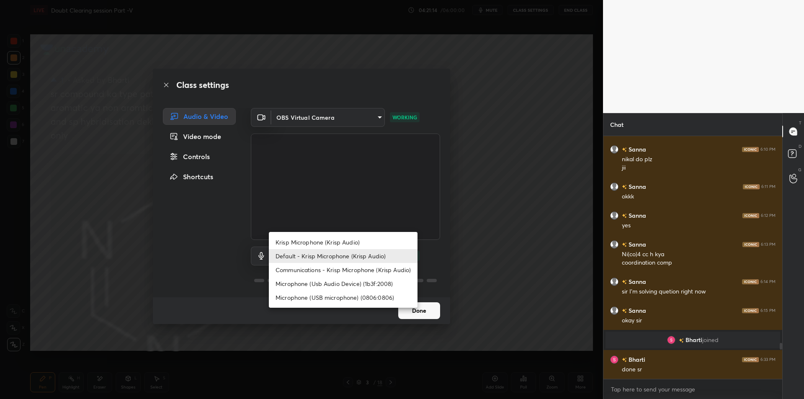
click at [349, 242] on li "Krisp Microphone (Krisp Audio)" at bounding box center [343, 242] width 149 height 14
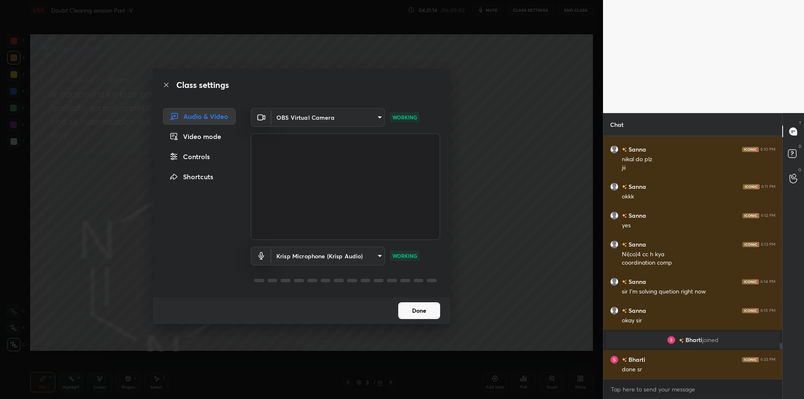
type input "f179950b7ff94e844b1949510bbb9c4ee613793b831427a85f81c517fe718277"
click at [505, 204] on div "Class settings Audio & Video Video mode Controls Shortcuts OBS Virtual Camera 6…" at bounding box center [301, 199] width 603 height 399
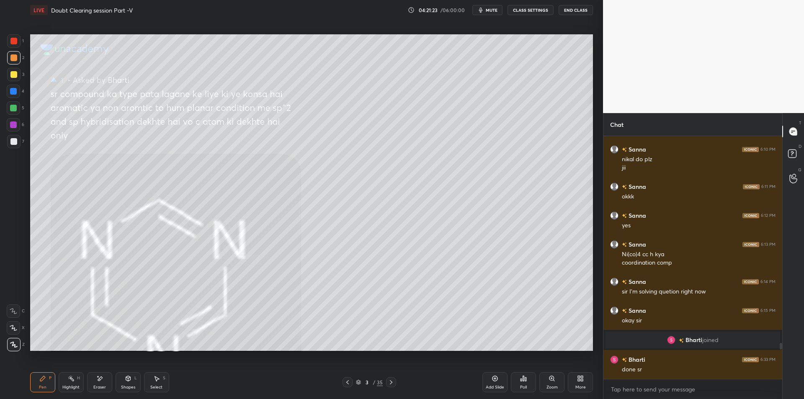
click at [10, 41] on div at bounding box center [13, 40] width 13 height 13
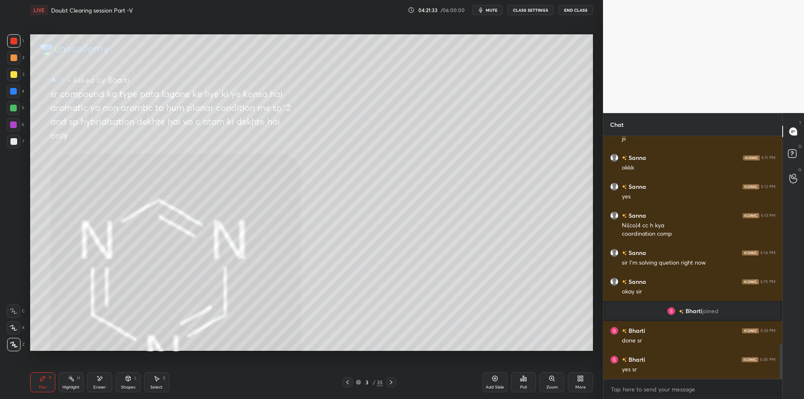
click at [16, 118] on div at bounding box center [13, 124] width 13 height 13
click at [12, 103] on div at bounding box center [13, 107] width 13 height 13
click at [27, 121] on div "Setting up your live class Poll for secs No correct answer Start poll" at bounding box center [312, 193] width 570 height 346
click at [18, 128] on div at bounding box center [13, 124] width 13 height 13
click at [12, 140] on div at bounding box center [13, 141] width 7 height 7
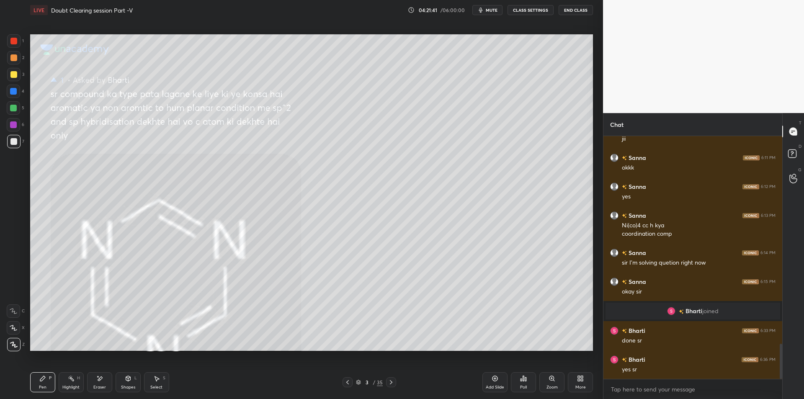
click at [20, 40] on div at bounding box center [13, 40] width 13 height 13
click at [16, 59] on div at bounding box center [13, 57] width 7 height 7
click at [27, 98] on div "Setting up your live class Poll for secs No correct answer Start poll" at bounding box center [312, 193] width 570 height 346
click at [17, 104] on div at bounding box center [13, 107] width 13 height 13
click at [11, 110] on div at bounding box center [13, 108] width 7 height 7
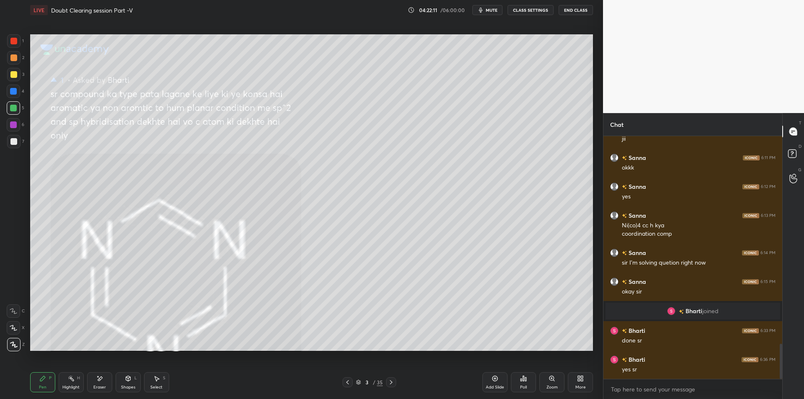
scroll to position [1460, 0]
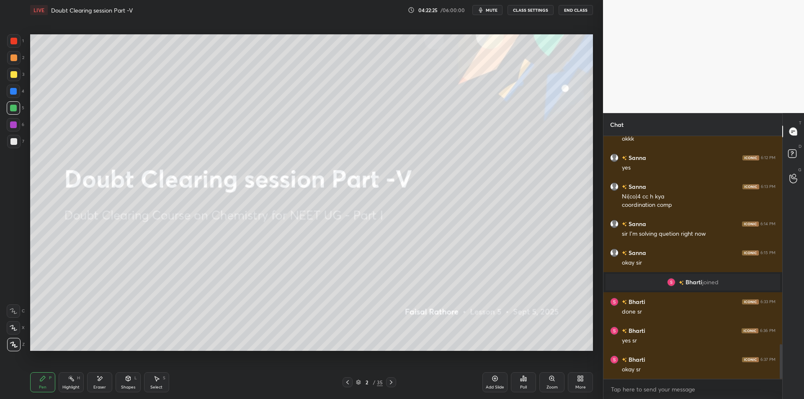
click at [78, 377] on div "H" at bounding box center [78, 378] width 3 height 4
click at [494, 13] on button "mute" at bounding box center [488, 10] width 30 height 10
click at [497, 9] on span "unmute" at bounding box center [491, 10] width 18 height 6
click at [496, 10] on span "mute" at bounding box center [492, 10] width 12 height 6
click at [522, 4] on div "LIVE Doubt Clearing session Part -V 04:22:28 / 06:00:00 unmute CLASS SETTINGS E…" at bounding box center [311, 10] width 563 height 20
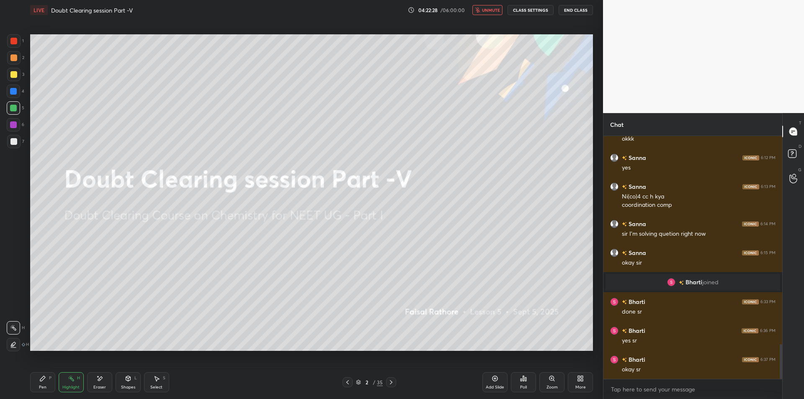
click at [527, 16] on div "LIVE Doubt Clearing session Part -V 04:22:28 / 06:00:00 unmute CLASS SETTINGS E…" at bounding box center [311, 10] width 563 height 20
click at [530, 13] on button "CLASS SETTINGS" at bounding box center [531, 10] width 46 height 10
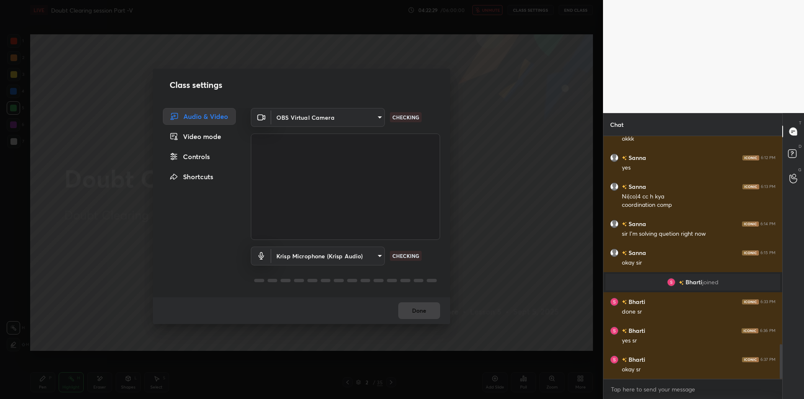
click at [339, 253] on body "1 2 3 4 5 6 7 C X Z E E Erase all H H LIVE Doubt Clearing session Part -V 04:22…" at bounding box center [402, 199] width 804 height 399
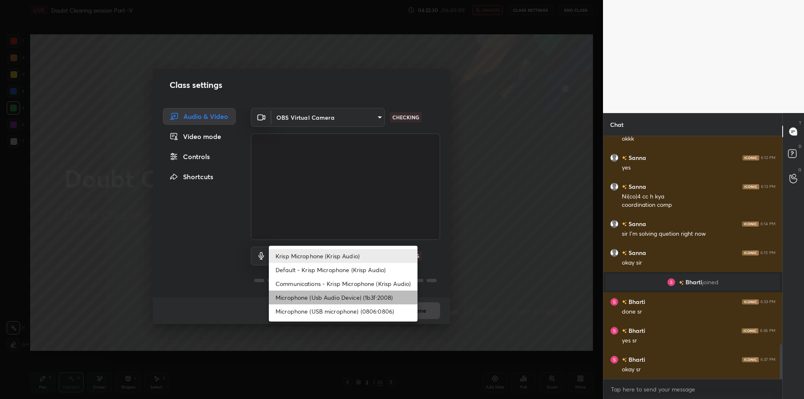
click at [357, 298] on li "Microphone (Usb Audio Device) (1b3f:2008)" at bounding box center [343, 298] width 149 height 14
type input "fde829080738fc3fb0167f80aaf6a609a4591a58cc93b04ec9dd4d9d5dd89f15"
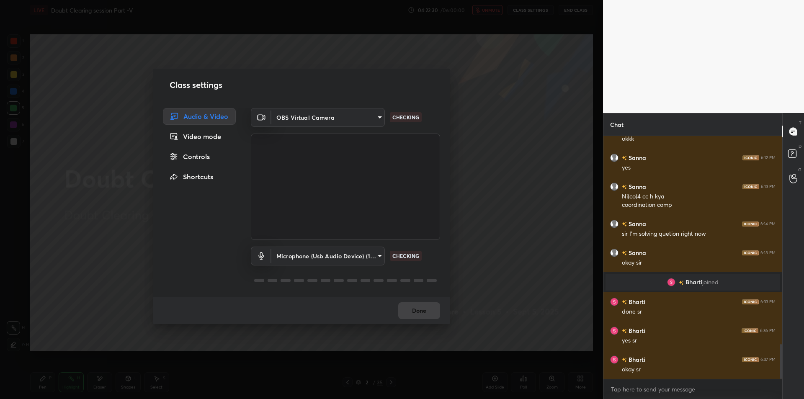
click at [509, 210] on div "Class settings Audio & Video Video mode Controls Shortcuts OBS Virtual Camera 6…" at bounding box center [301, 199] width 603 height 399
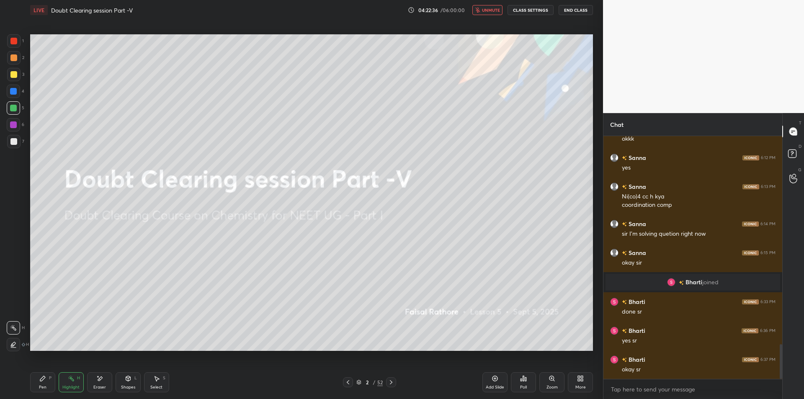
click at [586, 12] on button "End Class" at bounding box center [576, 10] width 34 height 10
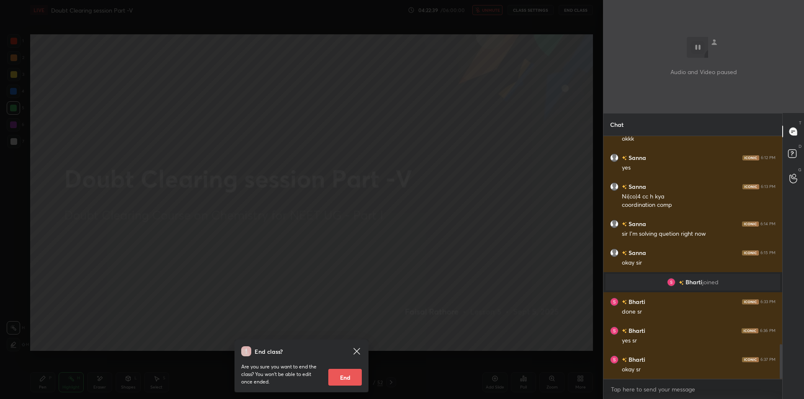
click at [356, 129] on div "End class? Are you sure you want to end the class? You won’t be able to edit on…" at bounding box center [301, 199] width 603 height 399
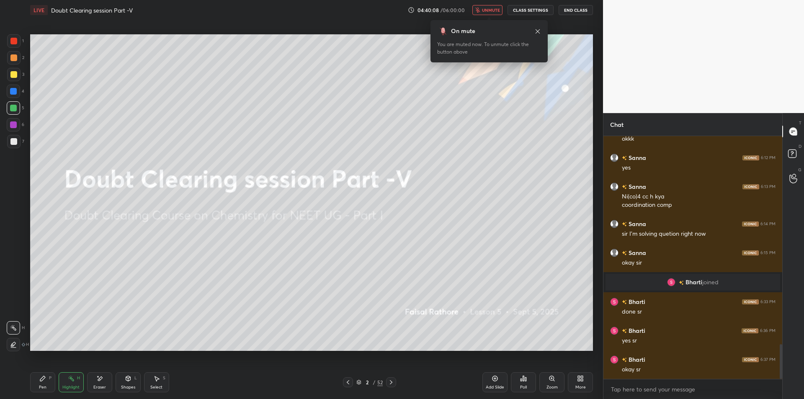
scroll to position [1480, 0]
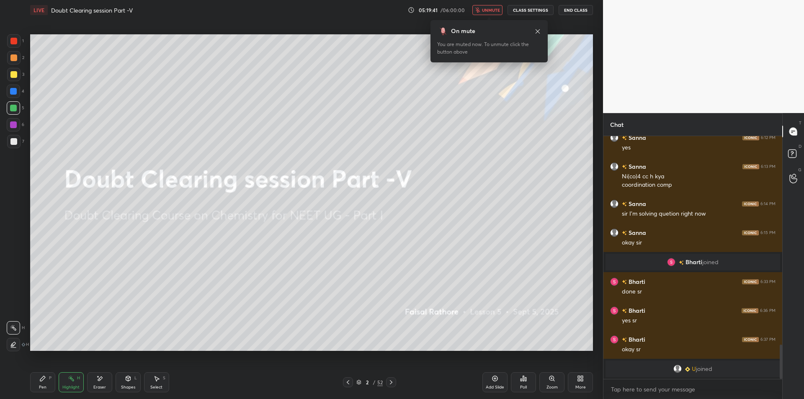
click at [280, 368] on div "LIVE Doubt Clearing session Part -V 05:19:41 / 06:00:00 unmute CLASS SETTINGS E…" at bounding box center [312, 199] width 570 height 399
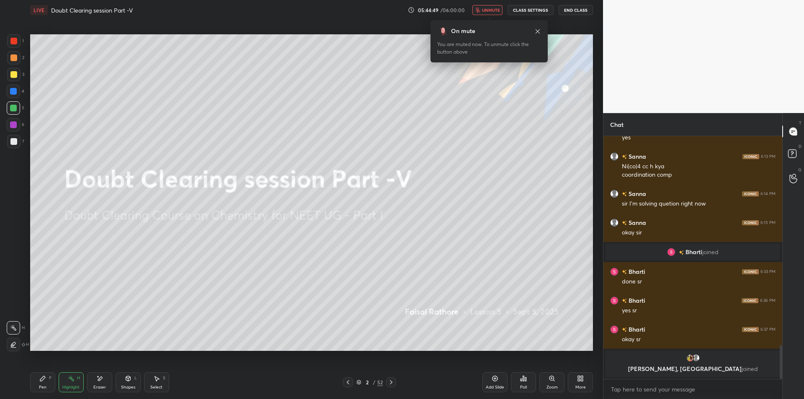
click at [554, 8] on button "CLASS SETTINGS" at bounding box center [531, 10] width 46 height 10
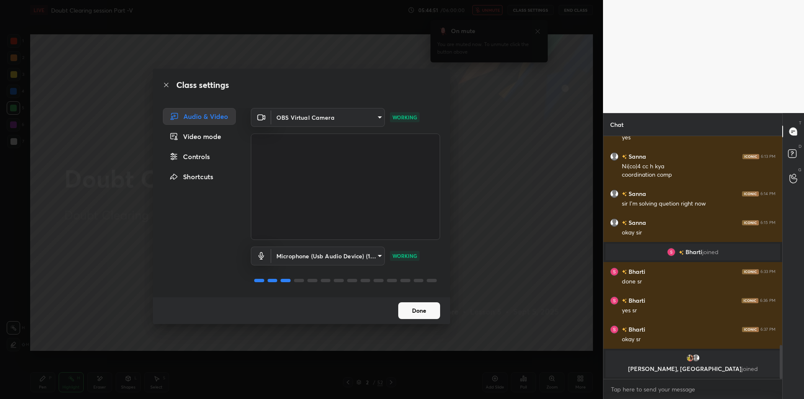
click at [211, 164] on div "Controls" at bounding box center [199, 156] width 73 height 17
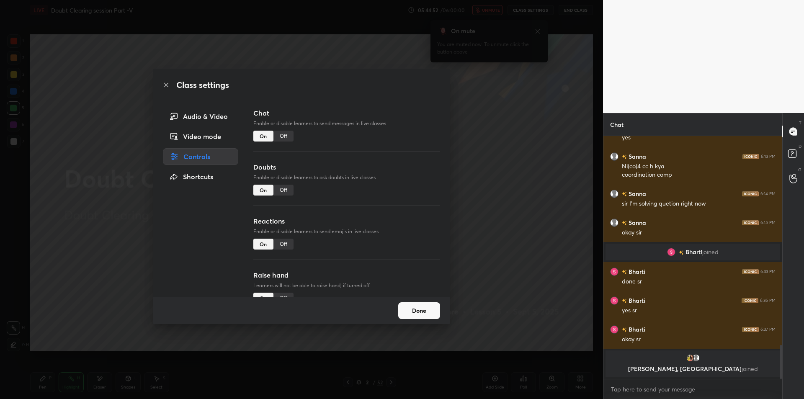
click at [280, 139] on div "Off" at bounding box center [284, 136] width 20 height 11
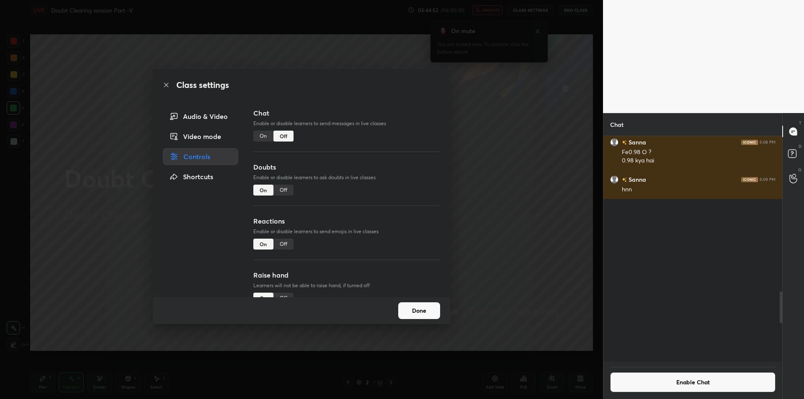
scroll to position [223, 176]
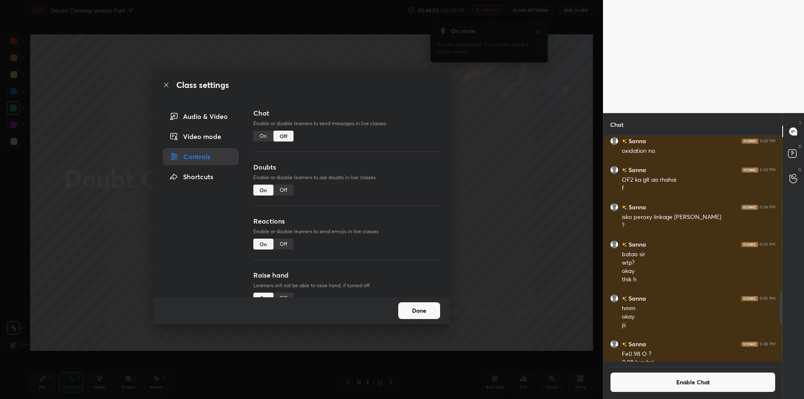
click at [287, 193] on div "Off" at bounding box center [284, 190] width 20 height 11
click at [285, 239] on div "Off" at bounding box center [284, 244] width 20 height 11
click at [283, 290] on div "Raise hand Learners will not be able to raise hand, if turned off On Off" at bounding box center [346, 297] width 187 height 54
click at [283, 294] on div "Off" at bounding box center [284, 298] width 20 height 11
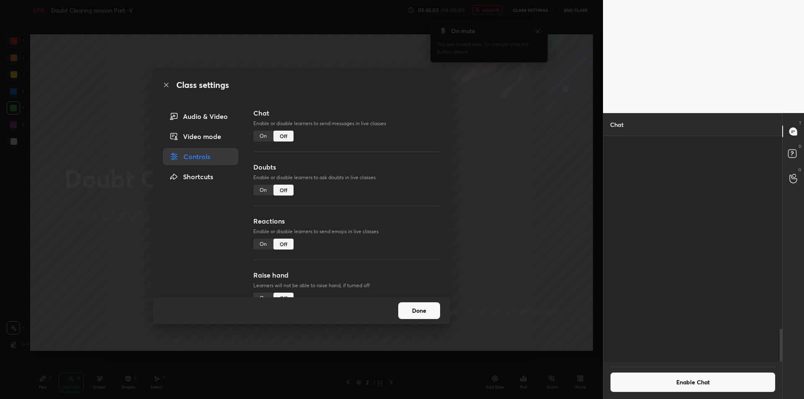
scroll to position [1314, 0]
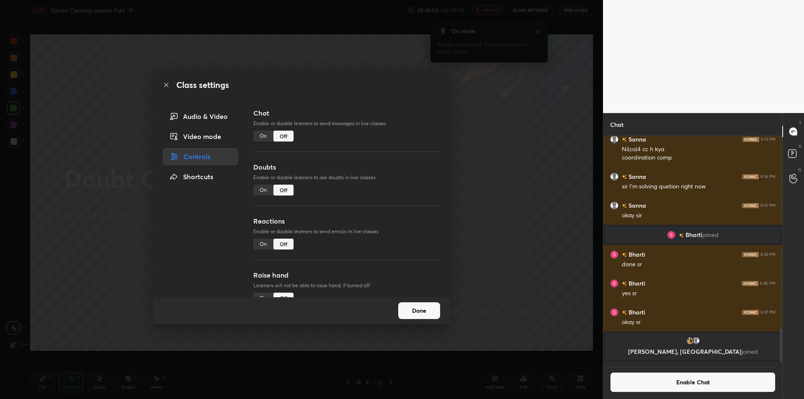
click at [430, 321] on div "Done" at bounding box center [301, 310] width 297 height 27
click at [414, 316] on button "Done" at bounding box center [419, 311] width 42 height 17
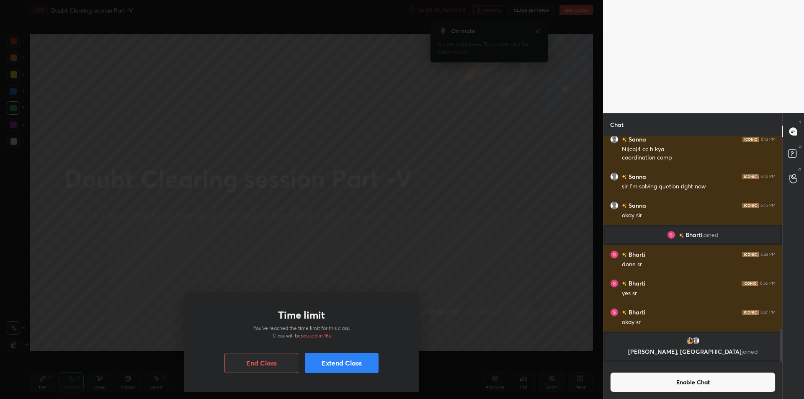
click at [106, 301] on div "Time limit You’ve reached the time limit for this class. Class will be paused i…" at bounding box center [301, 199] width 603 height 399
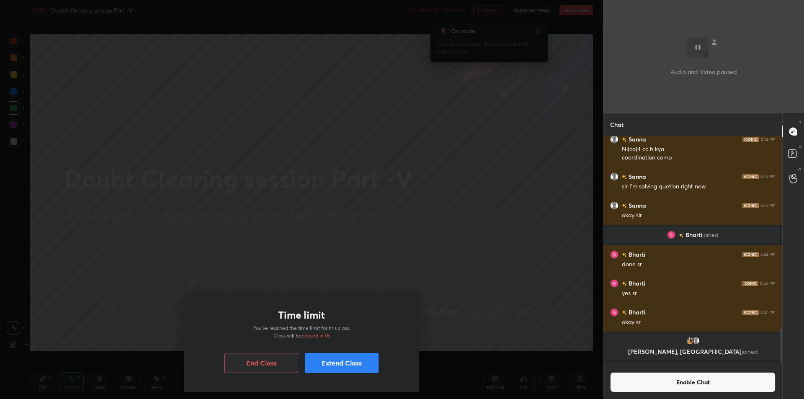
click at [106, 301] on div "Time limit You’ve reached the time limit for this class. Class will be paused i…" at bounding box center [301, 199] width 603 height 399
click at [403, 190] on div "Time limit You’ve reached the time limit for this class. Class will be paused i…" at bounding box center [301, 199] width 603 height 399
click at [275, 376] on div "Time limit You’ve reached the time limit for this class. Class will be paused i…" at bounding box center [301, 342] width 235 height 100
click at [273, 371] on button "End Class" at bounding box center [262, 363] width 74 height 20
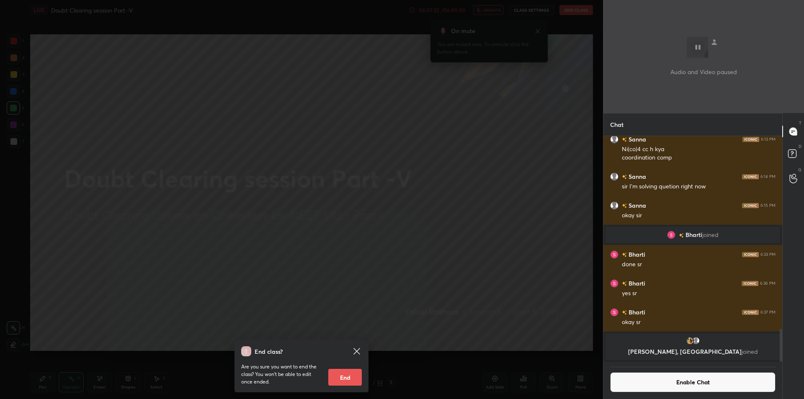
click at [343, 360] on div "Are you sure you want to end the class? You won’t be able to edit once ended. E…" at bounding box center [301, 371] width 121 height 29
click at [333, 375] on button "End" at bounding box center [345, 377] width 34 height 17
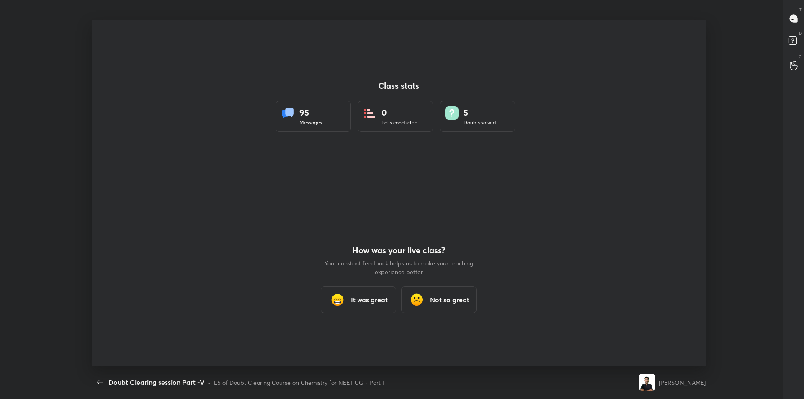
scroll to position [0, 0]
click at [341, 281] on div "How was your live class? Your constant feedback helps us to make your teaching …" at bounding box center [398, 279] width 151 height 173
click at [335, 305] on img at bounding box center [337, 300] width 17 height 17
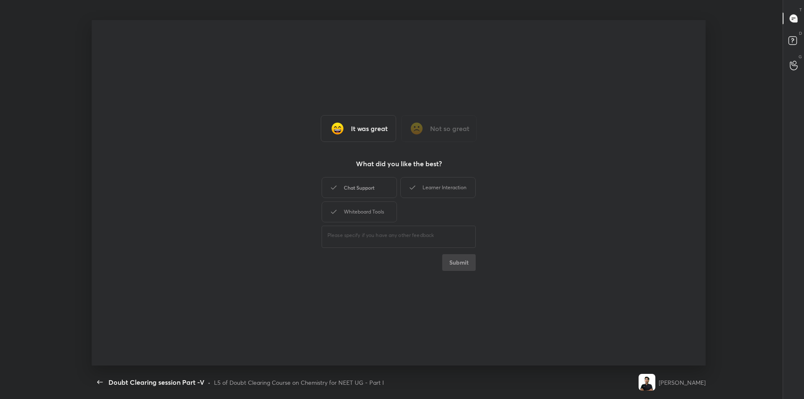
click at [389, 196] on div "Chat Support" at bounding box center [359, 187] width 75 height 21
click at [383, 205] on div "Whiteboard Tools" at bounding box center [359, 212] width 75 height 21
click at [412, 181] on div "Learner Interaction" at bounding box center [438, 187] width 75 height 21
drag, startPoint x: 456, startPoint y: 245, endPoint x: 455, endPoint y: 260, distance: 15.1
click at [455, 260] on div "Chat Support Learner Interaction Whiteboard Tools ​ Submit" at bounding box center [399, 224] width 154 height 96
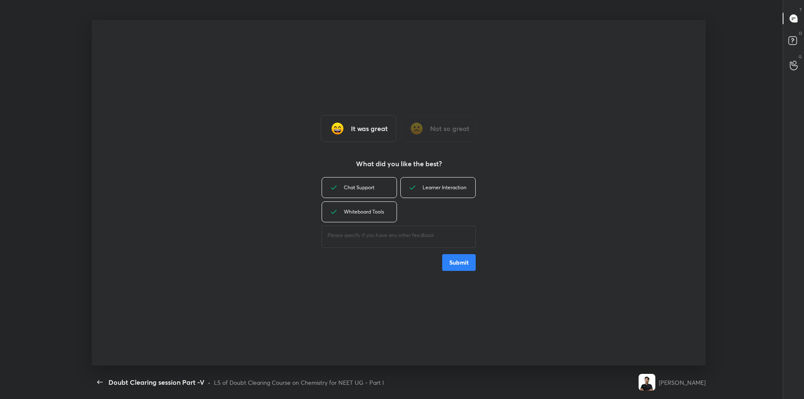
click at [455, 260] on button "Submit" at bounding box center [459, 262] width 34 height 17
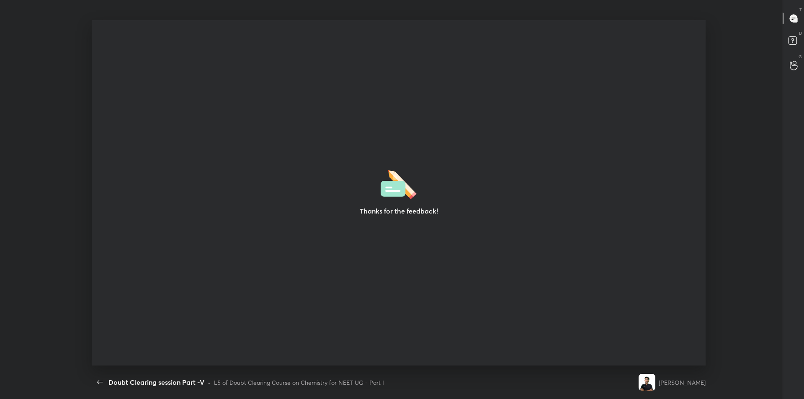
click at [307, 242] on div "Thanks for the feedback!" at bounding box center [399, 193] width 615 height 346
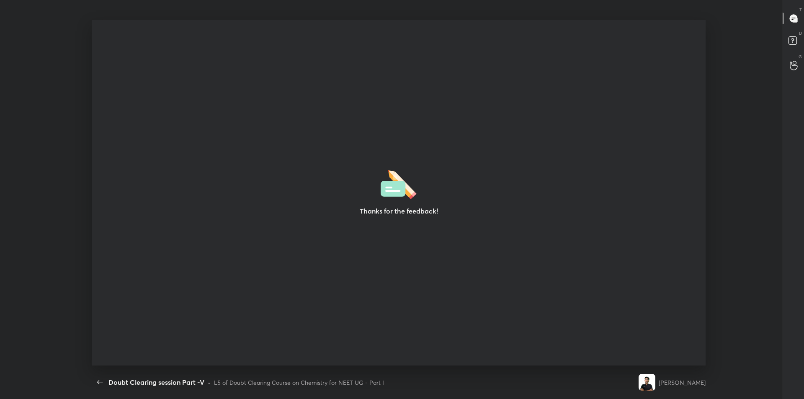
click at [307, 242] on div "Thanks for the feedback!" at bounding box center [399, 193] width 615 height 346
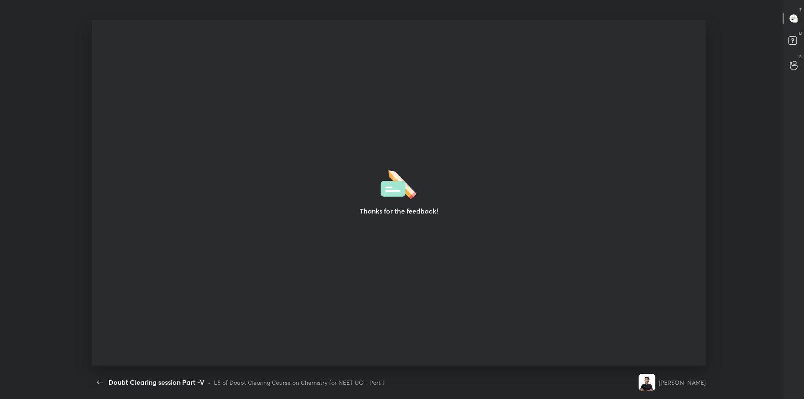
click at [307, 242] on div "Thanks for the feedback!" at bounding box center [399, 193] width 615 height 346
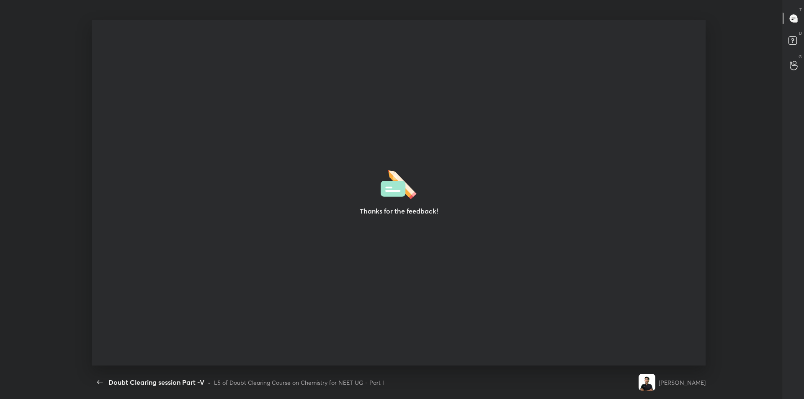
click at [307, 242] on div "Thanks for the feedback!" at bounding box center [399, 193] width 615 height 346
